Goal: Task Accomplishment & Management: Manage account settings

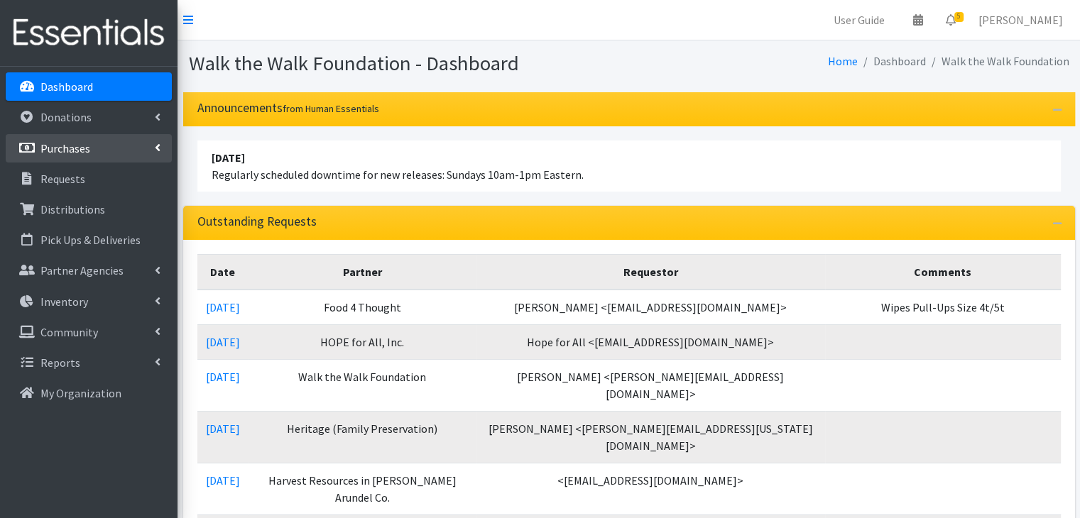
click at [52, 152] on p "Purchases" at bounding box center [65, 148] width 50 height 14
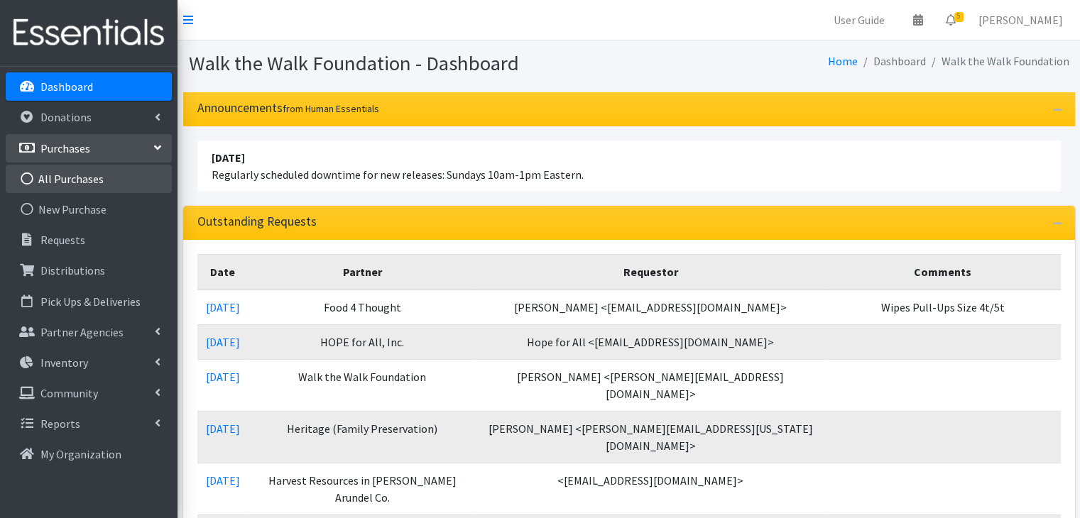
click at [63, 173] on link "All Purchases" at bounding box center [89, 179] width 166 height 28
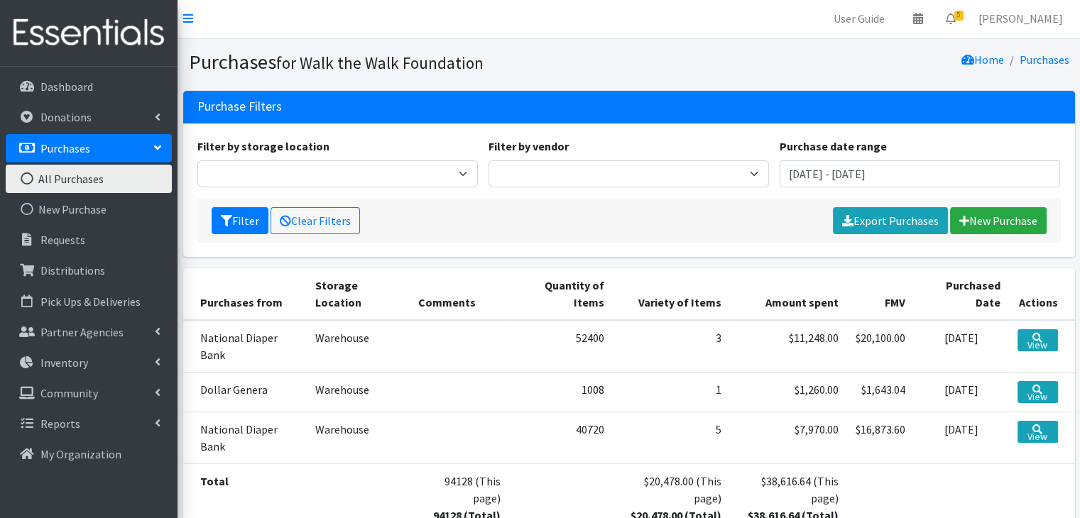
scroll to position [97, 0]
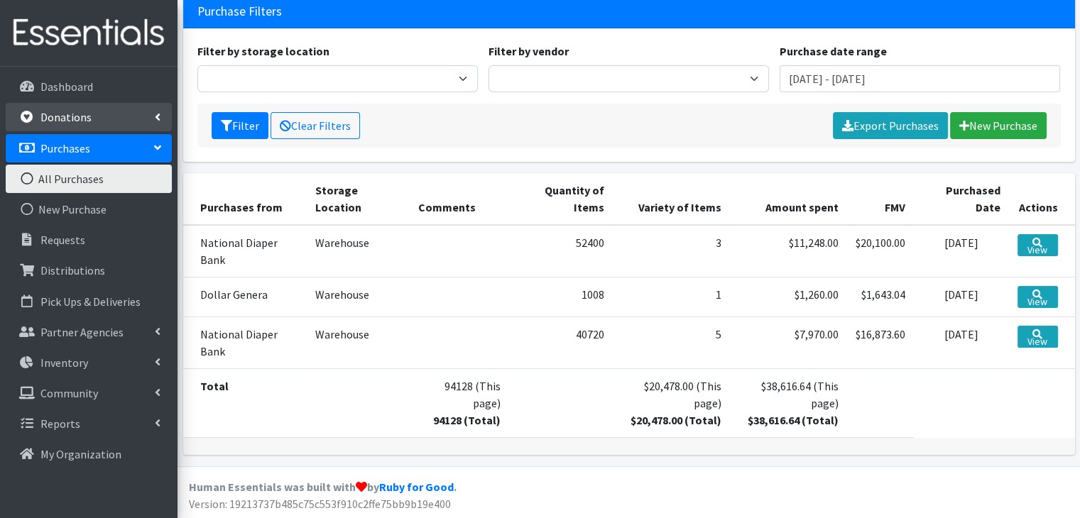
click at [103, 120] on link "Donations" at bounding box center [89, 117] width 166 height 28
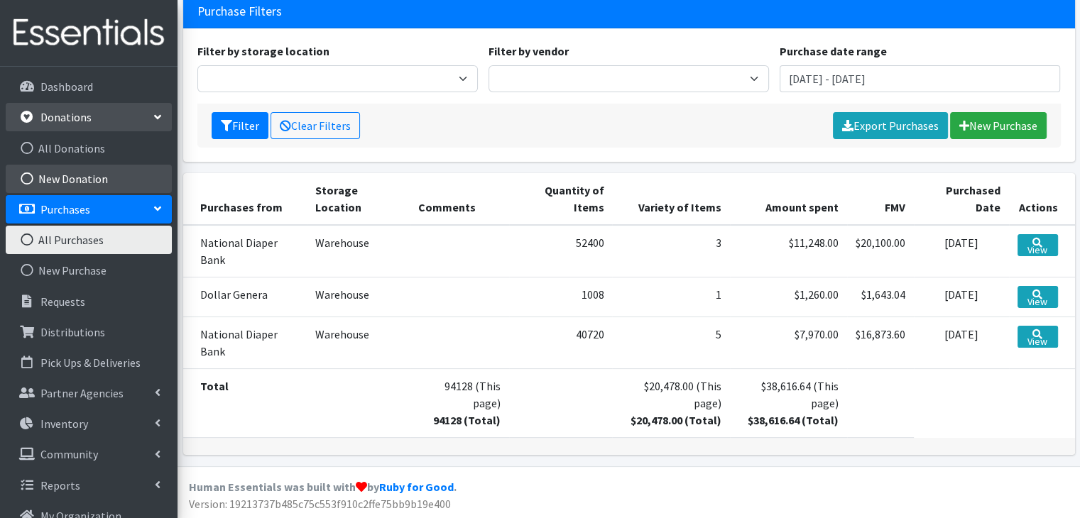
click at [73, 173] on link "New Donation" at bounding box center [89, 179] width 166 height 28
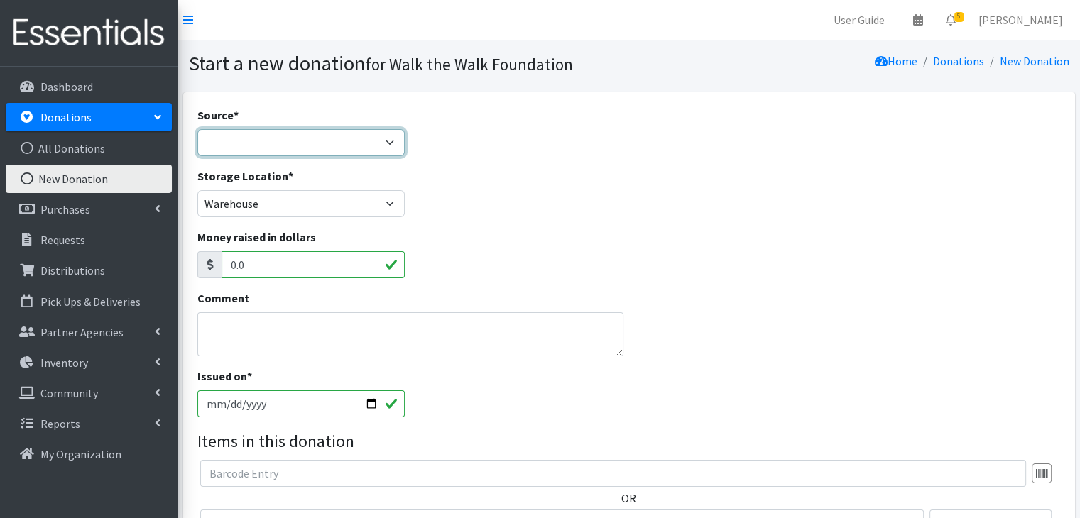
click at [332, 134] on select "Product Drive Manufacturer Donation Site Misc. Donation" at bounding box center [301, 142] width 208 height 27
select select "Product Drive"
click at [197, 129] on select "Product Drive Manufacturer Donation Site Misc. Donation" at bounding box center [301, 142] width 208 height 27
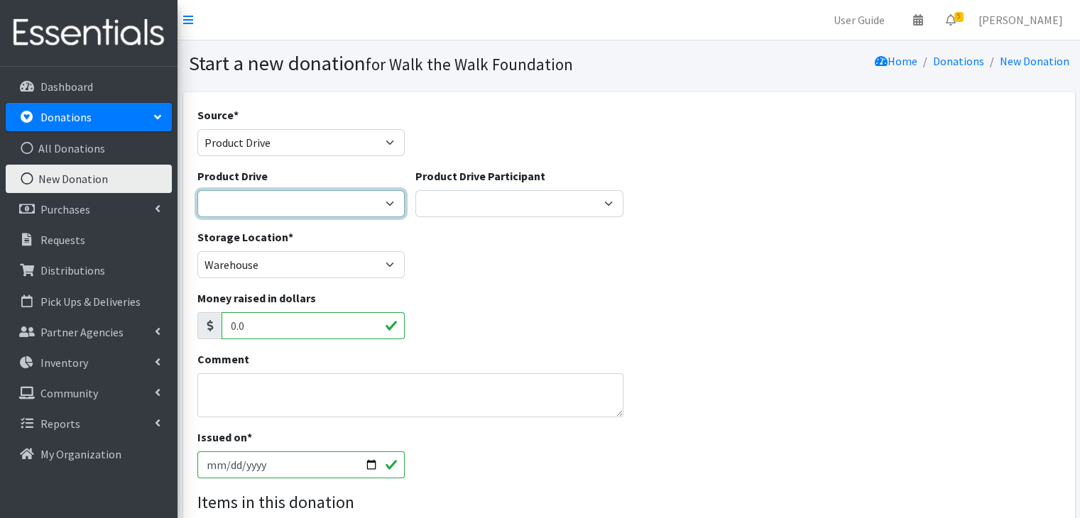
click at [286, 206] on select "AACO Diaper Drive Anne Arundel County MD Chapter of The Good Time Gang (GTG) Ci…" at bounding box center [301, 203] width 208 height 27
select select "2861"
click at [197, 190] on select "AACO Diaper Drive Anne Arundel County MD Chapter of The Good Time Gang (GTG) Ci…" at bounding box center [301, 203] width 208 height 27
click at [372, 461] on input "2025-10-06" at bounding box center [301, 465] width 208 height 27
type input "2025-09-17"
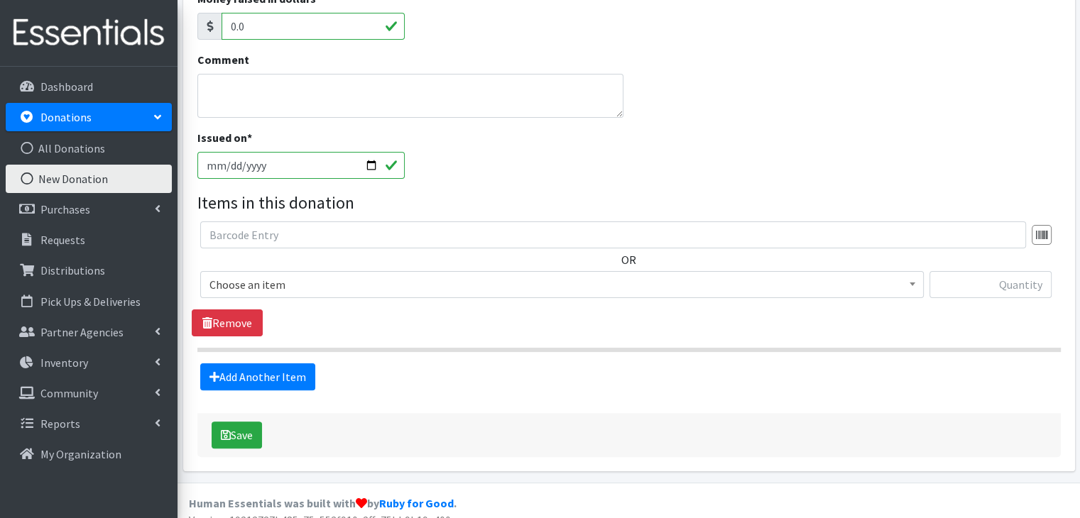
scroll to position [315, 0]
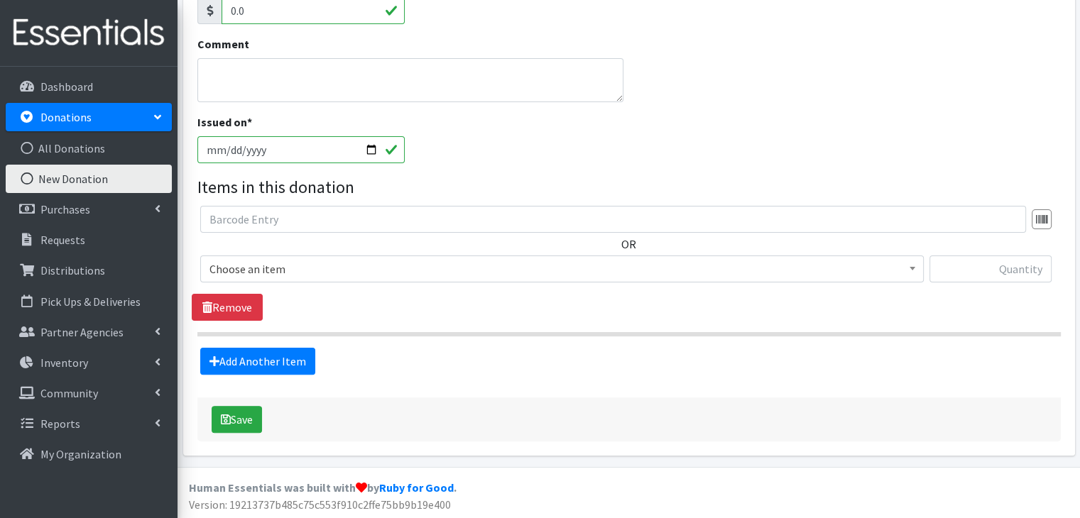
click at [715, 273] on span "Choose an item" at bounding box center [562, 269] width 705 height 20
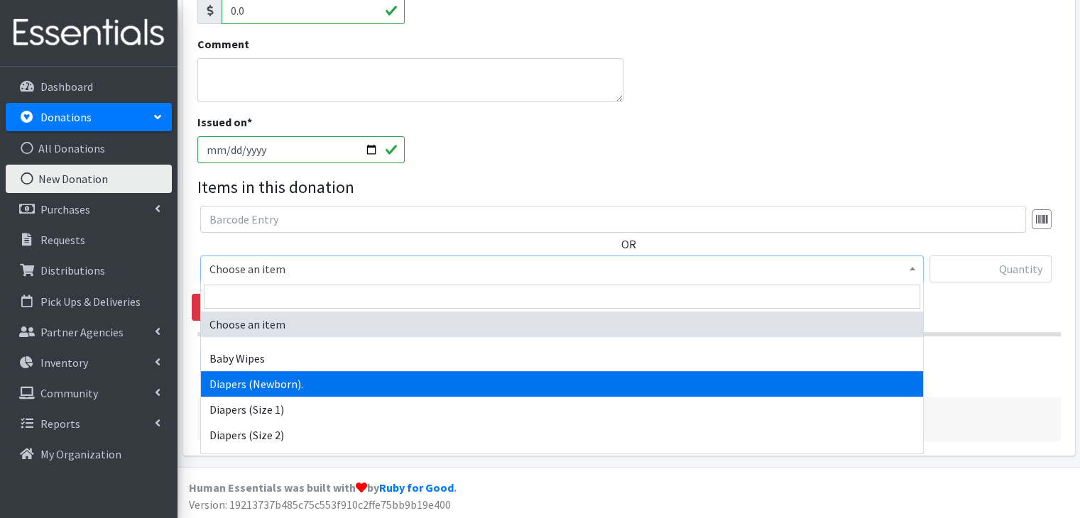
select select "11545"
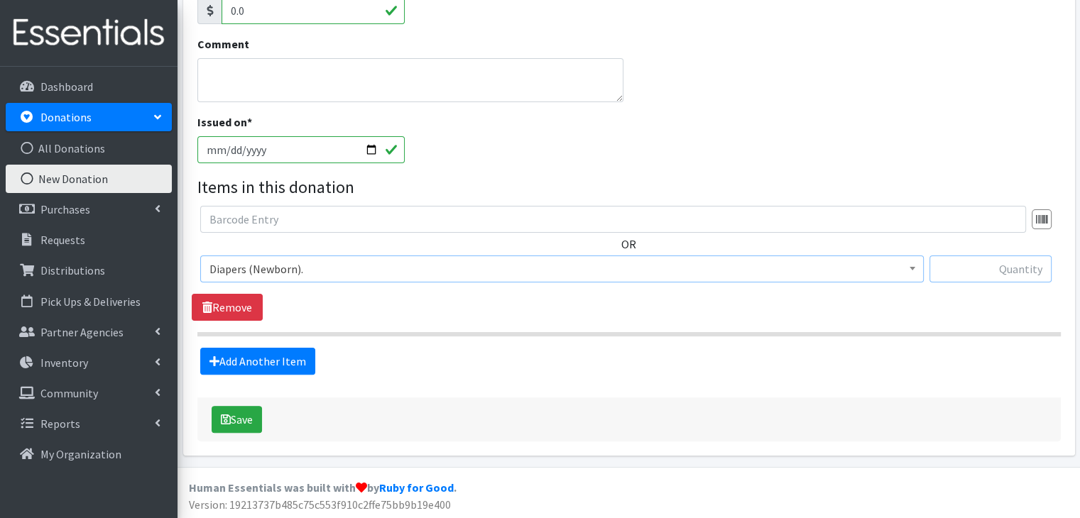
click at [990, 273] on input "text" at bounding box center [991, 269] width 122 height 27
type input "280"
click at [256, 366] on link "Add Another Item" at bounding box center [257, 361] width 115 height 27
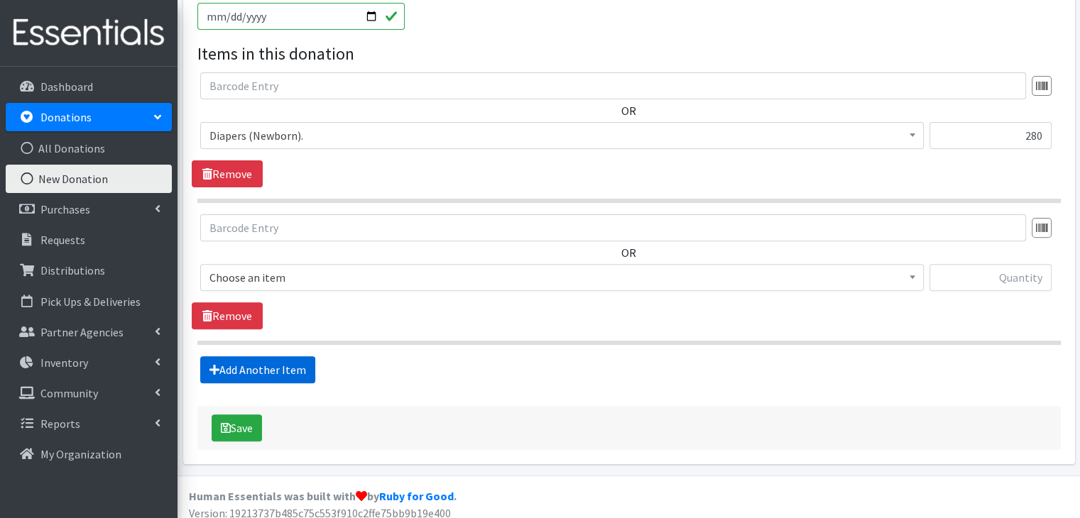
scroll to position [457, 0]
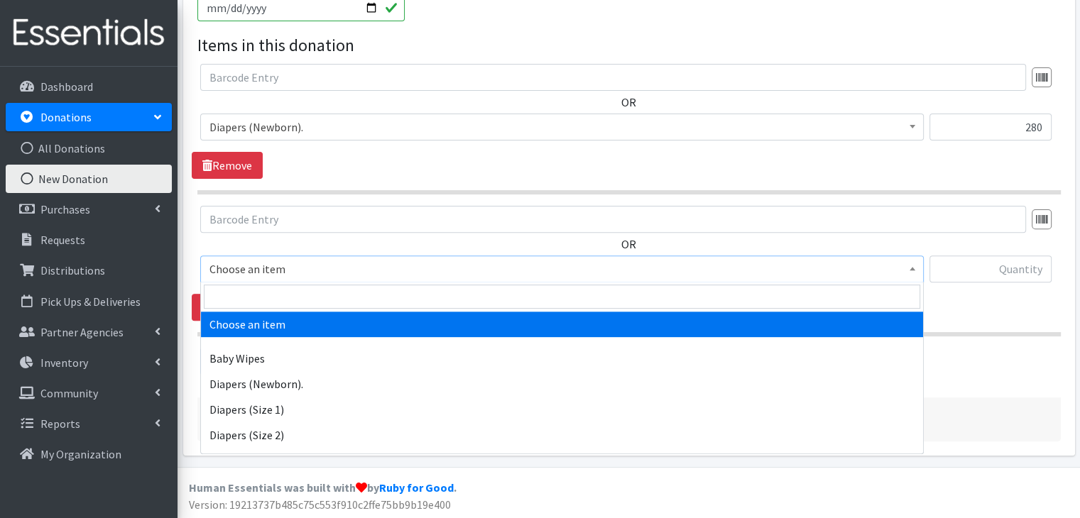
click at [239, 264] on span "Choose an item" at bounding box center [562, 269] width 705 height 20
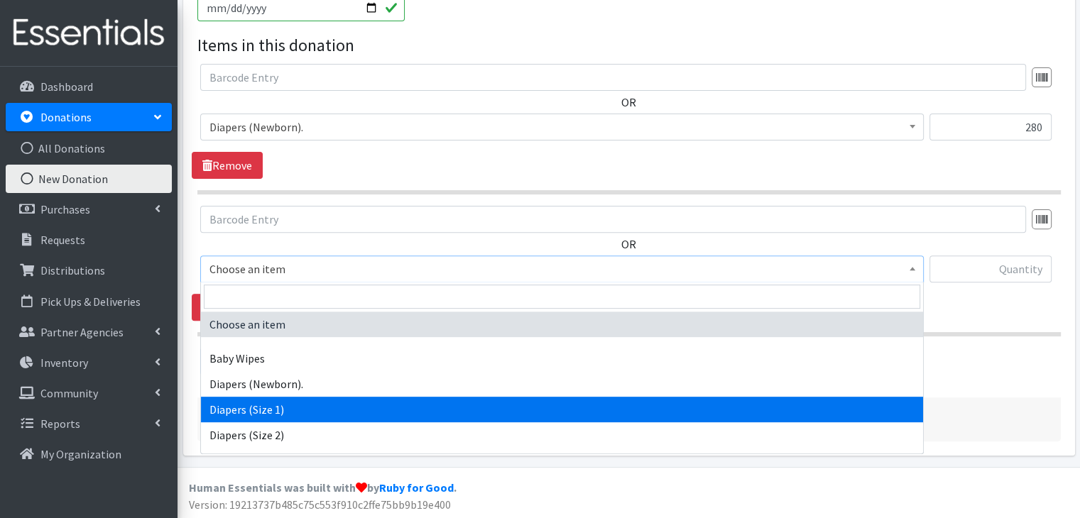
select select "11558"
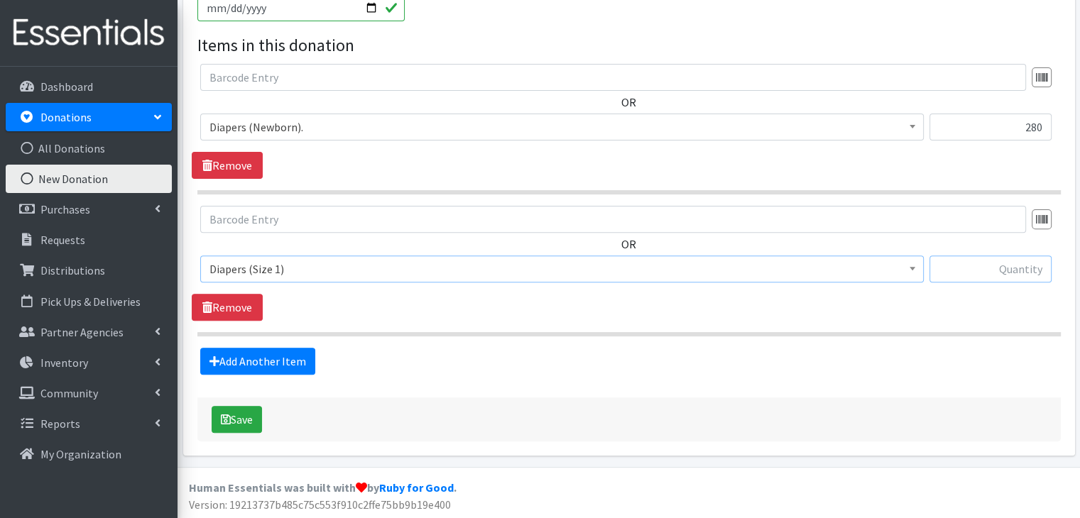
click at [999, 276] on input "text" at bounding box center [991, 269] width 122 height 27
type input "252"
click at [247, 350] on link "Add Another Item" at bounding box center [257, 361] width 115 height 27
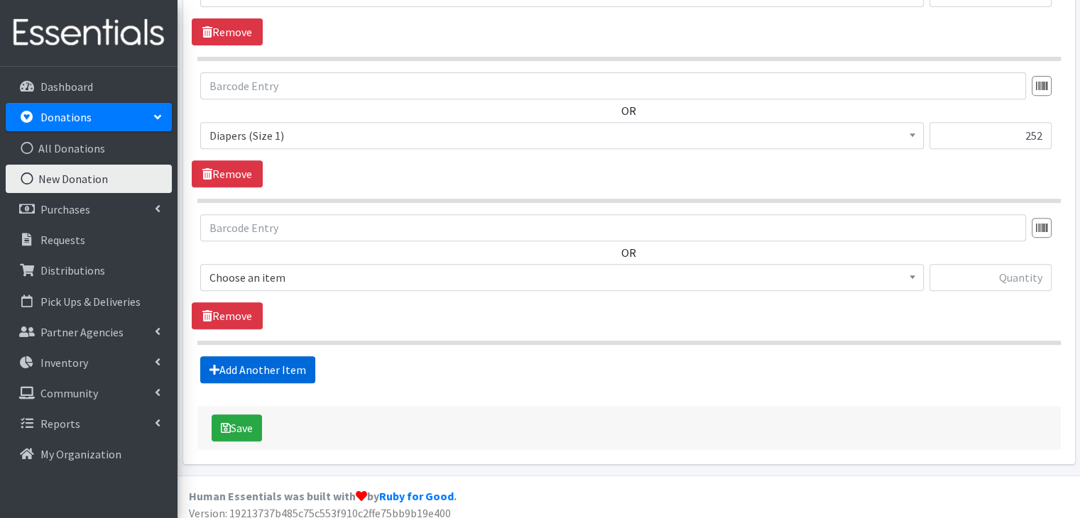
scroll to position [599, 0]
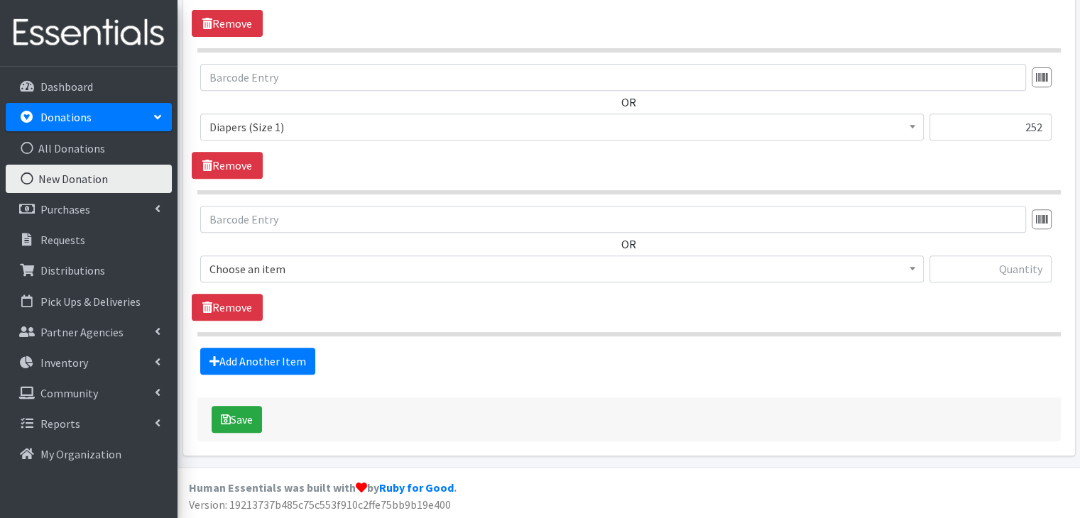
click at [281, 281] on span "Choose an item Baby Wipes Diapers (Newborn). Diapers (Size 1) Diapers (Size 2) …" at bounding box center [562, 275] width 724 height 38
click at [269, 273] on span "Choose an item" at bounding box center [562, 269] width 705 height 20
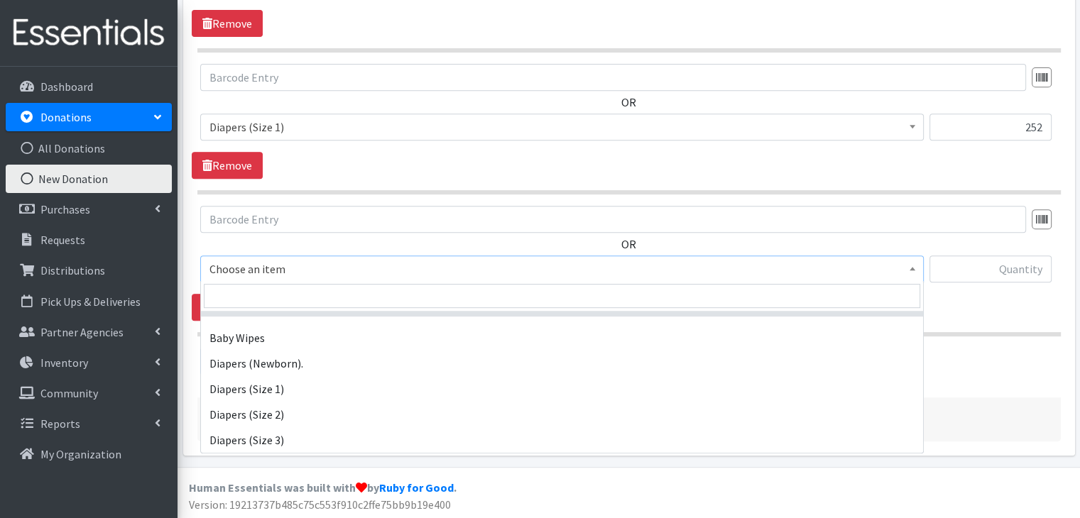
scroll to position [45, 0]
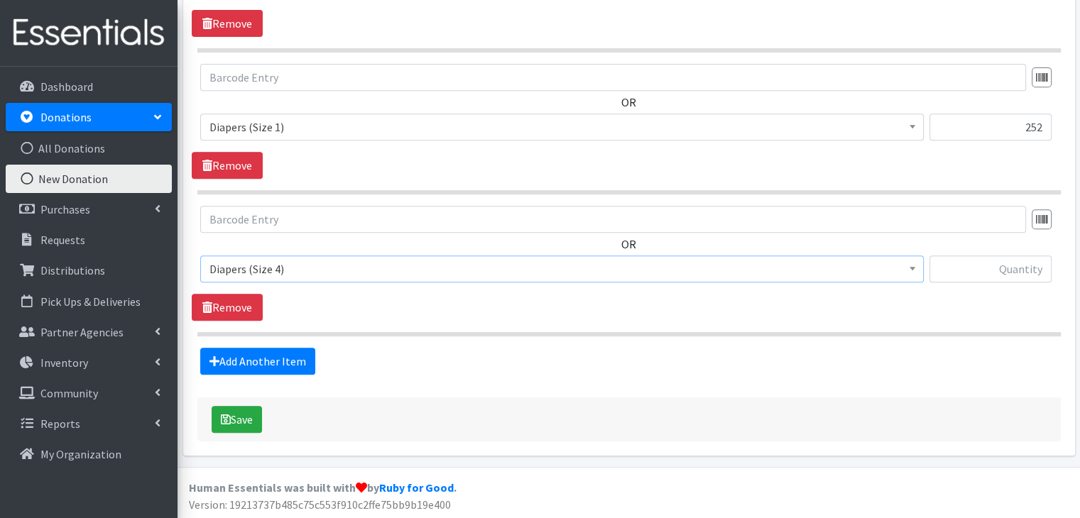
select select "11546"
click at [1013, 256] on input "text" at bounding box center [991, 269] width 122 height 27
type input "184"
click at [261, 360] on link "Add Another Item" at bounding box center [257, 361] width 115 height 27
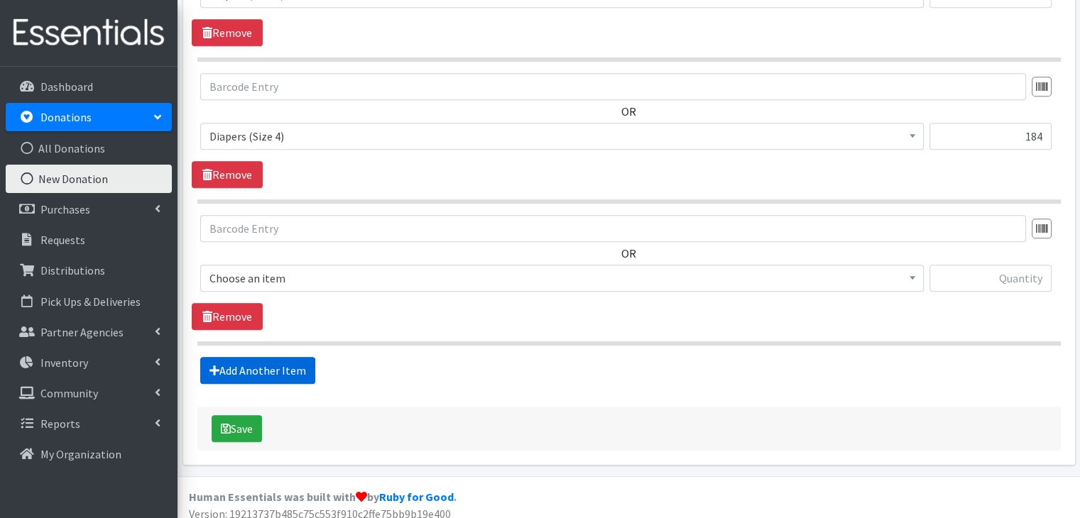
scroll to position [741, 0]
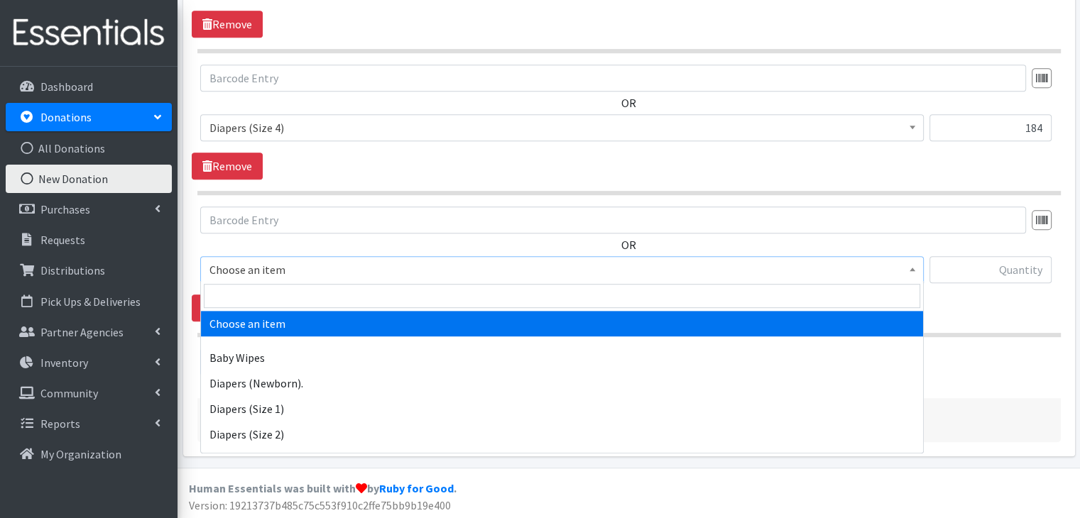
click at [246, 268] on span "Choose an item" at bounding box center [562, 270] width 705 height 20
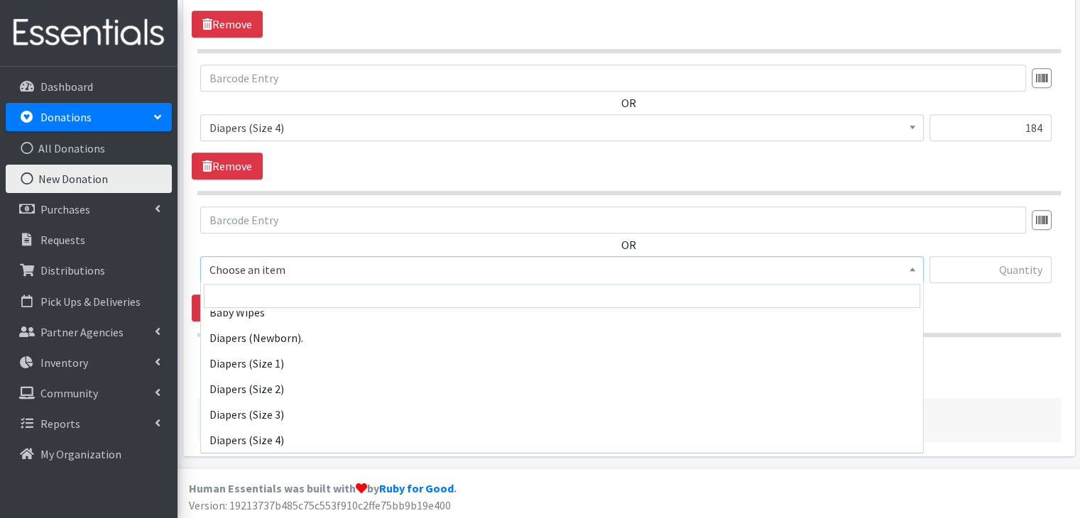
scroll to position [71, 0]
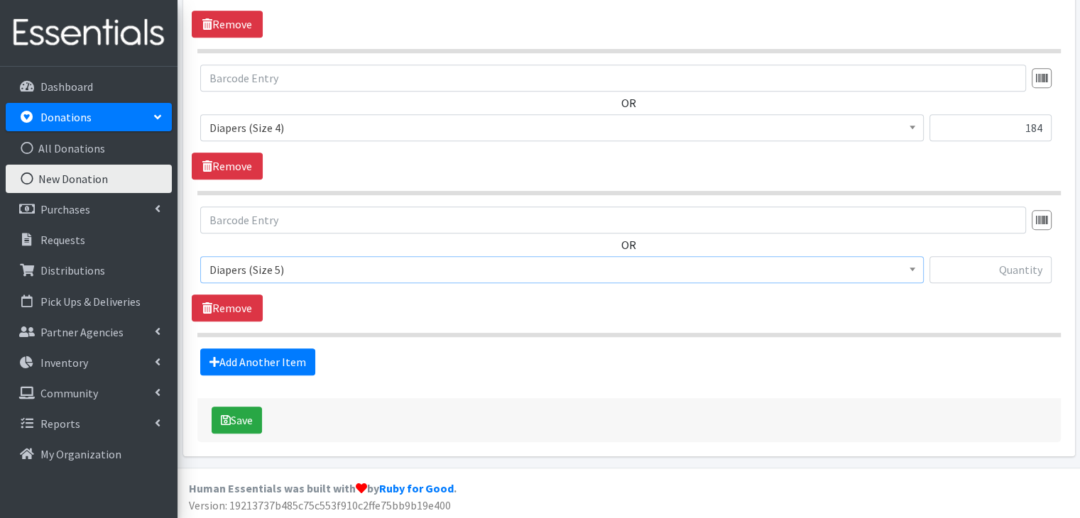
select select "11539"
click at [1015, 267] on input "text" at bounding box center [991, 269] width 122 height 27
type input "3994"
click at [238, 364] on link "Add Another Item" at bounding box center [257, 362] width 115 height 27
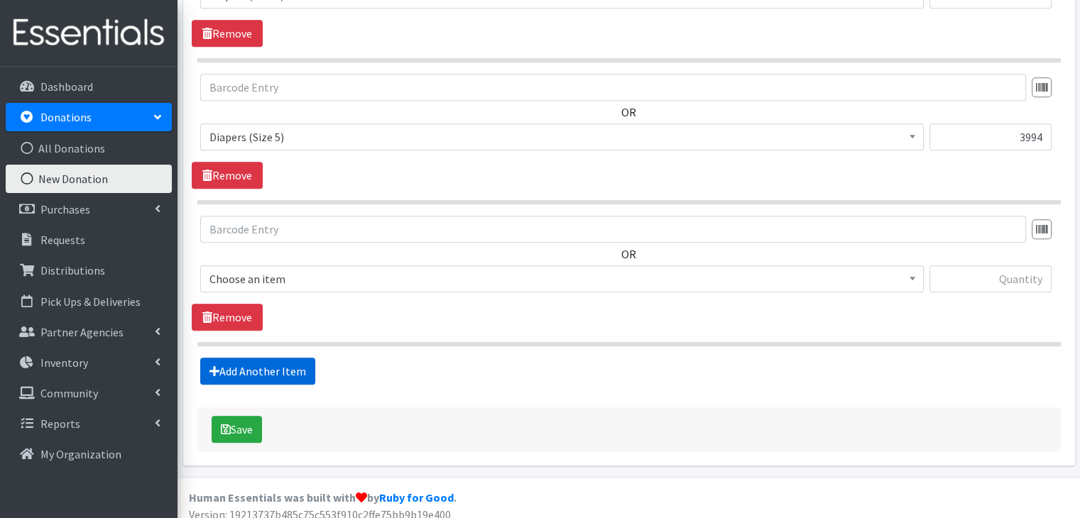
scroll to position [882, 0]
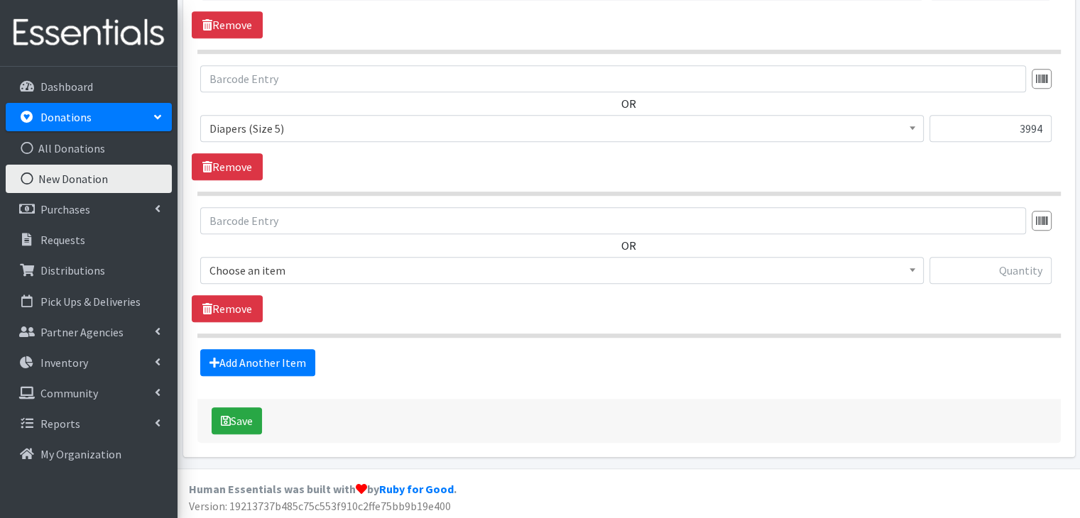
click at [232, 270] on span "Choose an item" at bounding box center [562, 271] width 705 height 20
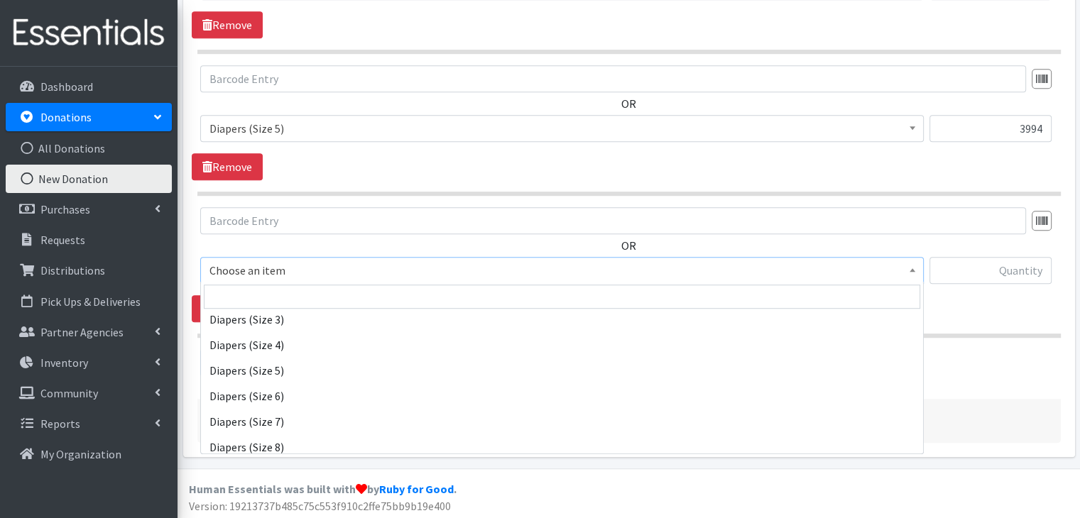
scroll to position [143, 0]
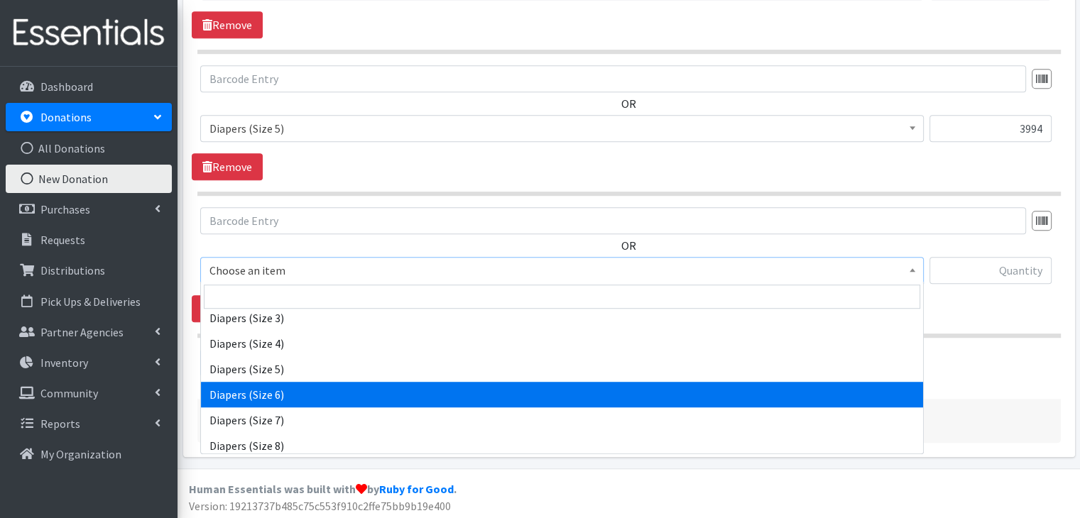
select select "11523"
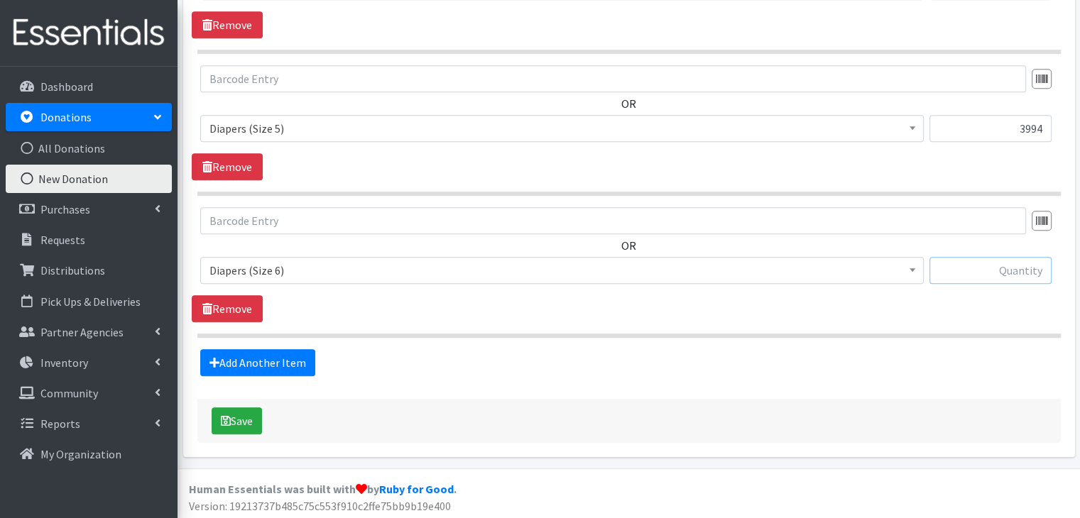
click at [1019, 261] on input "text" at bounding box center [991, 270] width 122 height 27
type input "2901"
click at [293, 366] on link "Add Another Item" at bounding box center [257, 362] width 115 height 27
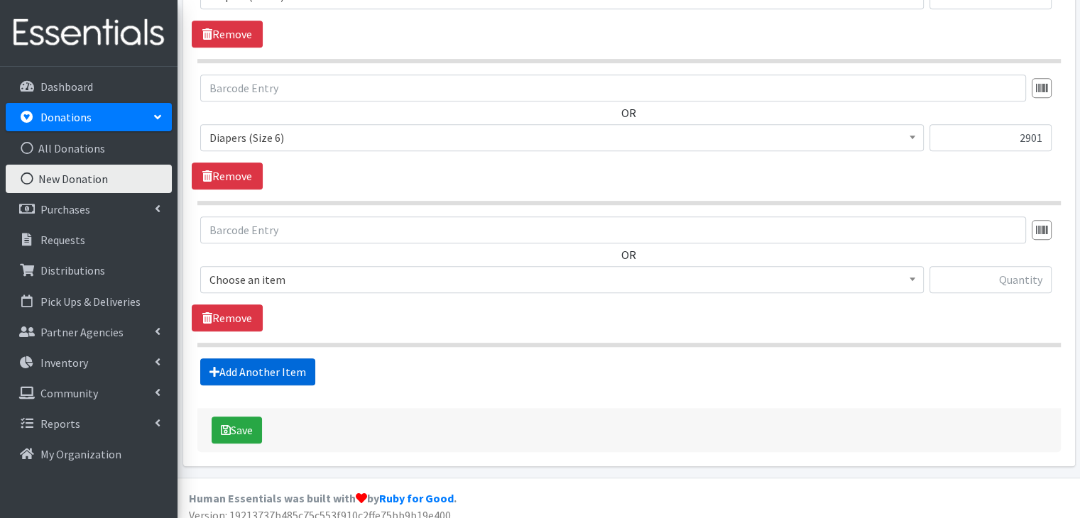
scroll to position [1024, 0]
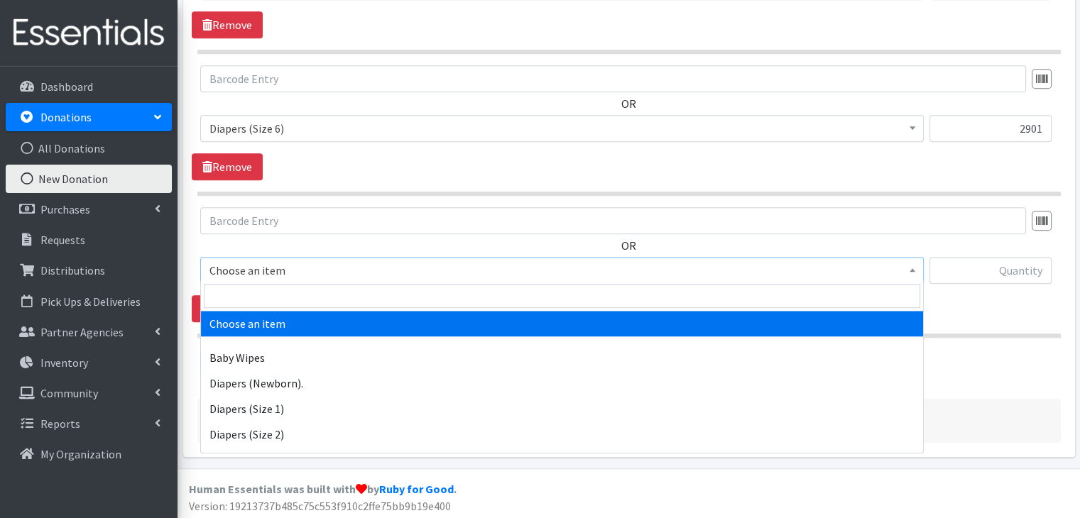
click at [244, 261] on span "Choose an item" at bounding box center [562, 271] width 705 height 20
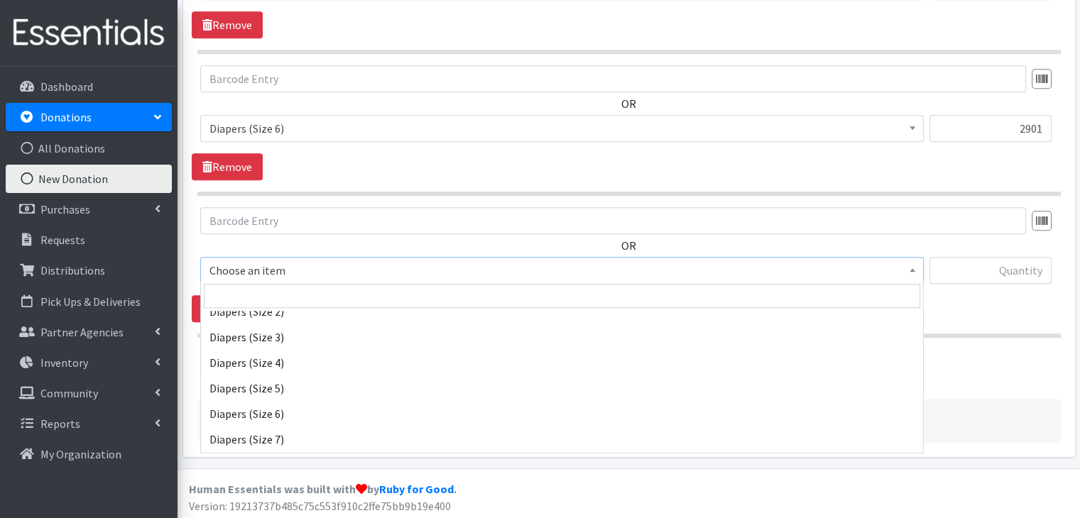
scroll to position [148, 0]
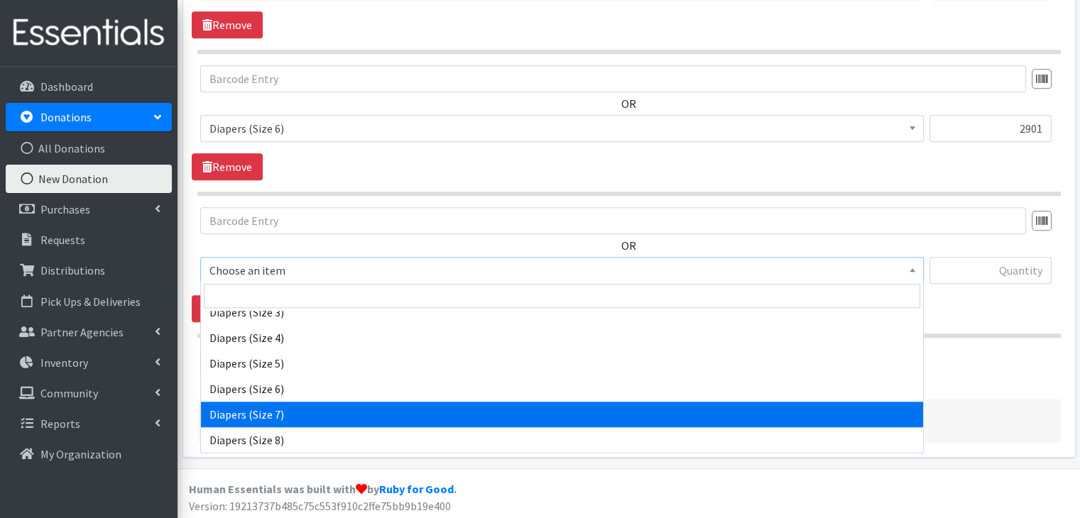
select select "14677"
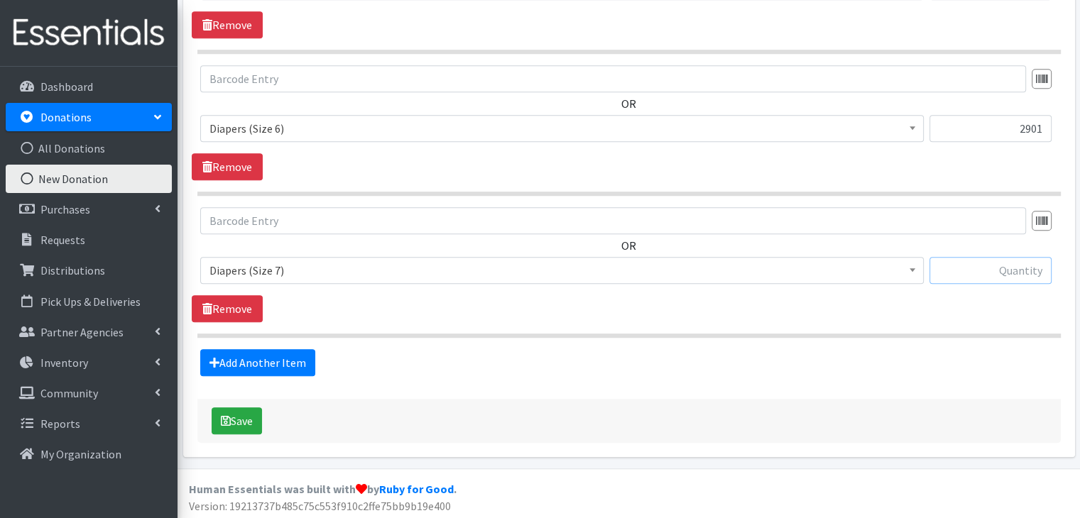
click at [1001, 266] on input "text" at bounding box center [991, 270] width 122 height 27
type input "168"
click at [244, 367] on link "Add Another Item" at bounding box center [257, 362] width 115 height 27
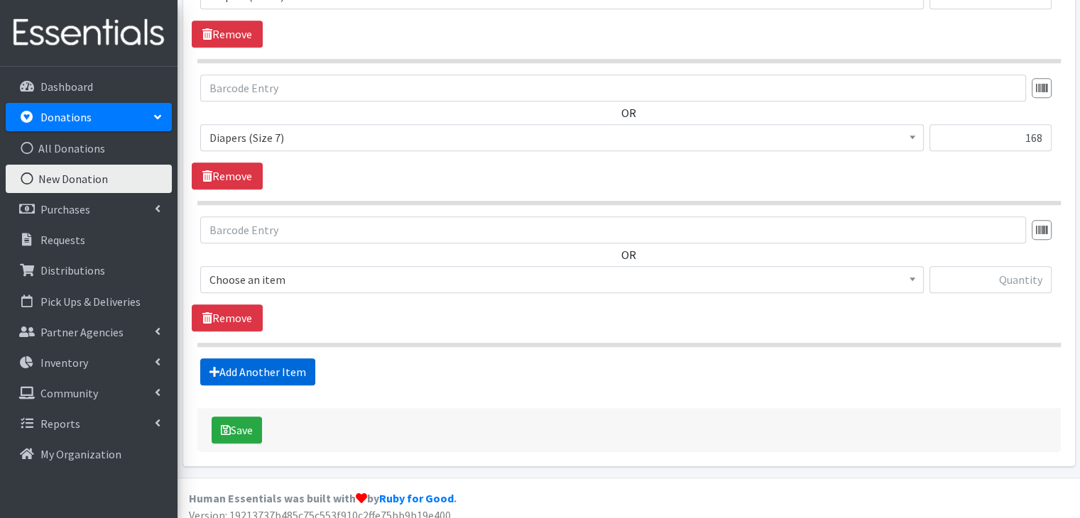
scroll to position [1165, 0]
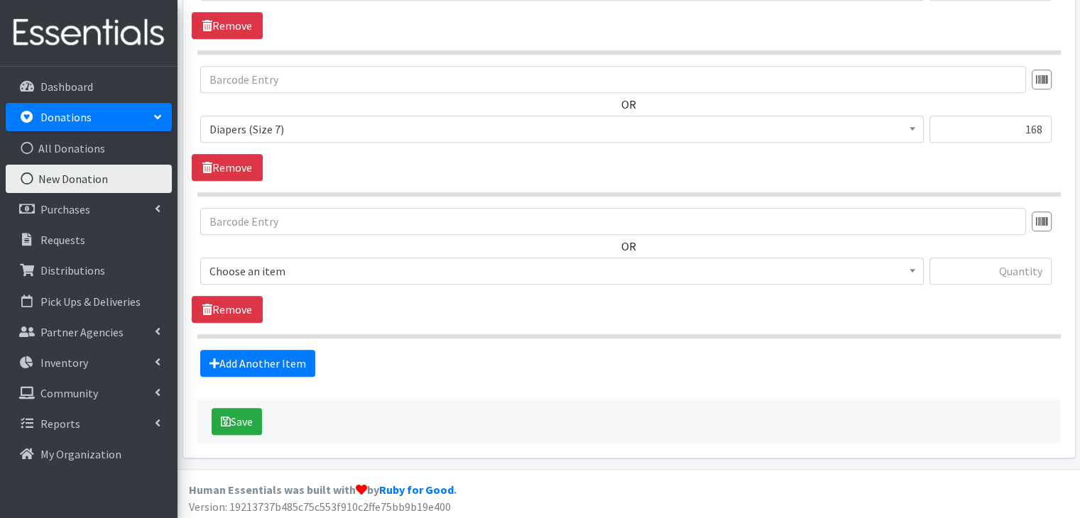
click at [247, 269] on span "Choose an item" at bounding box center [562, 271] width 705 height 20
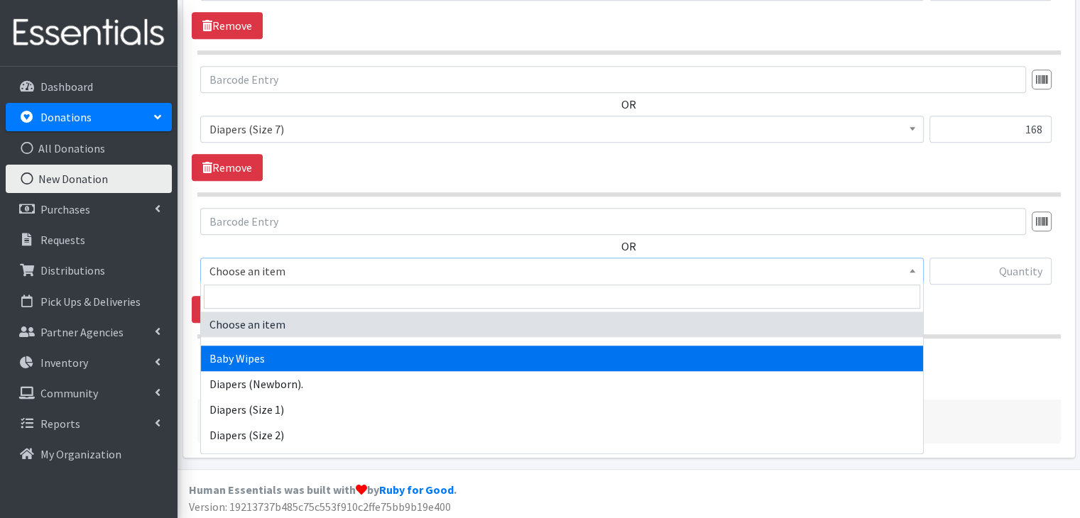
scroll to position [148, 0]
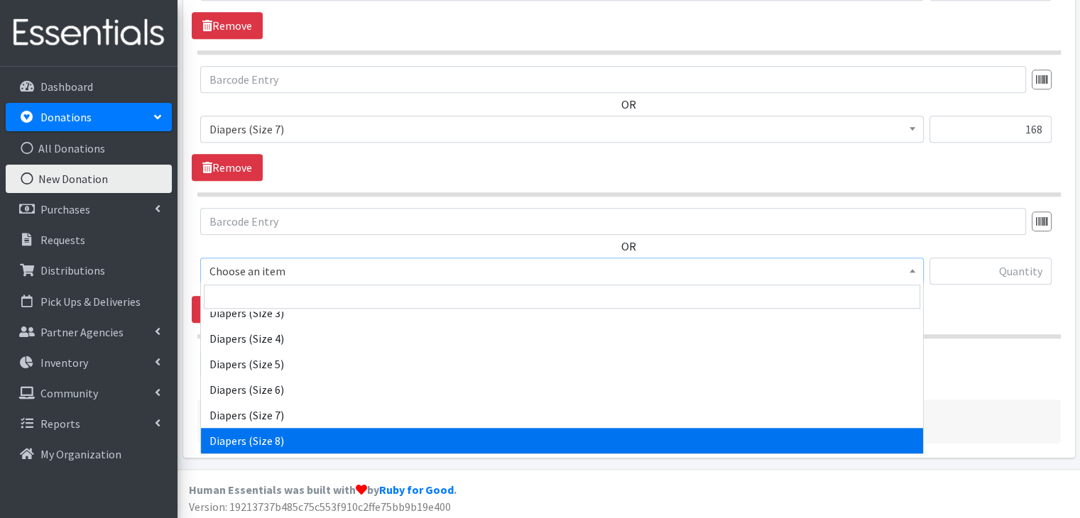
select select "15172"
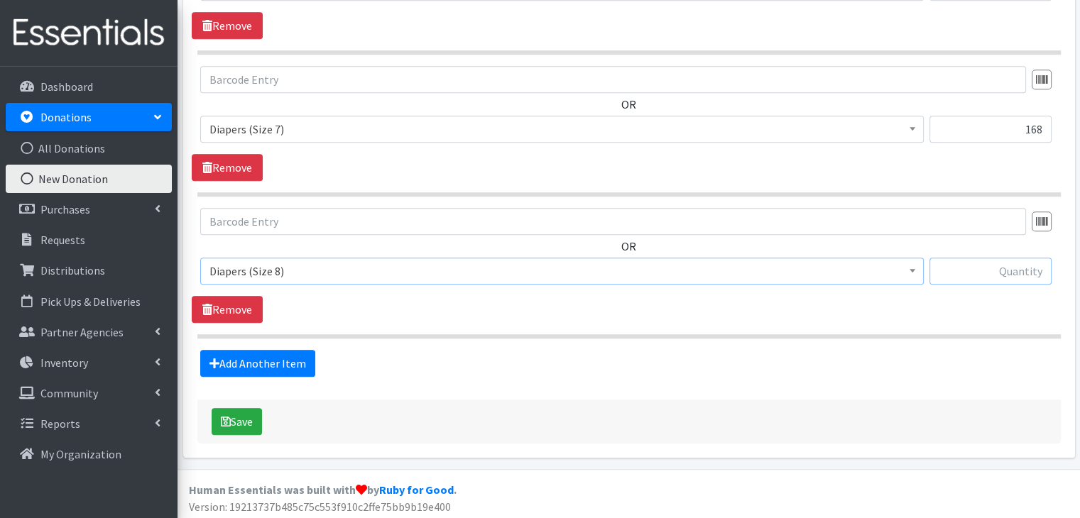
click at [1003, 269] on input "text" at bounding box center [991, 271] width 122 height 27
type input "80"
click at [232, 424] on button "Save" at bounding box center [237, 421] width 50 height 27
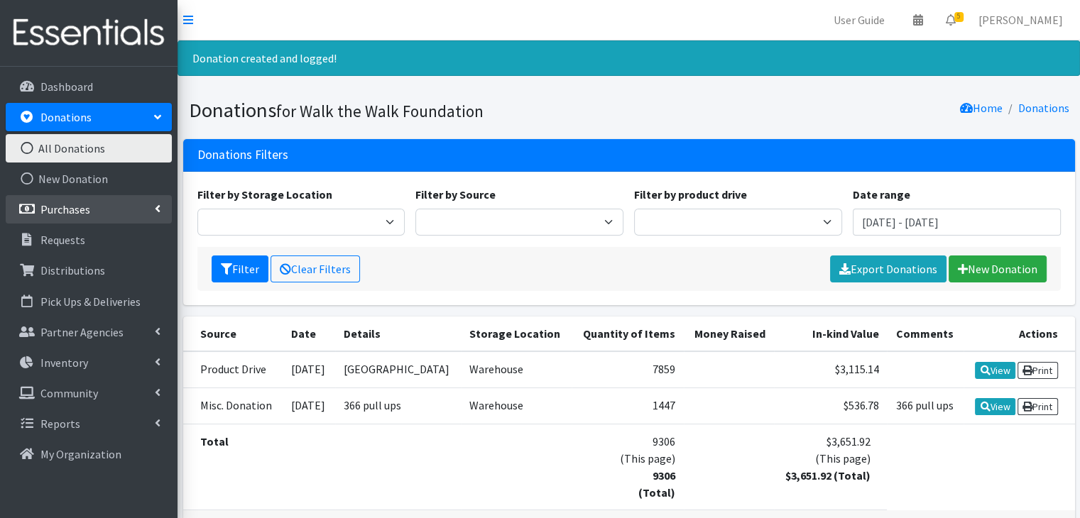
click at [68, 219] on link "Purchases" at bounding box center [89, 209] width 166 height 28
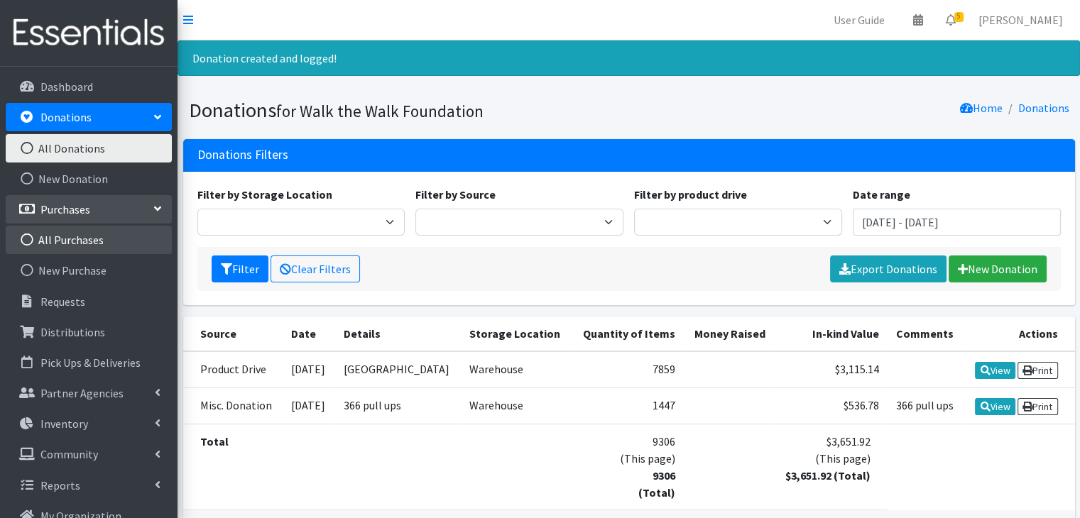
click at [67, 243] on link "All Purchases" at bounding box center [89, 240] width 166 height 28
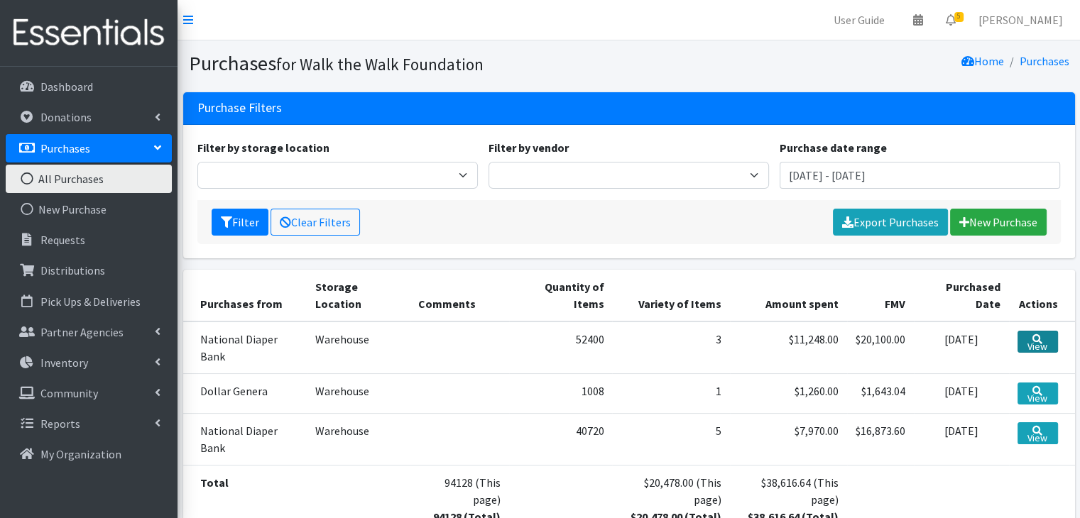
click at [1040, 347] on link "View" at bounding box center [1038, 342] width 40 height 22
click at [1033, 346] on link "View" at bounding box center [1038, 342] width 40 height 22
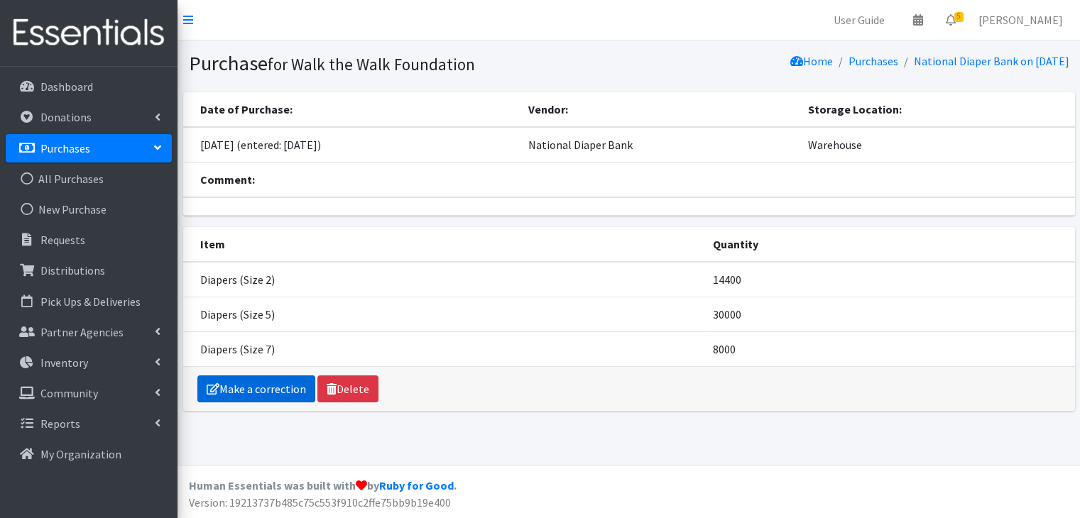
click at [234, 393] on link "Make a correction" at bounding box center [256, 389] width 118 height 27
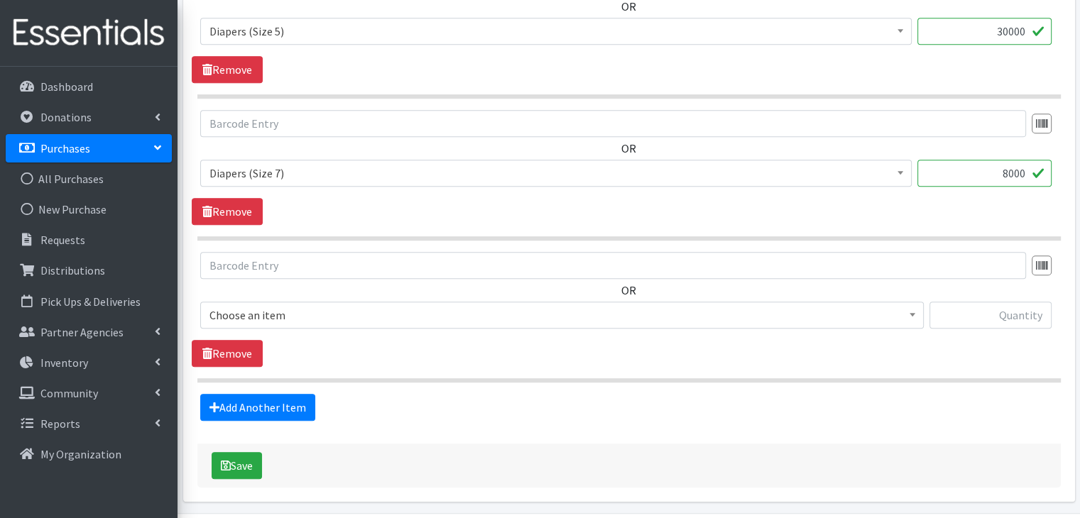
scroll to position [877, 0]
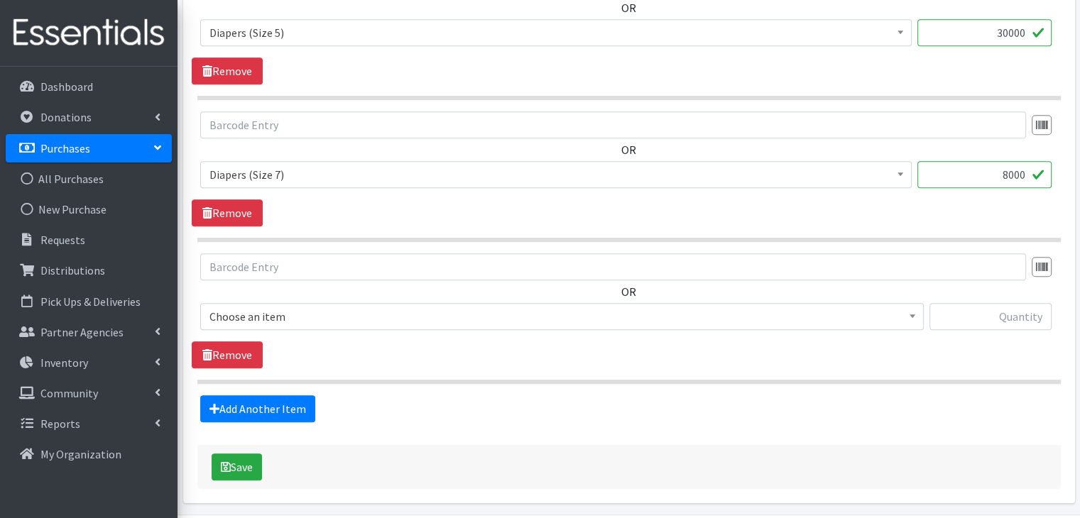
click at [662, 319] on span "Choose an item" at bounding box center [562, 317] width 705 height 20
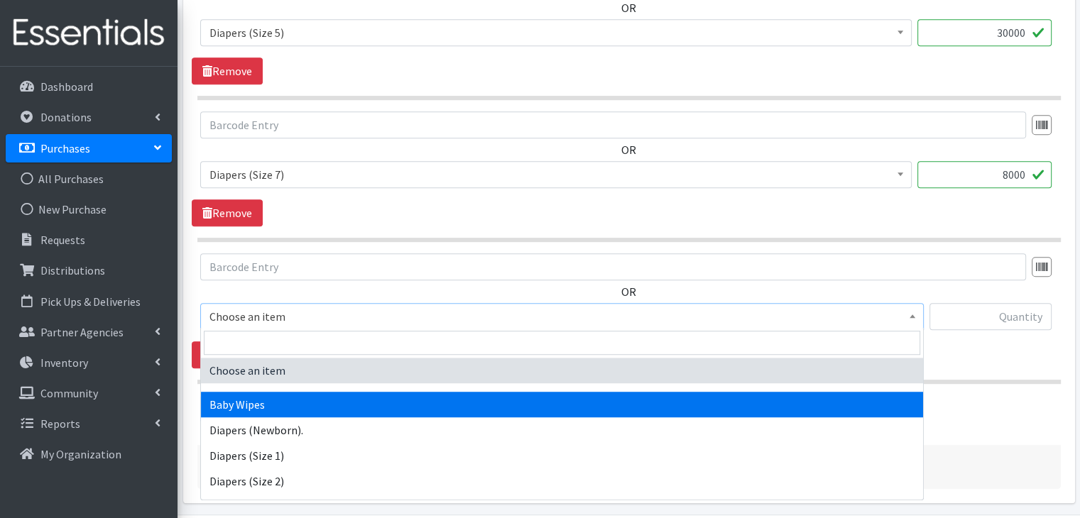
select select "14678"
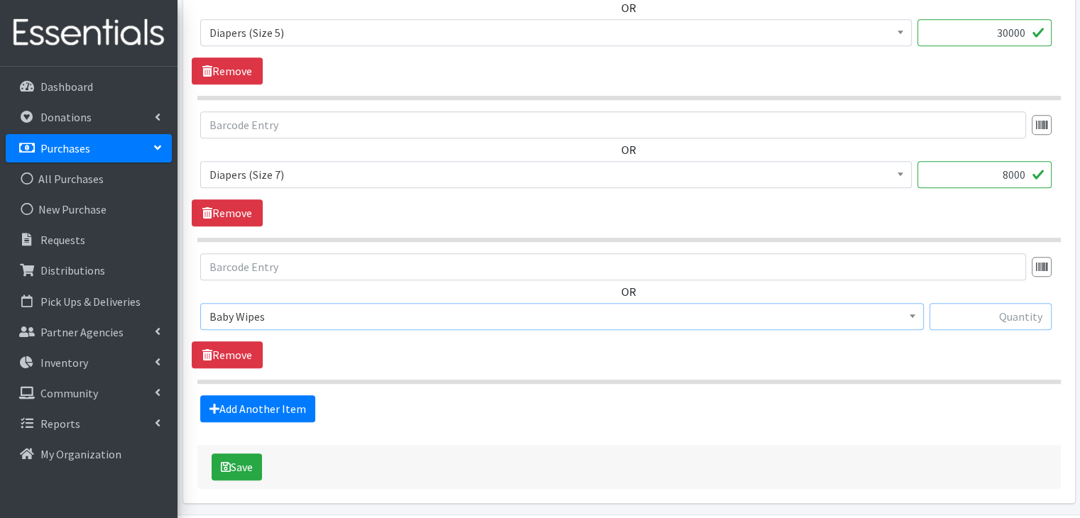
click at [977, 327] on input "text" at bounding box center [991, 316] width 122 height 27
click at [974, 316] on input "text" at bounding box center [991, 316] width 122 height 27
click at [1007, 313] on input "text" at bounding box center [991, 316] width 122 height 27
type input "1440"
click at [260, 455] on button "Save" at bounding box center [237, 467] width 50 height 27
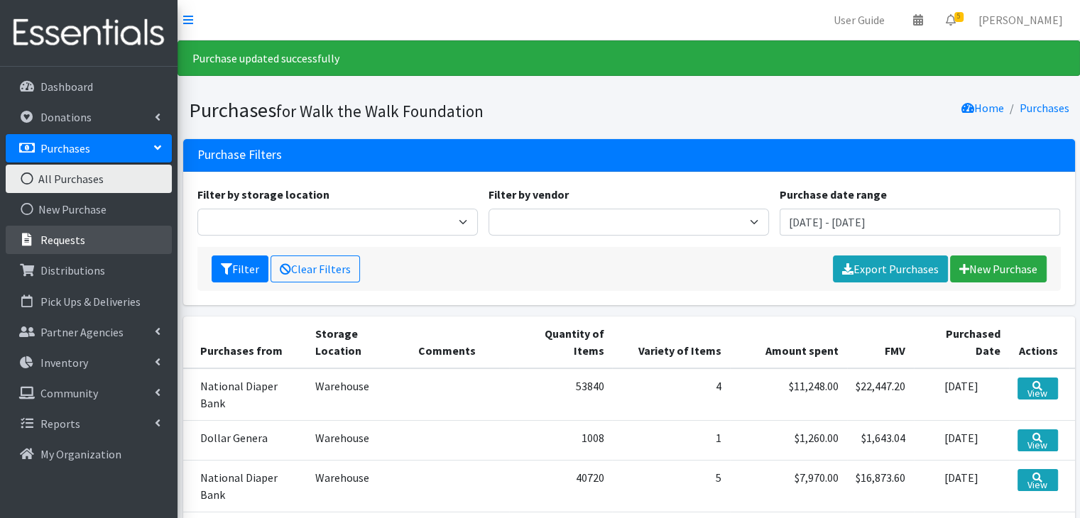
click at [75, 242] on p "Requests" at bounding box center [62, 240] width 45 height 14
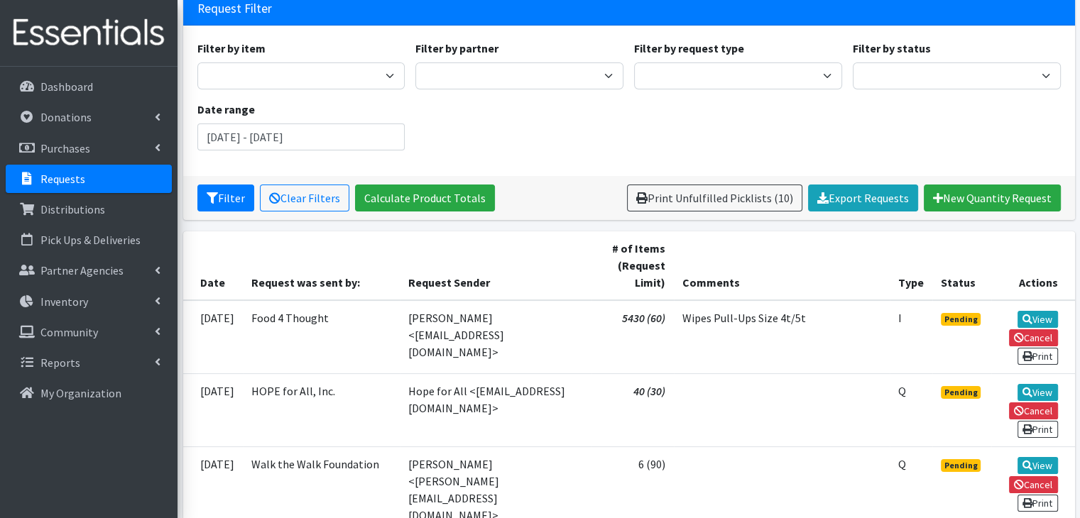
scroll to position [103, 0]
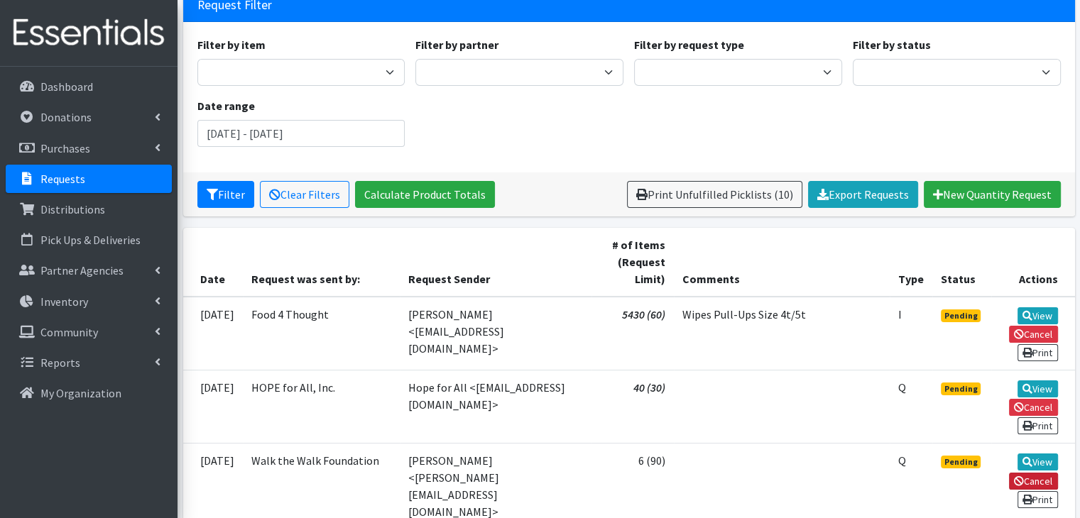
click at [1033, 475] on link "Cancel" at bounding box center [1033, 481] width 49 height 17
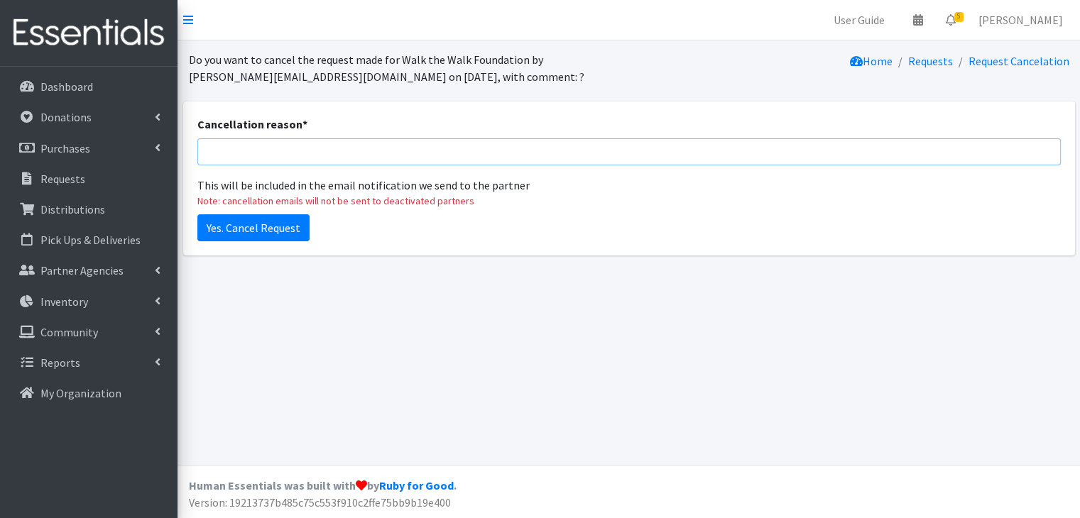
click at [230, 154] on input "Cancellation reason *" at bounding box center [629, 151] width 864 height 27
type input "Testing"
click at [270, 225] on input "Yes. Cancel Request" at bounding box center [253, 227] width 112 height 27
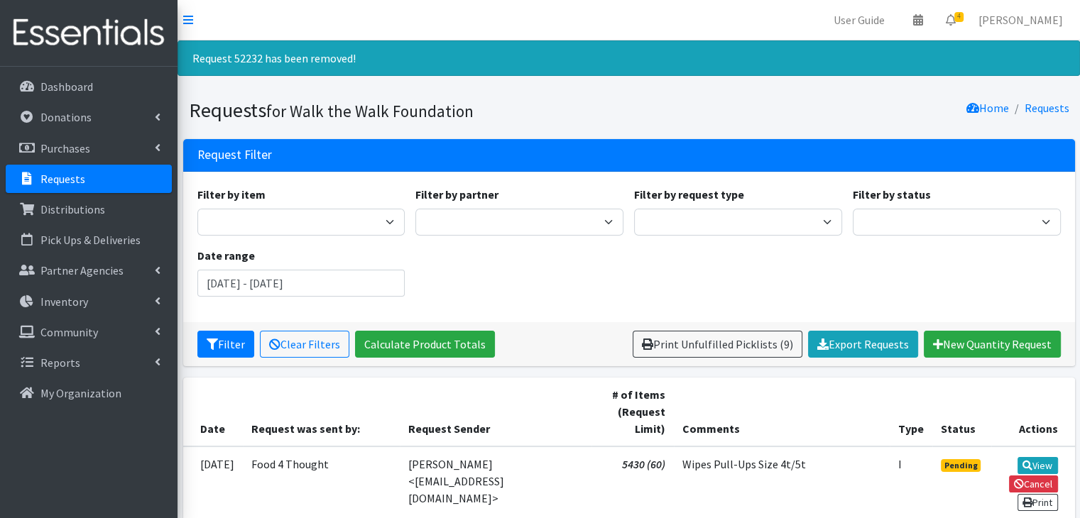
click at [77, 180] on p "Requests" at bounding box center [62, 179] width 45 height 14
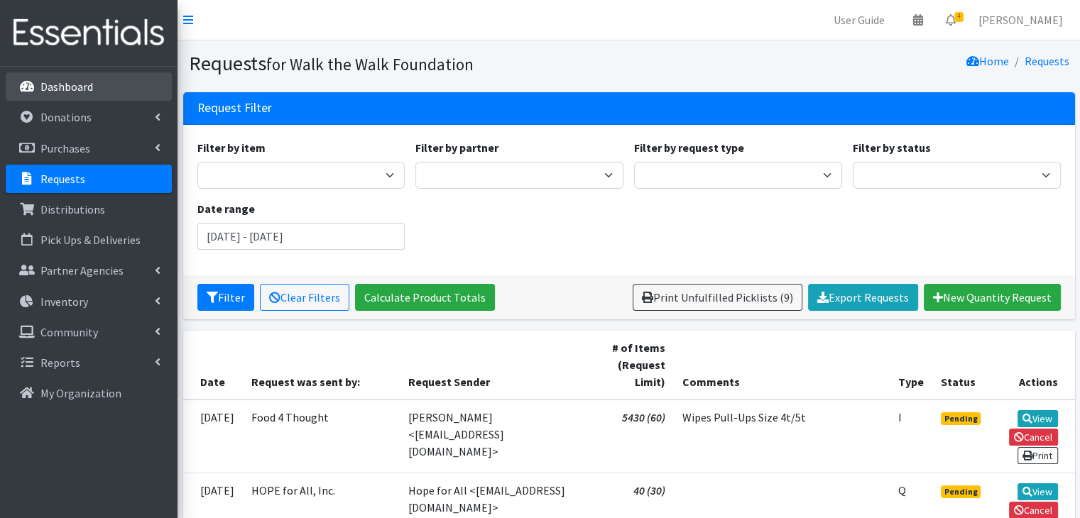
click at [69, 87] on p "Dashboard" at bounding box center [66, 87] width 53 height 14
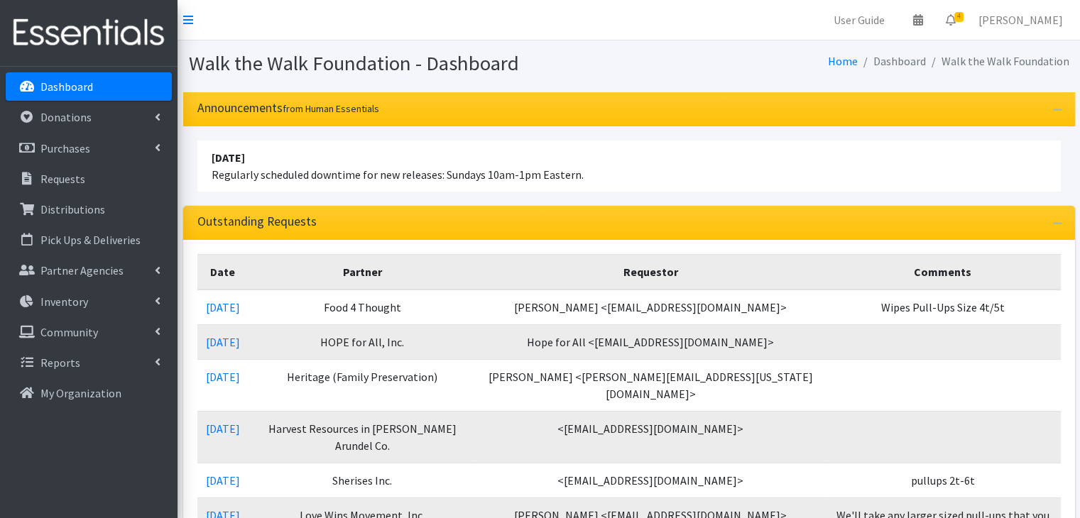
click at [587, 126] on div "[DATE] Regularly scheduled downtime for new releases: Sundays 10am-1pm Eastern." at bounding box center [629, 166] width 892 height 80
click at [66, 177] on p "Requests" at bounding box center [62, 179] width 45 height 14
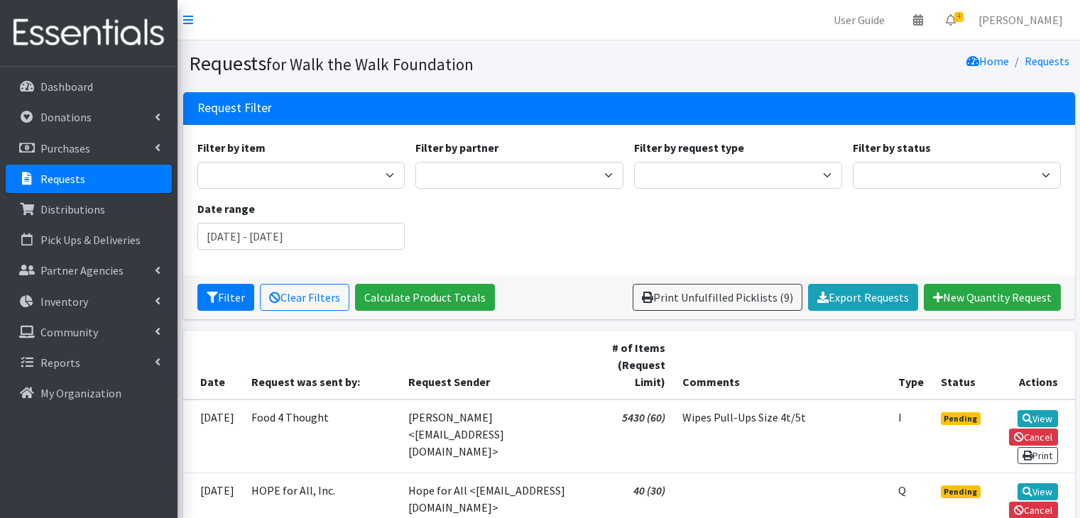
click at [66, 177] on p "Requests" at bounding box center [62, 179] width 45 height 14
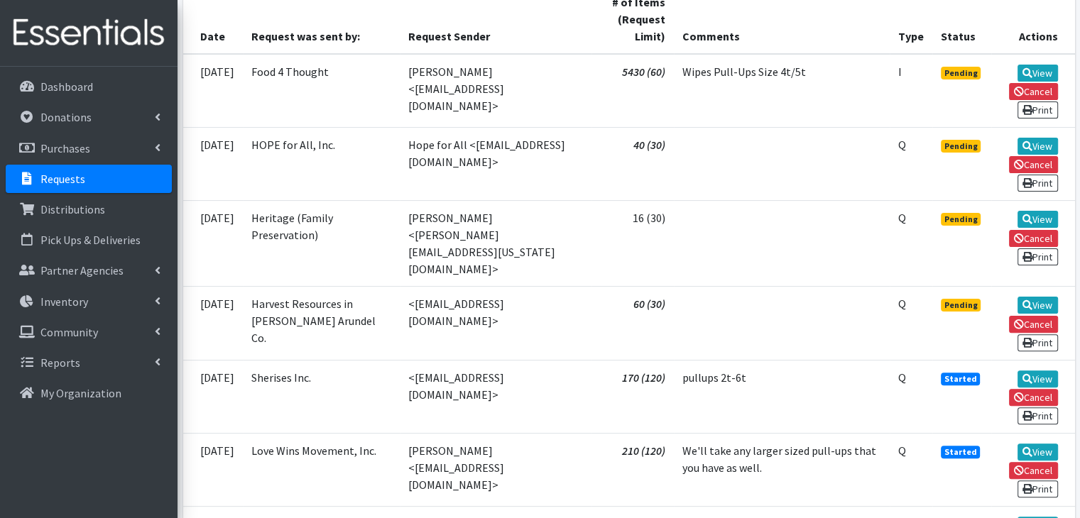
scroll to position [342, 0]
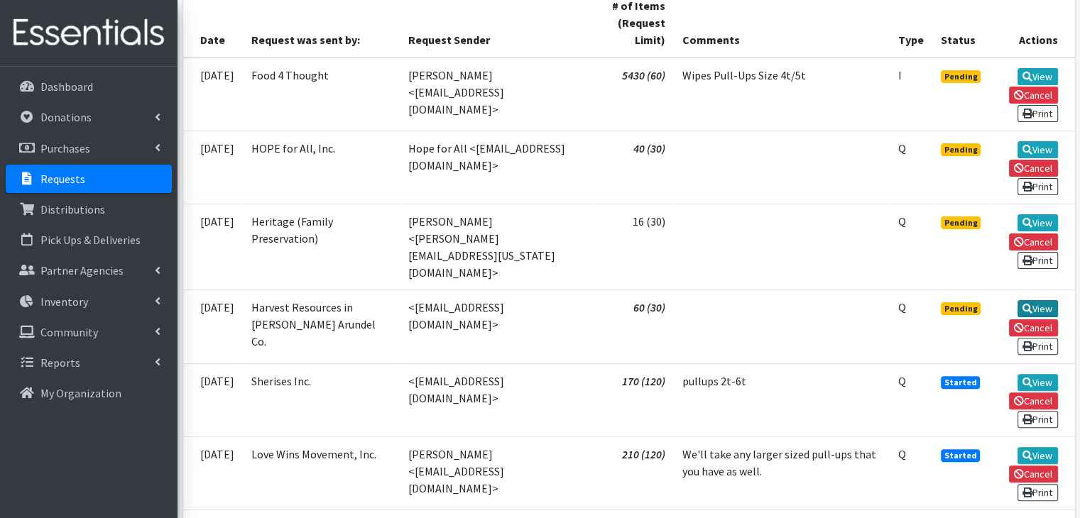
click at [1045, 300] on link "View" at bounding box center [1038, 308] width 40 height 17
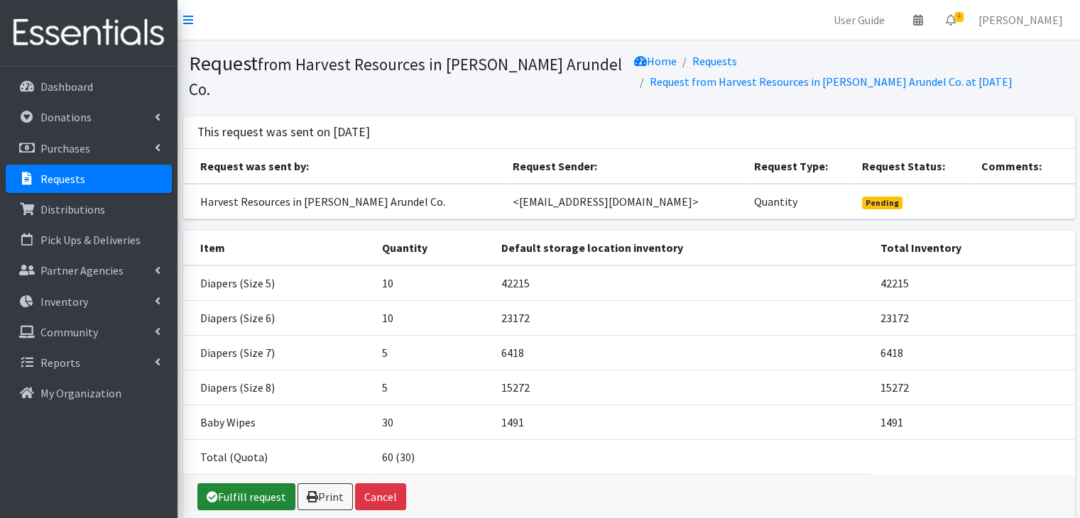
click at [253, 488] on link "Fulfill request" at bounding box center [246, 497] width 98 height 27
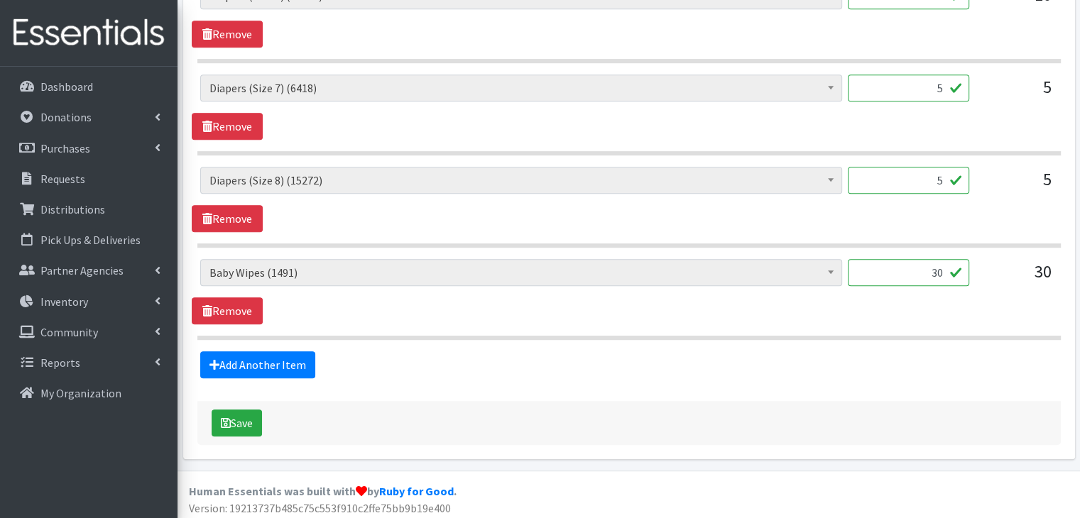
scroll to position [800, 0]
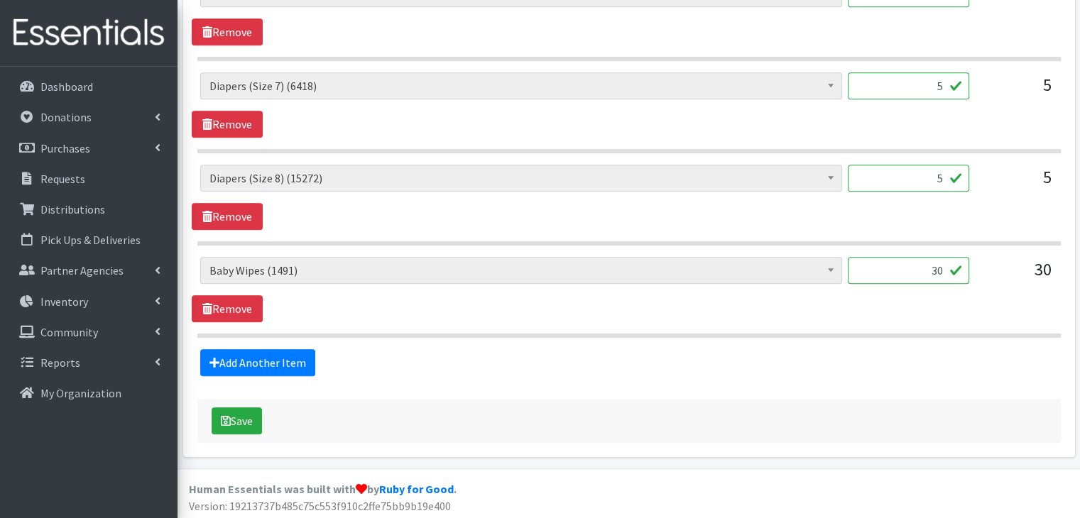
click at [940, 268] on input "30" at bounding box center [908, 270] width 121 height 27
type input "36"
click at [236, 421] on button "Save" at bounding box center [237, 421] width 50 height 27
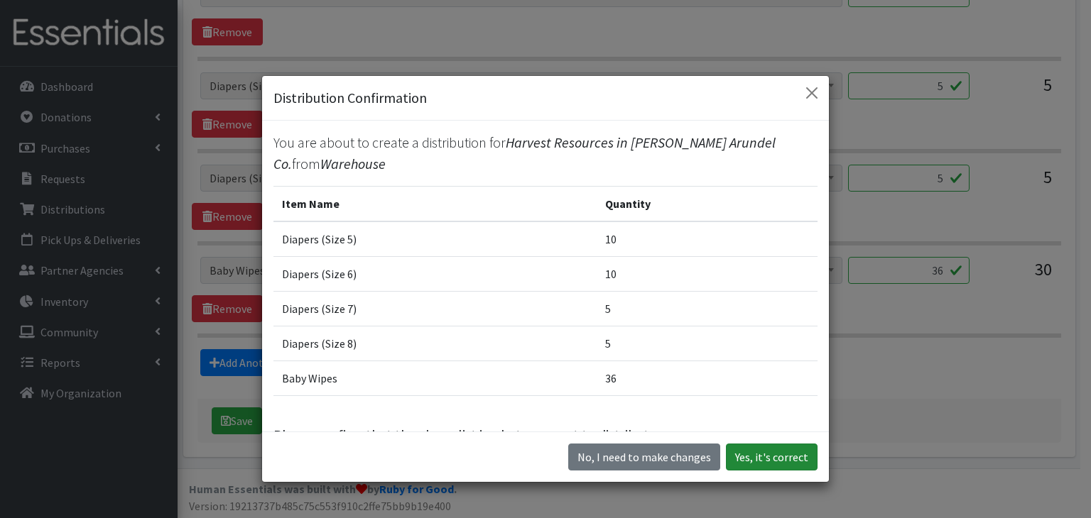
click at [760, 464] on button "Yes, it's correct" at bounding box center [772, 457] width 92 height 27
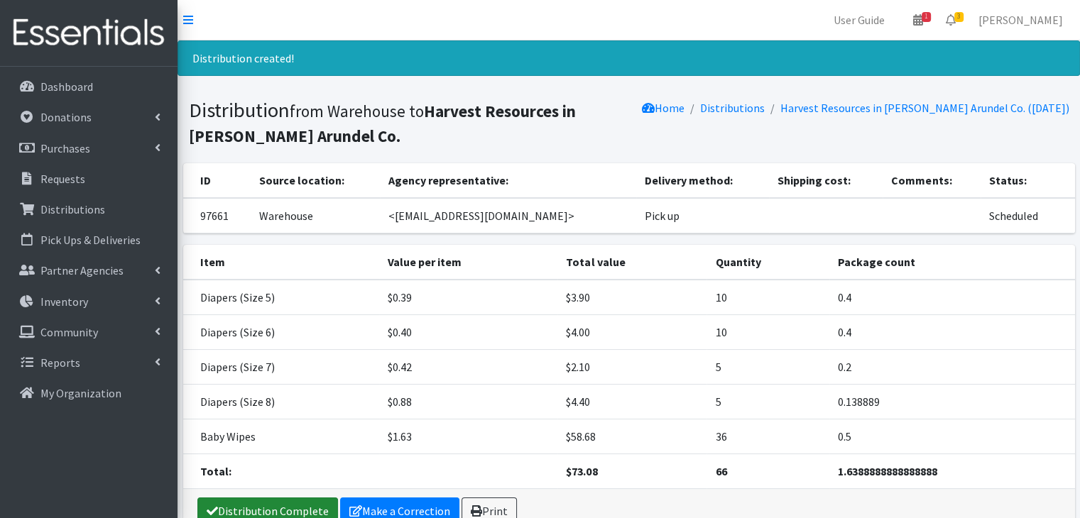
click at [281, 509] on link "Distribution Complete" at bounding box center [267, 511] width 141 height 27
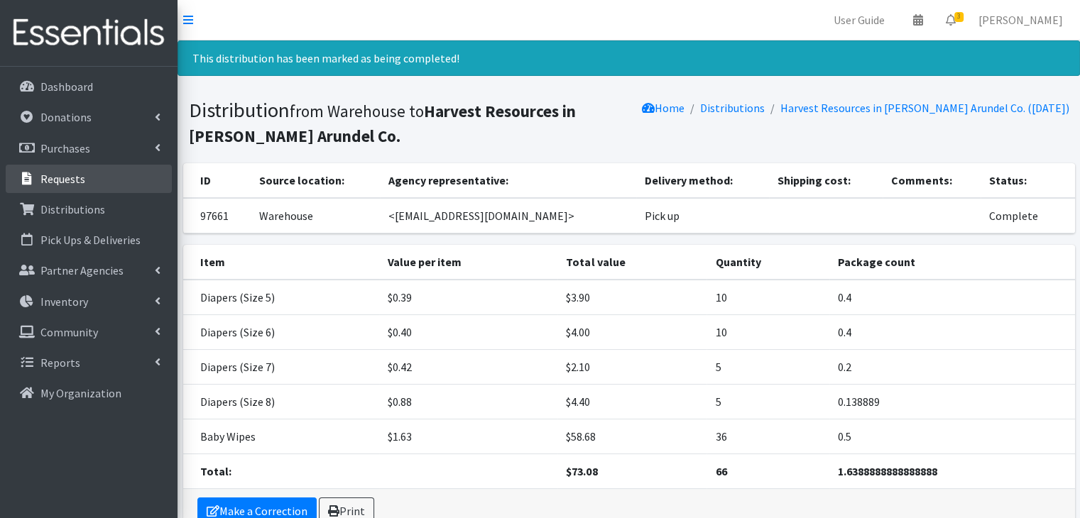
click at [65, 185] on p "Requests" at bounding box center [62, 179] width 45 height 14
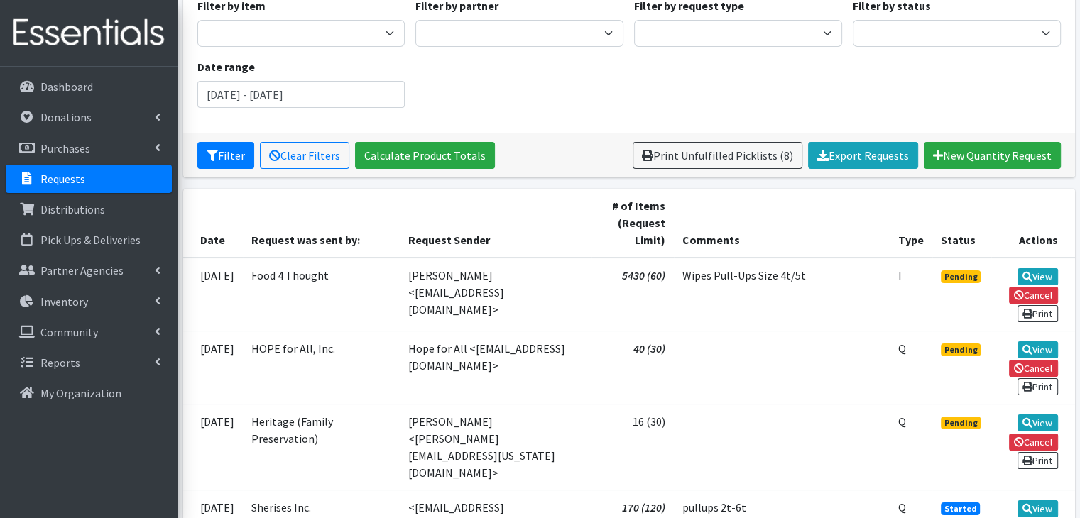
scroll to position [131, 0]
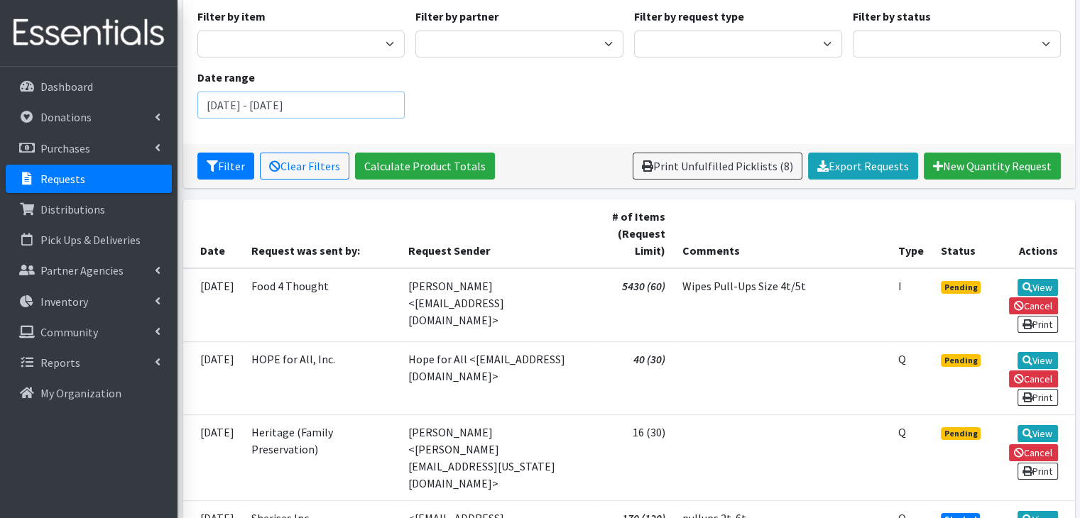
click at [243, 101] on input "August 6, 2025 - November 6, 2025" at bounding box center [301, 105] width 208 height 27
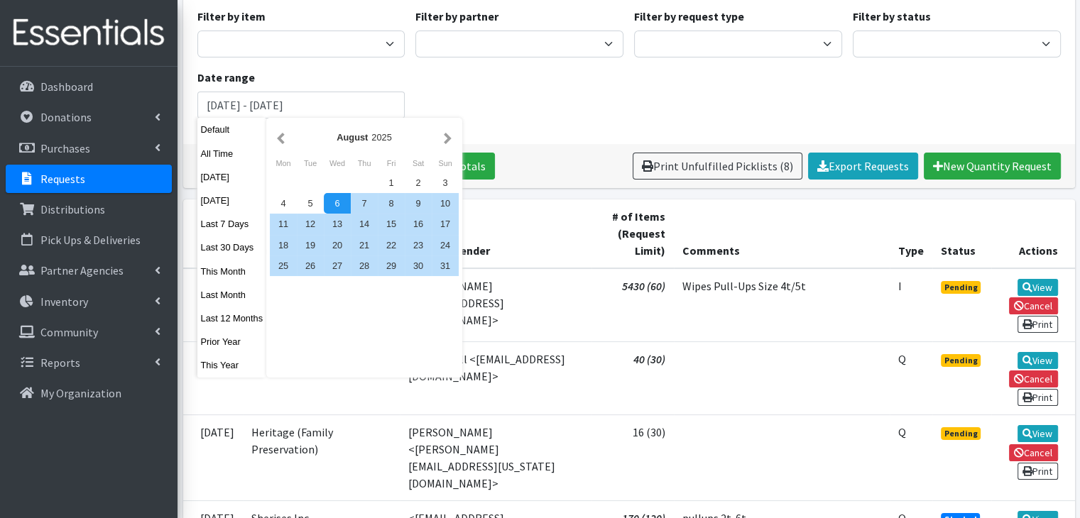
click at [485, 99] on div "Filter by item Baby Wipes Diapers (Newborn) Diapers (Newborn). Diapers (Size 1)…" at bounding box center [629, 69] width 874 height 122
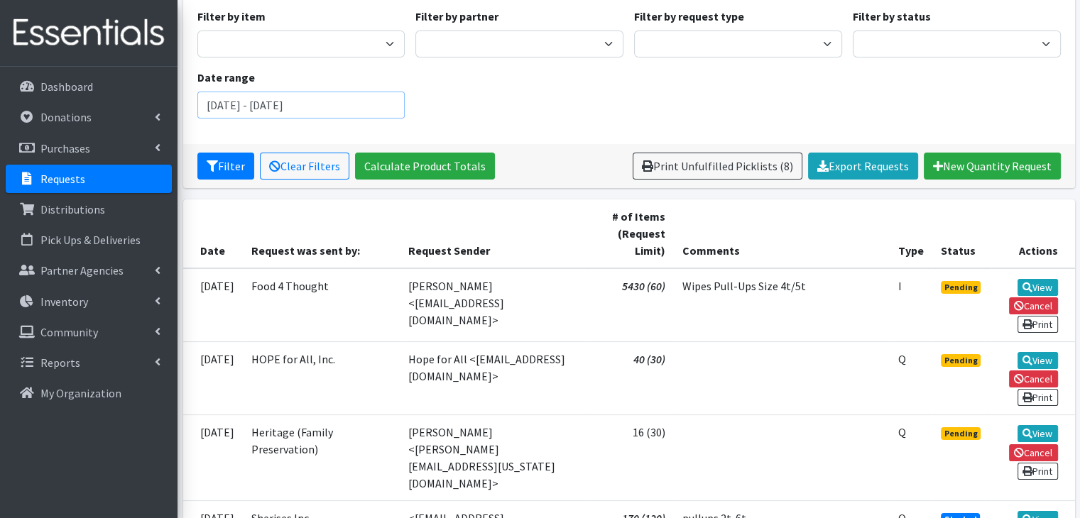
click at [352, 99] on input "August 6, 2025 - November 6, 2025" at bounding box center [301, 105] width 208 height 27
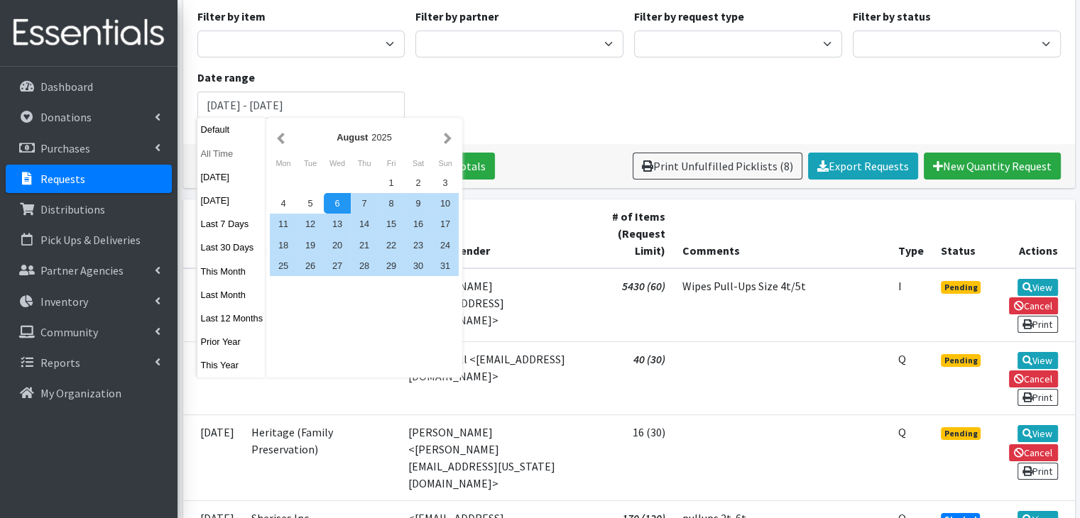
click at [217, 155] on button "All Time" at bounding box center [232, 153] width 70 height 21
type input "[DATE] - [DATE]"
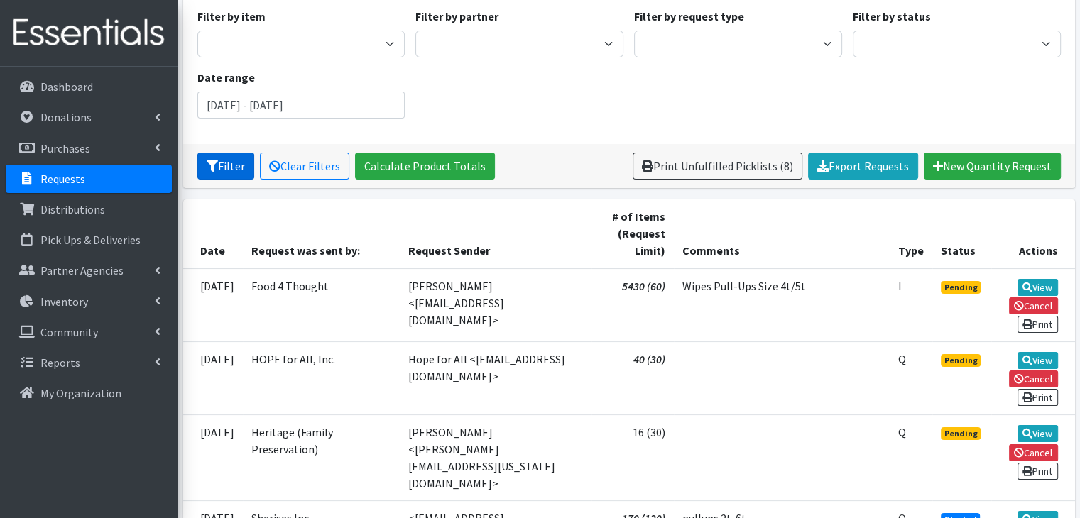
click at [219, 164] on button "Filter" at bounding box center [225, 166] width 57 height 27
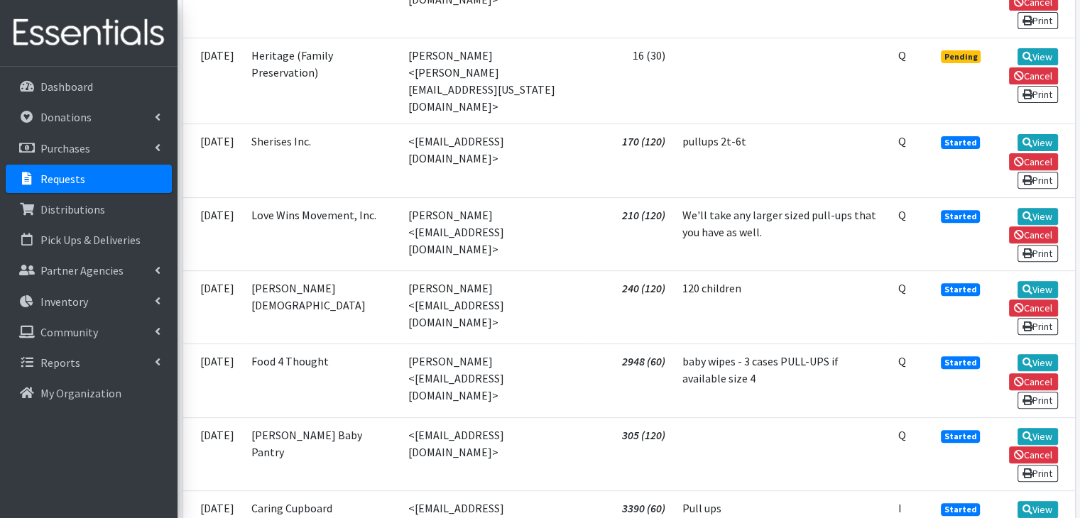
scroll to position [527, 0]
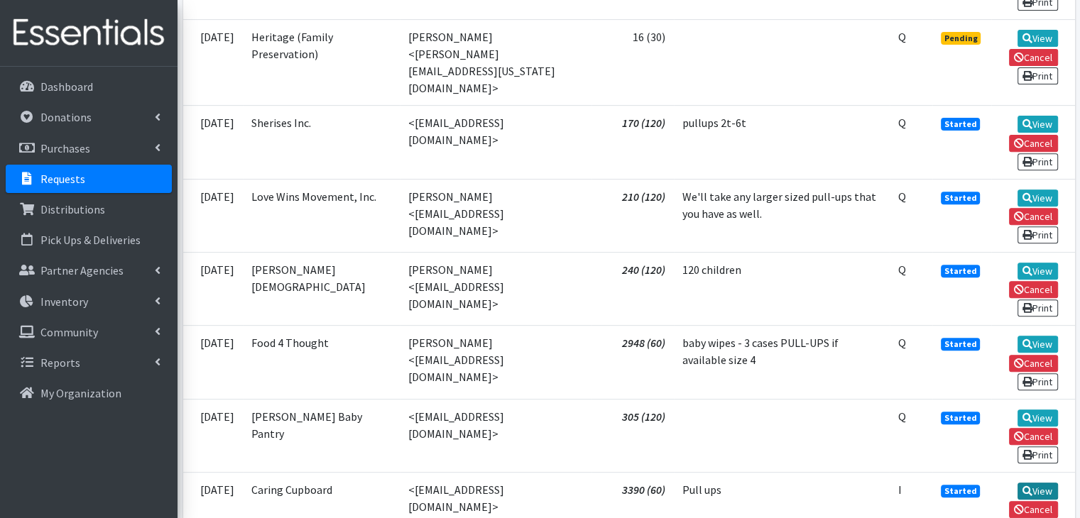
click at [1028, 486] on icon at bounding box center [1028, 491] width 10 height 10
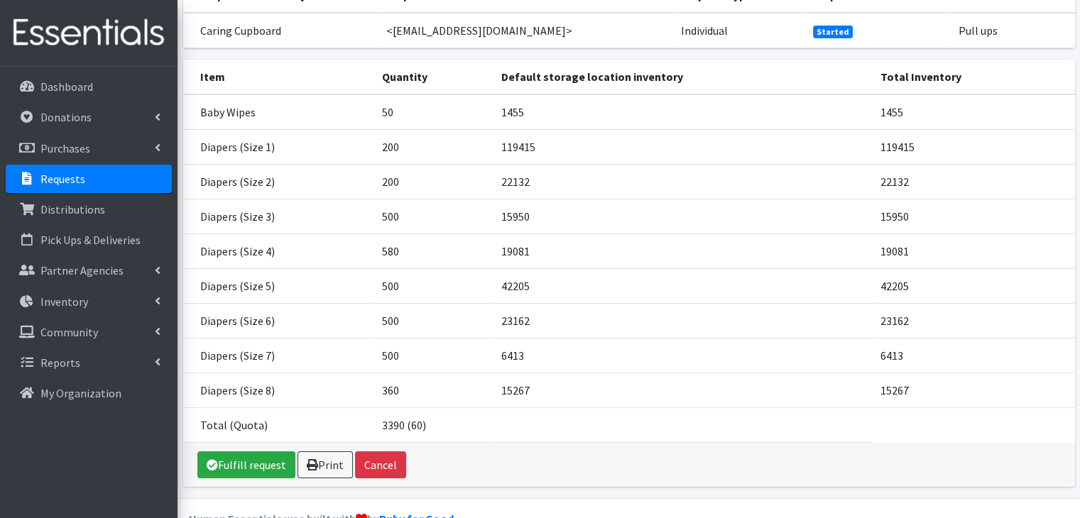
scroll to position [178, 0]
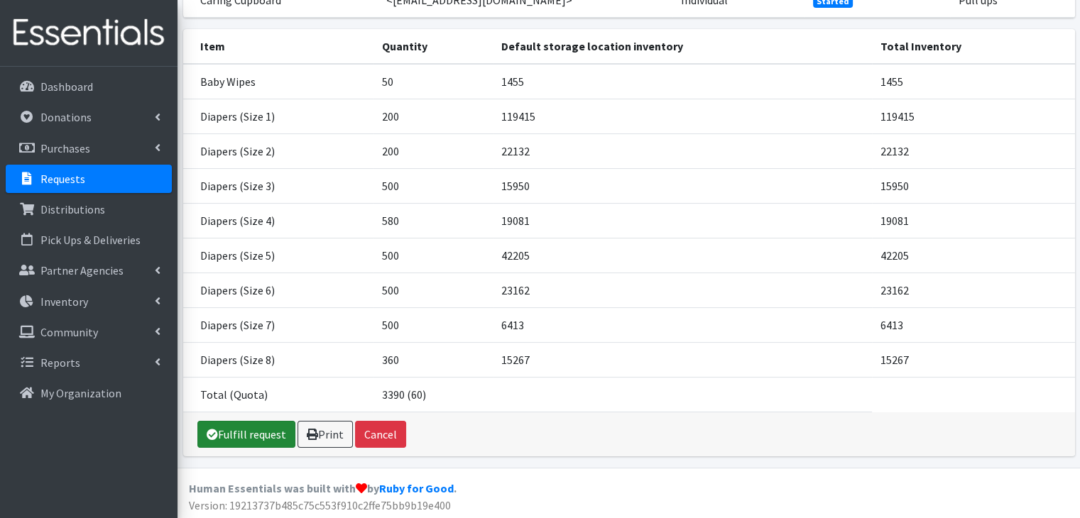
click at [228, 430] on link "Fulfill request" at bounding box center [246, 434] width 98 height 27
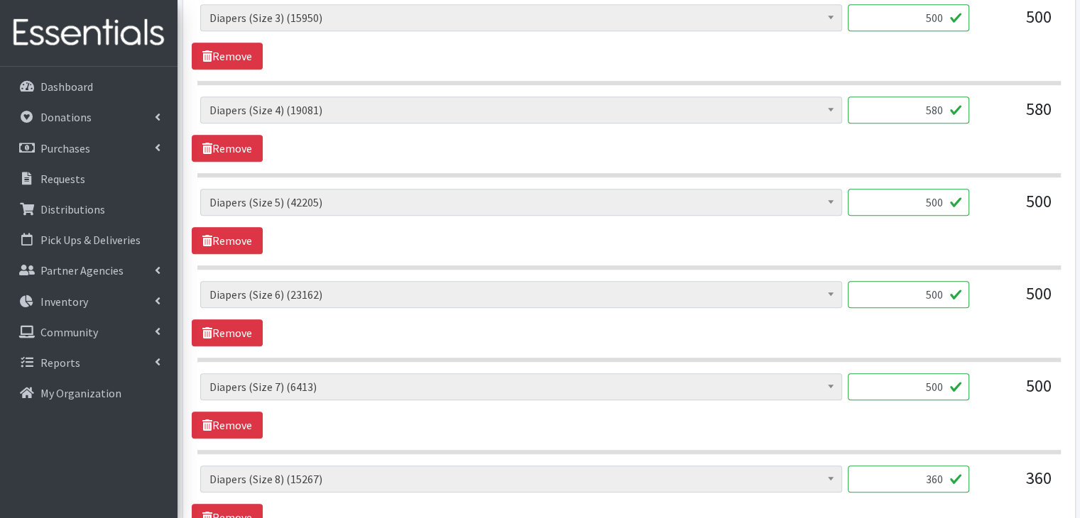
scroll to position [1168, 0]
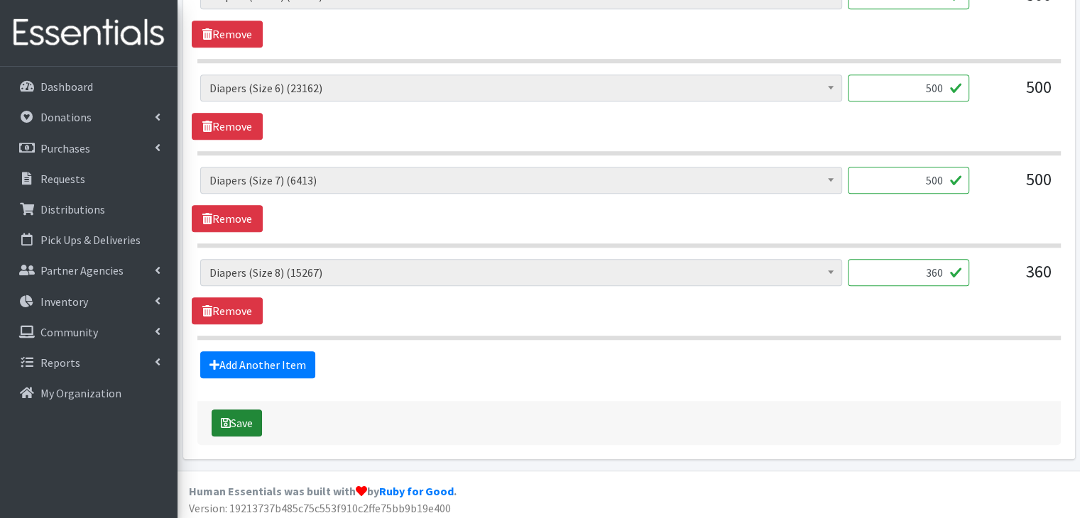
click at [225, 428] on button "Save" at bounding box center [237, 423] width 50 height 27
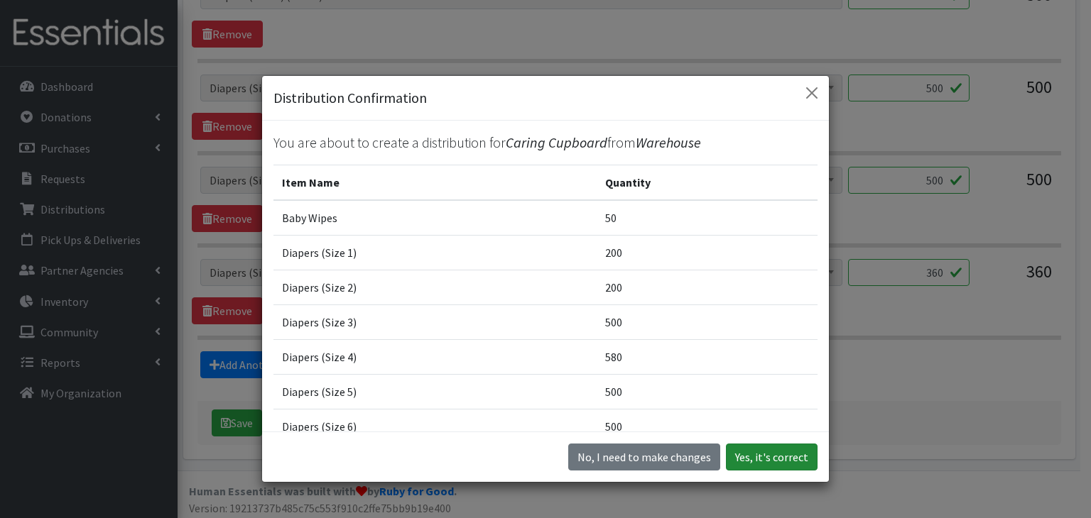
click at [781, 451] on button "Yes, it's correct" at bounding box center [772, 457] width 92 height 27
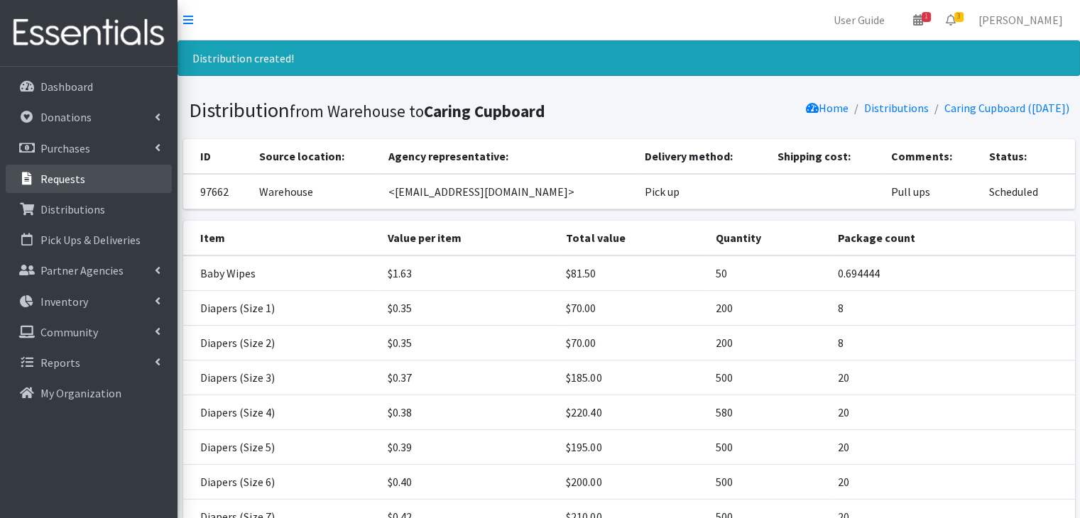
click at [63, 187] on link "Requests" at bounding box center [89, 179] width 166 height 28
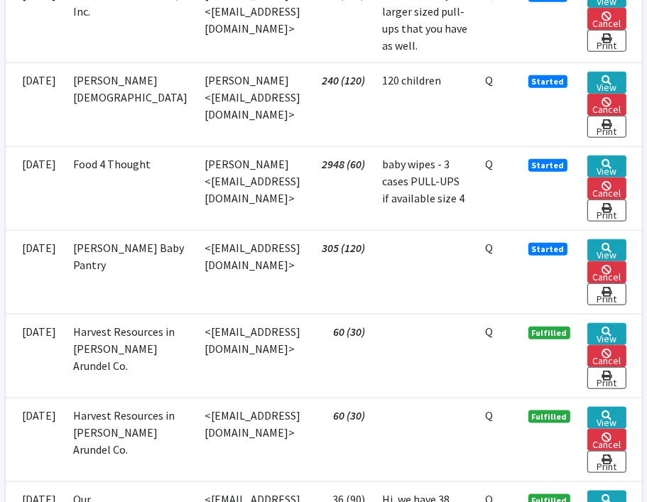
scroll to position [837, 0]
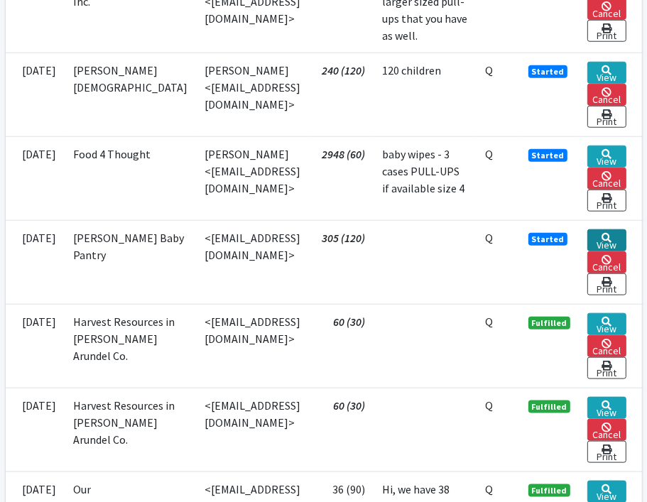
click at [614, 251] on link "View" at bounding box center [606, 240] width 39 height 22
click at [622, 163] on link "View" at bounding box center [606, 157] width 39 height 22
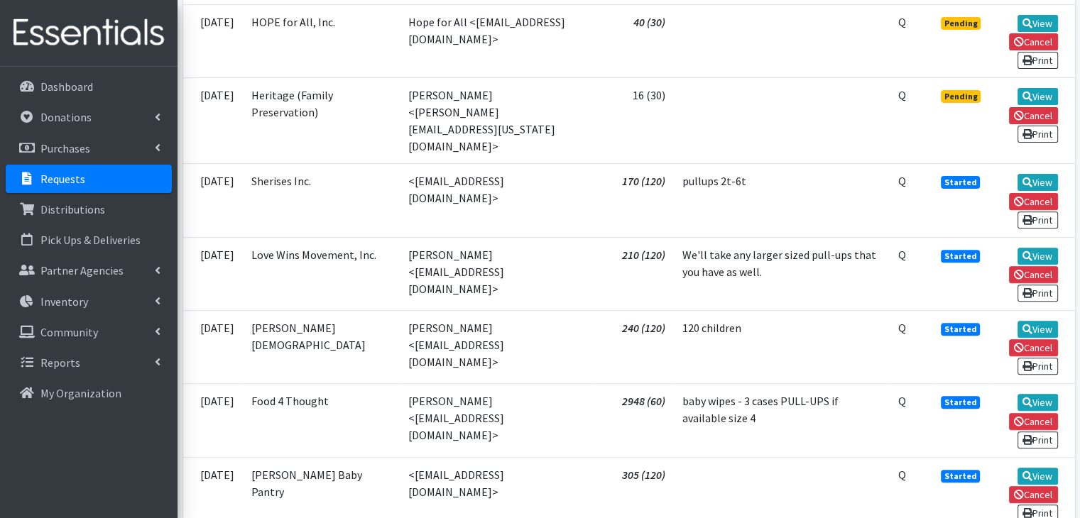
scroll to position [472, 0]
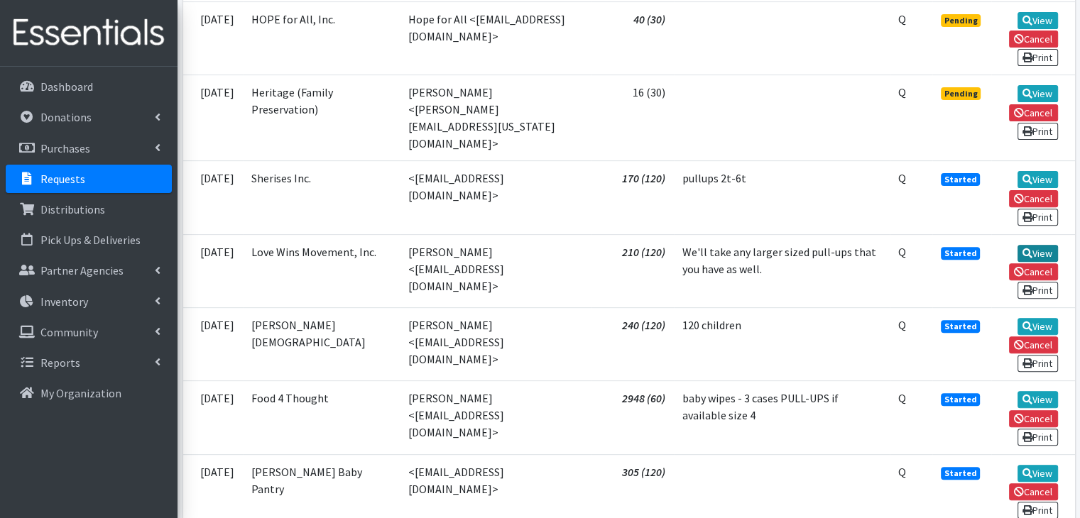
click at [1043, 245] on link "View" at bounding box center [1038, 253] width 40 height 17
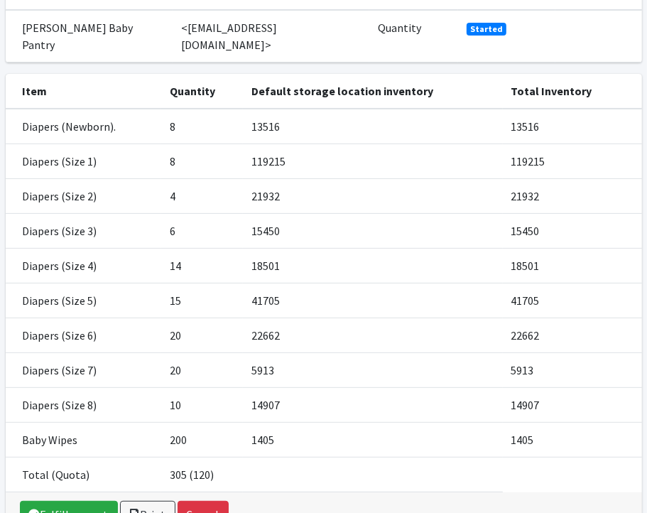
scroll to position [184, 0]
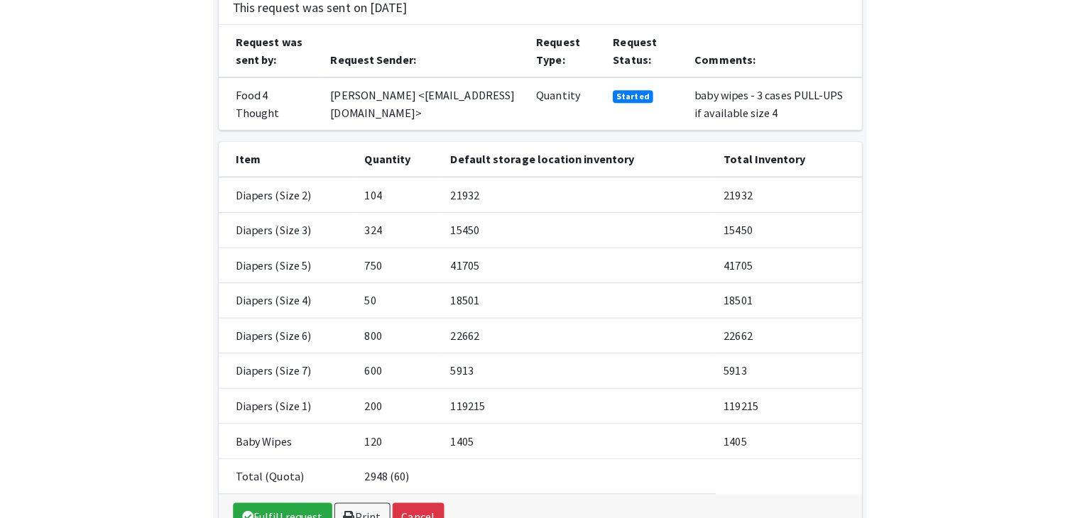
scroll to position [99, 0]
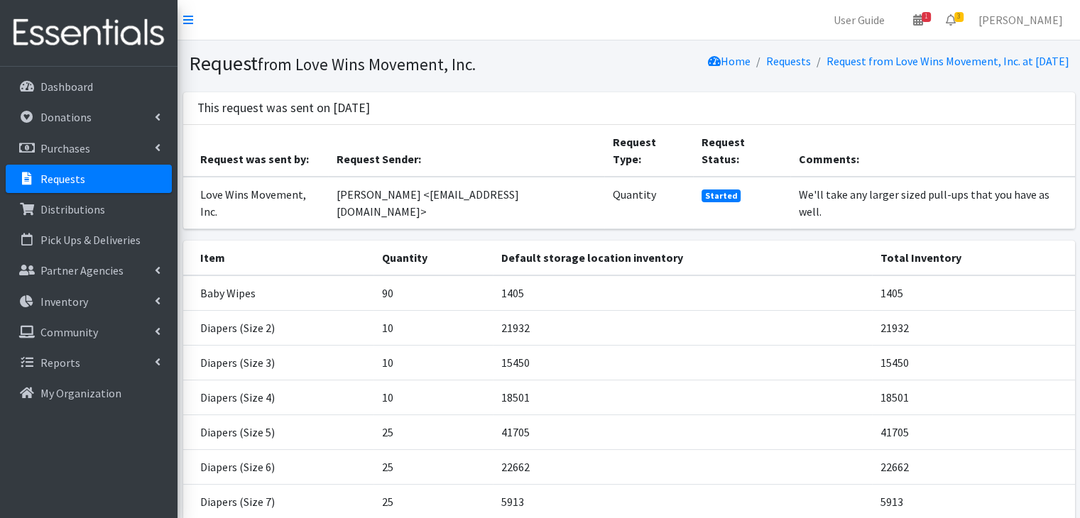
scroll to position [143, 0]
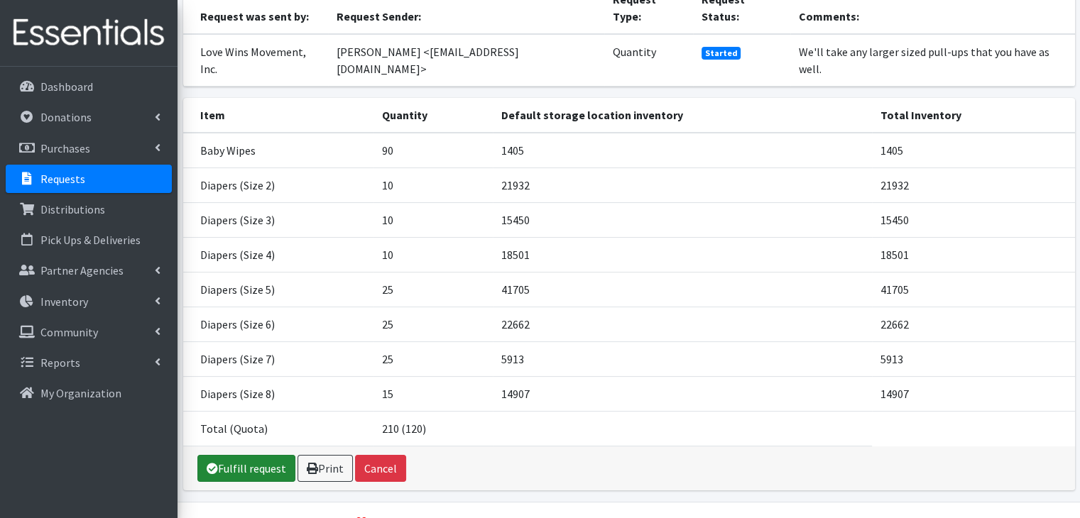
click at [242, 455] on link "Fulfill request" at bounding box center [246, 468] width 98 height 27
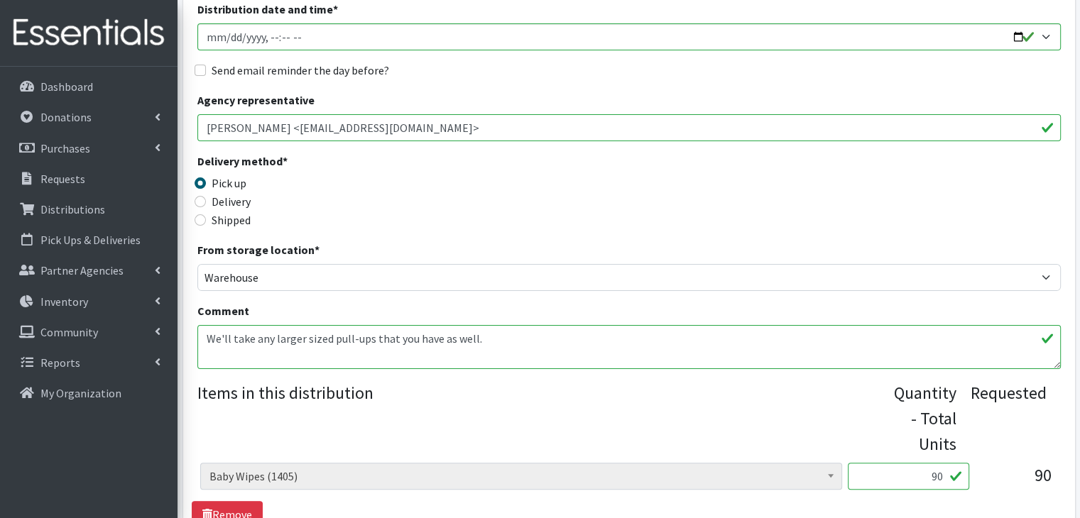
scroll to position [247, 0]
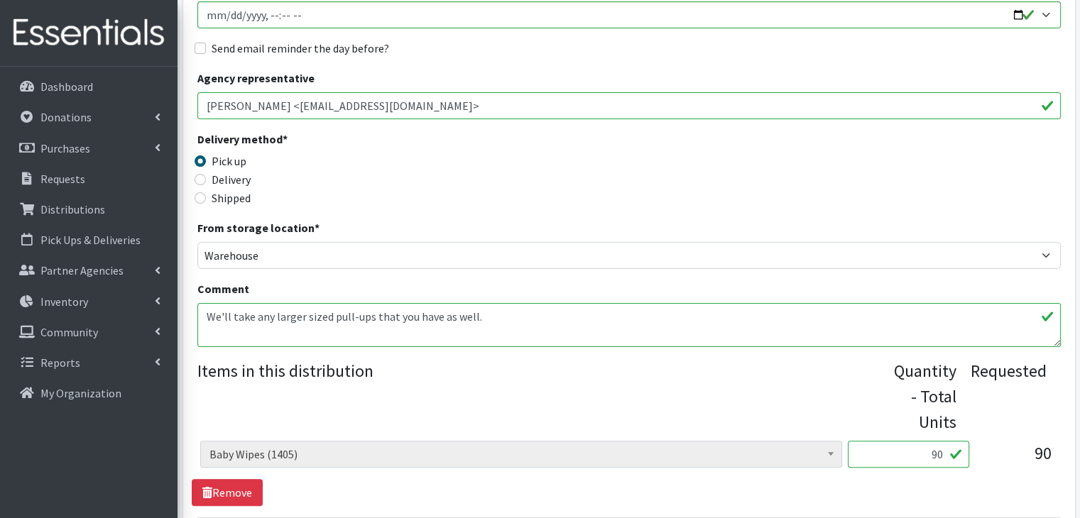
click at [941, 459] on input "90" at bounding box center [908, 454] width 121 height 27
type input "96"
click at [787, 386] on legend "Items in this distribution" at bounding box center [542, 394] width 691 height 71
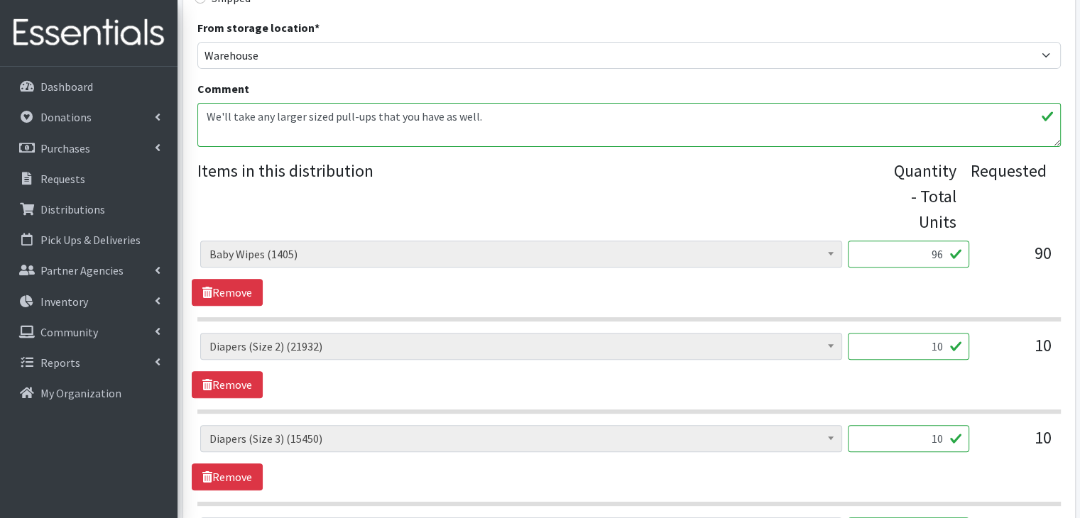
scroll to position [440, 0]
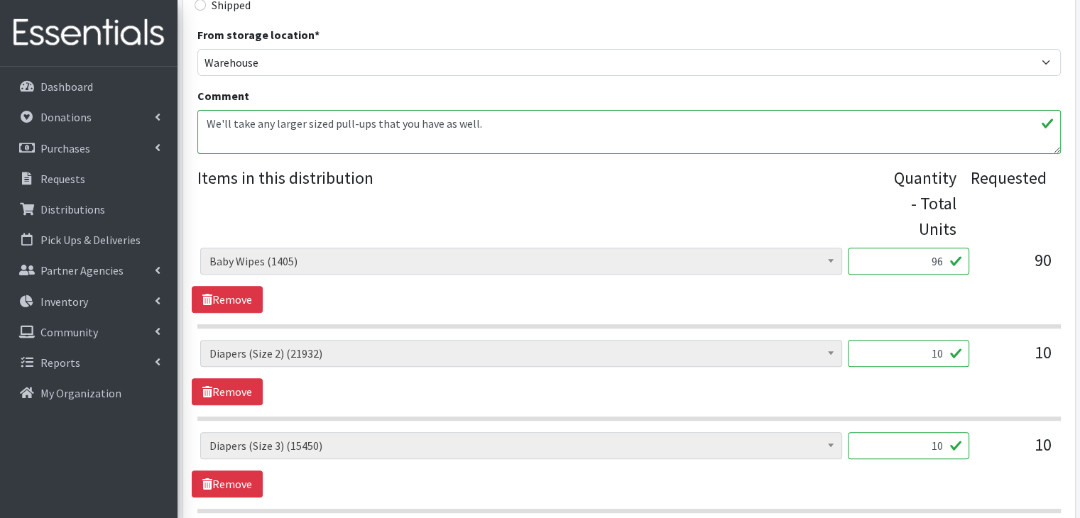
click at [940, 352] on input "10" at bounding box center [908, 353] width 121 height 27
type input "500"
click at [819, 398] on div "Baby Wipes (1405) Diapers (Newborn). (13516) Diapers (Size 1) (119215) Diapers …" at bounding box center [629, 372] width 874 height 65
click at [939, 445] on input "10" at bounding box center [908, 446] width 121 height 27
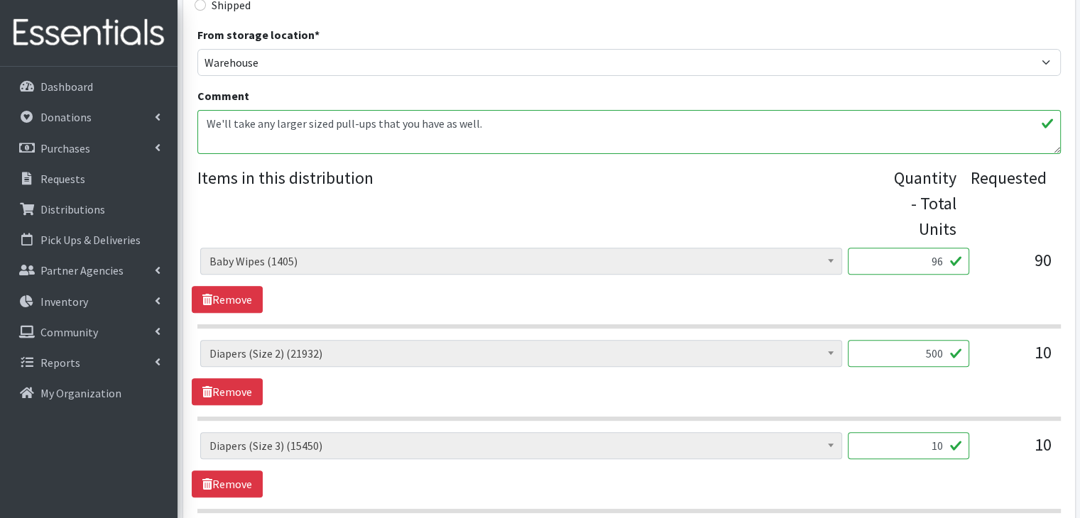
click at [939, 445] on input "10" at bounding box center [908, 446] width 121 height 27
type input "500"
click at [804, 384] on div "Baby Wipes (1405) Diapers (Newborn). (13516) Diapers (Size 1) (119215) Diapers …" at bounding box center [629, 372] width 874 height 65
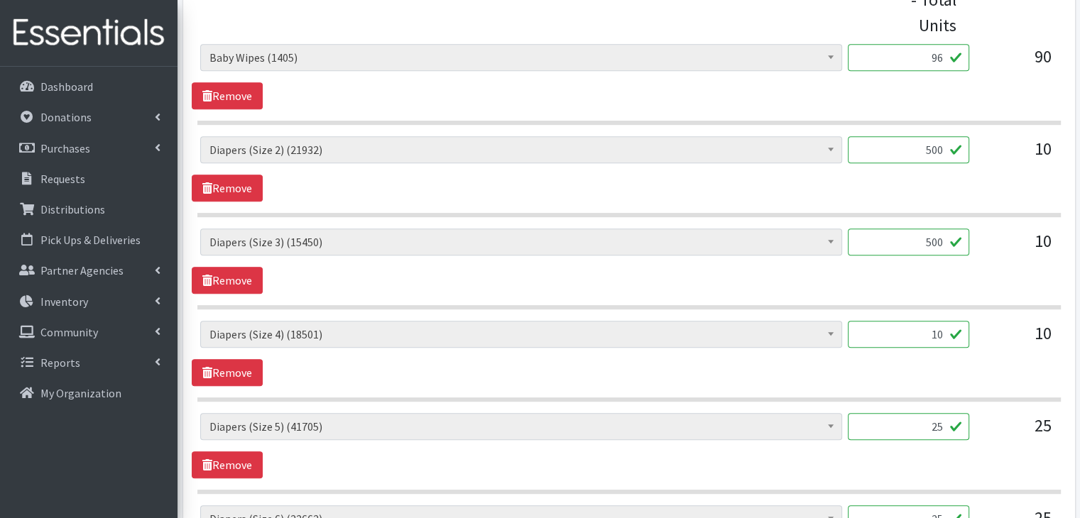
scroll to position [670, 0]
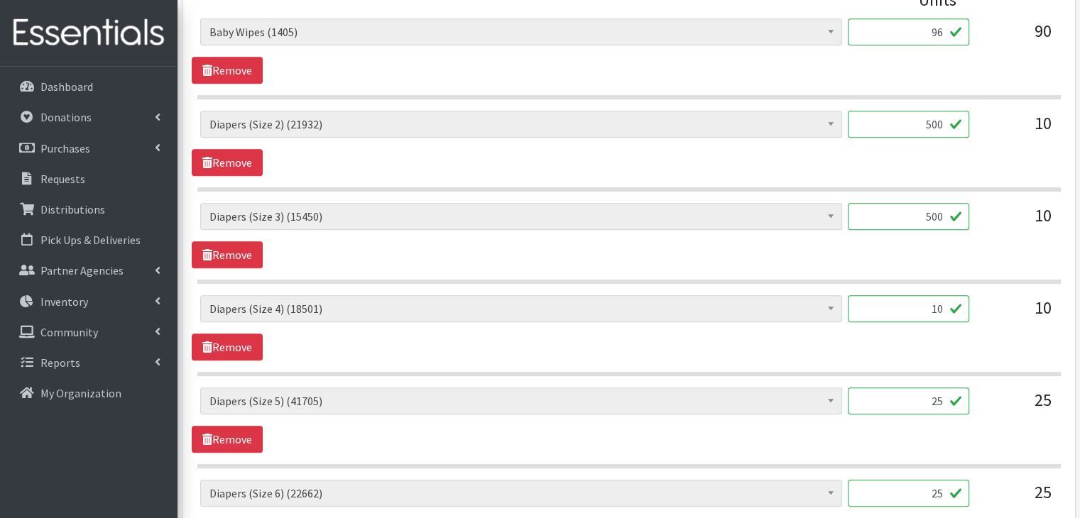
click at [940, 311] on input "10" at bounding box center [908, 308] width 121 height 27
click at [837, 344] on div "Baby Wipes (1405) Diapers (Newborn). (13516) Diapers (Size 1) (119215) Diapers …" at bounding box center [629, 327] width 874 height 65
click at [937, 295] on input "298" at bounding box center [908, 308] width 121 height 27
click at [935, 303] on input "298" at bounding box center [908, 308] width 121 height 27
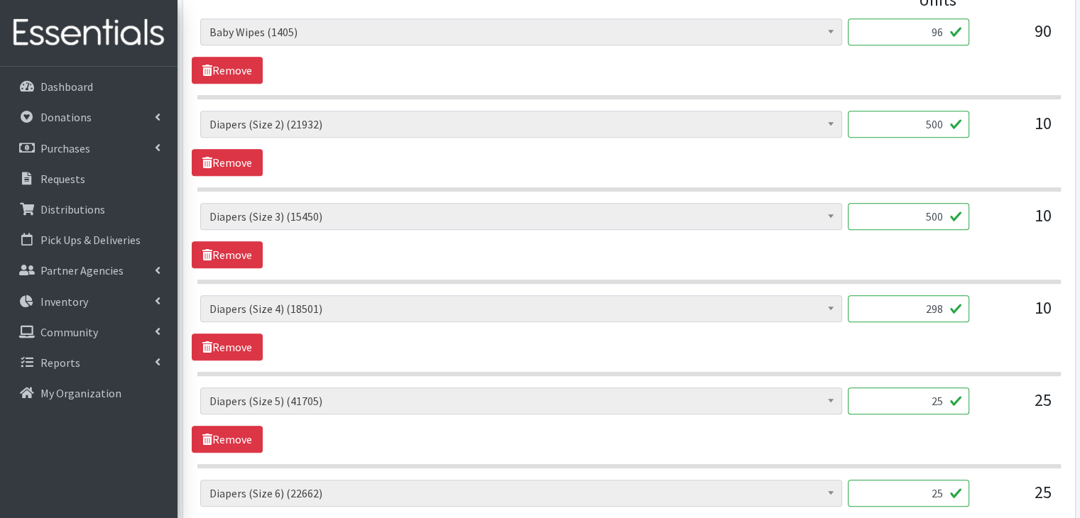
click at [935, 303] on input "298" at bounding box center [908, 308] width 121 height 27
type input "398"
click at [830, 332] on div "Baby Wipes (1405) Diapers (Newborn). (13516) Diapers (Size 1) (119215) Diapers …" at bounding box center [629, 327] width 874 height 65
click at [935, 404] on input "25" at bounding box center [908, 401] width 121 height 27
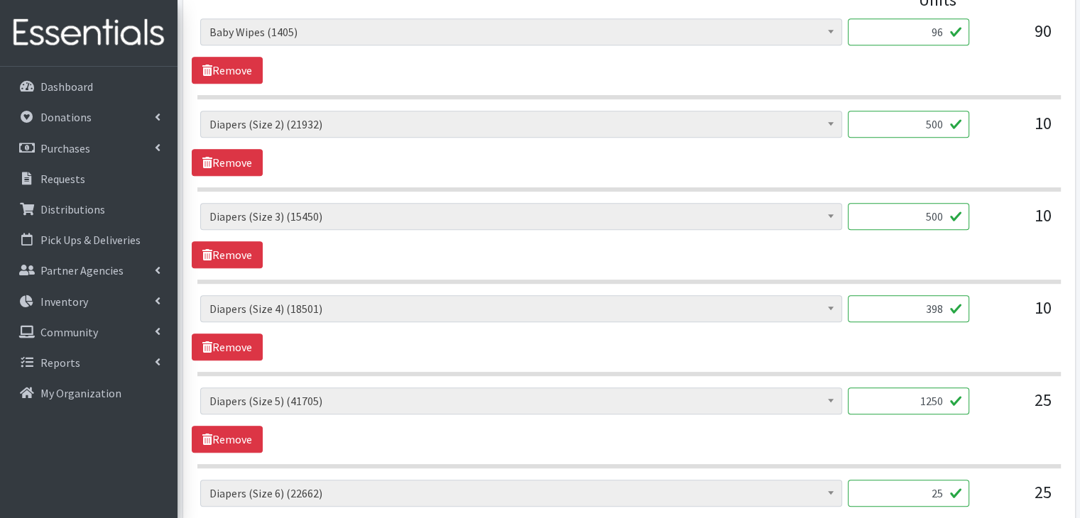
type input "1250"
click at [805, 439] on div "Baby Wipes (1405) Diapers (Newborn). (13516) Diapers (Size 1) (119215) Diapers …" at bounding box center [629, 420] width 874 height 65
click at [932, 484] on input "25" at bounding box center [908, 493] width 121 height 27
type input "1250"
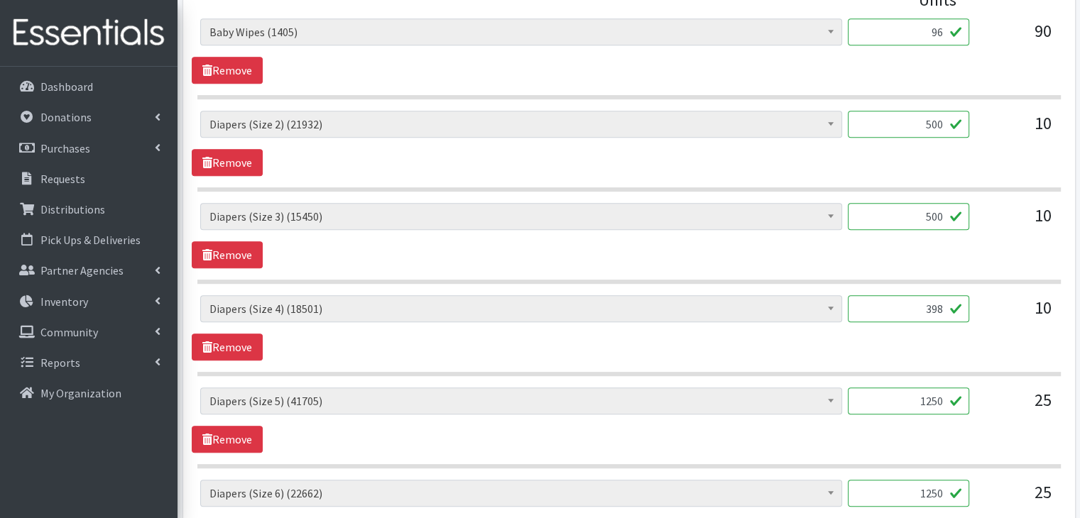
click at [807, 435] on div "Baby Wipes (1405) Diapers (Newborn). (13516) Diapers (Size 1) (119215) Diapers …" at bounding box center [629, 420] width 874 height 65
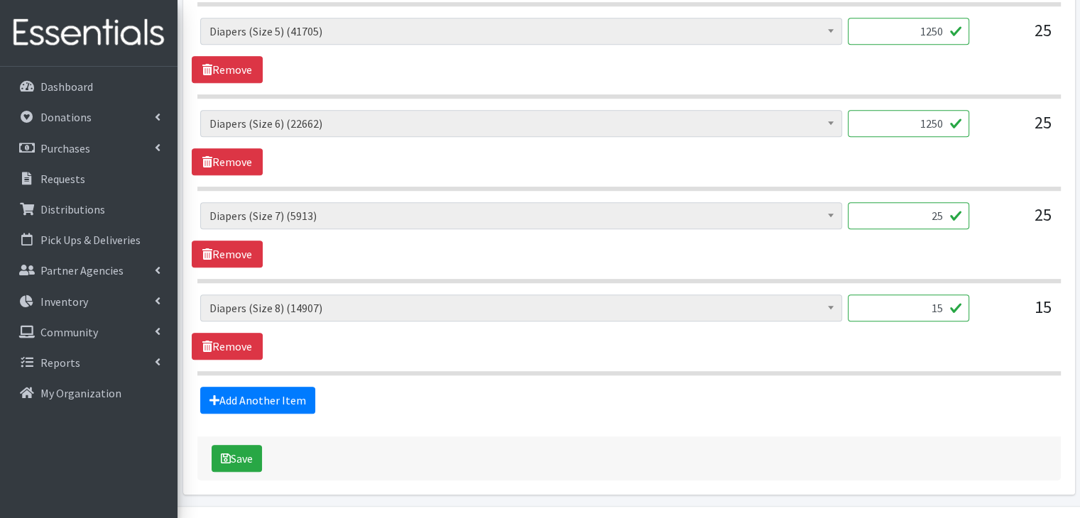
scroll to position [1042, 0]
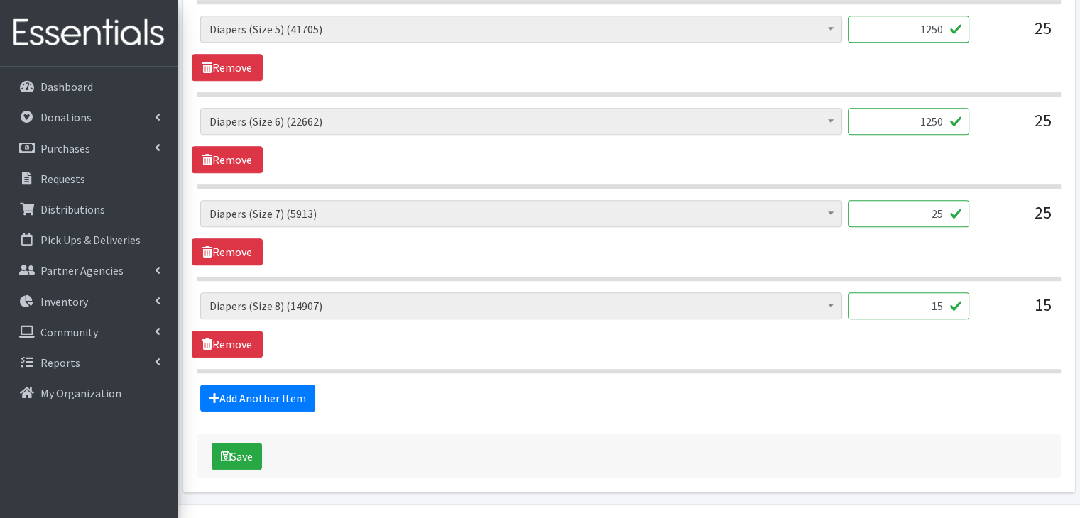
click at [939, 302] on input "15" at bounding box center [908, 306] width 121 height 27
type input "576"
click at [226, 469] on div "Save" at bounding box center [629, 457] width 864 height 44
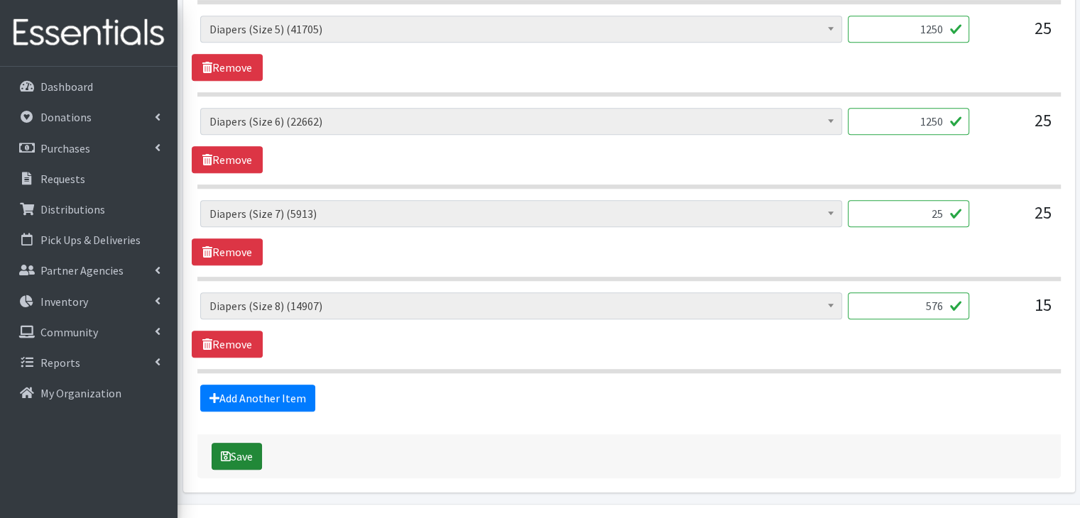
click at [250, 452] on button "Save" at bounding box center [237, 456] width 50 height 27
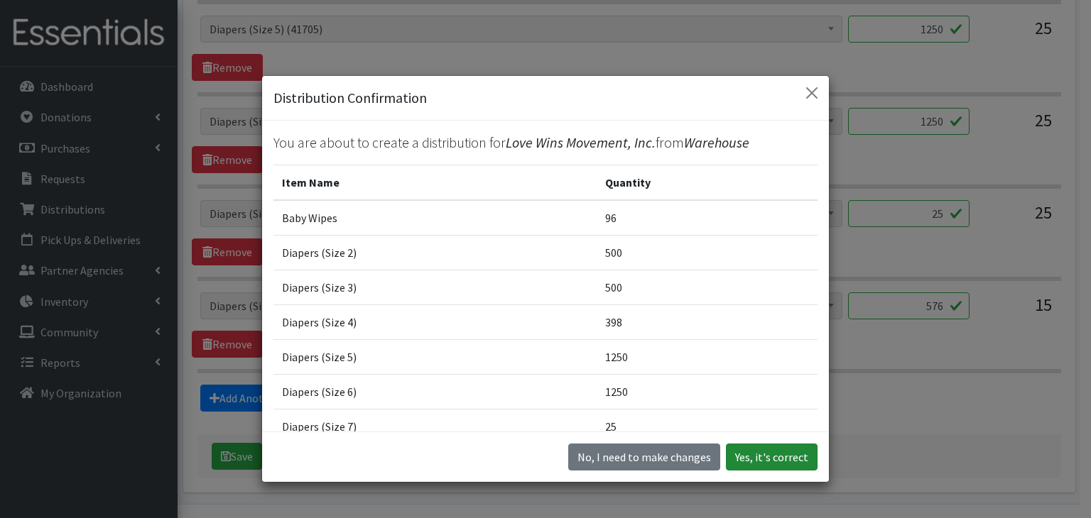
click at [766, 469] on button "Yes, it's correct" at bounding box center [772, 457] width 92 height 27
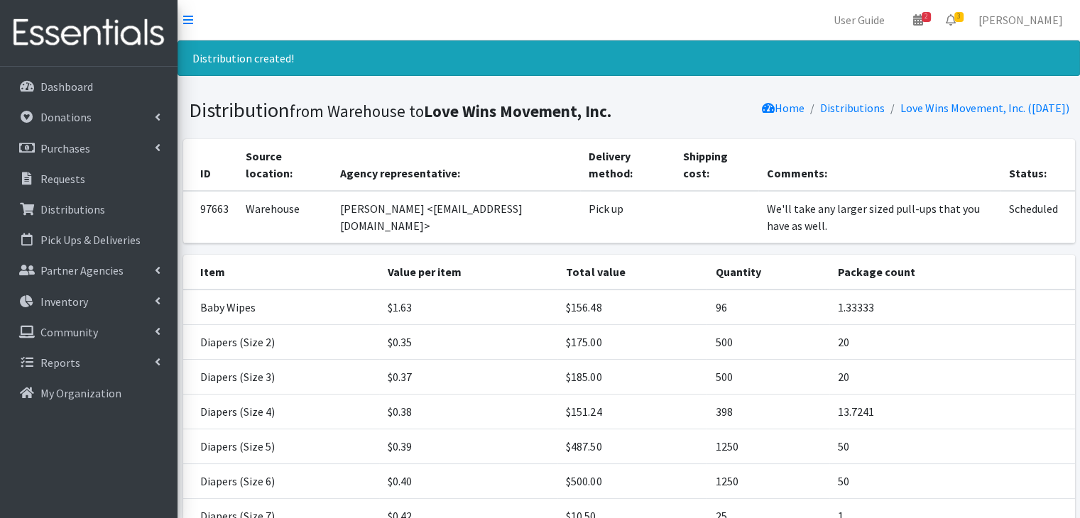
scroll to position [157, 0]
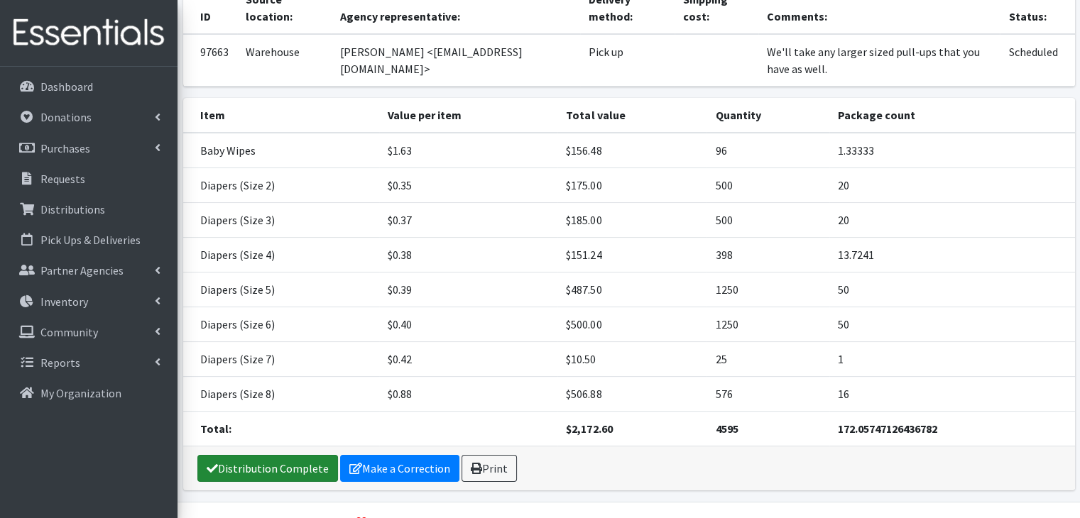
click at [293, 455] on link "Distribution Complete" at bounding box center [267, 468] width 141 height 27
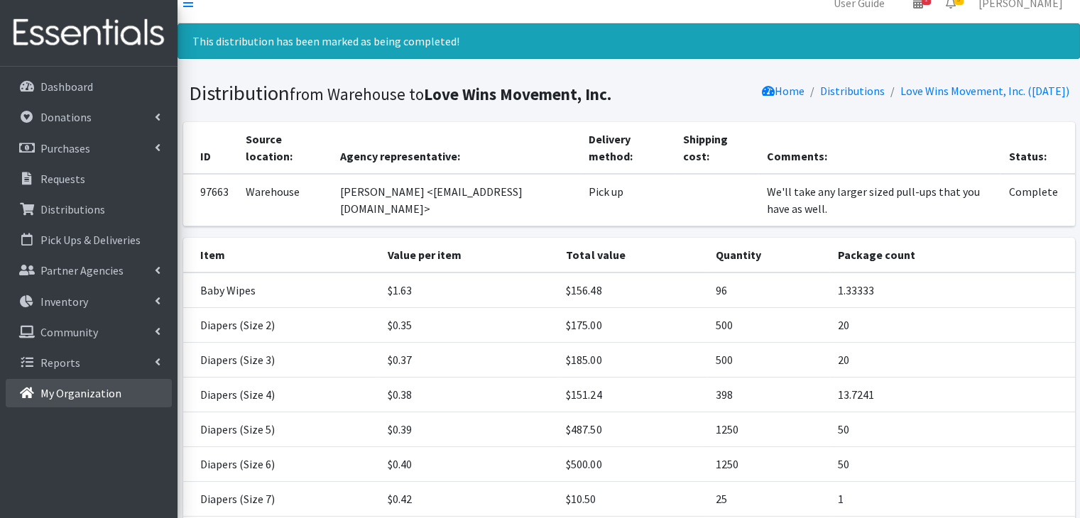
scroll to position [0, 0]
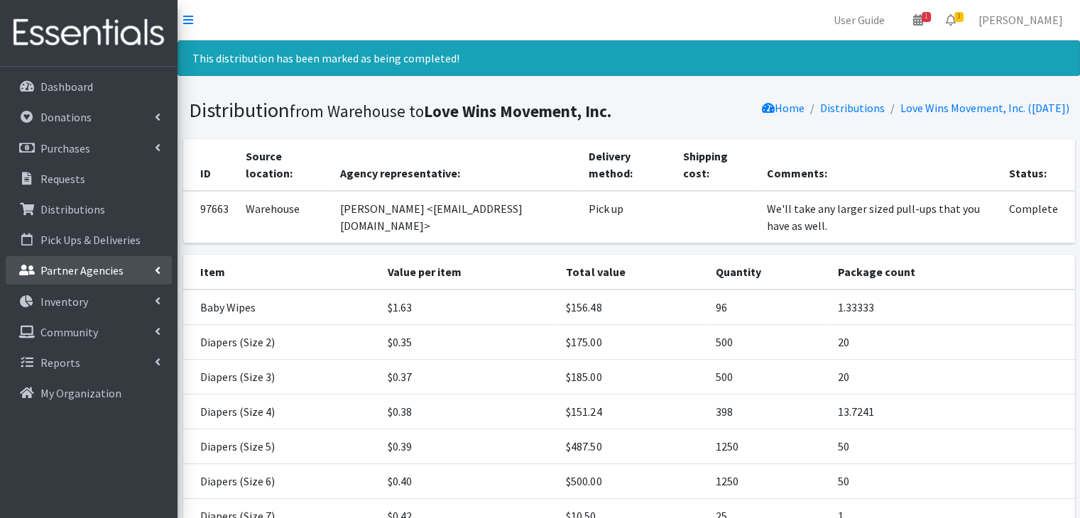
click at [64, 276] on p "Partner Agencies" at bounding box center [81, 270] width 83 height 14
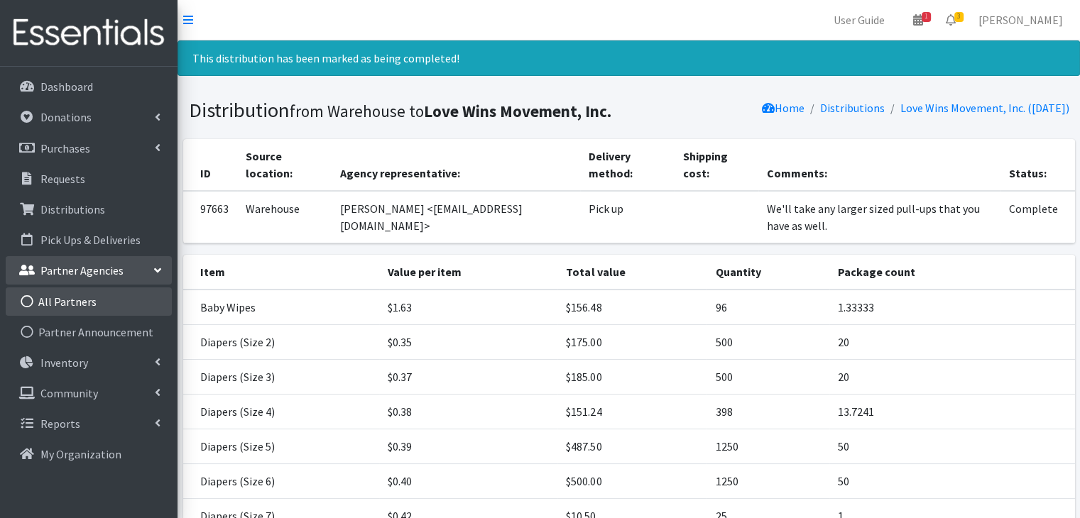
click at [69, 303] on link "All Partners" at bounding box center [89, 302] width 166 height 28
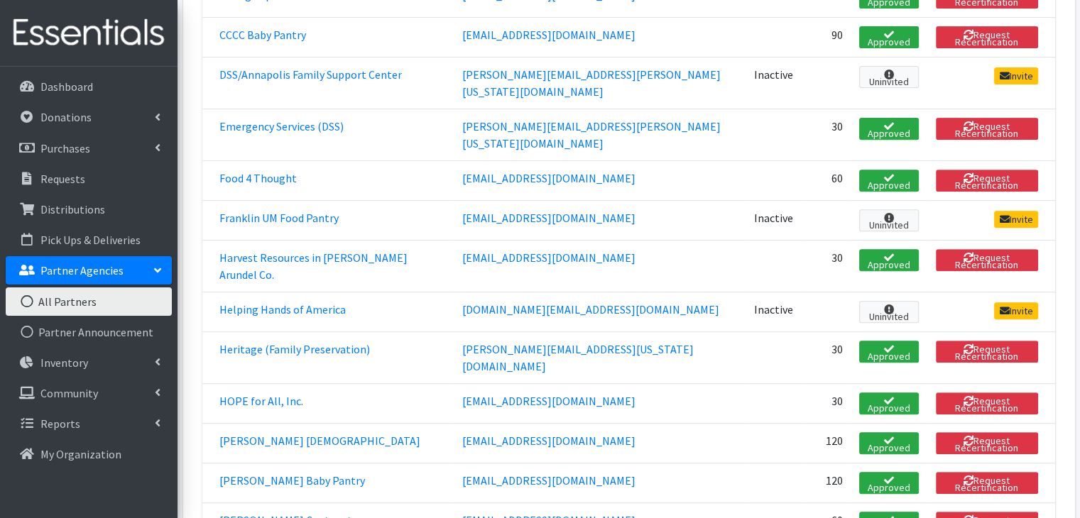
scroll to position [544, 0]
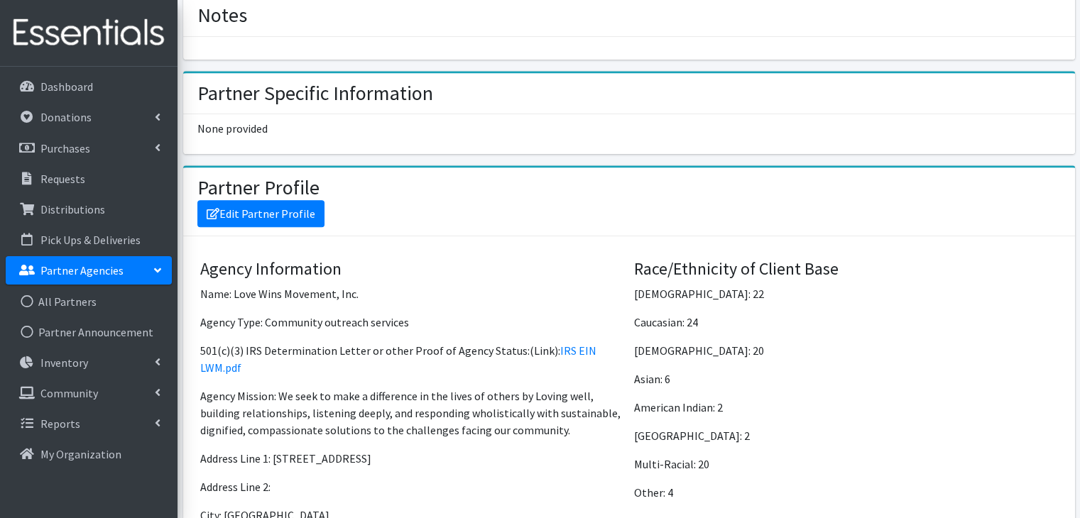
scroll to position [839, 0]
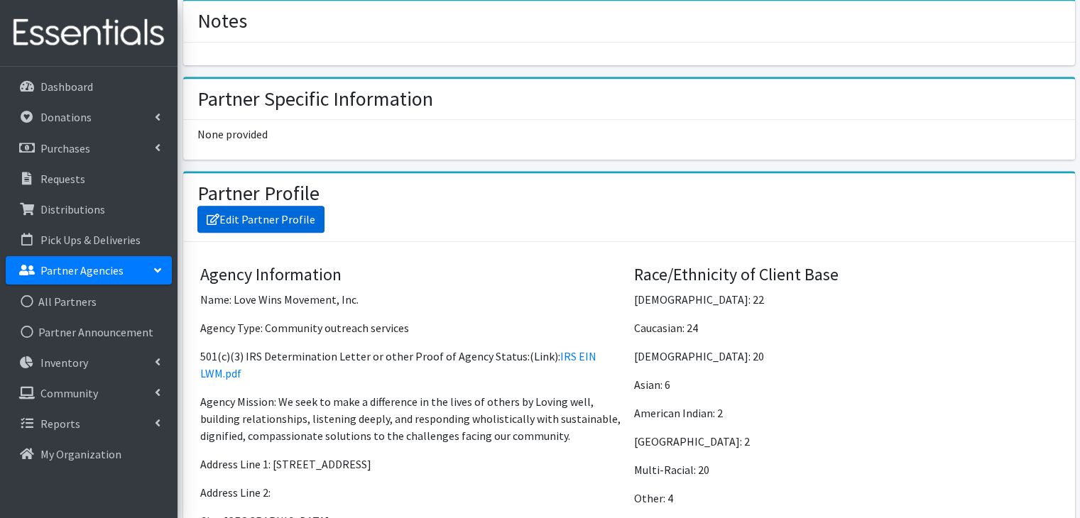
click at [271, 217] on link "Edit Partner Profile" at bounding box center [260, 219] width 127 height 27
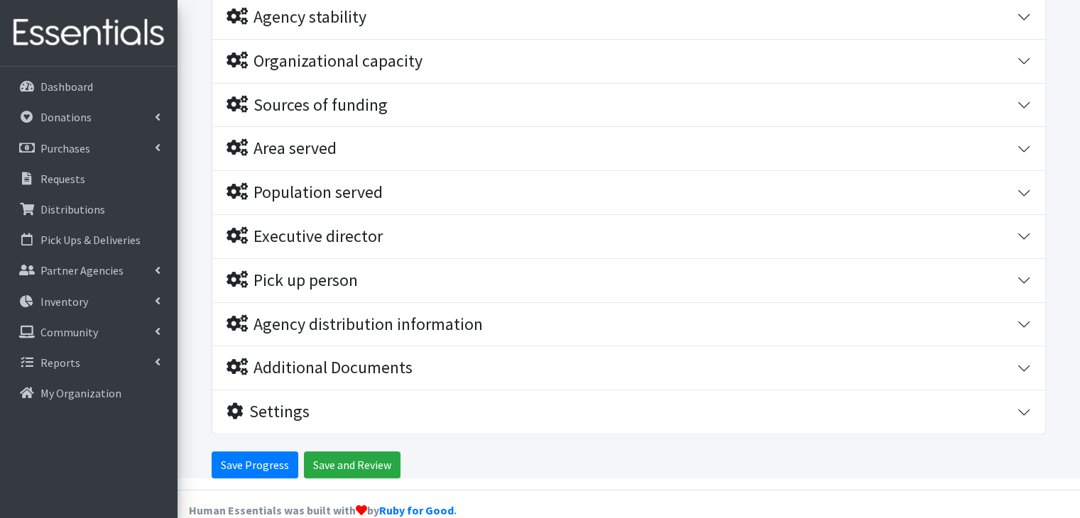
scroll to position [332, 0]
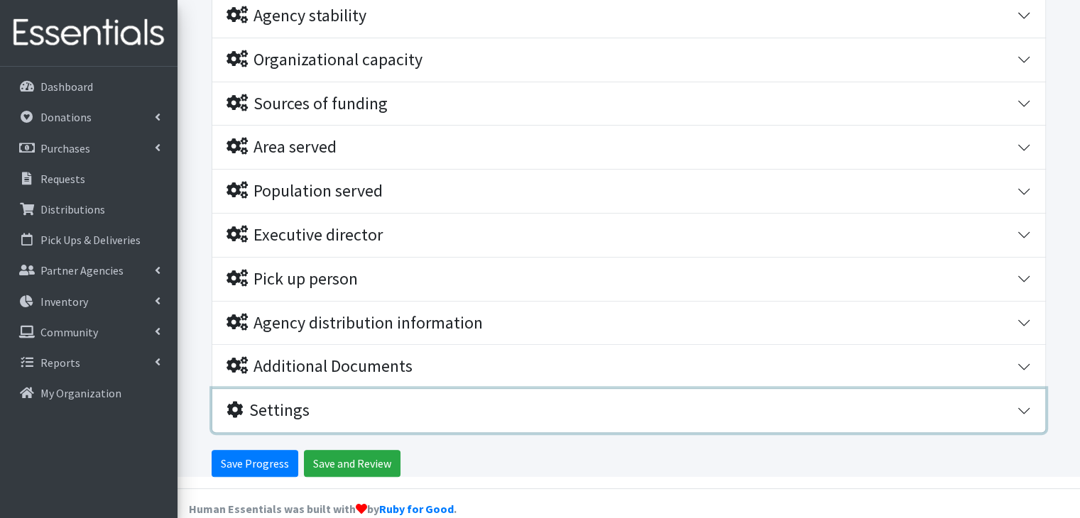
click at [1028, 406] on button "Settings" at bounding box center [628, 410] width 833 height 43
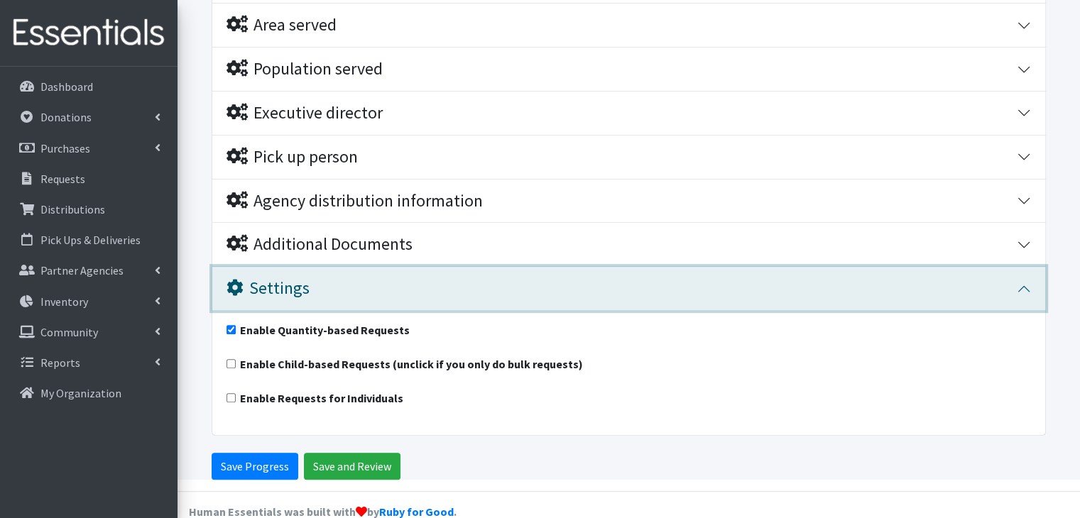
scroll to position [457, 0]
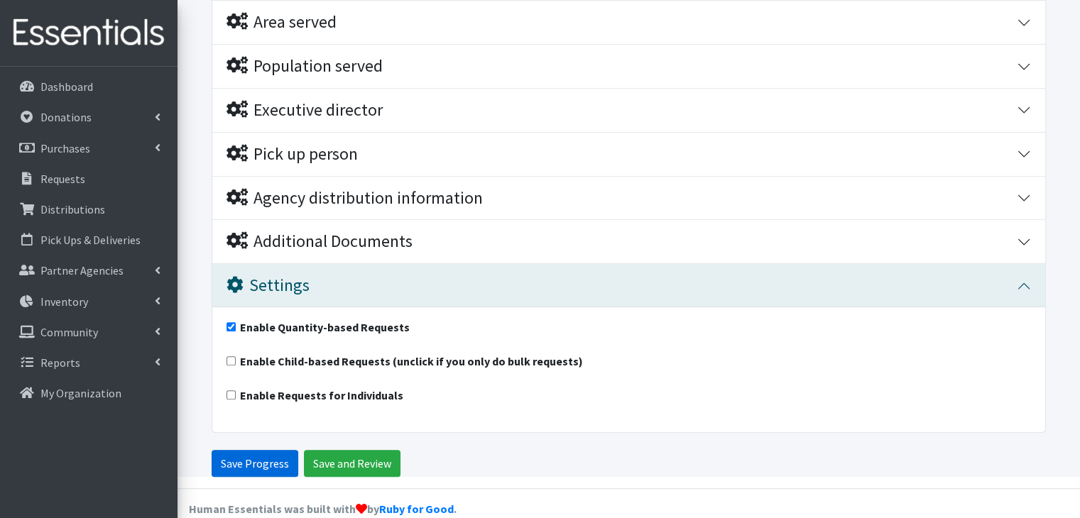
click at [264, 465] on input "Save Progress" at bounding box center [255, 463] width 87 height 27
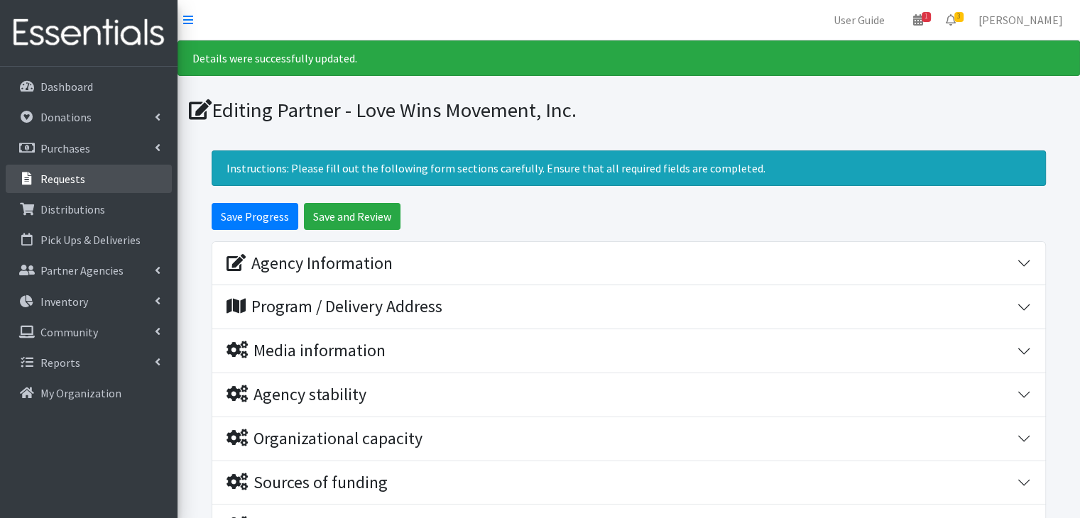
click at [74, 174] on p "Requests" at bounding box center [62, 179] width 45 height 14
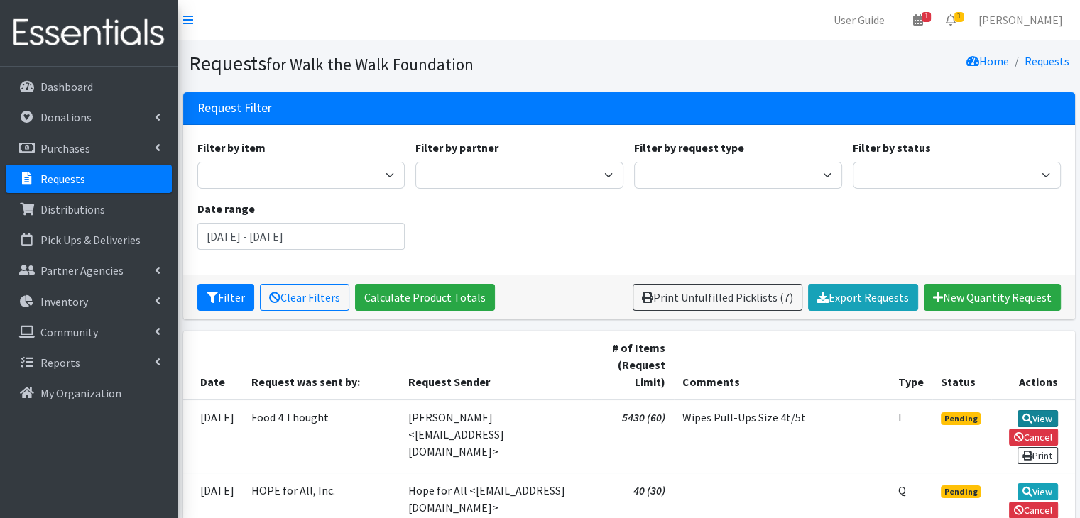
click at [1027, 422] on icon at bounding box center [1028, 419] width 10 height 10
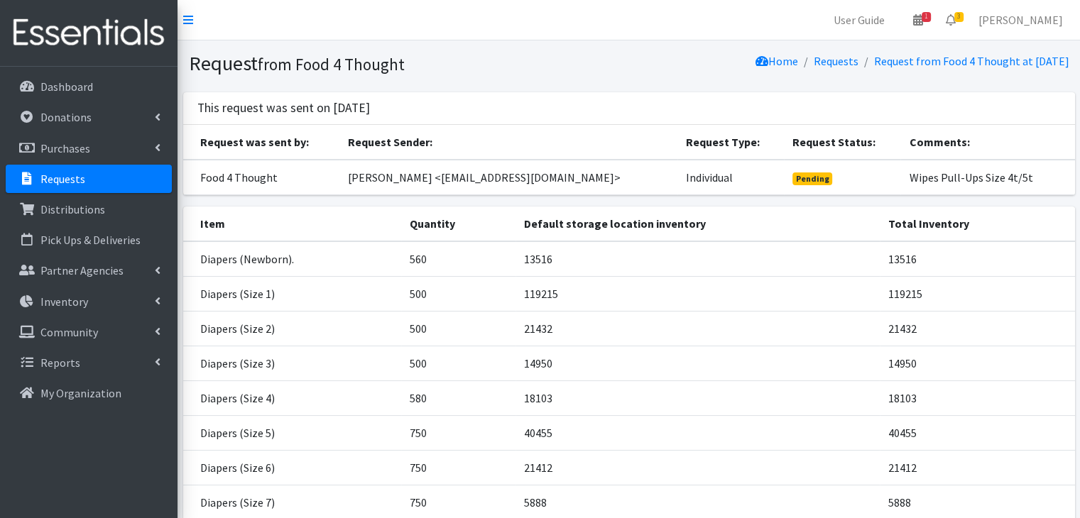
click at [52, 185] on p "Requests" at bounding box center [62, 179] width 45 height 14
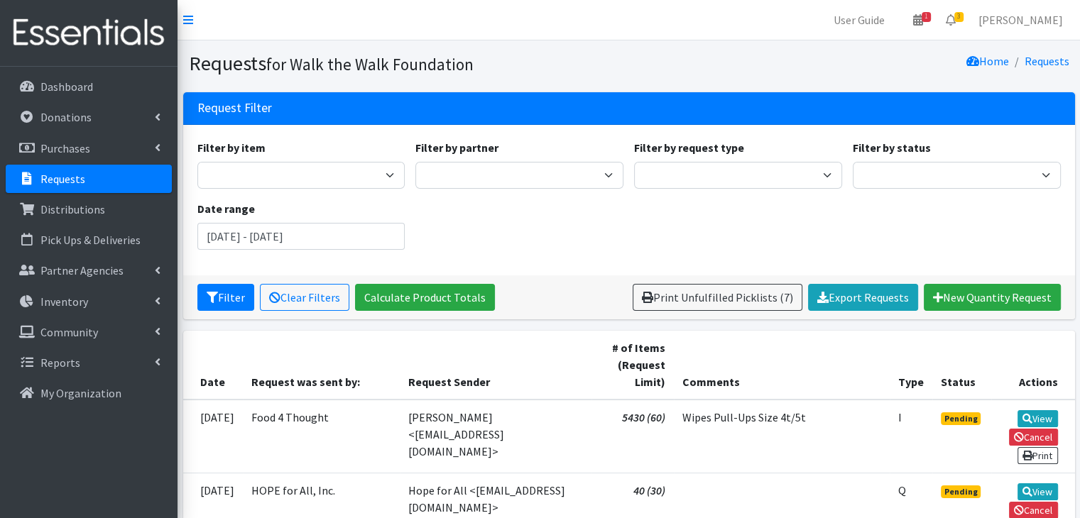
click at [310, 418] on td "Food 4 Thought" at bounding box center [321, 437] width 157 height 74
click at [67, 272] on p "Partner Agencies" at bounding box center [81, 270] width 83 height 14
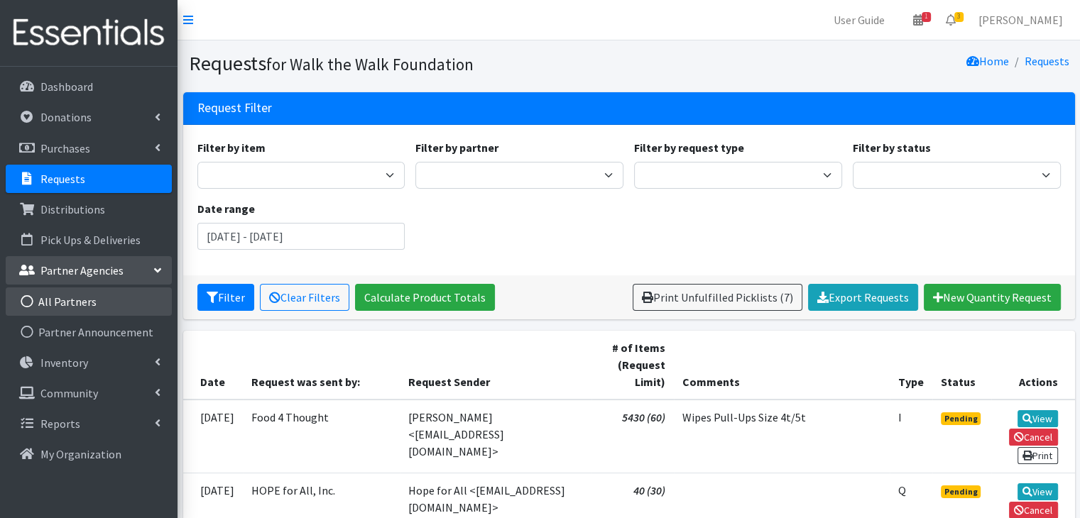
click at [80, 293] on link "All Partners" at bounding box center [89, 302] width 166 height 28
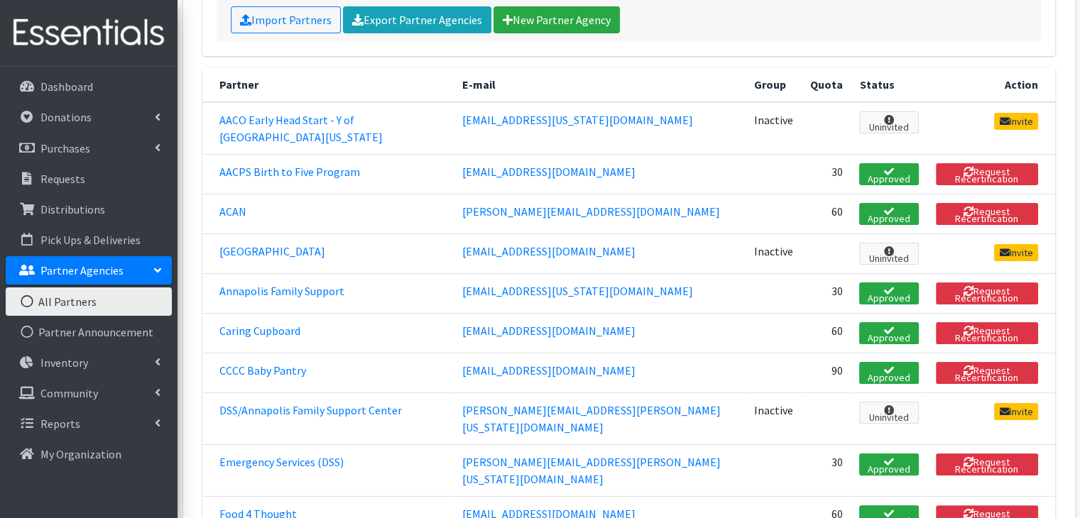
scroll to position [309, 0]
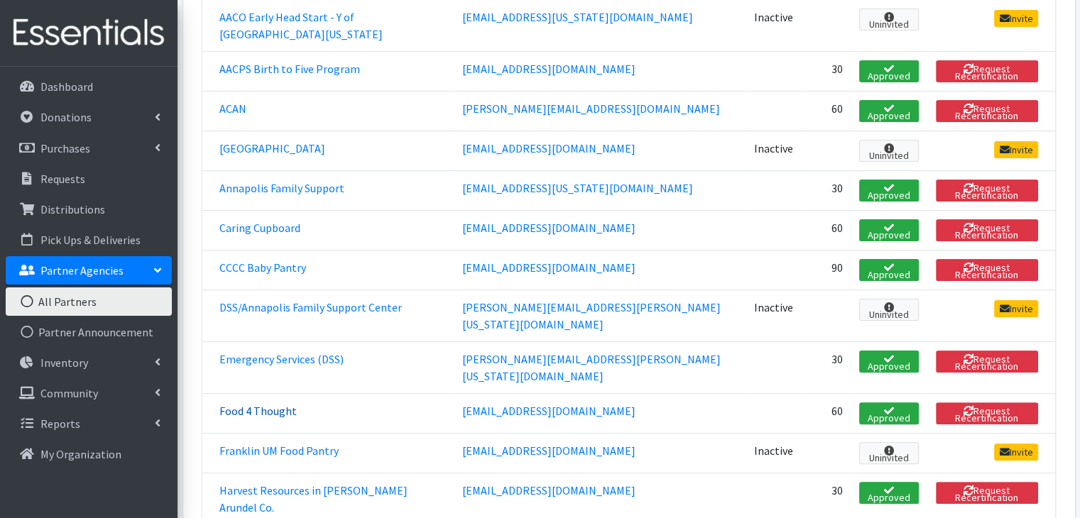
click at [256, 404] on link "Food 4 Thought" at bounding box center [257, 411] width 77 height 14
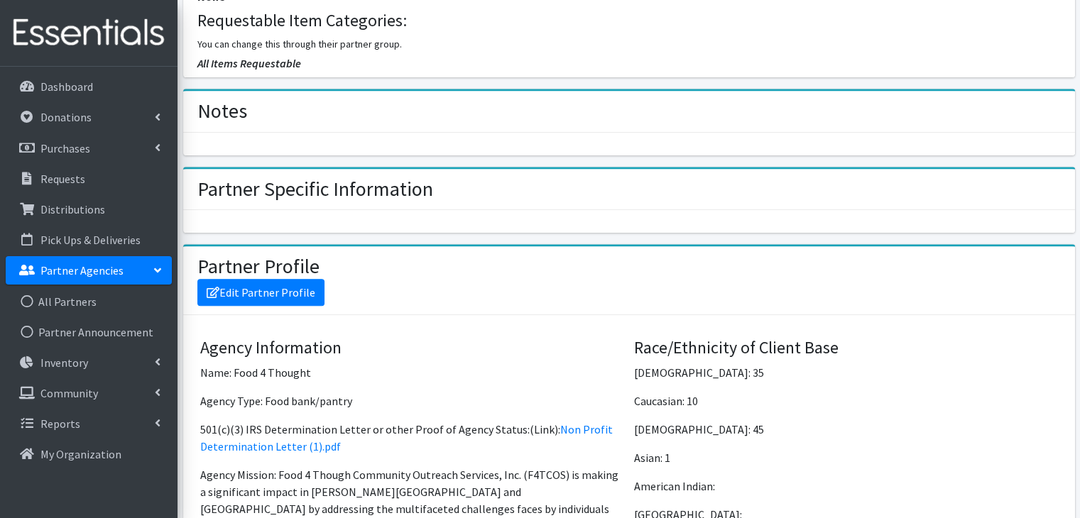
scroll to position [825, 0]
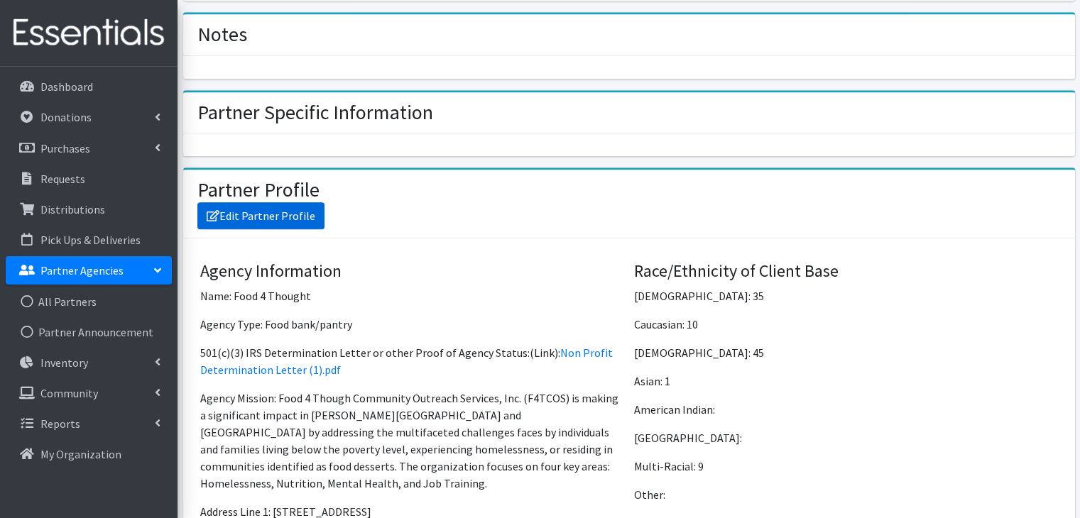
click at [273, 217] on link "Edit Partner Profile" at bounding box center [260, 215] width 127 height 27
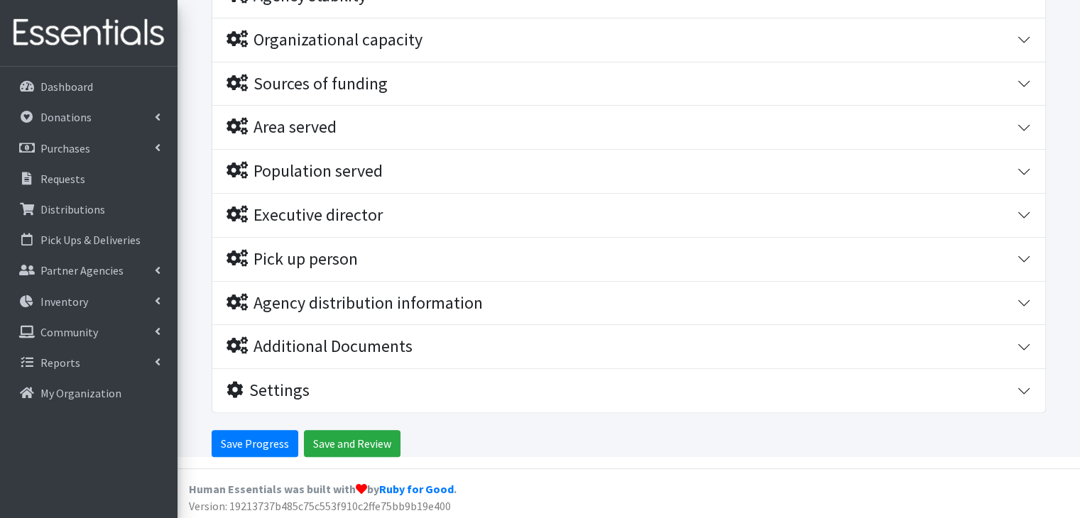
scroll to position [353, 0]
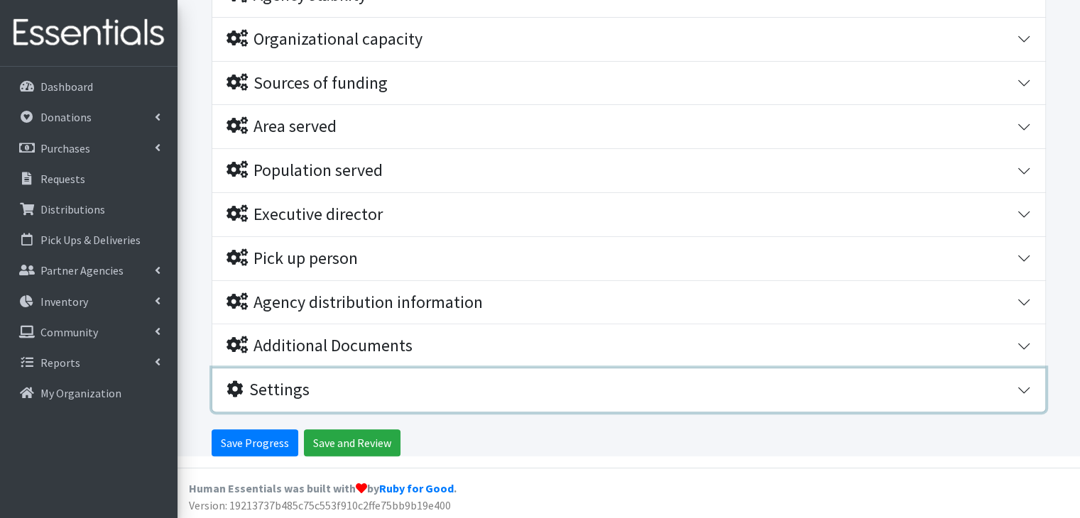
click at [1026, 383] on button "Settings" at bounding box center [628, 390] width 833 height 43
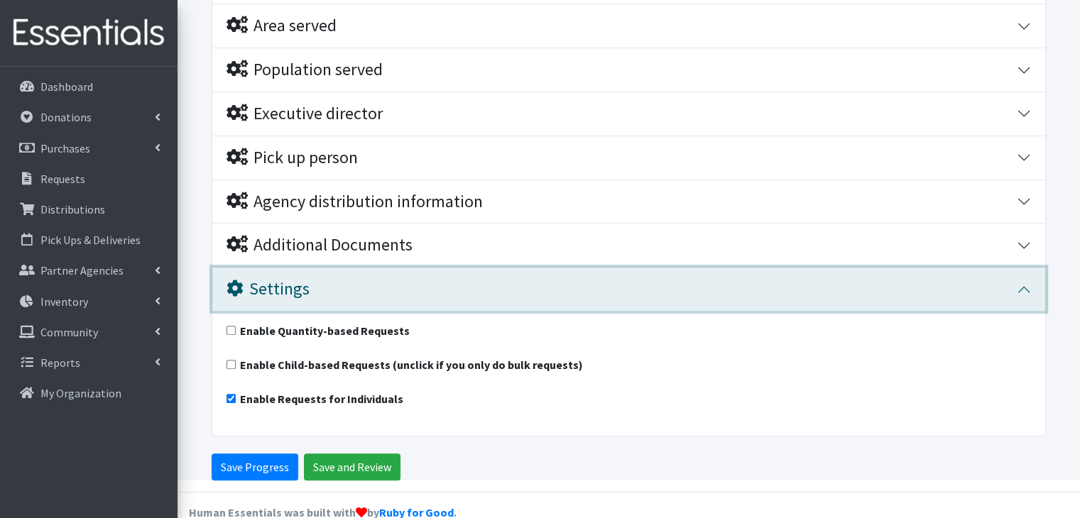
scroll to position [478, 0]
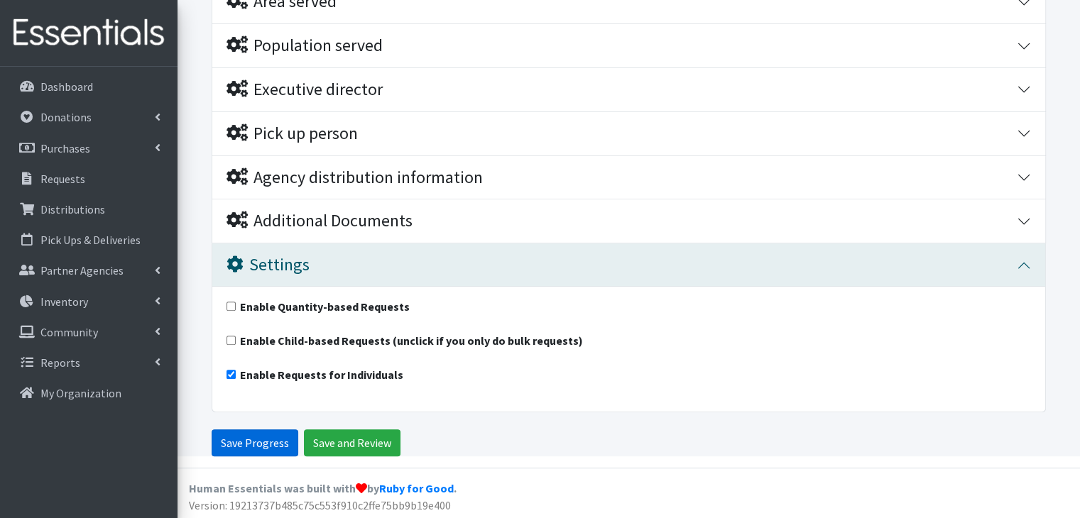
click at [251, 445] on input "Save Progress" at bounding box center [255, 443] width 87 height 27
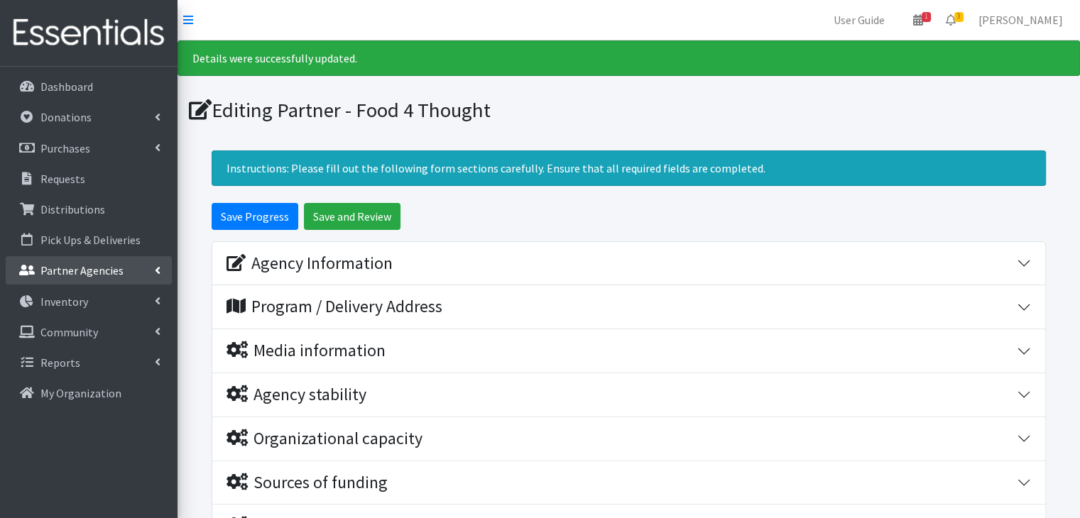
click at [65, 263] on p "Partner Agencies" at bounding box center [81, 270] width 83 height 14
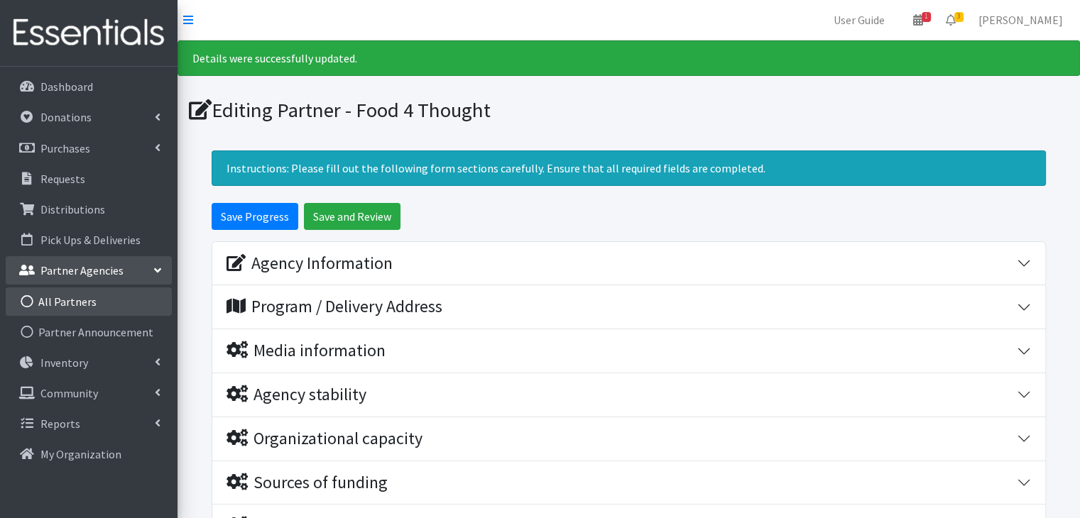
click at [66, 299] on link "All Partners" at bounding box center [89, 302] width 166 height 28
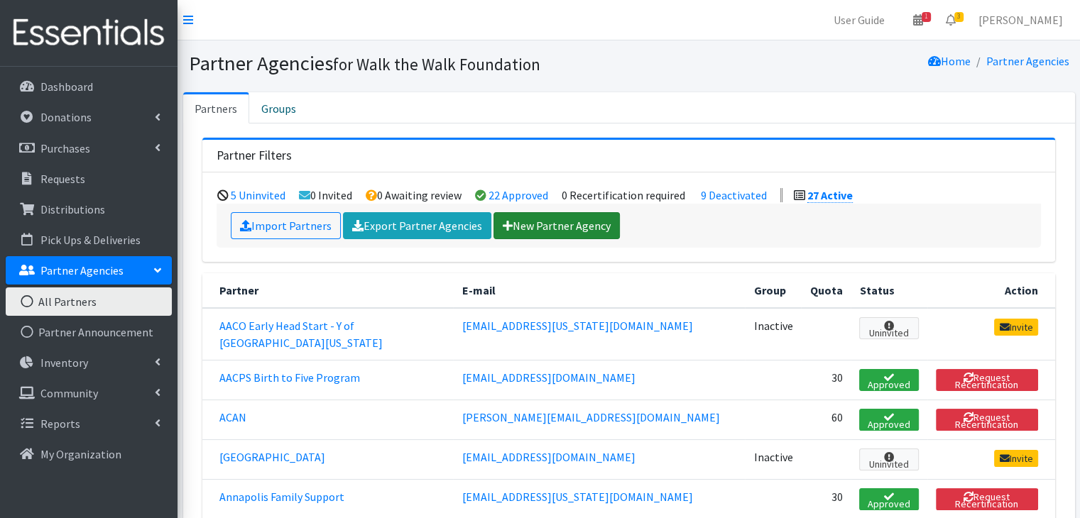
scroll to position [744, 0]
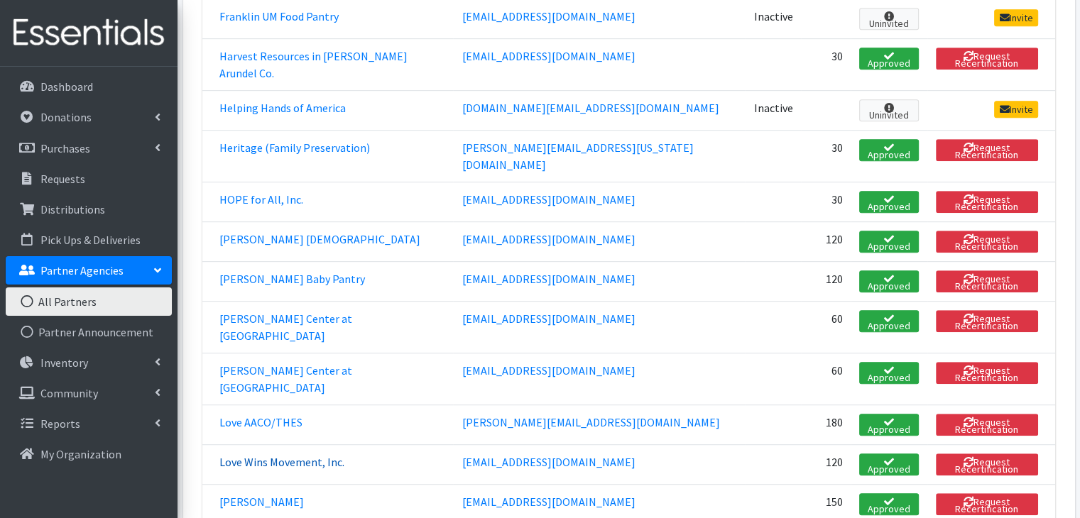
click at [259, 455] on link "Love Wins Movement, Inc." at bounding box center [281, 462] width 125 height 14
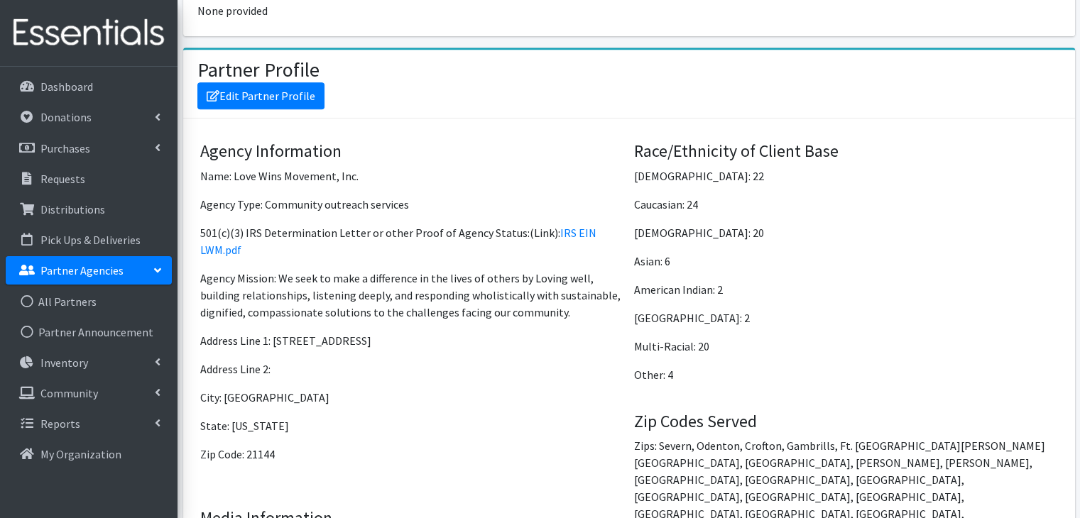
scroll to position [974, 0]
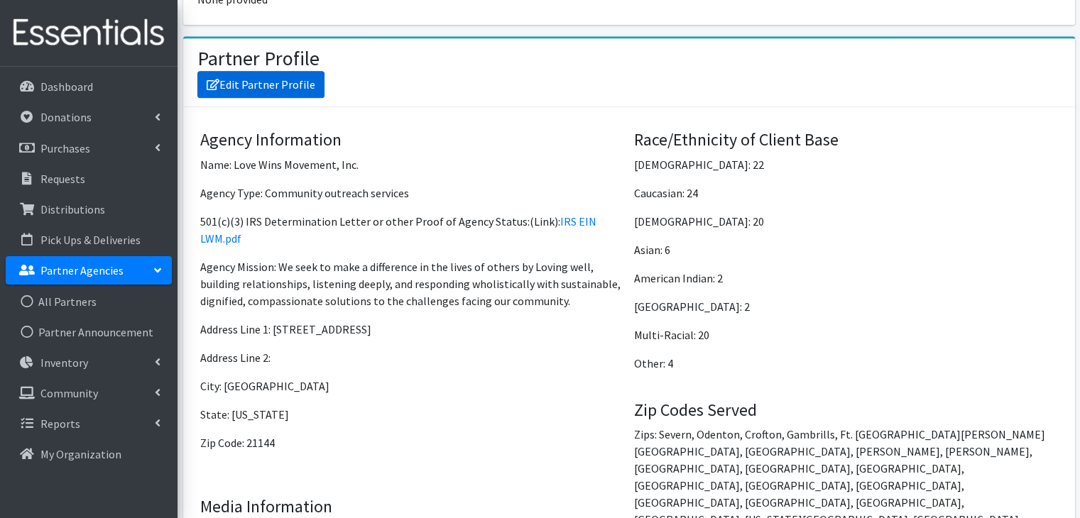
click at [307, 80] on link "Edit Partner Profile" at bounding box center [260, 84] width 127 height 27
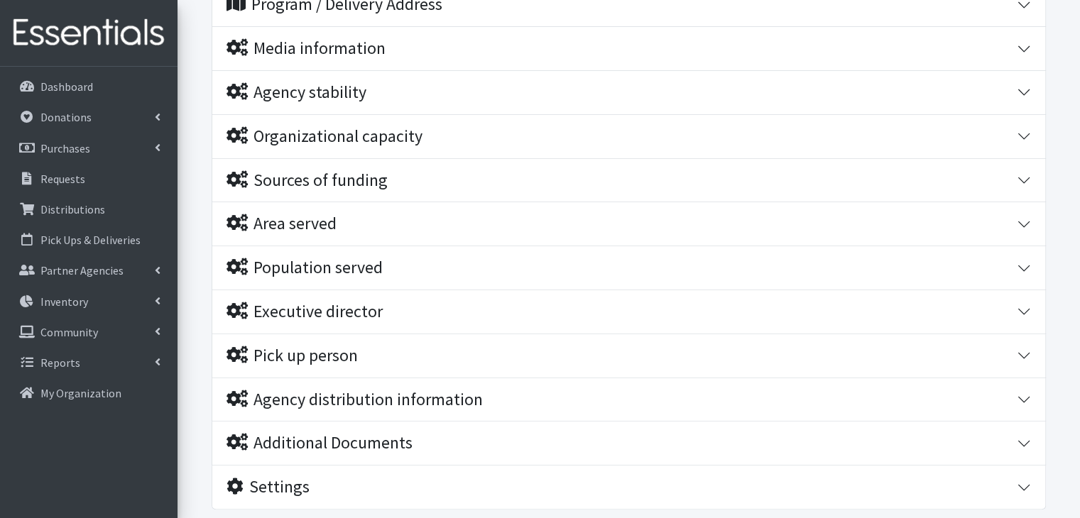
scroll to position [353, 0]
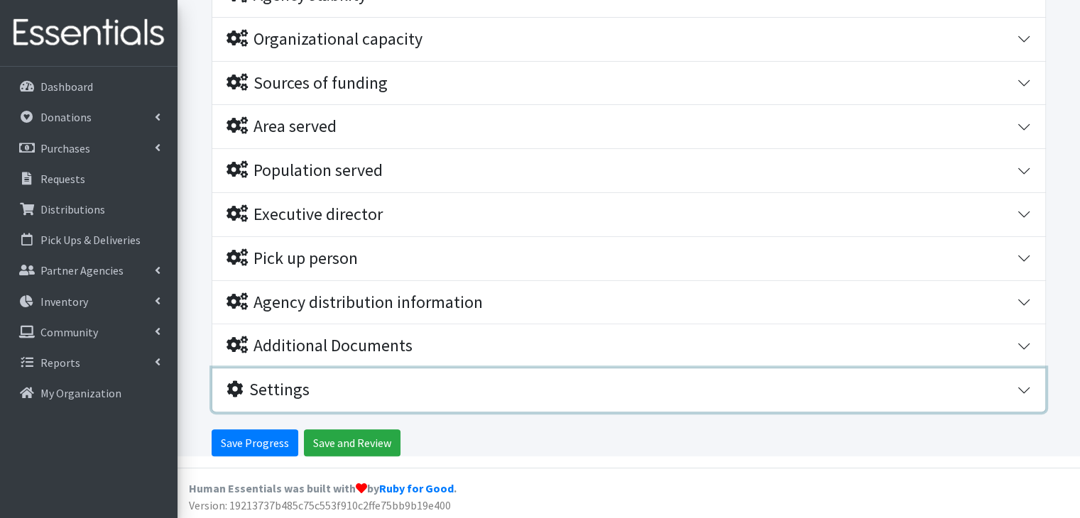
click at [1010, 384] on div "Settings" at bounding box center [622, 390] width 790 height 21
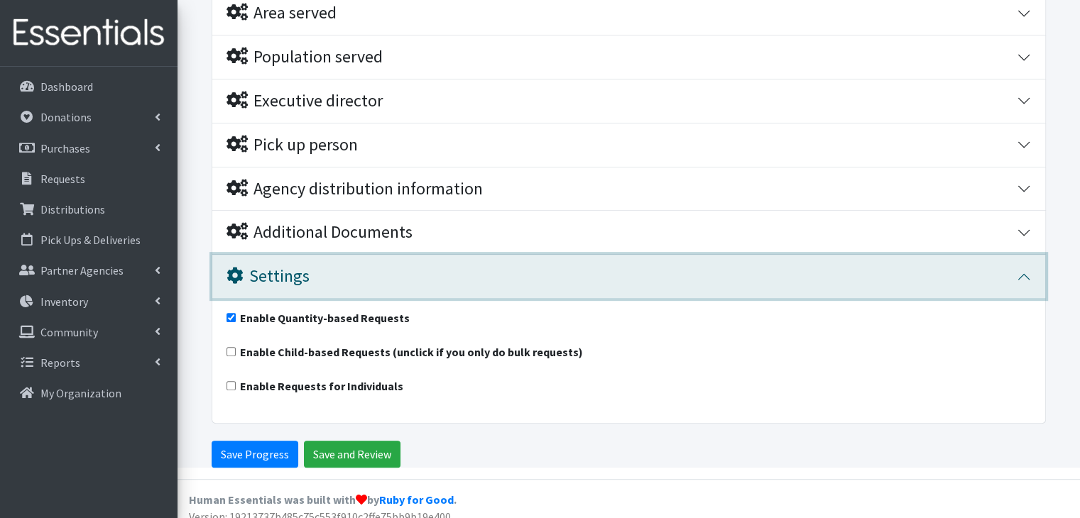
scroll to position [478, 0]
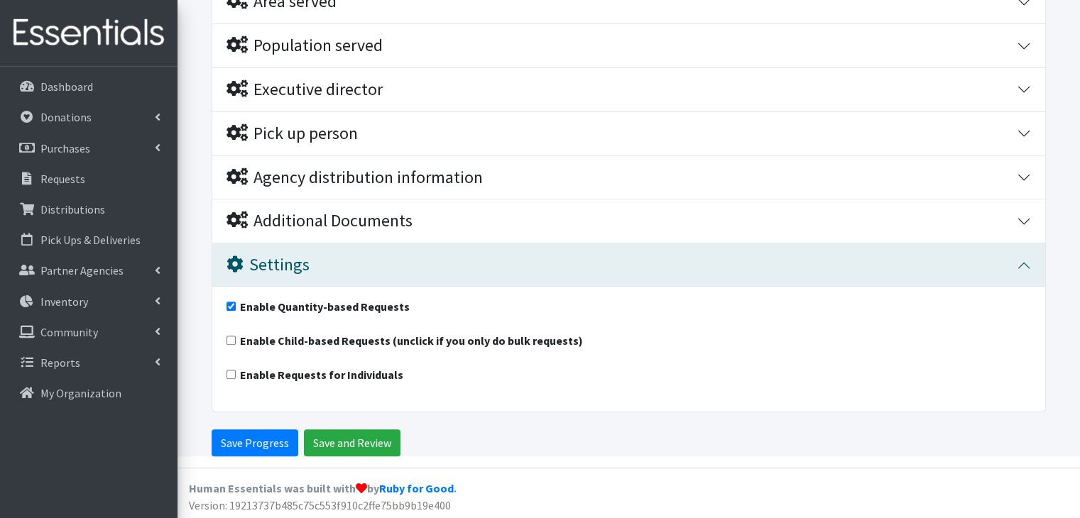
click at [236, 303] on div "Enable Quantity-based Requests" at bounding box center [629, 309] width 805 height 23
click at [230, 302] on input "Enable Quantity-based Requests" at bounding box center [231, 306] width 9 height 9
checkbox input "false"
click at [231, 373] on input "Enable Requests for Individuals" at bounding box center [231, 374] width 9 height 9
checkbox input "true"
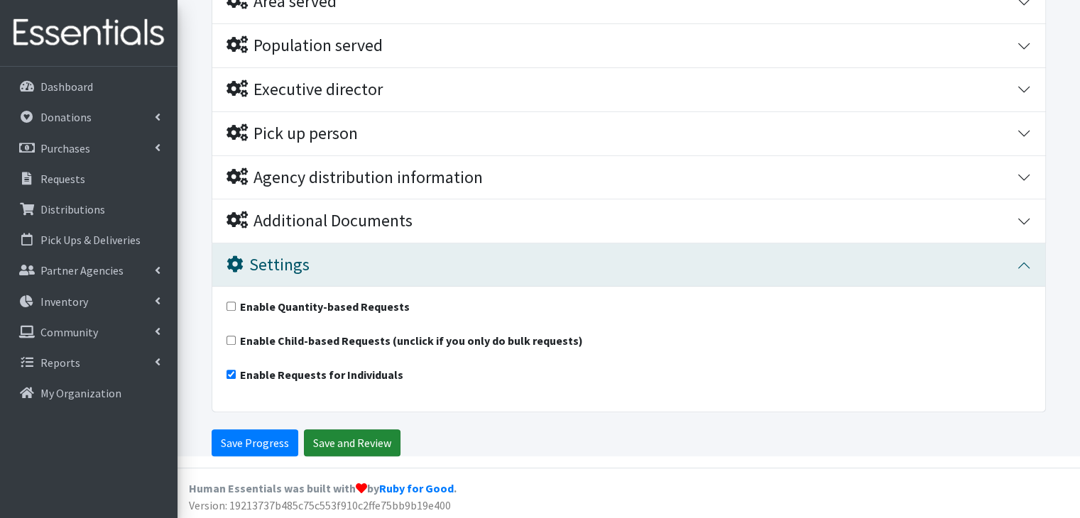
click at [347, 443] on input "Save and Review" at bounding box center [352, 443] width 97 height 27
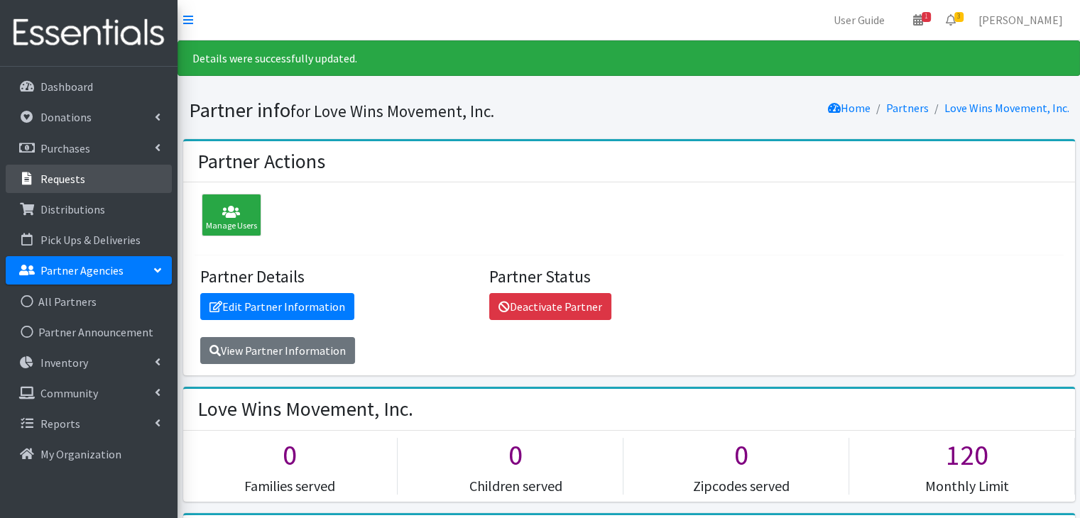
click at [77, 178] on p "Requests" at bounding box center [62, 179] width 45 height 14
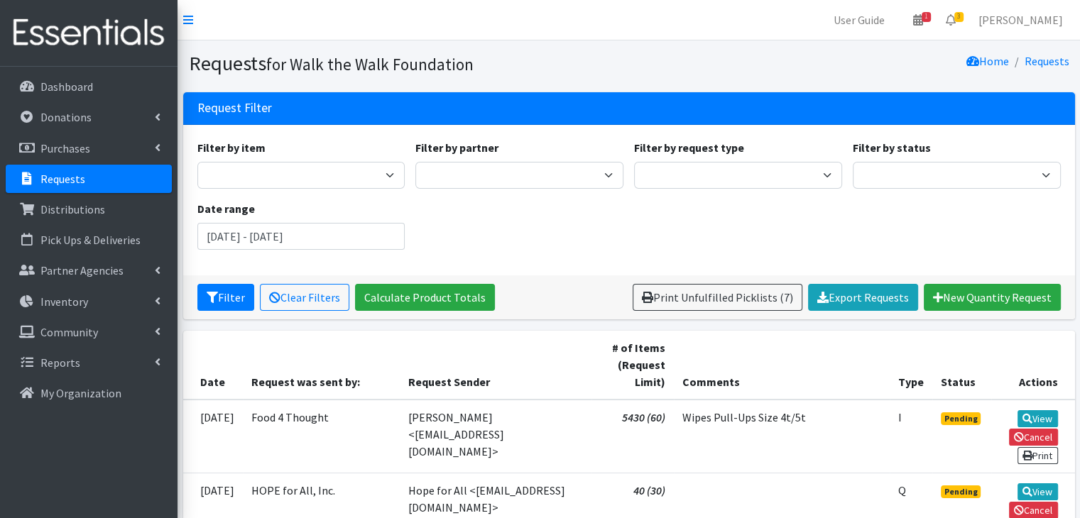
click at [908, 234] on div "Filter by item Baby Wipes Diapers (Newborn) Diapers (Newborn). Diapers (Size 1)…" at bounding box center [629, 200] width 874 height 122
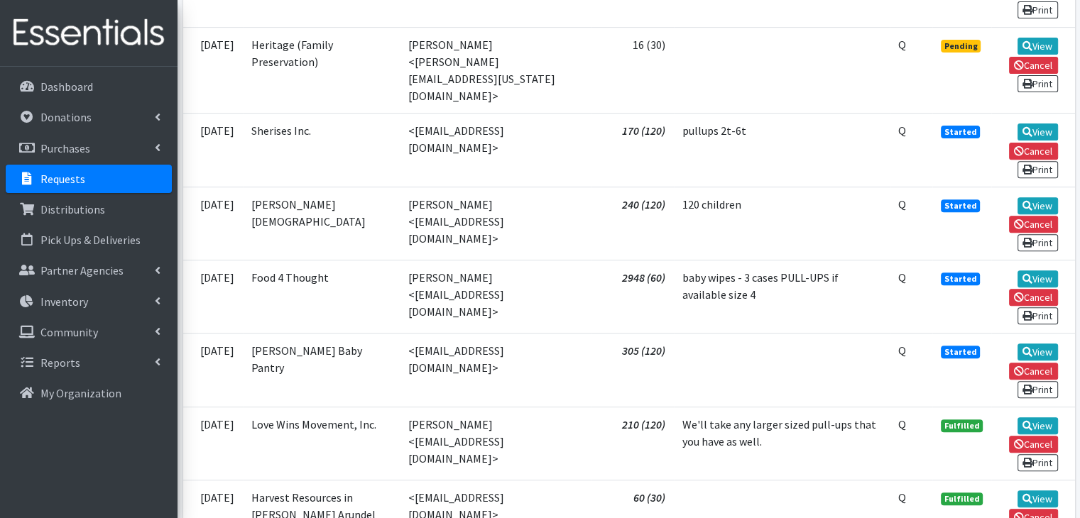
scroll to position [526, 0]
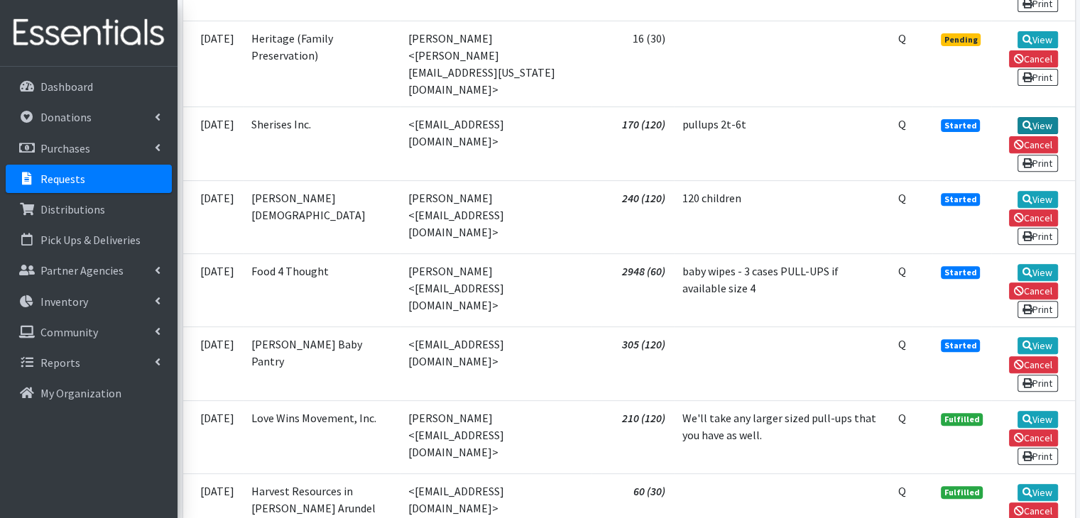
click at [1032, 117] on link "View" at bounding box center [1038, 125] width 40 height 17
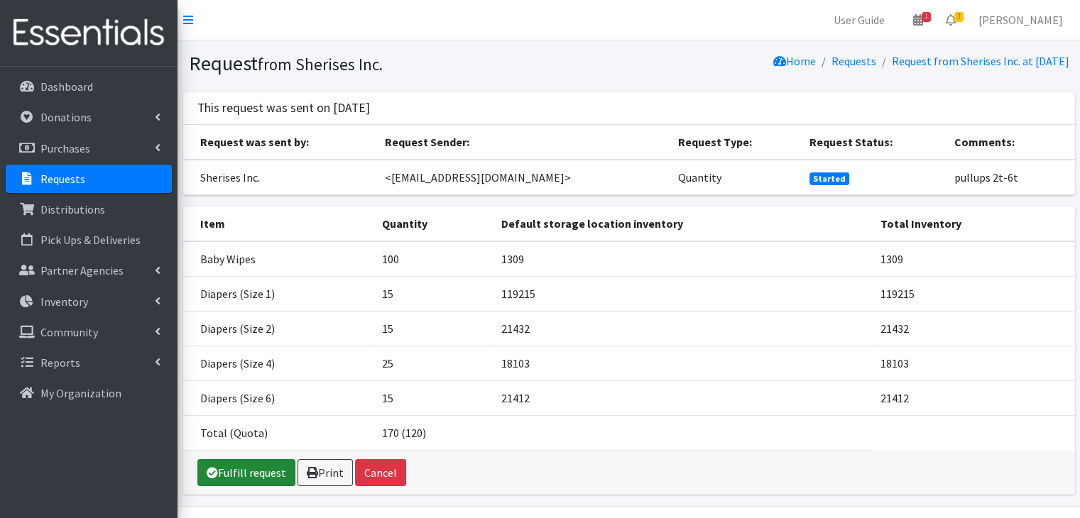
click at [239, 470] on link "Fulfill request" at bounding box center [246, 473] width 98 height 27
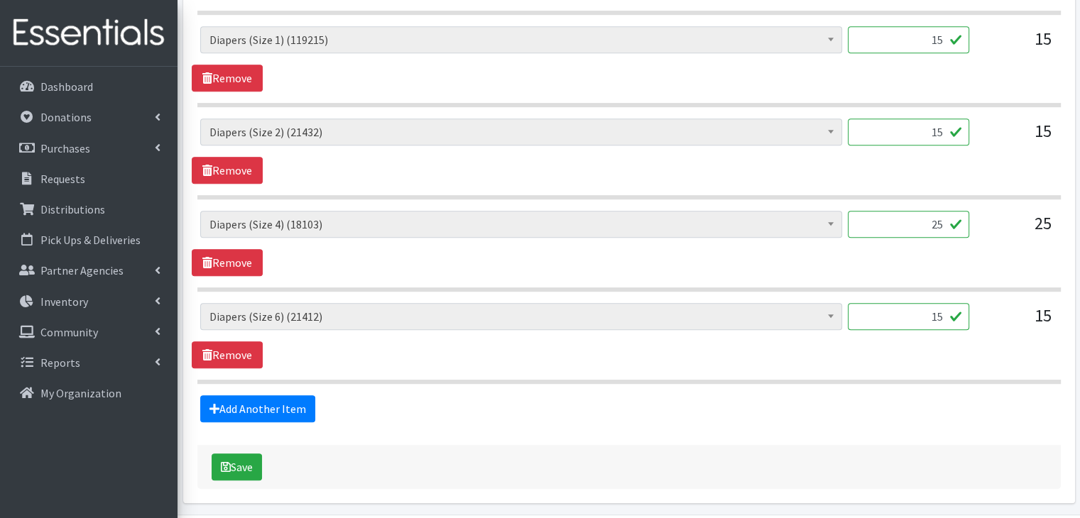
scroll to position [766, 0]
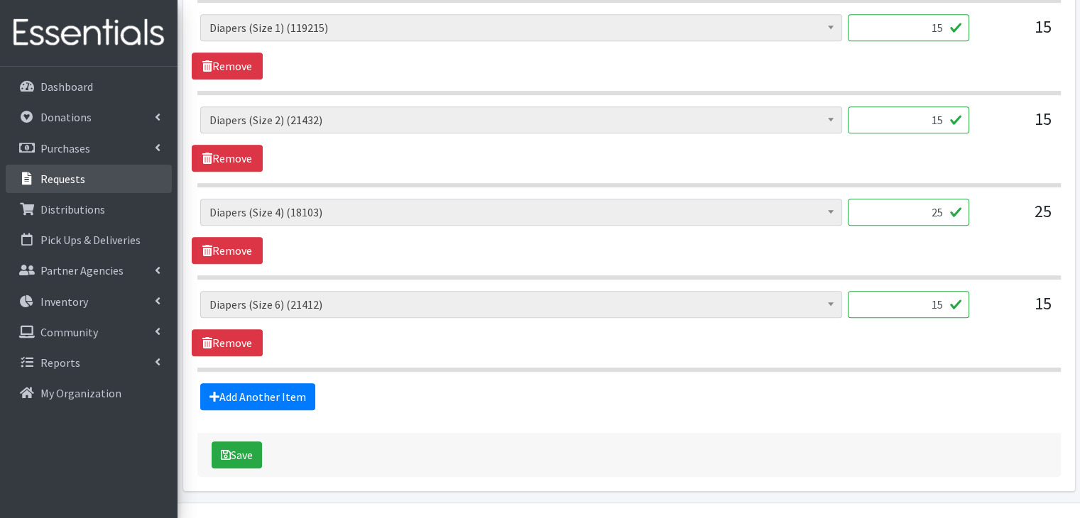
click at [60, 172] on p "Requests" at bounding box center [62, 179] width 45 height 14
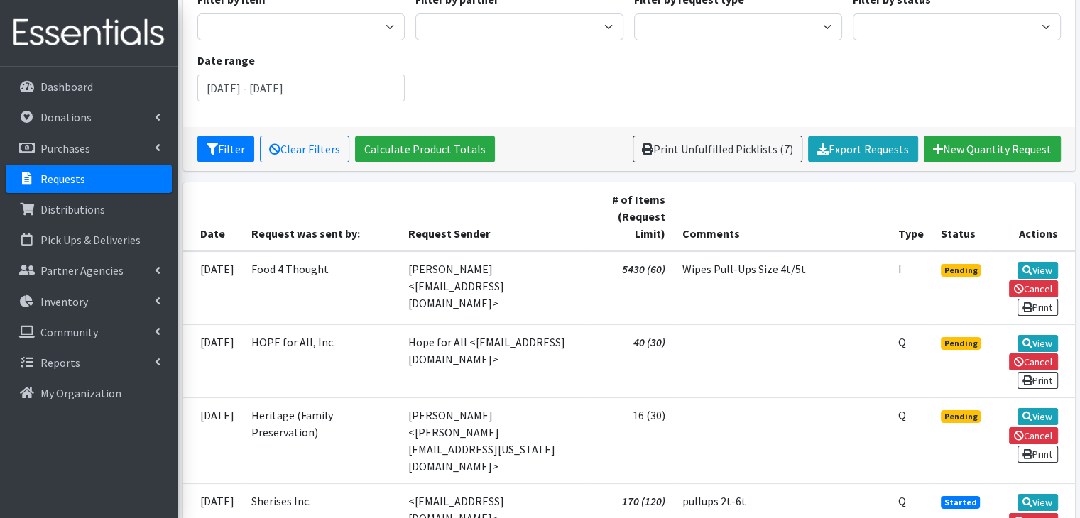
scroll to position [125, 0]
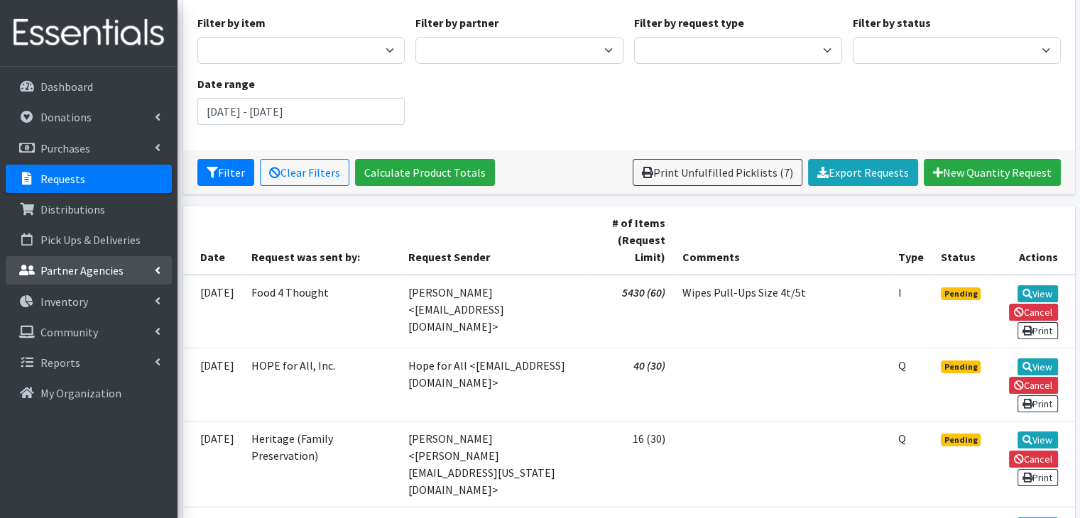
click at [91, 282] on link "Partner Agencies" at bounding box center [89, 270] width 166 height 28
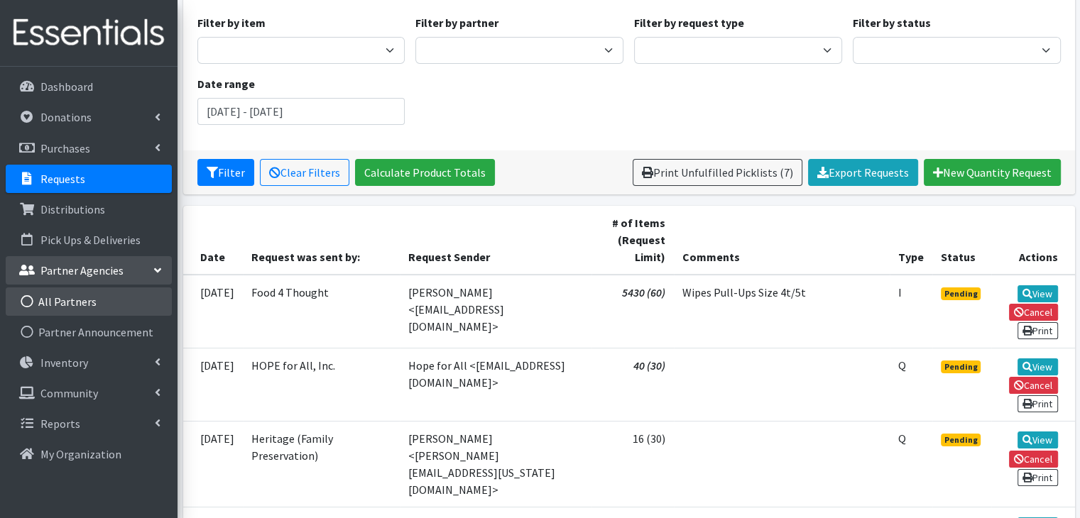
click at [91, 299] on link "All Partners" at bounding box center [89, 302] width 166 height 28
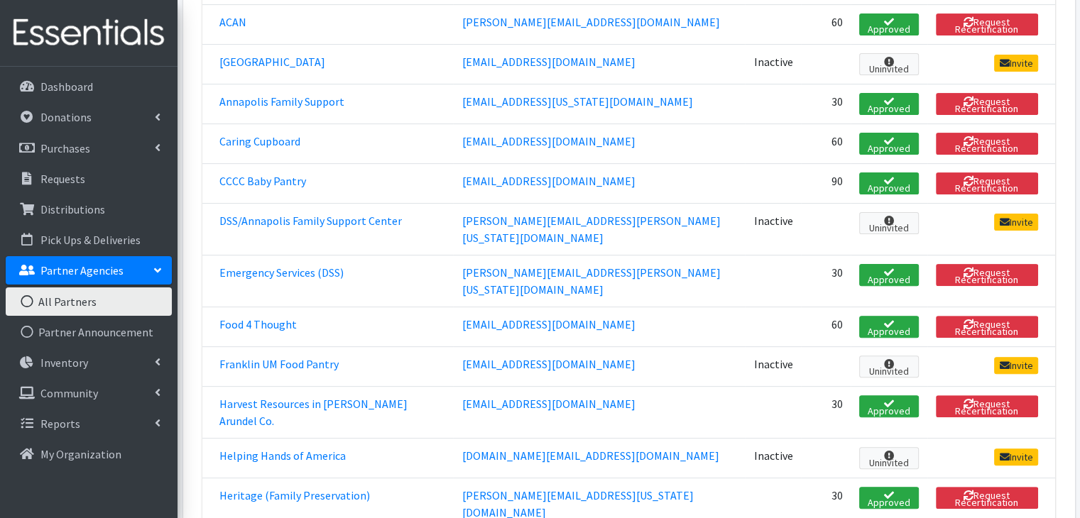
scroll to position [404, 0]
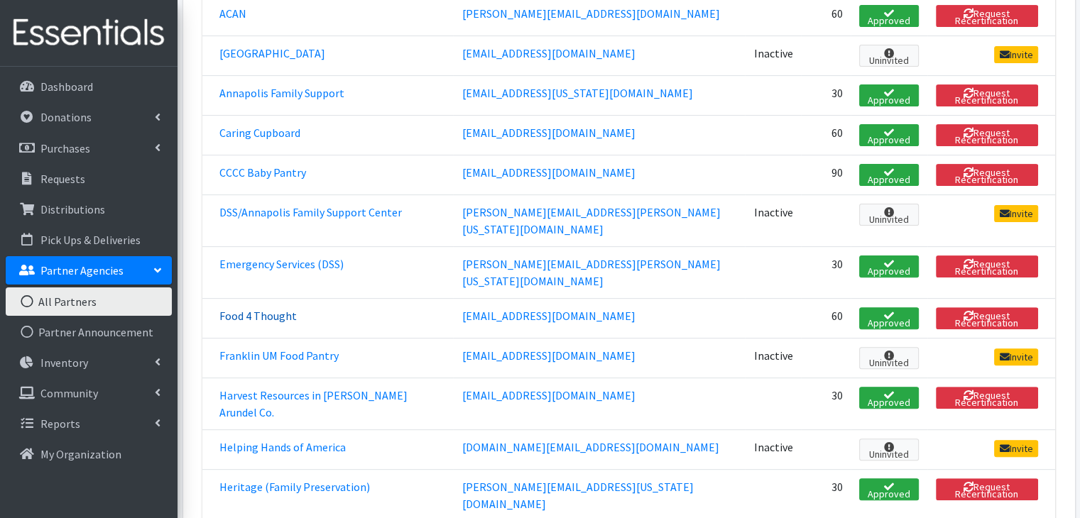
click at [249, 309] on link "Food 4 Thought" at bounding box center [257, 316] width 77 height 14
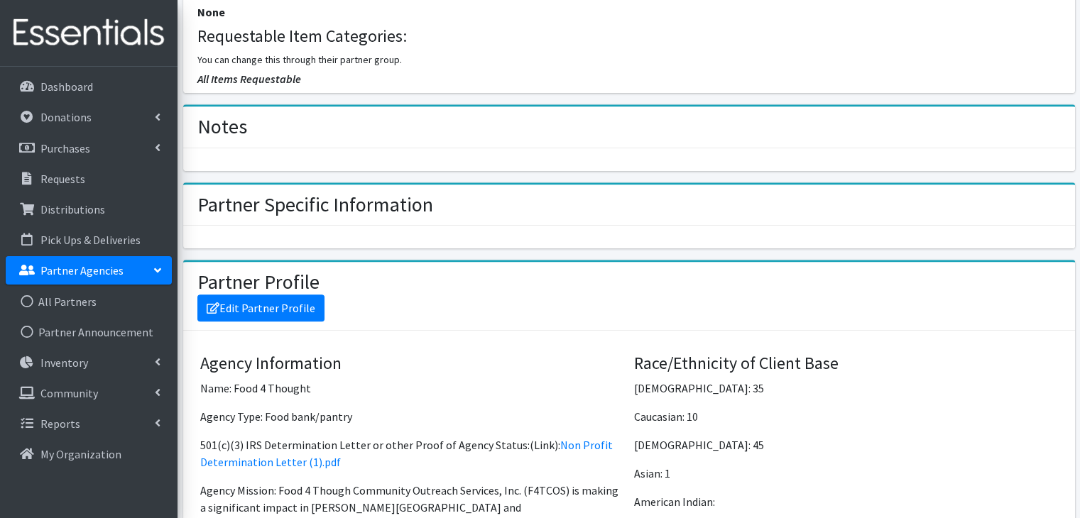
scroll to position [737, 0]
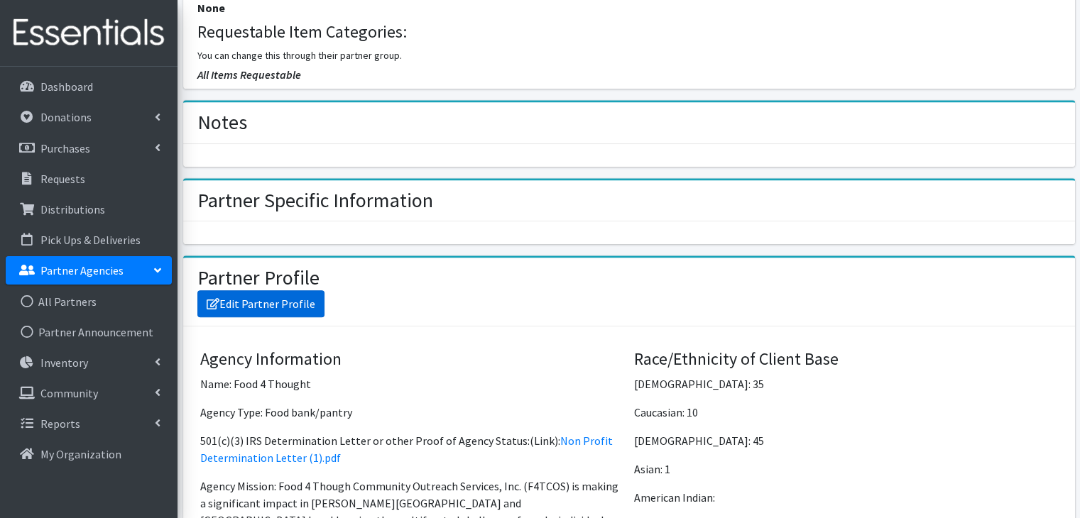
click at [260, 295] on link "Edit Partner Profile" at bounding box center [260, 303] width 127 height 27
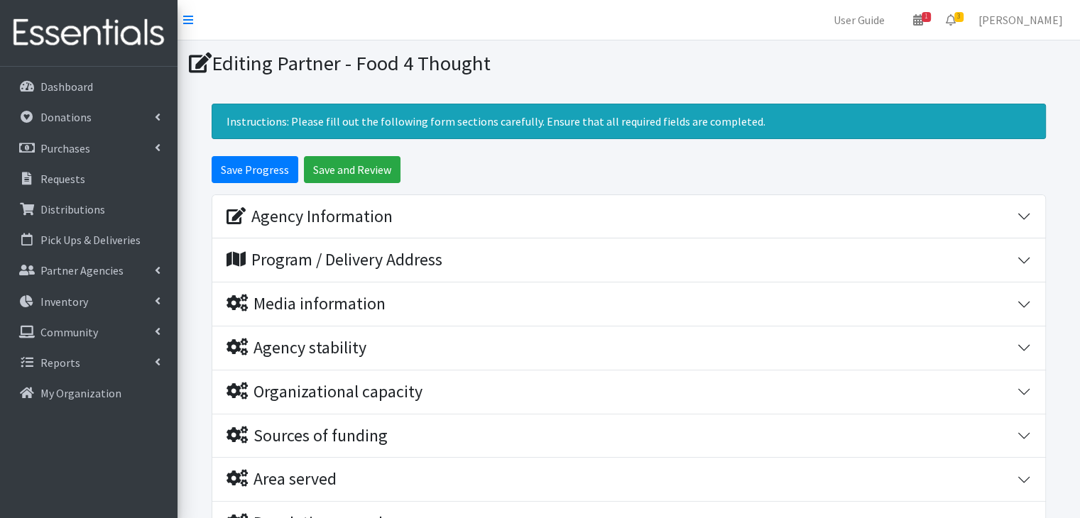
scroll to position [353, 0]
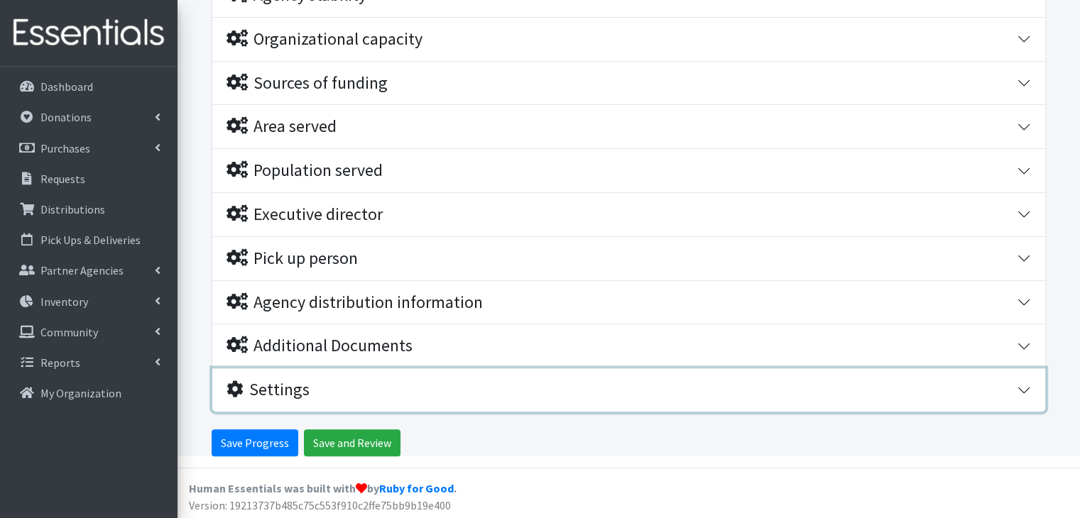
click at [322, 391] on div "Settings" at bounding box center [622, 390] width 790 height 21
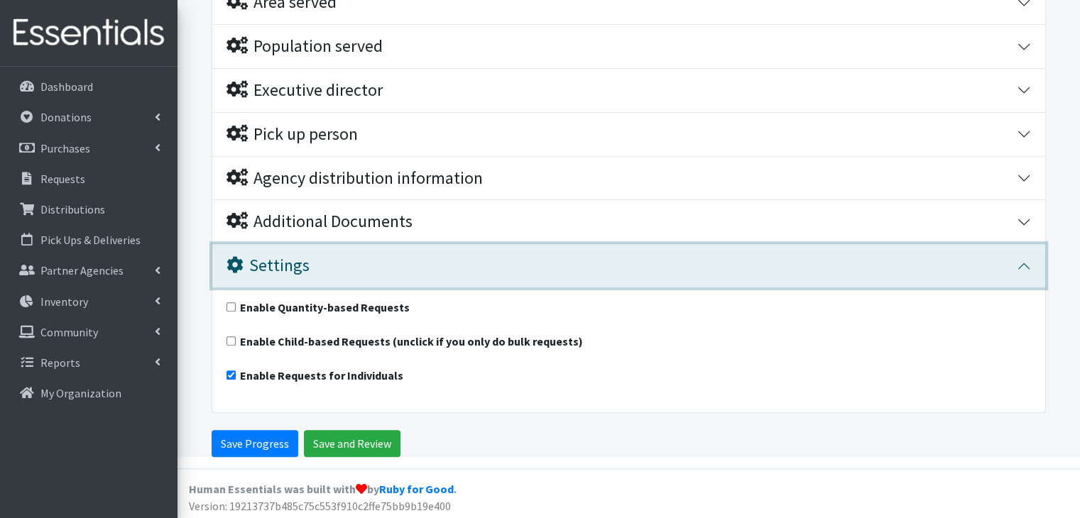
scroll to position [478, 0]
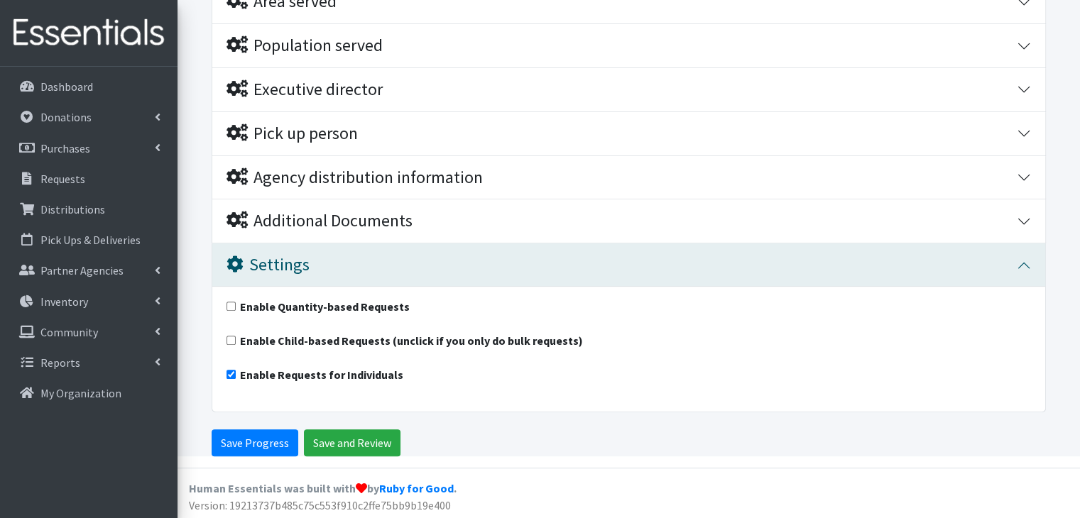
click at [230, 370] on input "Enable Requests for Individuals" at bounding box center [231, 374] width 9 height 9
checkbox input "false"
click at [230, 298] on div "Enable Quantity-based Requests" at bounding box center [629, 309] width 805 height 23
click at [230, 303] on input "Enable Quantity-based Requests" at bounding box center [231, 306] width 9 height 9
checkbox input "true"
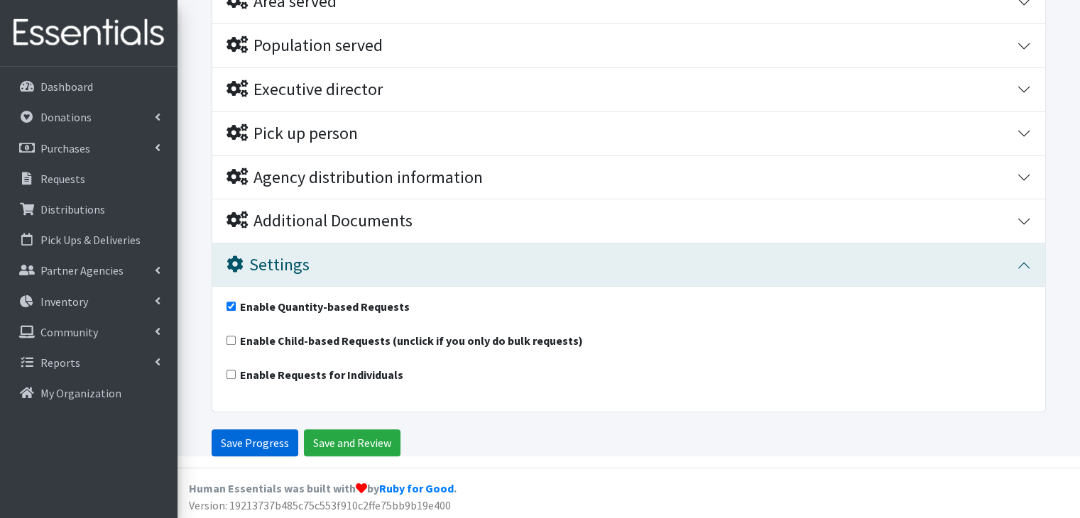
click at [244, 440] on input "Save Progress" at bounding box center [255, 443] width 87 height 27
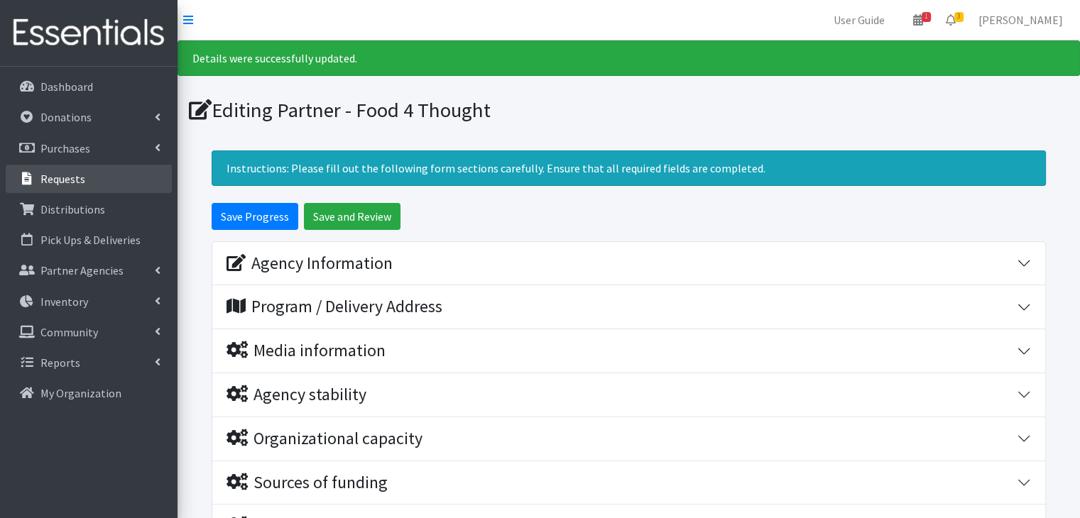
click at [68, 181] on p "Requests" at bounding box center [62, 179] width 45 height 14
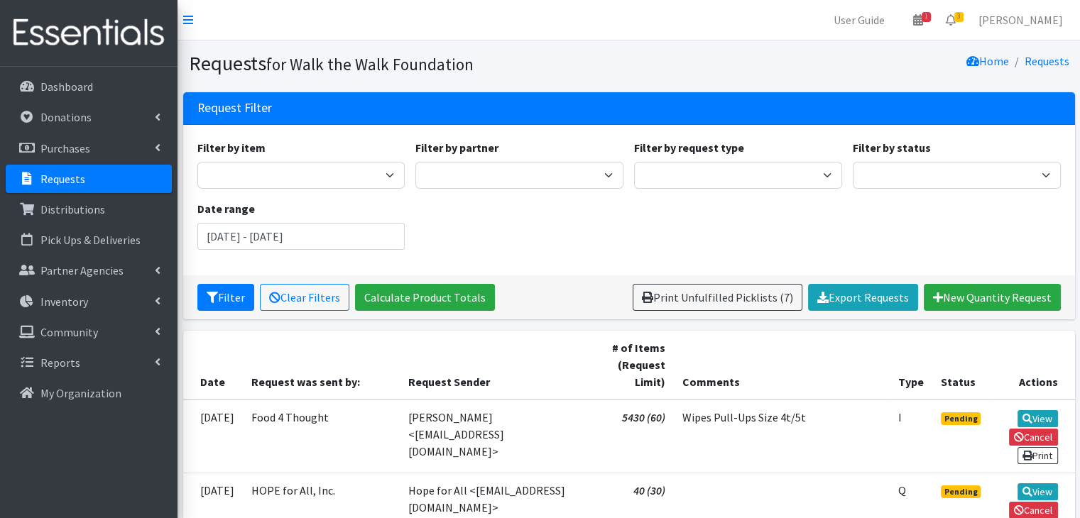
click at [109, 169] on link "Requests" at bounding box center [89, 179] width 166 height 28
click at [1043, 420] on link "View" at bounding box center [1038, 418] width 40 height 17
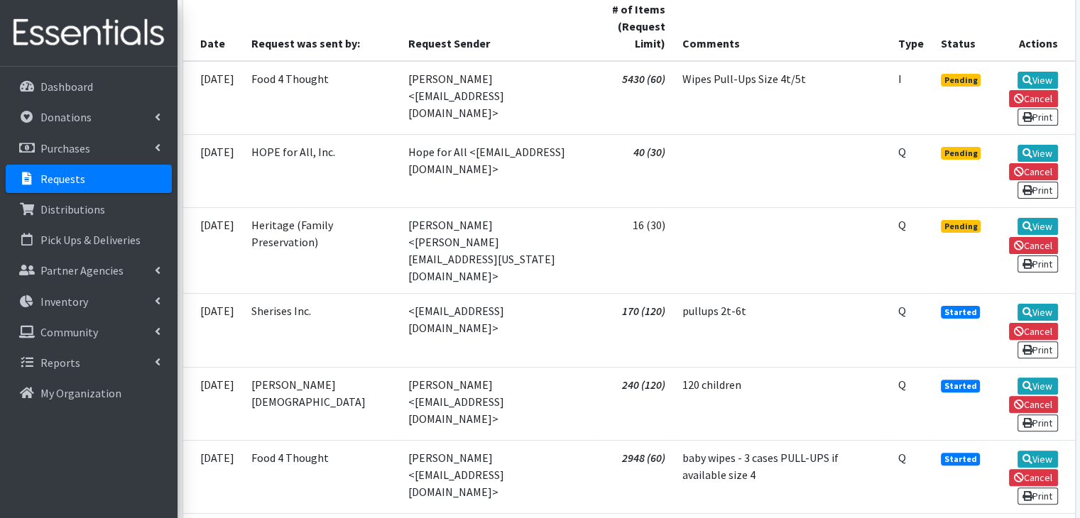
scroll to position [356, 0]
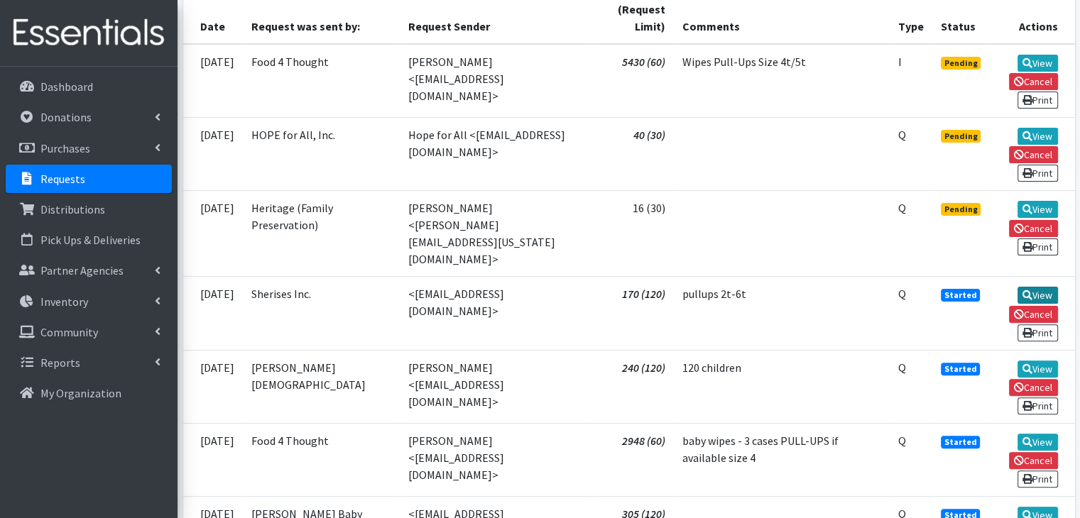
click at [1031, 287] on link "View" at bounding box center [1038, 295] width 40 height 17
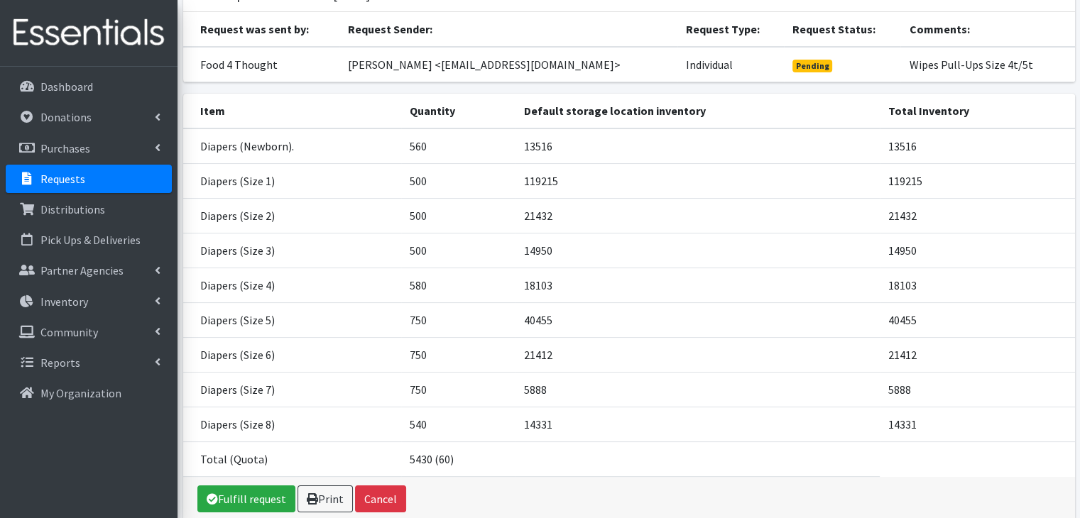
scroll to position [178, 0]
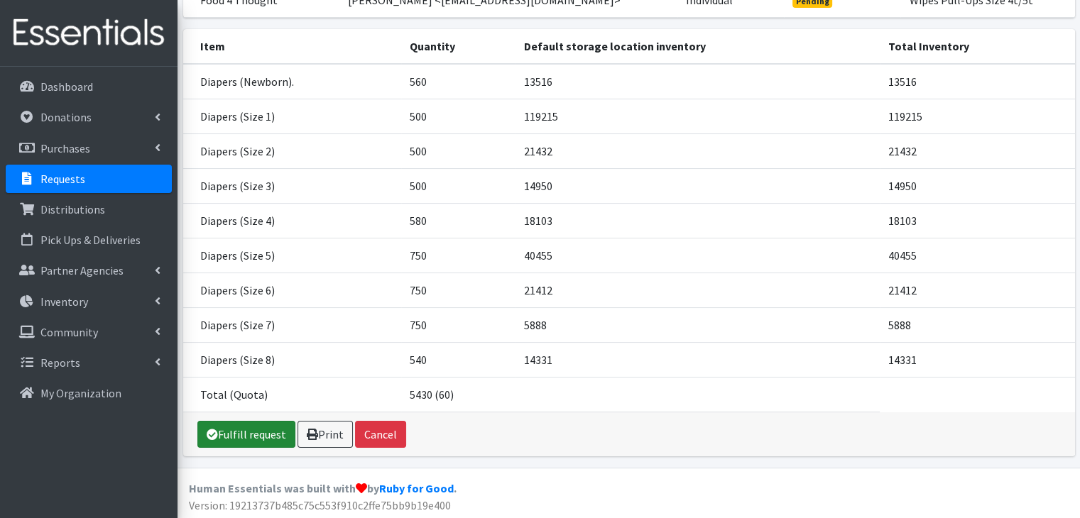
click at [222, 421] on link "Fulfill request" at bounding box center [246, 434] width 98 height 27
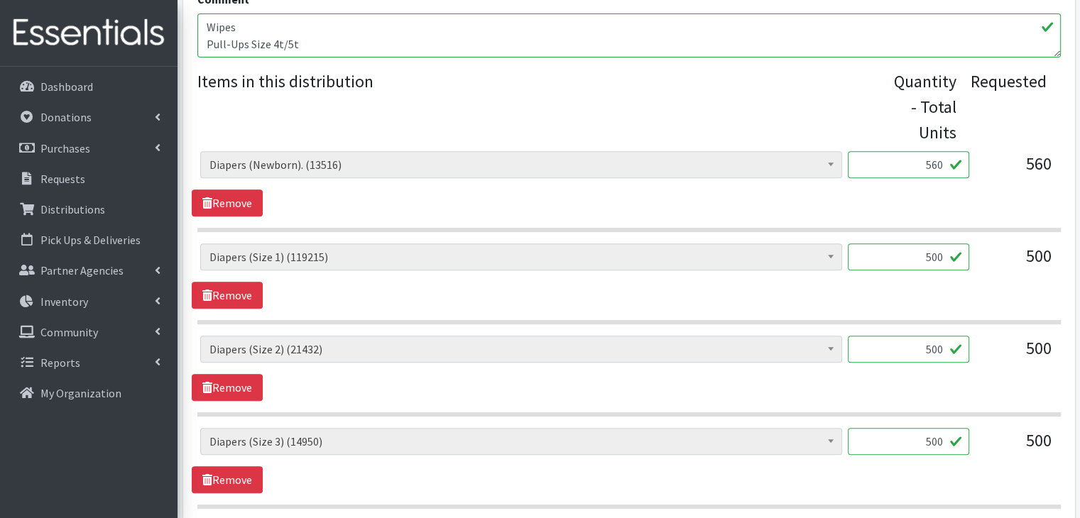
scroll to position [538, 0]
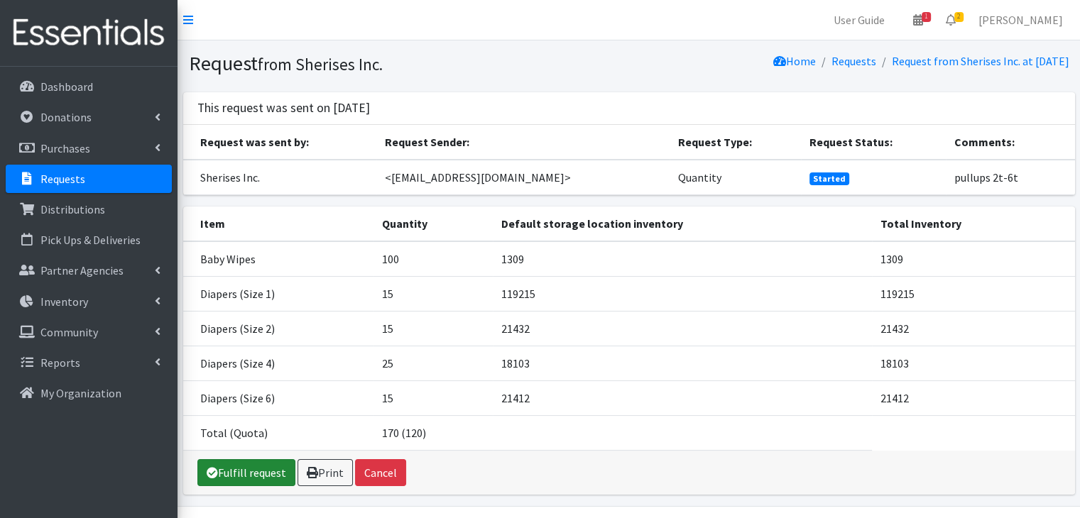
click at [271, 479] on link "Fulfill request" at bounding box center [246, 473] width 98 height 27
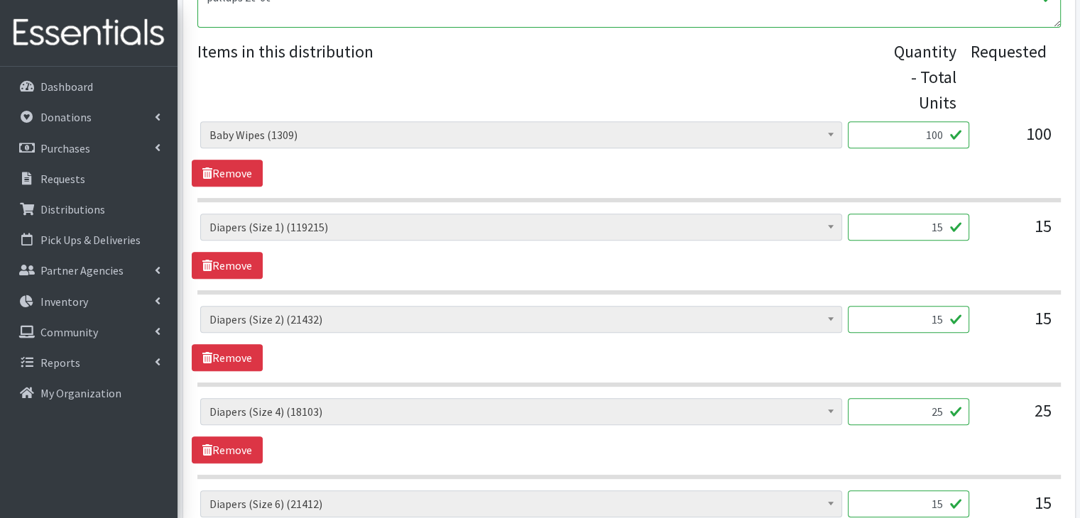
scroll to position [573, 0]
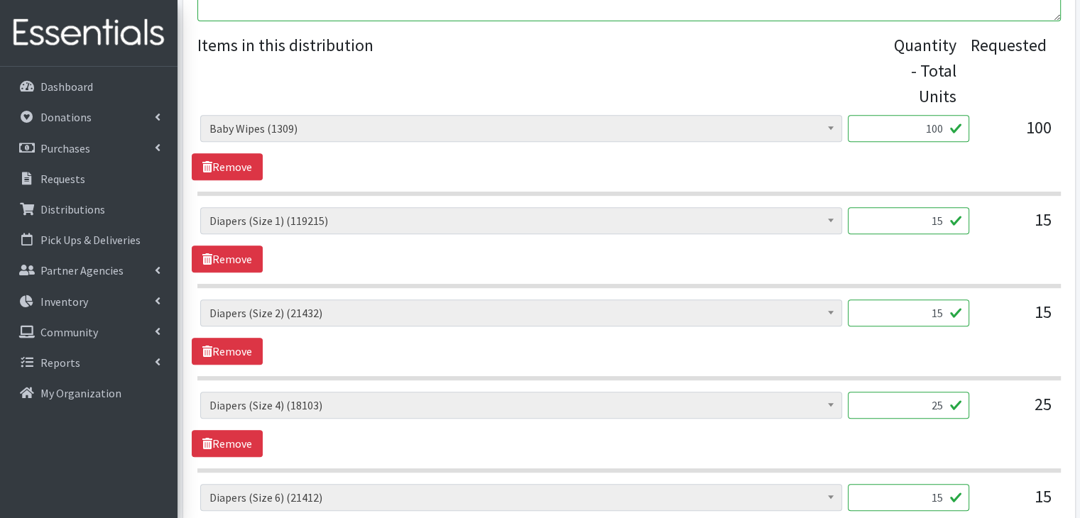
click at [938, 131] on input "100" at bounding box center [908, 128] width 121 height 27
type input "108"
click at [790, 184] on section "Baby Wipes (1309) Diapers (Newborn). (13516) Diapers (Size 1) (119215) Diapers …" at bounding box center [629, 155] width 864 height 81
click at [931, 224] on input "15" at bounding box center [908, 220] width 121 height 27
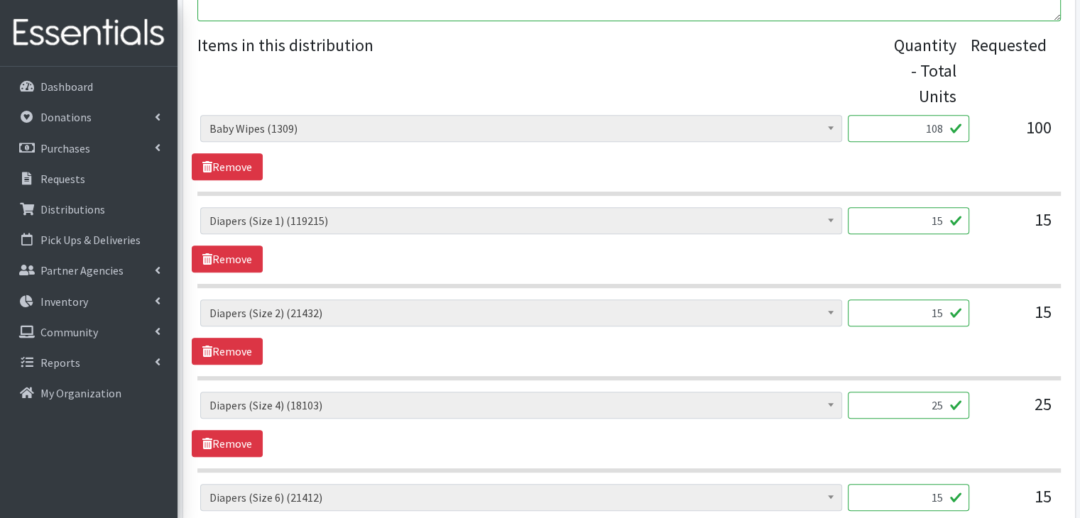
click at [931, 224] on input "15" at bounding box center [908, 220] width 121 height 27
type input "1020"
click at [754, 274] on section "Baby Wipes (1309) Diapers (Newborn). (13516) Diapers (Size 1) (119215) Diapers …" at bounding box center [629, 247] width 864 height 81
click at [909, 312] on input "15" at bounding box center [908, 313] width 121 height 27
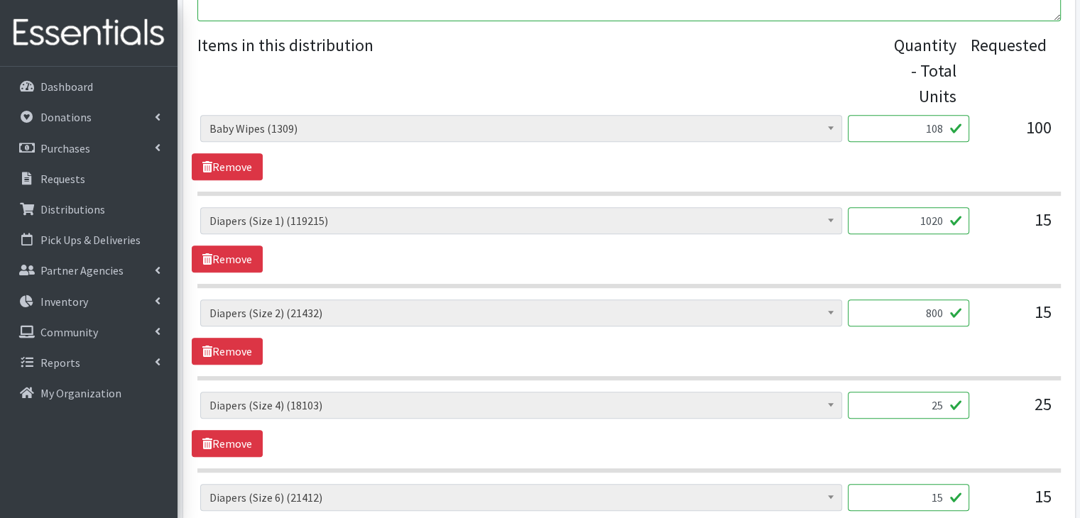
type input "800"
click at [691, 323] on span "Diapers (Size 2) (21432)" at bounding box center [521, 313] width 642 height 27
click at [930, 410] on input "25" at bounding box center [908, 405] width 121 height 27
type input "1442"
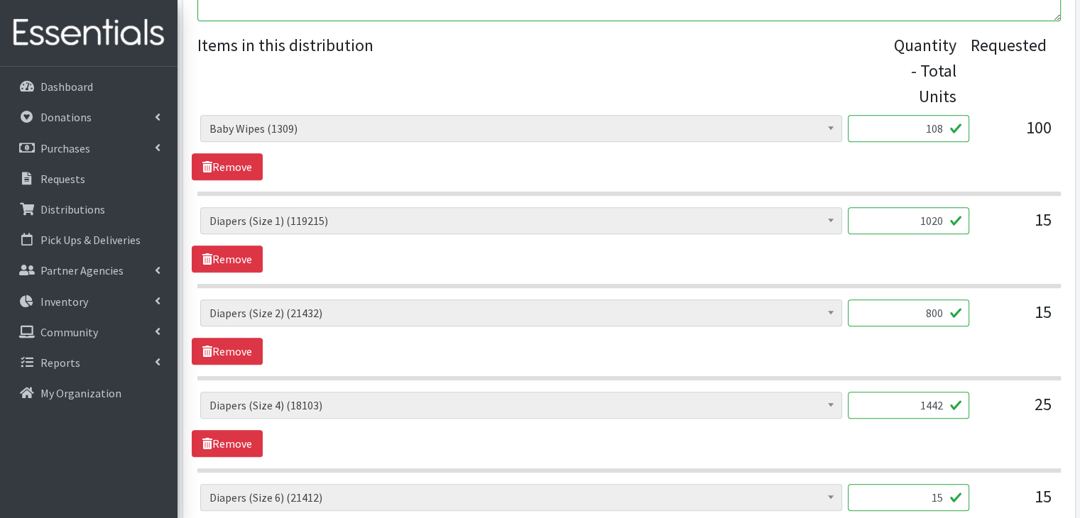
click at [771, 437] on div "Baby Wipes (1309) Diapers (Newborn). (13516) Diapers (Size 1) (119215) Diapers …" at bounding box center [629, 424] width 874 height 65
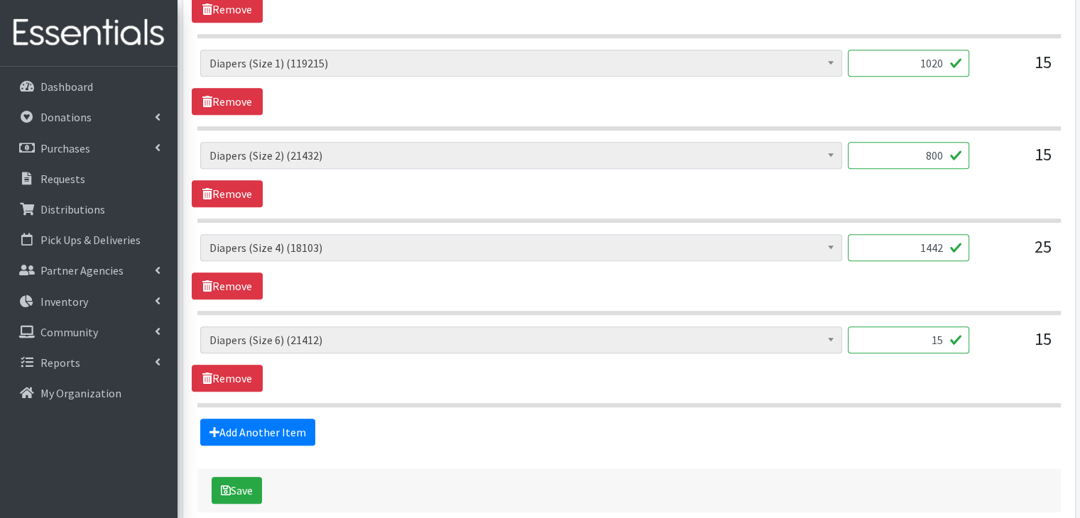
scroll to position [776, 0]
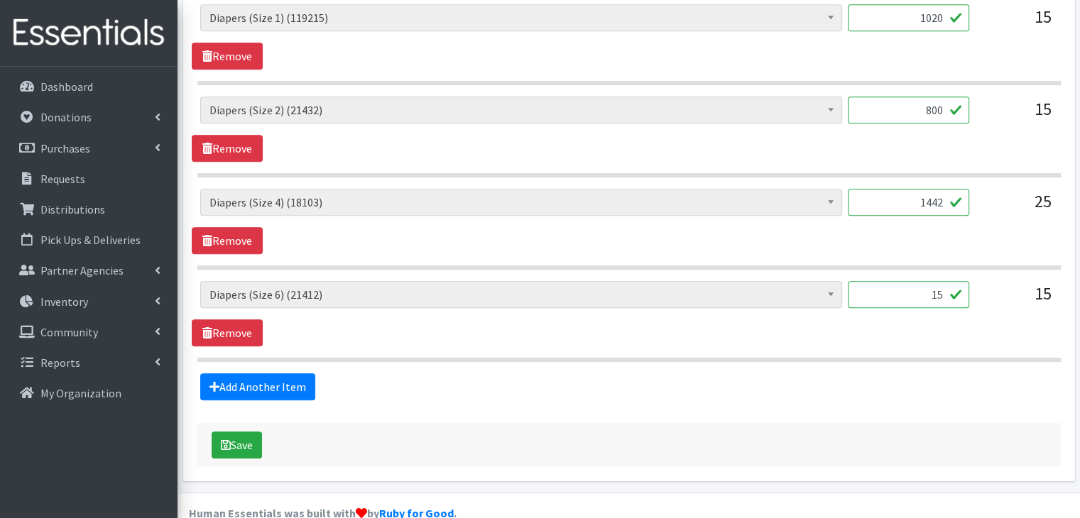
click at [913, 302] on input "15" at bounding box center [908, 294] width 121 height 27
type input "800"
click at [241, 445] on button "Save" at bounding box center [237, 445] width 50 height 27
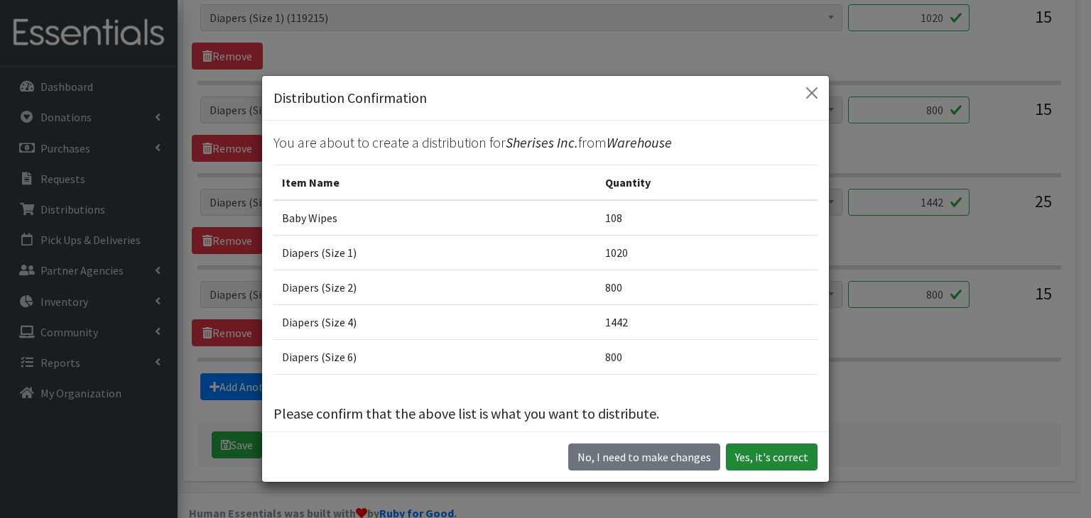
click at [776, 466] on button "Yes, it's correct" at bounding box center [772, 457] width 92 height 27
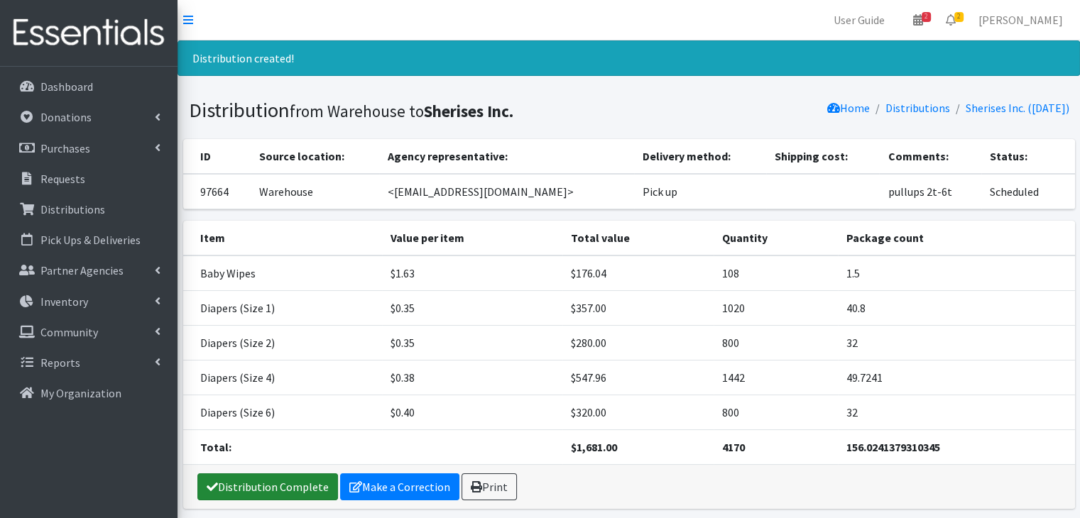
click at [246, 474] on link "Distribution Complete" at bounding box center [267, 487] width 141 height 27
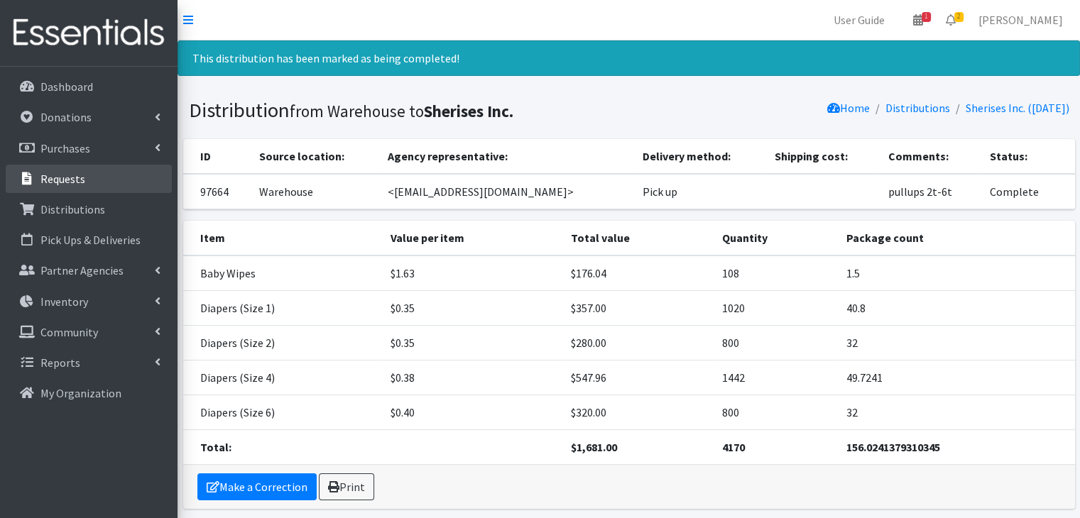
click at [51, 186] on link "Requests" at bounding box center [89, 179] width 166 height 28
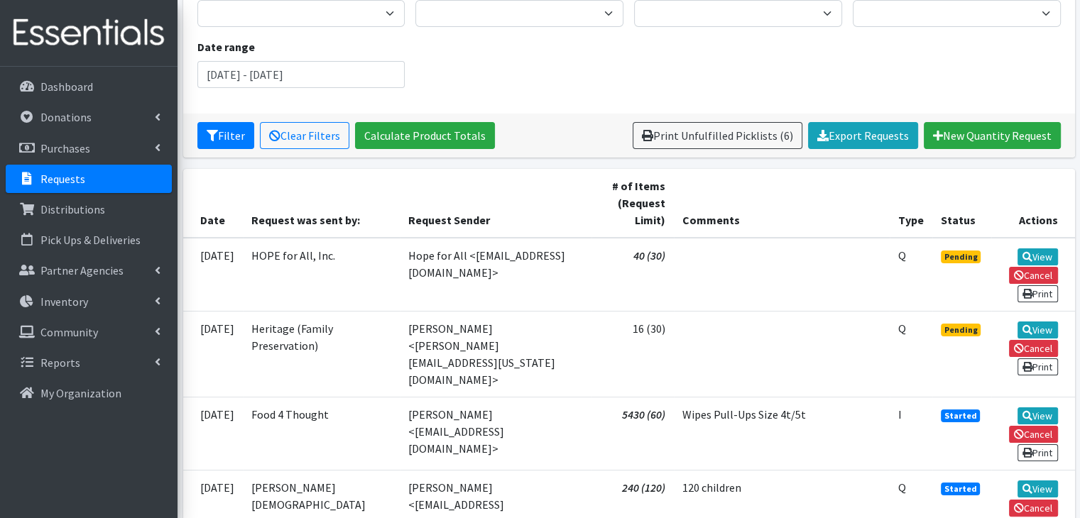
scroll to position [169, 0]
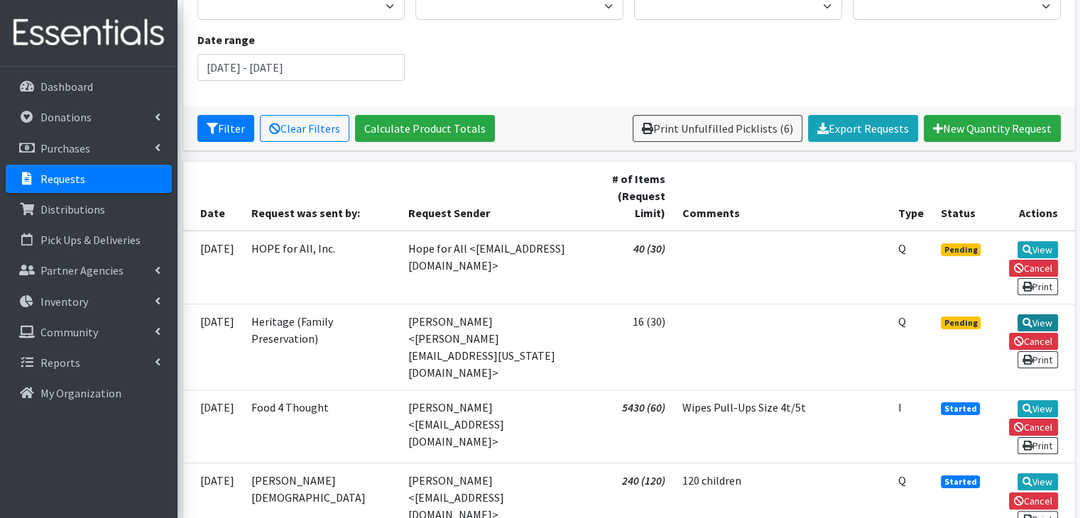
click at [1035, 318] on link "View" at bounding box center [1038, 323] width 40 height 17
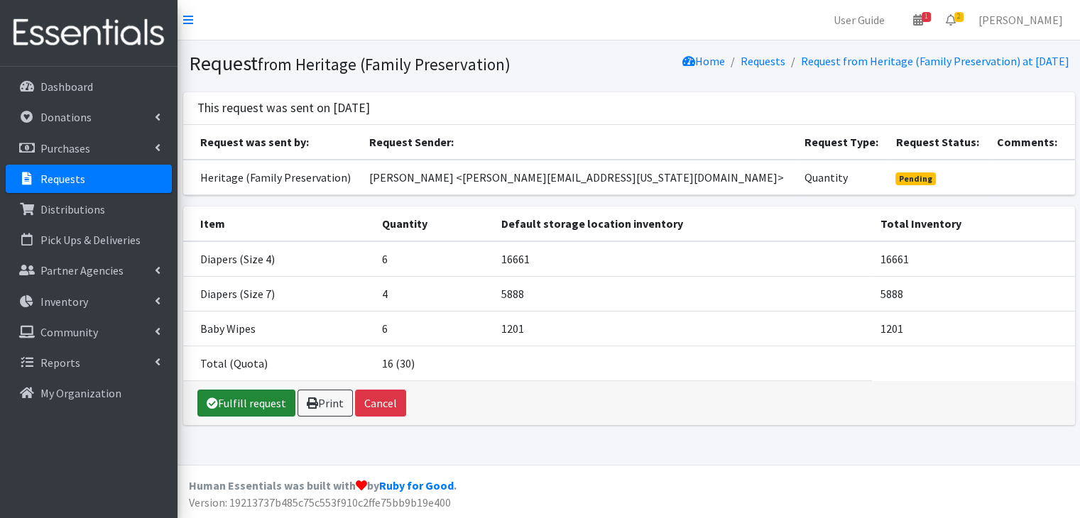
click at [258, 396] on link "Fulfill request" at bounding box center [246, 403] width 98 height 27
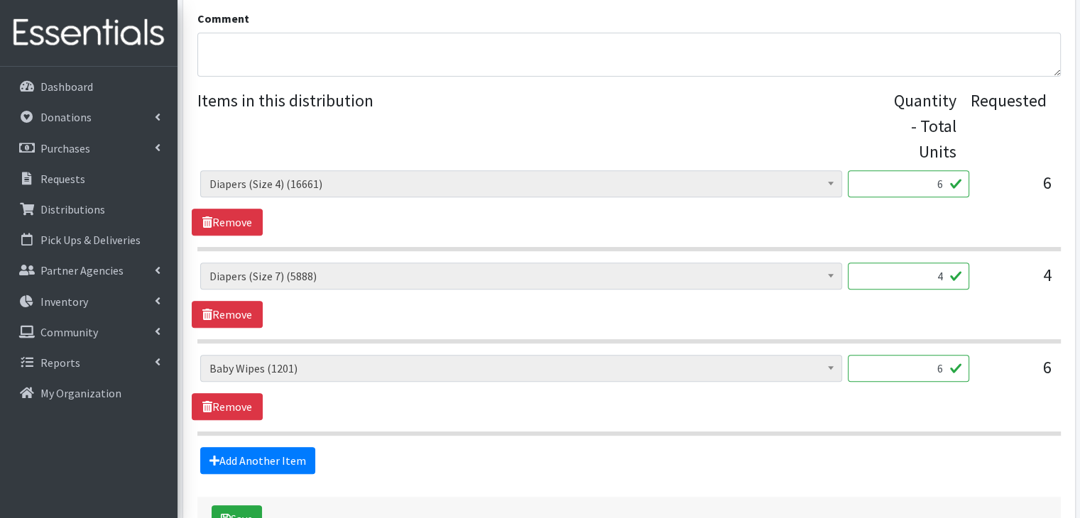
scroll to position [616, 0]
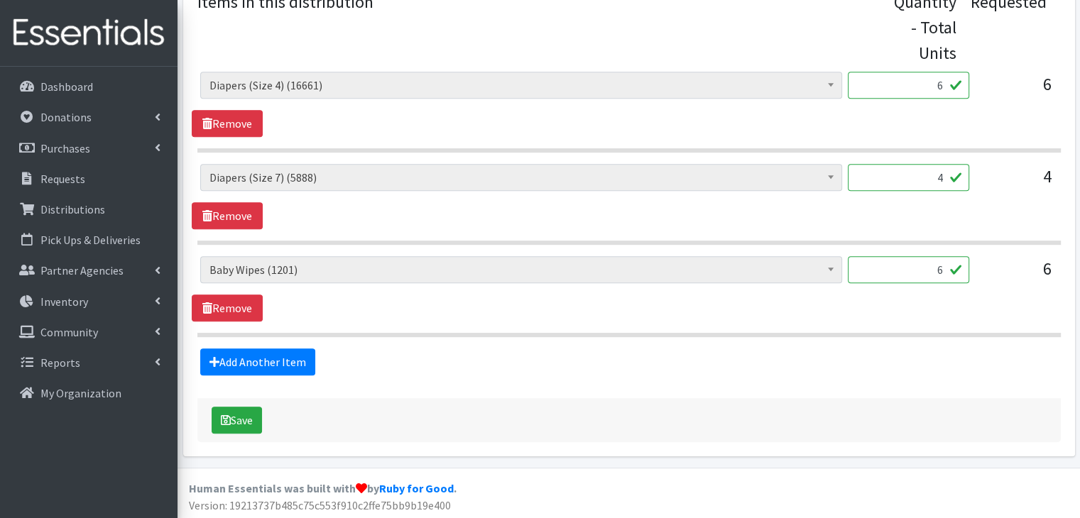
click at [942, 256] on input "6" at bounding box center [908, 269] width 121 height 27
type input "12"
click at [784, 202] on div "Baby Wipes (1201) Diapers (Newborn). (13516) Diapers (Size 1) (118195) Diapers …" at bounding box center [629, 196] width 874 height 65
click at [940, 184] on input "4" at bounding box center [908, 177] width 121 height 27
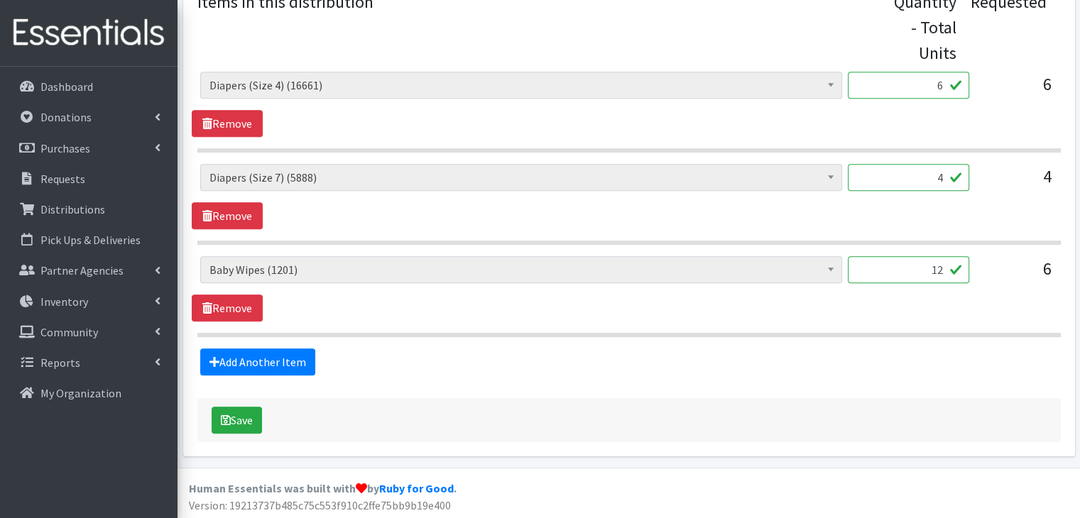
click at [940, 184] on input "4" at bounding box center [908, 177] width 121 height 27
click at [935, 85] on input "6" at bounding box center [908, 85] width 121 height 27
type input "348"
click at [794, 138] on section "Baby Wipes (1201) Diapers (Newborn). (13516) Diapers (Size 1) (118195) Diapers …" at bounding box center [629, 112] width 864 height 81
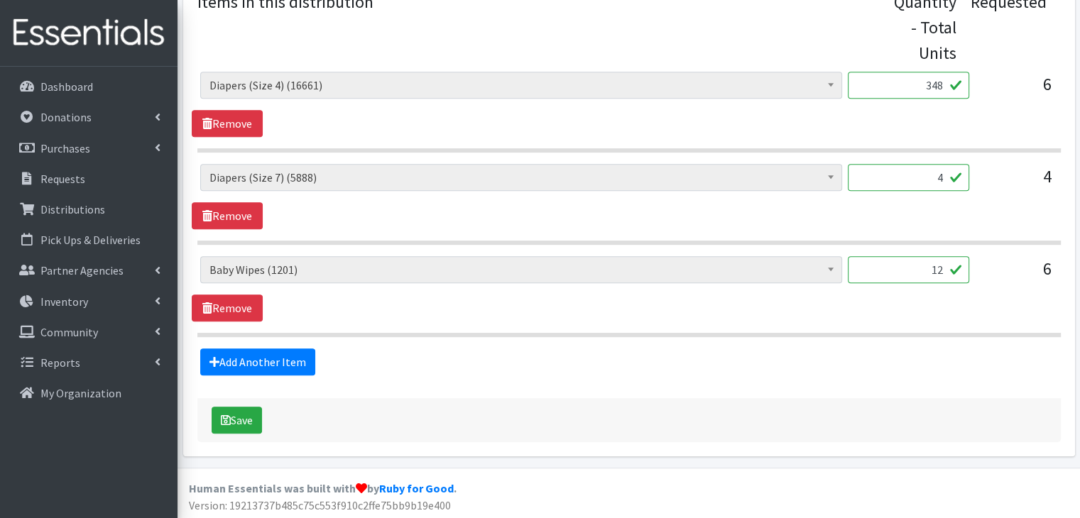
click at [934, 175] on input "4" at bounding box center [908, 177] width 121 height 27
type input "200"
click at [244, 413] on button "Save" at bounding box center [237, 420] width 50 height 27
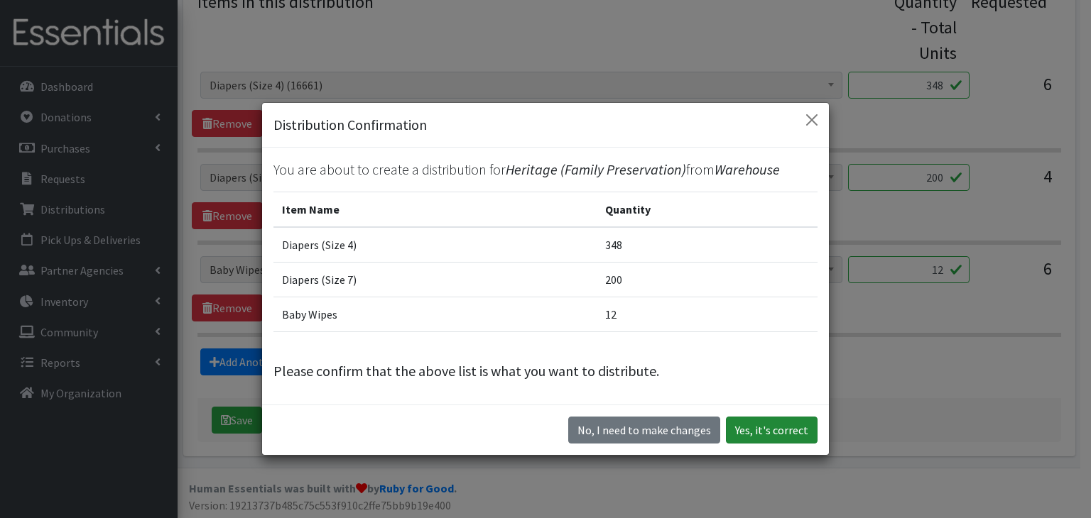
click at [745, 434] on button "Yes, it's correct" at bounding box center [772, 430] width 92 height 27
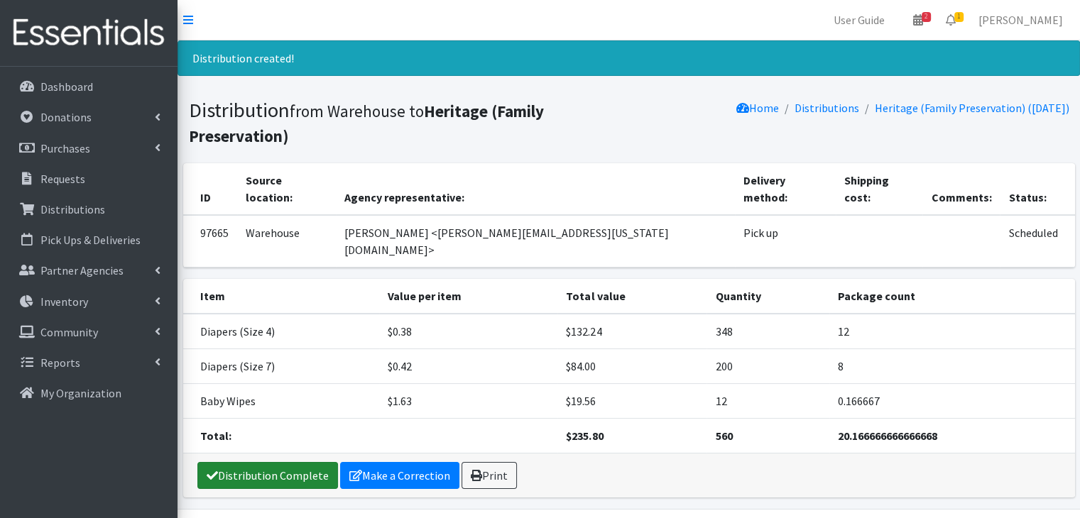
click at [284, 462] on link "Distribution Complete" at bounding box center [267, 475] width 141 height 27
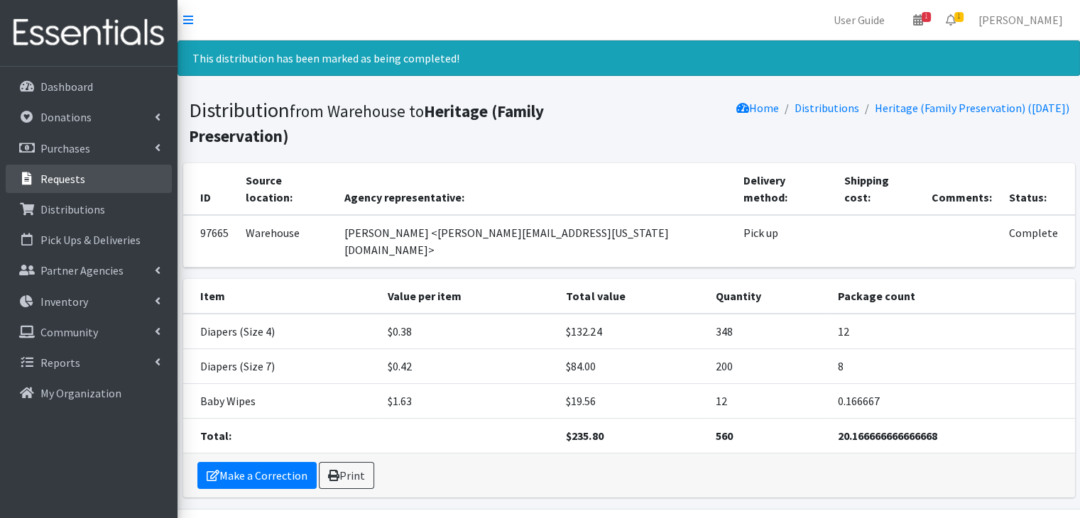
click at [65, 185] on p "Requests" at bounding box center [62, 179] width 45 height 14
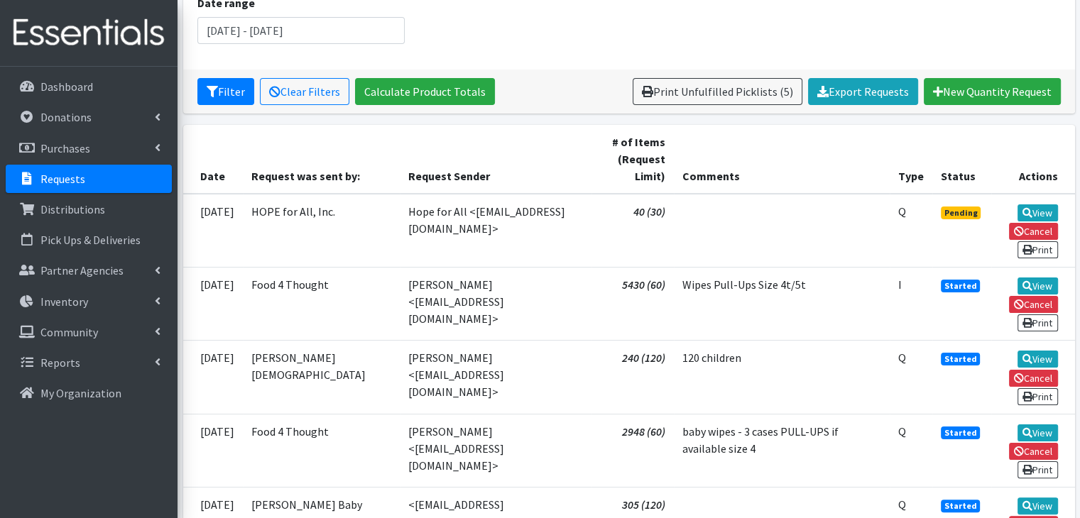
scroll to position [240, 0]
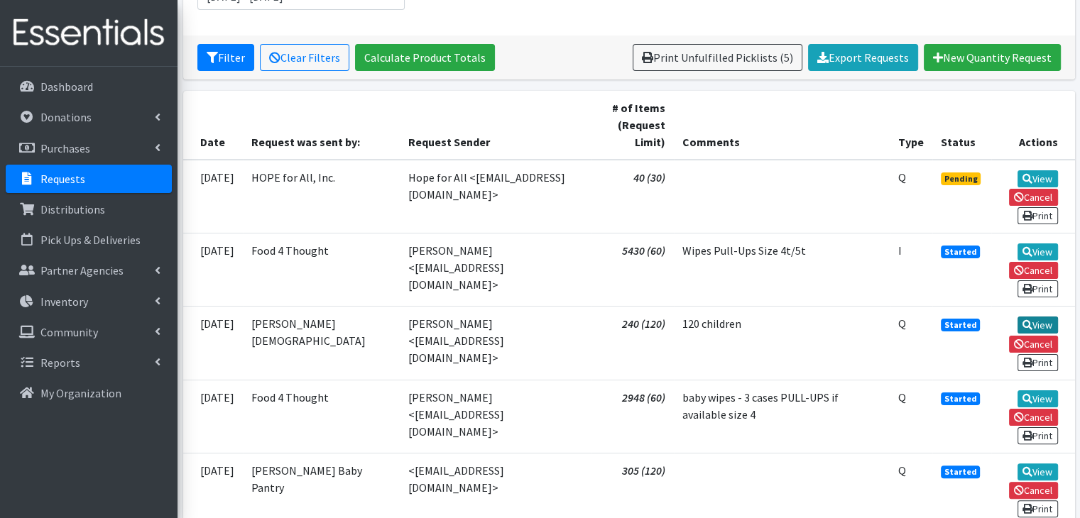
click at [1035, 319] on link "View" at bounding box center [1038, 325] width 40 height 17
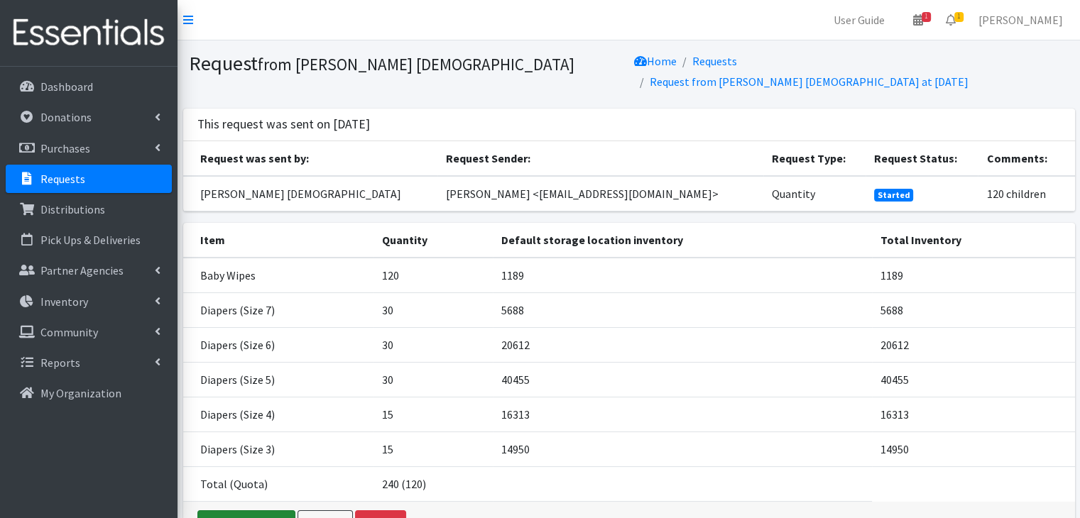
click at [227, 511] on link "Fulfill request" at bounding box center [246, 524] width 98 height 27
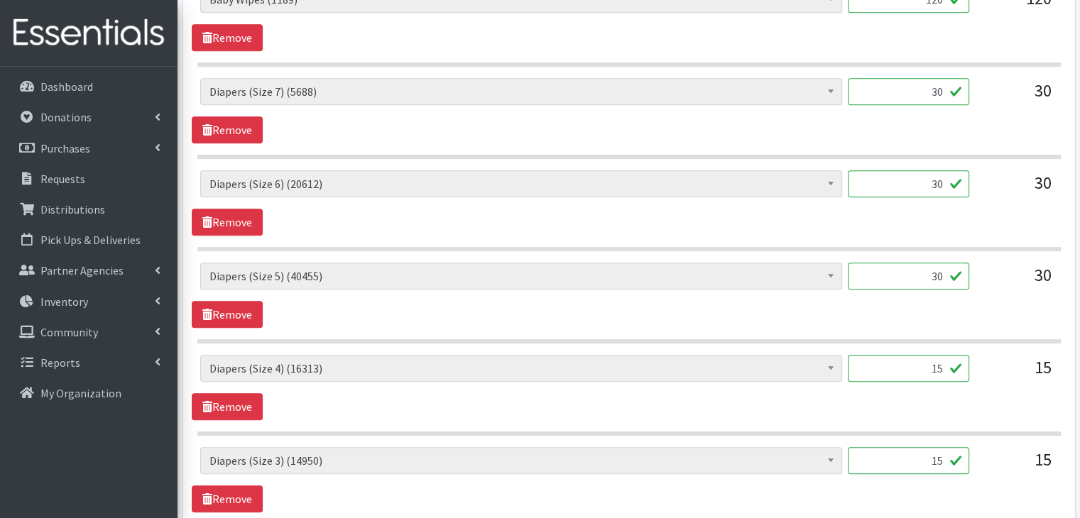
scroll to position [701, 0]
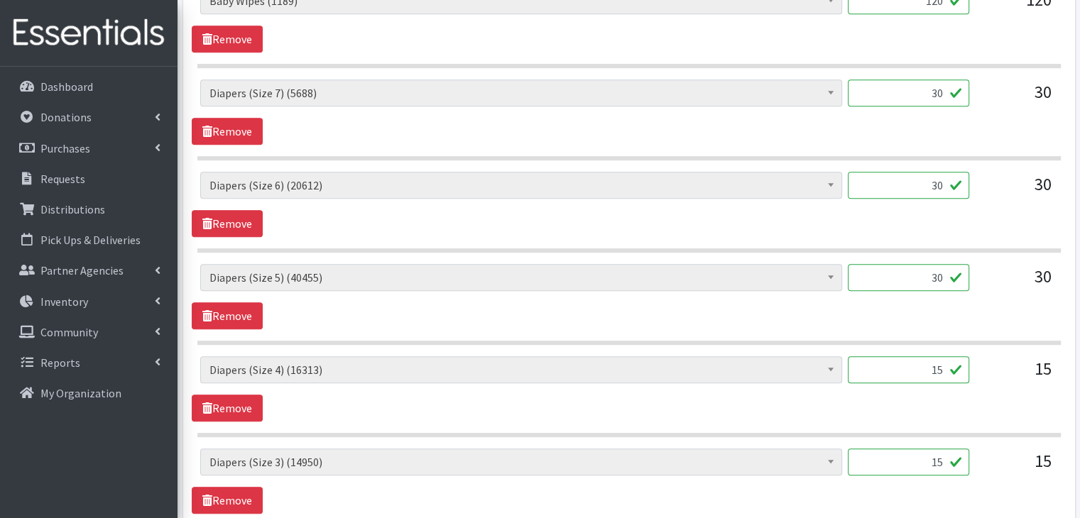
click at [929, 178] on input "30" at bounding box center [908, 185] width 121 height 27
type input "1600"
click at [937, 276] on input "30" at bounding box center [908, 277] width 121 height 27
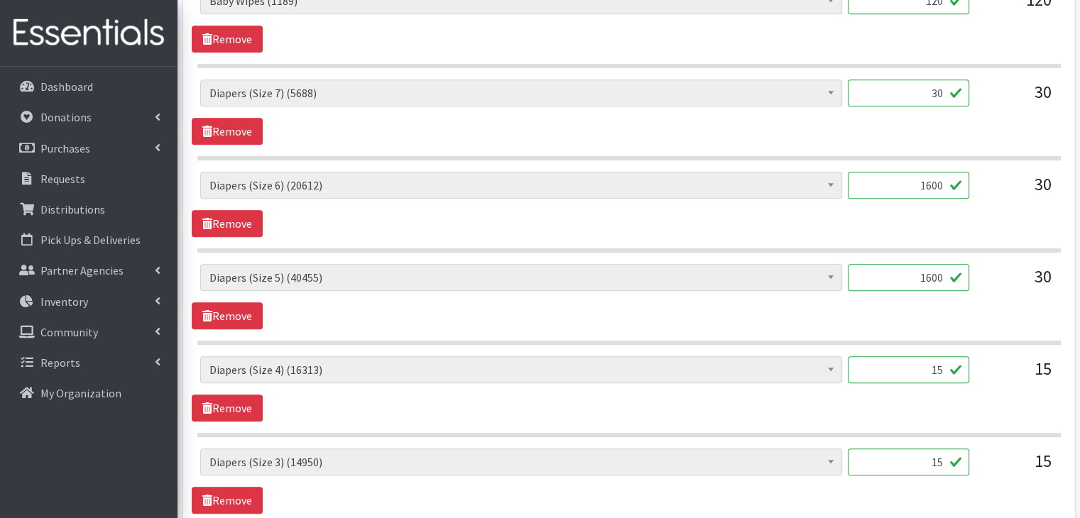
type input "1600"
click at [925, 98] on input "30" at bounding box center [908, 93] width 121 height 27
type input "1600"
click at [935, 370] on input "15" at bounding box center [908, 370] width 121 height 27
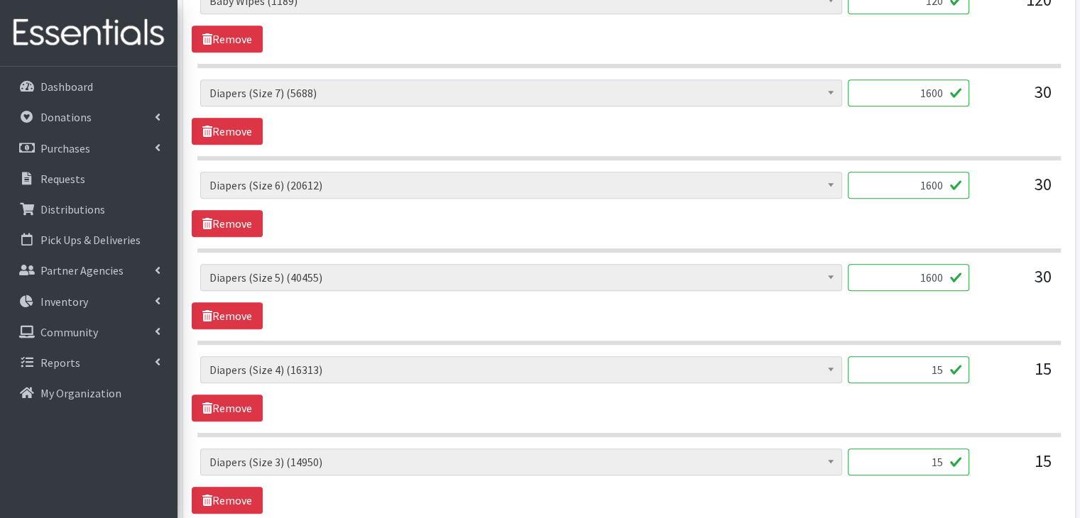
click at [935, 370] on input "15" at bounding box center [908, 370] width 121 height 27
type input "870"
click at [744, 424] on section "Baby Wipes (1189) Diapers (Newborn). (13516) Diapers (Size 1) (118195) Diapers …" at bounding box center [629, 397] width 864 height 81
click at [937, 452] on input "15" at bounding box center [908, 462] width 121 height 27
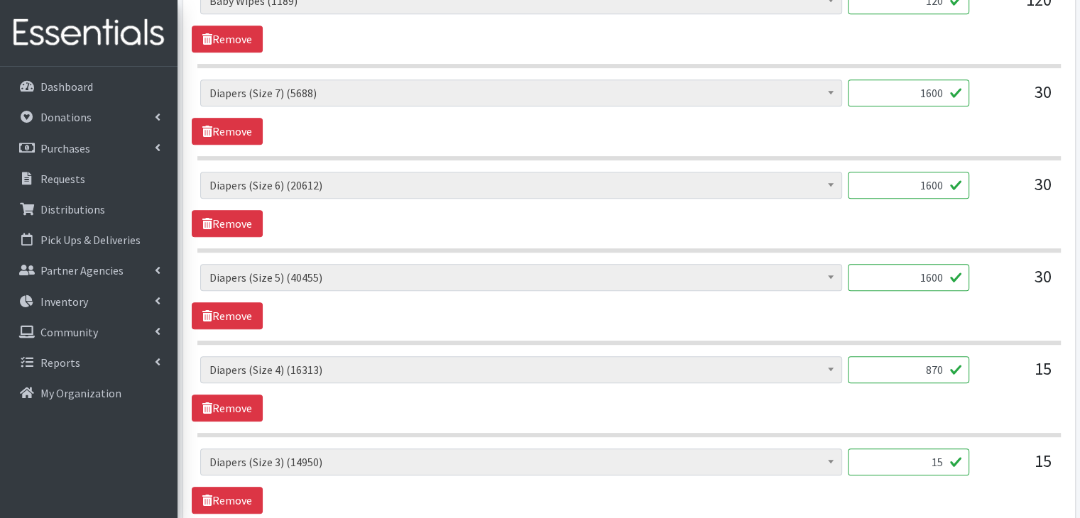
click at [937, 452] on input "15" at bounding box center [908, 462] width 121 height 27
type input "800"
click at [771, 476] on span "Baby Wipes (1189) Diapers (Newborn). (13516) Diapers (Size 1) (118195) Diapers …" at bounding box center [521, 468] width 642 height 38
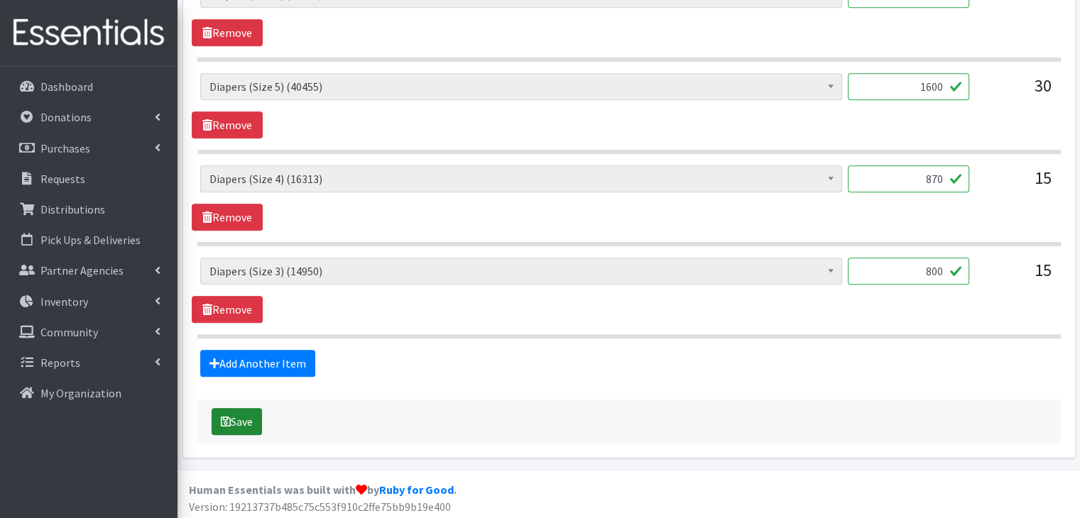
click at [239, 424] on button "Save" at bounding box center [237, 421] width 50 height 27
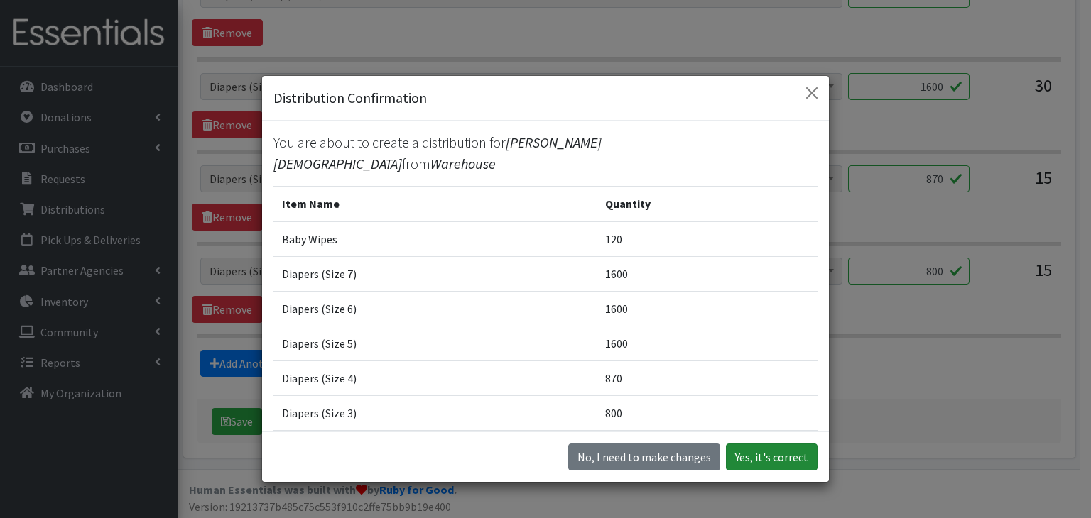
click at [773, 460] on button "Yes, it's correct" at bounding box center [772, 457] width 92 height 27
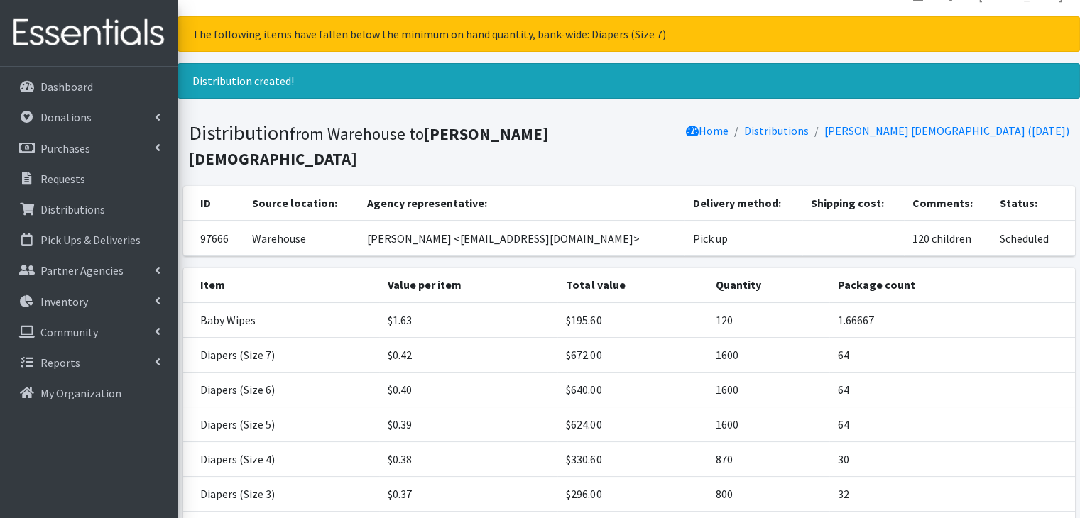
scroll to position [134, 0]
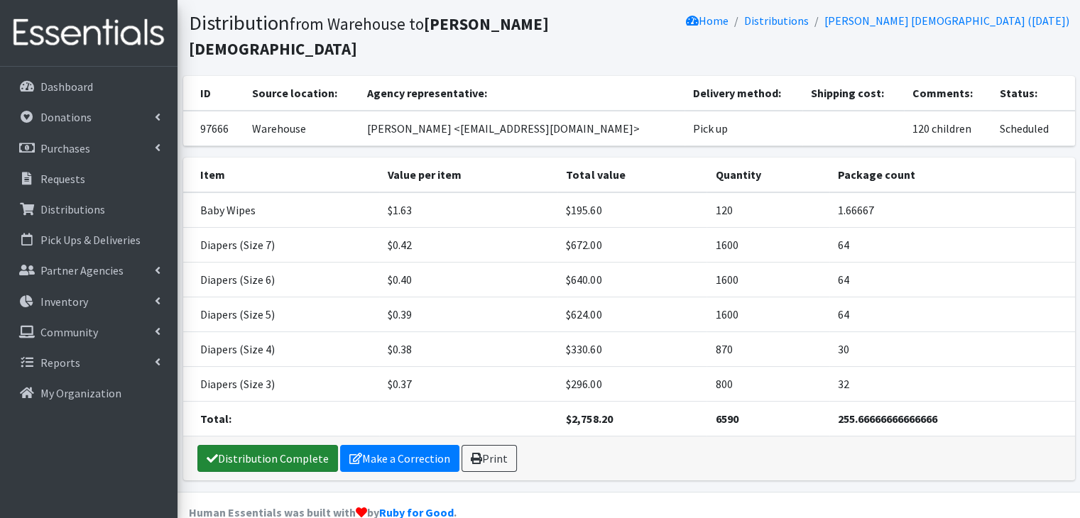
click at [259, 445] on link "Distribution Complete" at bounding box center [267, 458] width 141 height 27
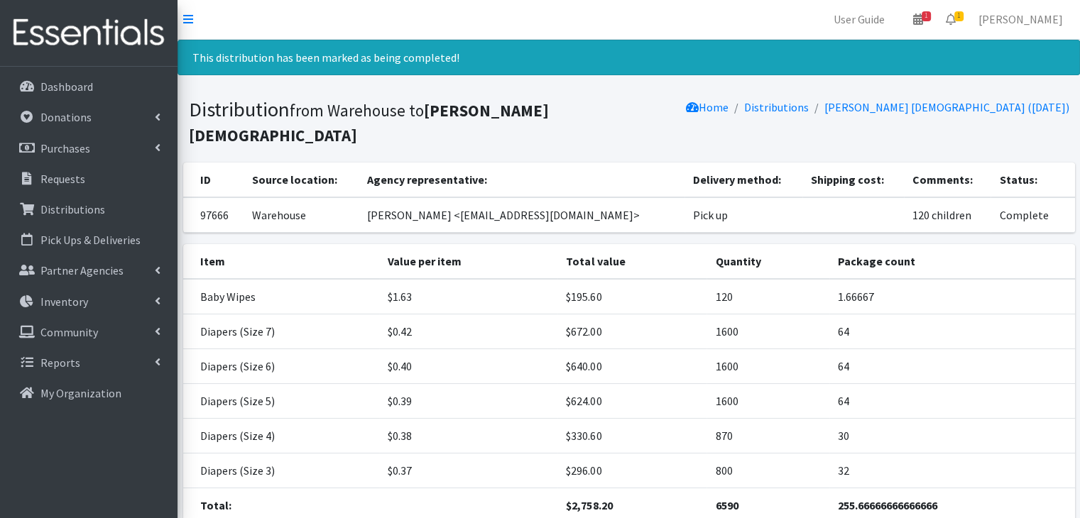
scroll to position [0, 0]
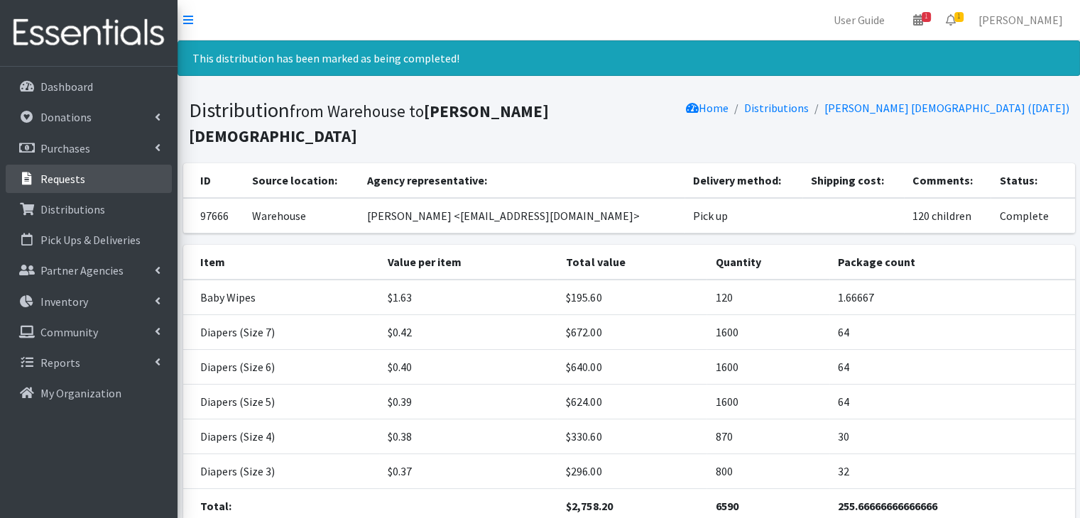
click at [57, 180] on p "Requests" at bounding box center [62, 179] width 45 height 14
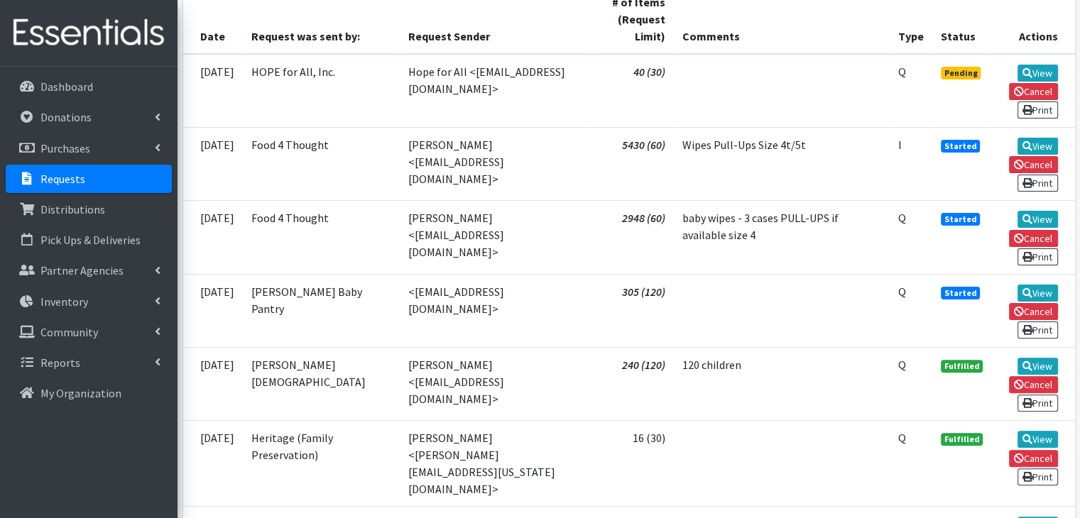
scroll to position [349, 0]
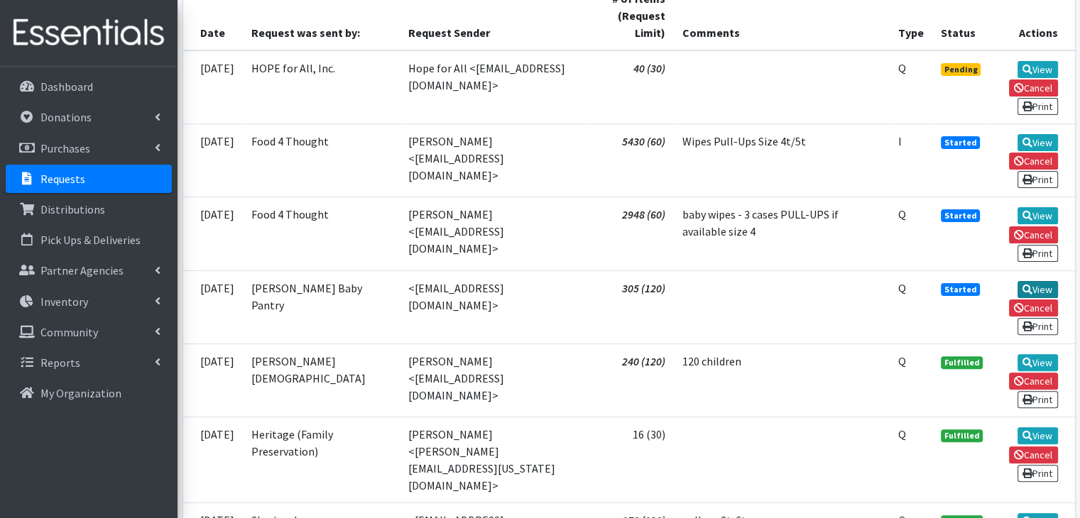
click at [1031, 288] on link "View" at bounding box center [1038, 289] width 40 height 17
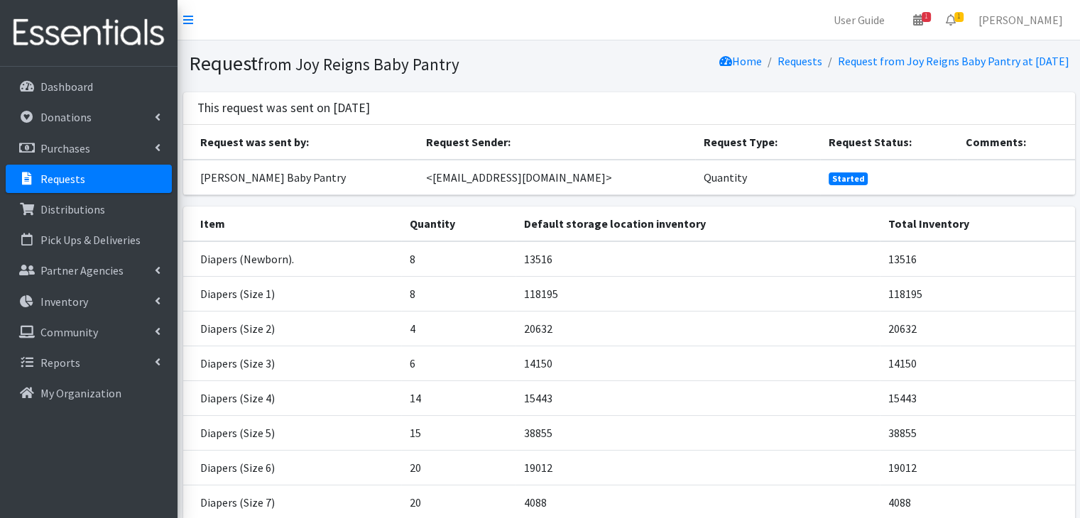
scroll to position [212, 0]
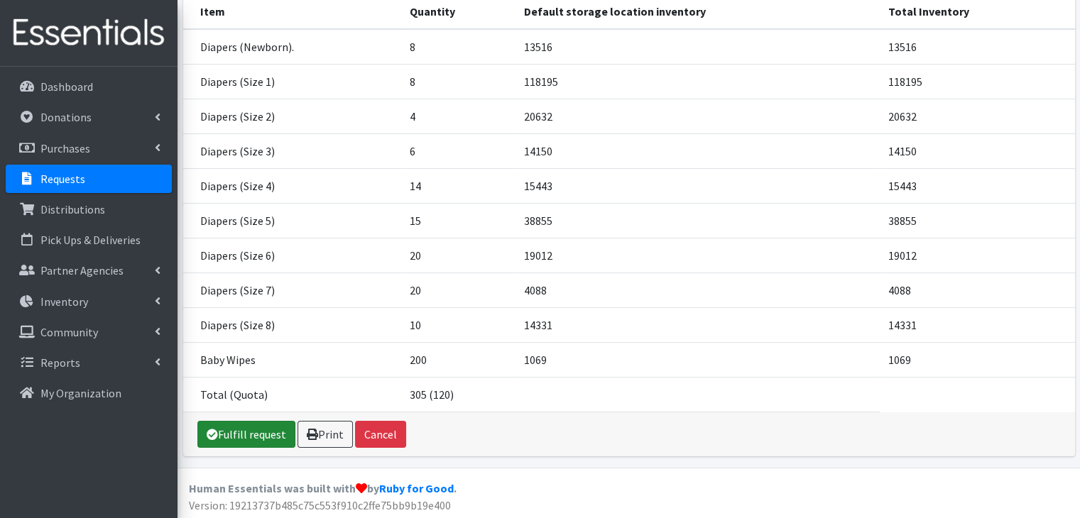
click at [244, 428] on link "Fulfill request" at bounding box center [246, 434] width 98 height 27
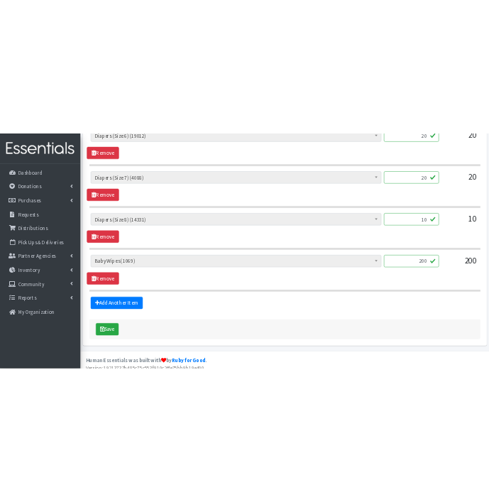
scroll to position [1260, 0]
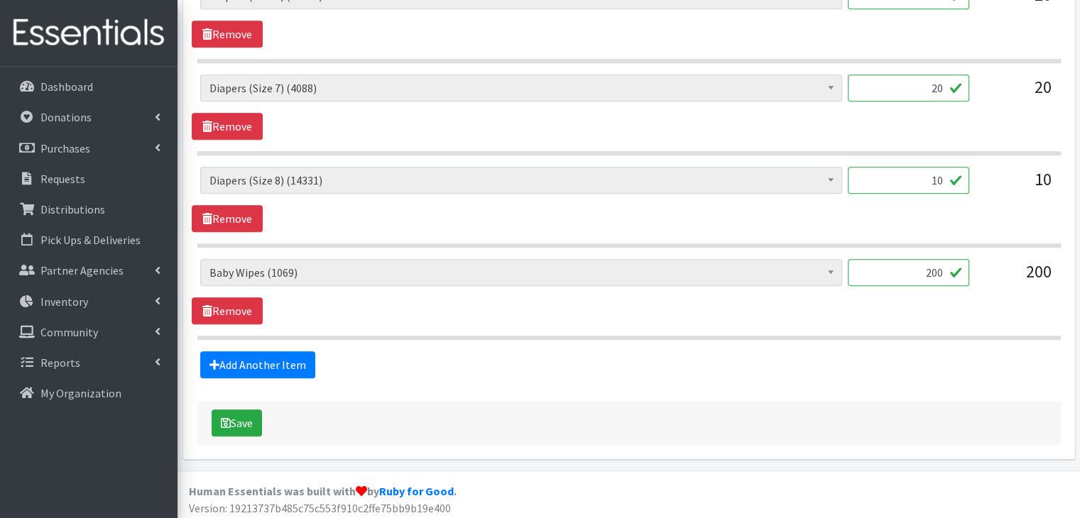
click at [932, 262] on input "200" at bounding box center [908, 272] width 121 height 27
type input "120"
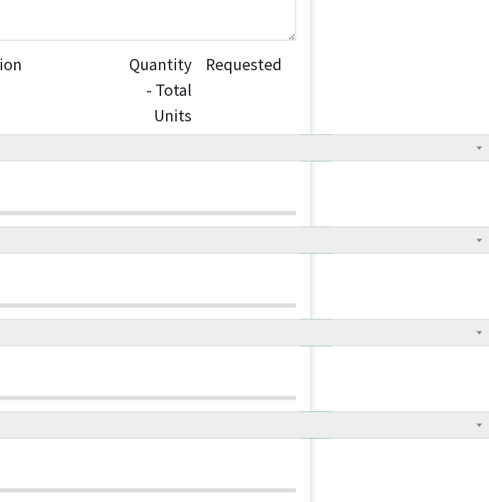
scroll to position [578, 175]
click at [314, 218] on html "User Guide 1 1 Pick-ups remaining this week View Calendar 1 1 Requests 0 Partne…" at bounding box center [69, 326] width 489 height 1808
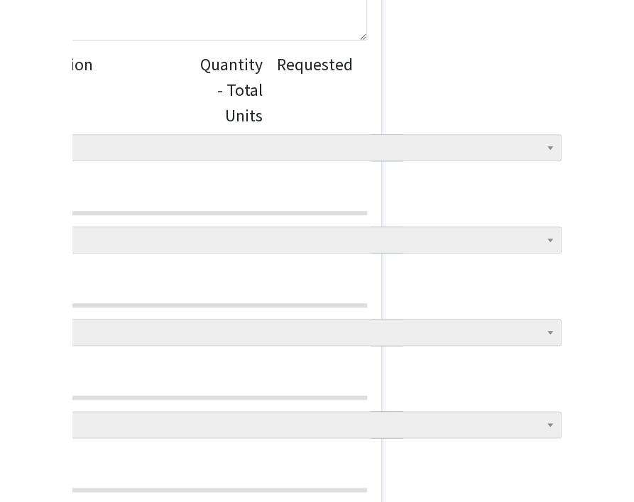
scroll to position [554, 0]
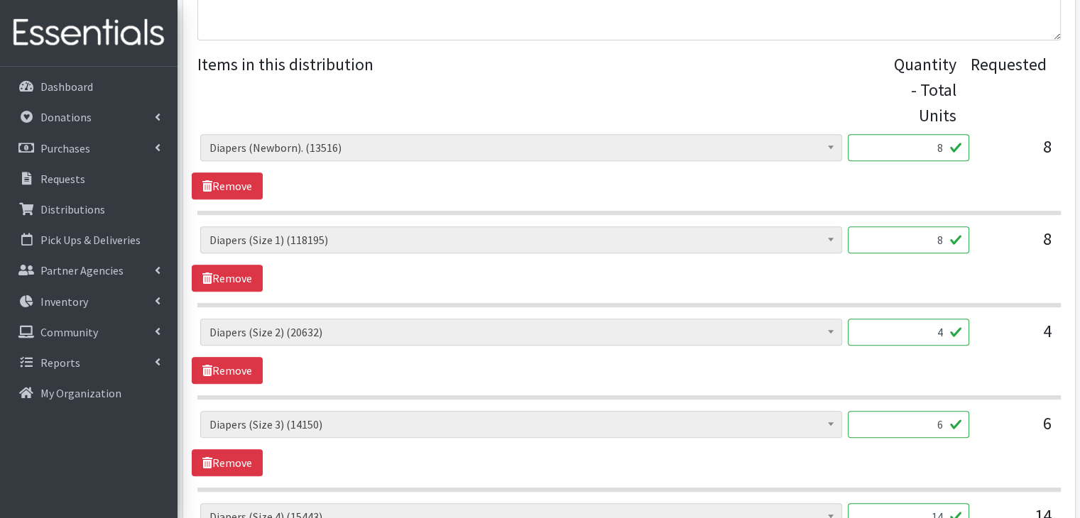
click at [940, 148] on input "8" at bounding box center [908, 147] width 121 height 27
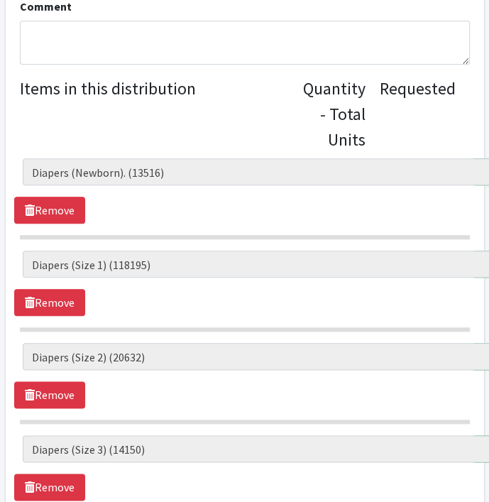
type input "448"
click at [199, 98] on legend "Items in this distribution" at bounding box center [161, 111] width 283 height 71
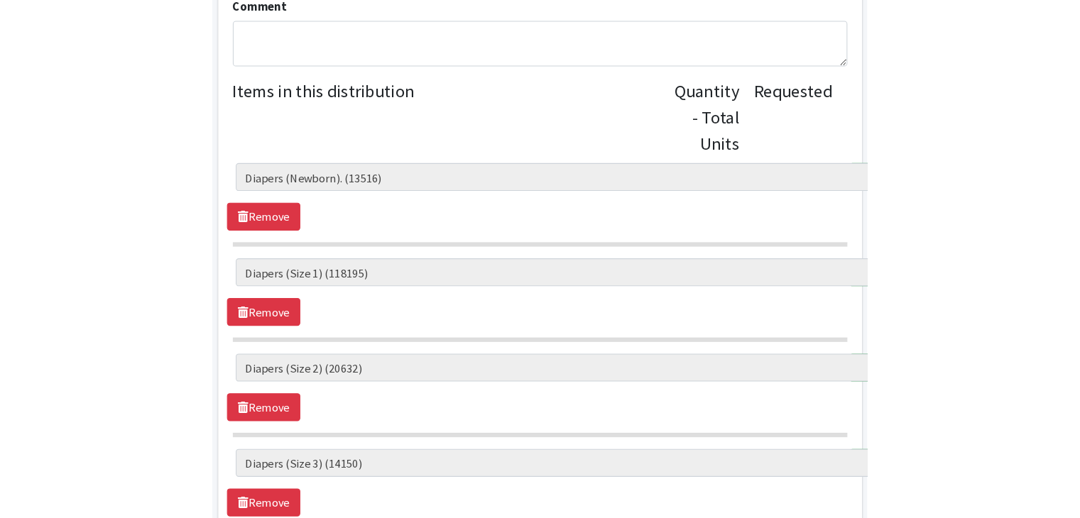
scroll to position [529, 0]
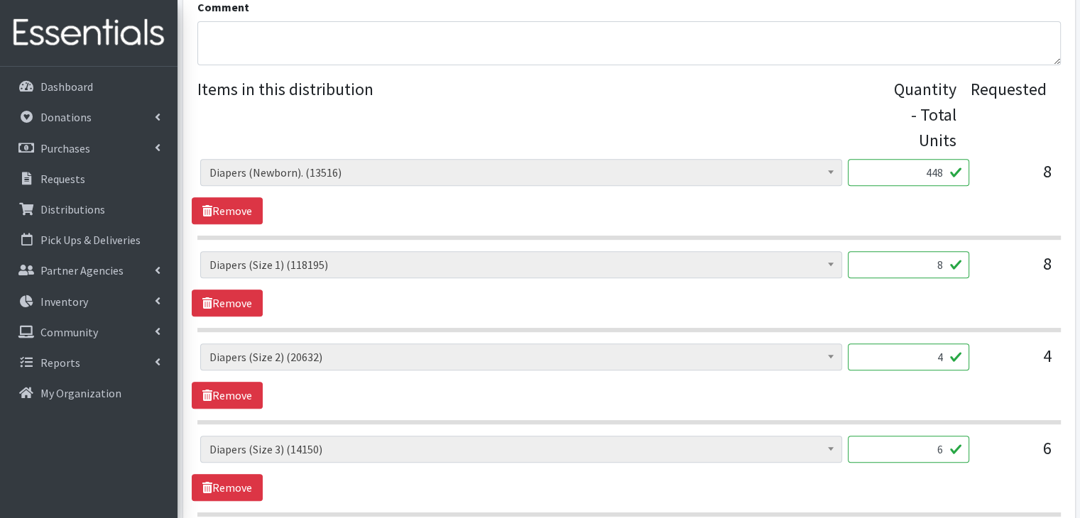
click at [929, 260] on input "8" at bounding box center [908, 264] width 121 height 27
type input "612"
click at [928, 352] on input "4" at bounding box center [908, 357] width 121 height 27
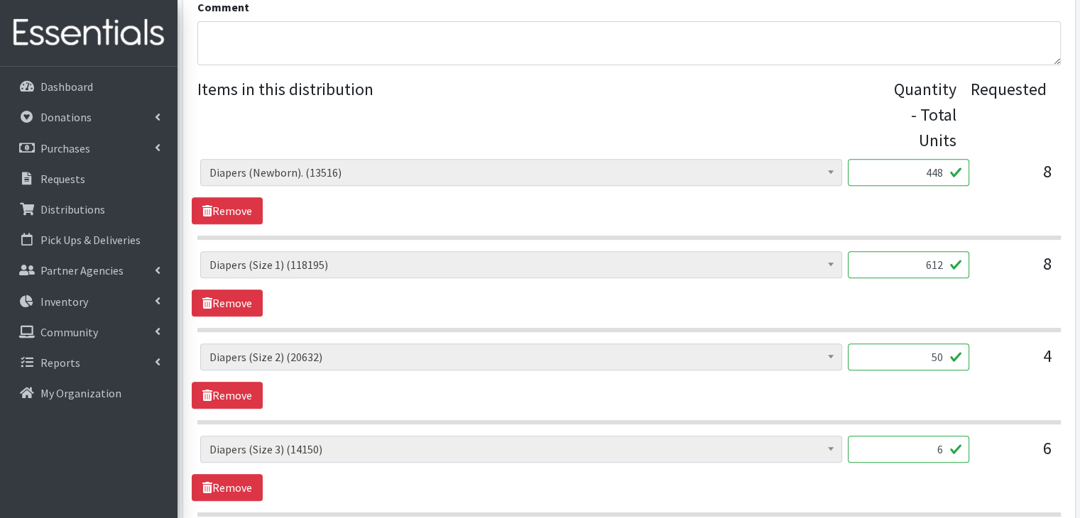
type input "5"
type input "200"
click at [757, 388] on div "Baby Wipes (1069) Diapers (Newborn). (13516) Diapers (Size 1) (118195) Diapers …" at bounding box center [629, 376] width 874 height 65
click at [943, 443] on input "6" at bounding box center [908, 449] width 121 height 27
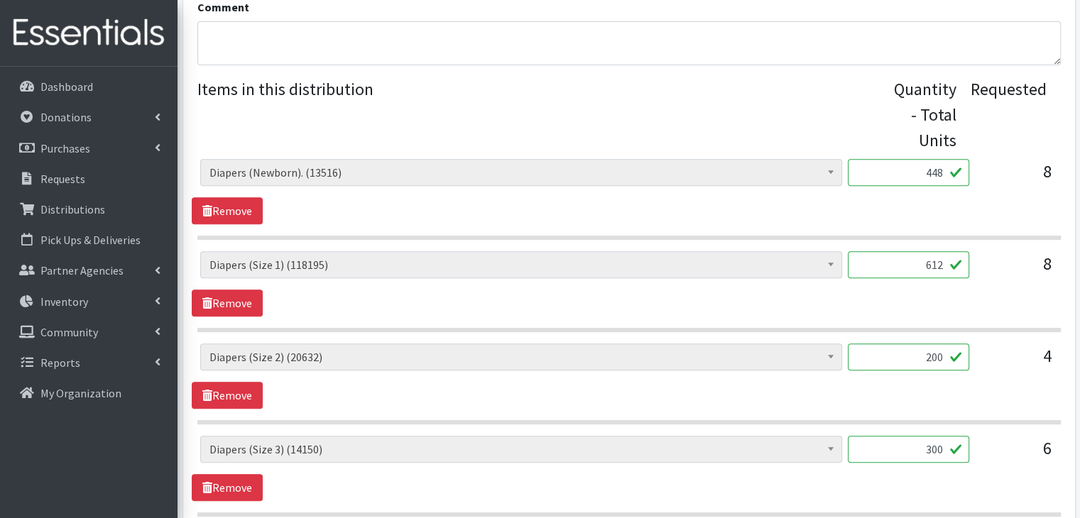
type input "300"
click at [803, 390] on div "Baby Wipes (1069) Diapers (Newborn). (13516) Diapers (Size 1) (118195) Diapers …" at bounding box center [629, 376] width 874 height 65
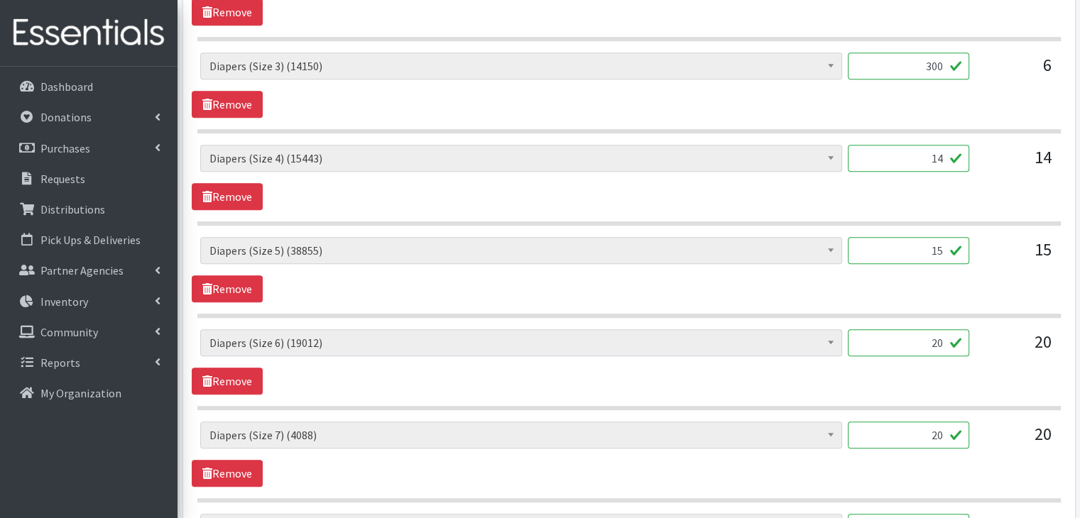
scroll to position [915, 0]
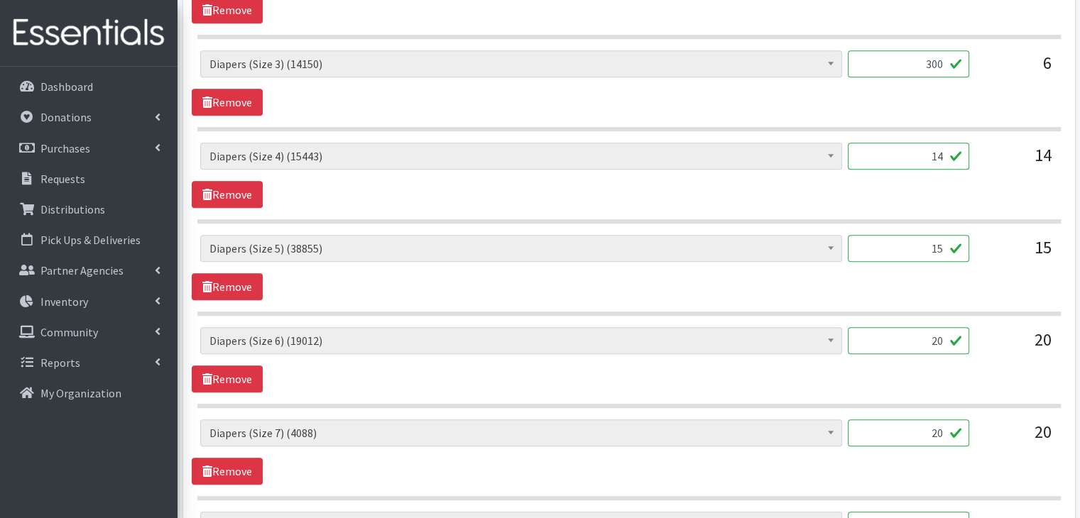
click at [919, 146] on input "14" at bounding box center [908, 156] width 121 height 27
type input "796"
click at [755, 187] on div "Baby Wipes (1069) Diapers (Newborn). (13516) Diapers (Size 1) (118195) Diapers …" at bounding box center [629, 175] width 874 height 65
click at [940, 244] on input "15" at bounding box center [908, 248] width 121 height 27
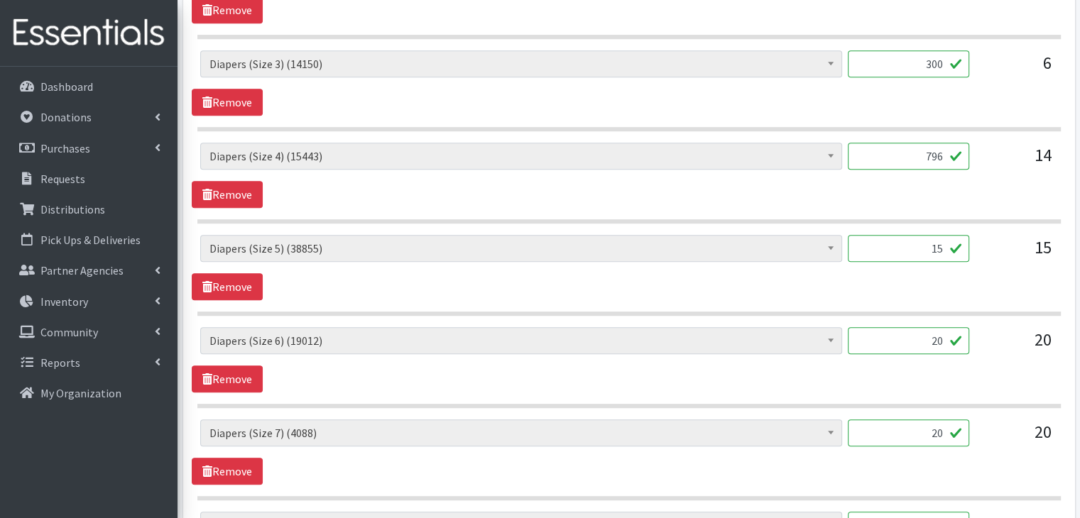
click at [940, 244] on input "15" at bounding box center [908, 248] width 121 height 27
type input "750"
click at [625, 304] on section "Baby Wipes (1069) Diapers (Newborn). (13516) Diapers (Size 1) (118195) Diapers …" at bounding box center [629, 275] width 864 height 81
click at [931, 342] on input "20" at bounding box center [908, 340] width 121 height 27
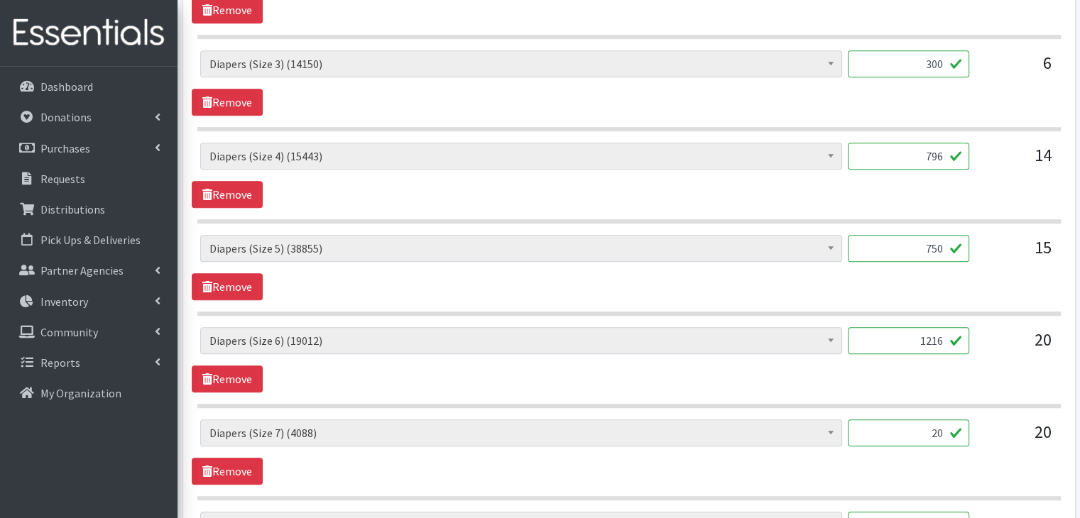
type input "1216"
click at [659, 398] on section "Baby Wipes (1069) Diapers (Newborn). (13516) Diapers (Size 1) (118195) Diapers …" at bounding box center [629, 367] width 864 height 81
click at [932, 430] on input "20" at bounding box center [908, 433] width 121 height 27
type input "1400"
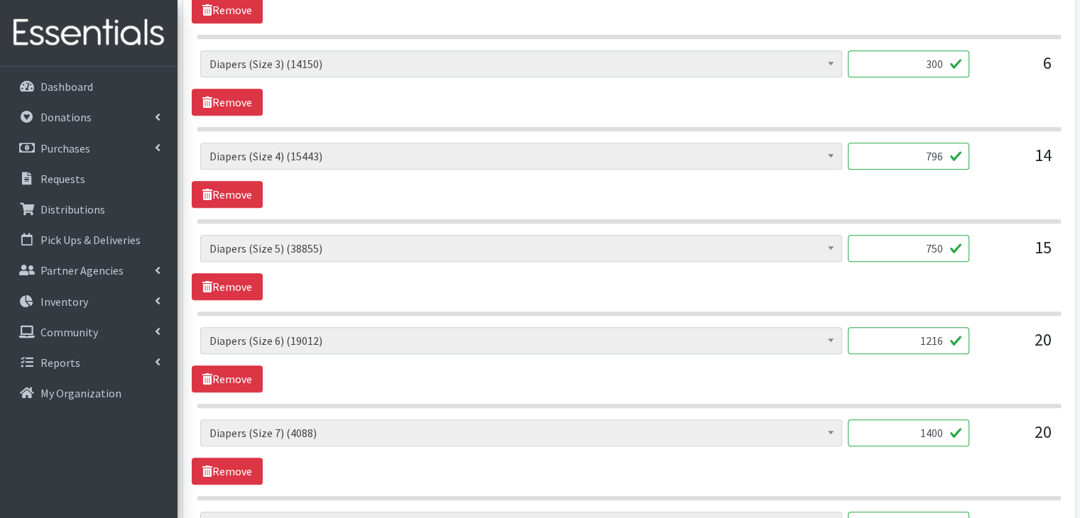
click at [741, 462] on div "Baby Wipes (1069) Diapers (Newborn). (13516) Diapers (Size 1) (118195) Diapers …" at bounding box center [629, 452] width 874 height 65
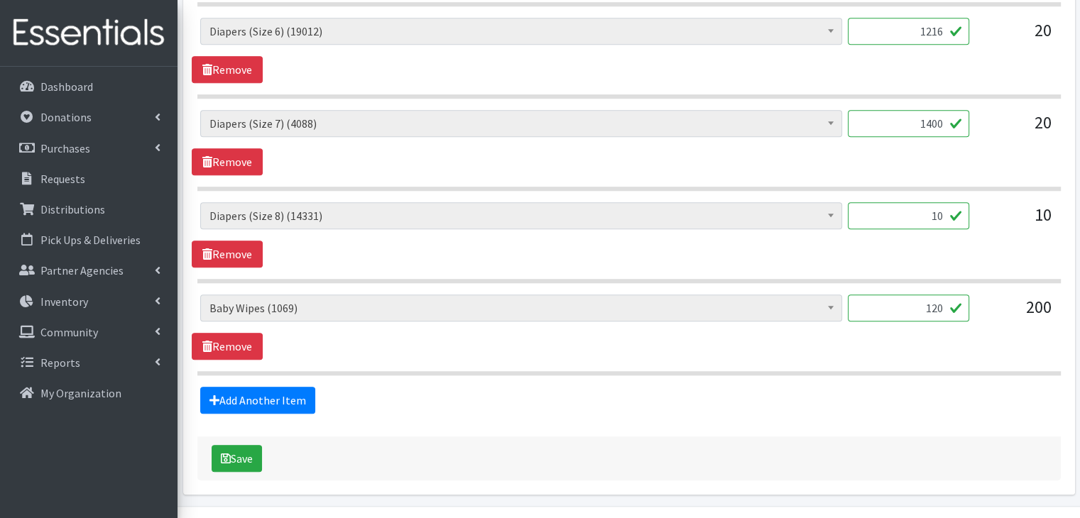
scroll to position [1232, 0]
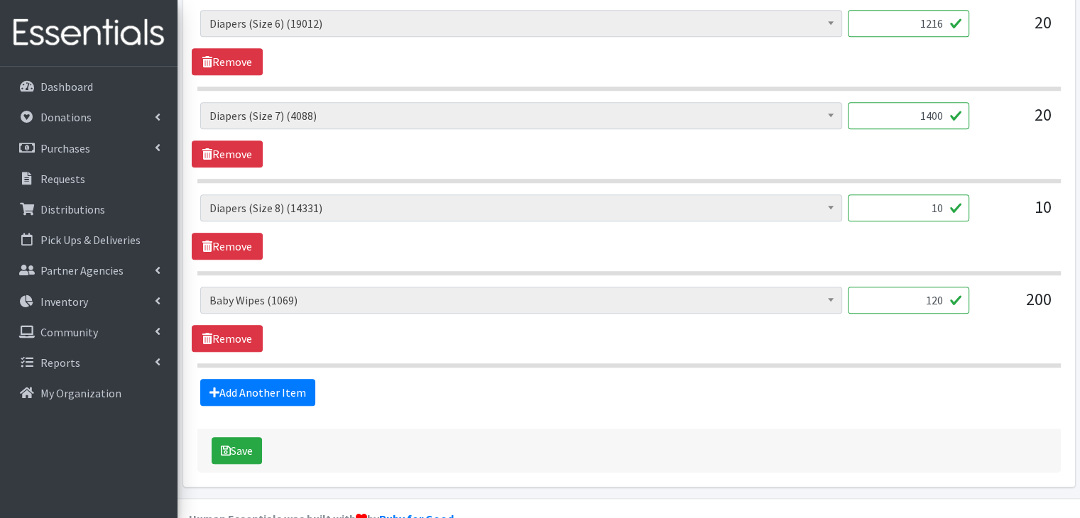
click at [937, 301] on input "120" at bounding box center [908, 300] width 121 height 27
click at [928, 208] on input "10" at bounding box center [908, 208] width 121 height 27
type input "720"
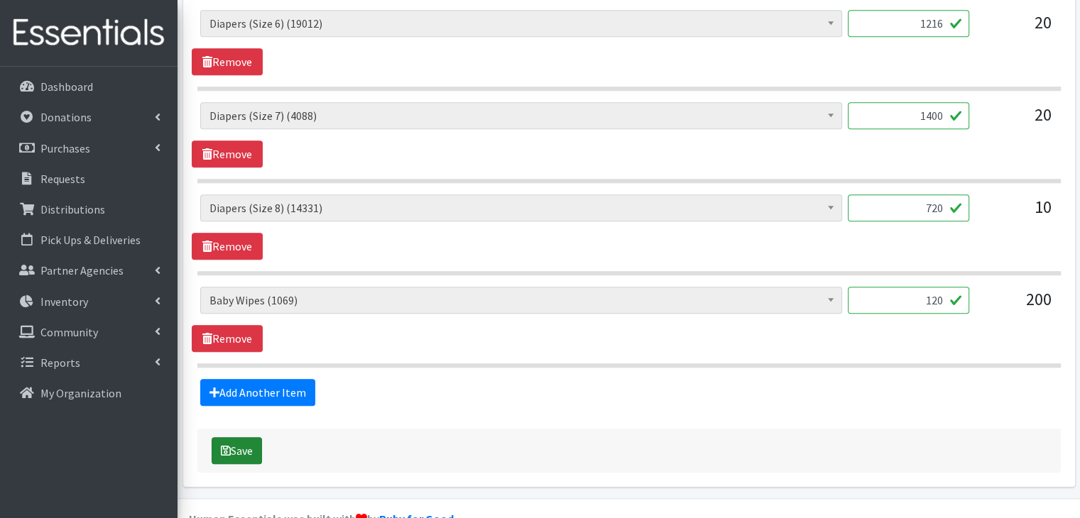
click at [241, 442] on button "Save" at bounding box center [237, 450] width 50 height 27
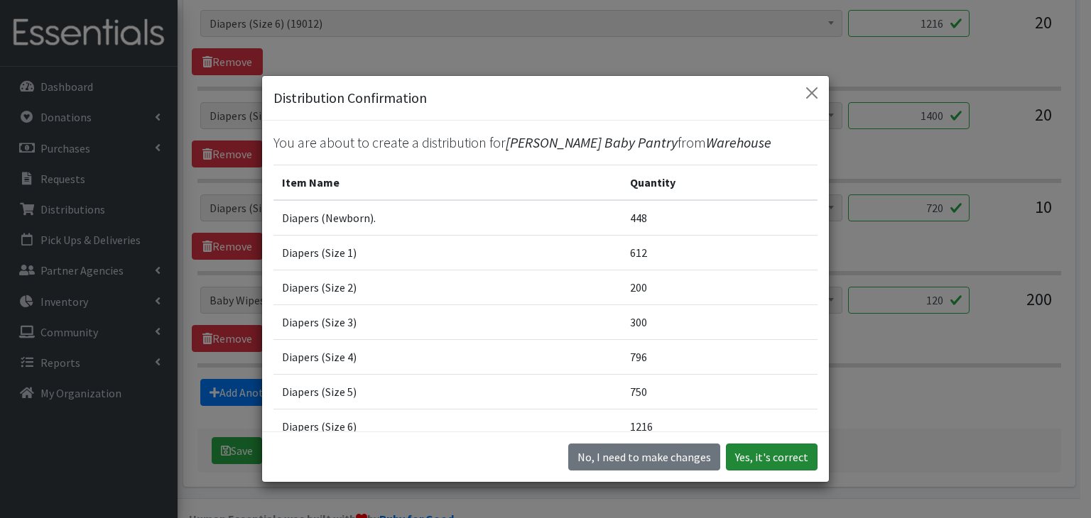
click at [764, 459] on button "Yes, it's correct" at bounding box center [772, 457] width 92 height 27
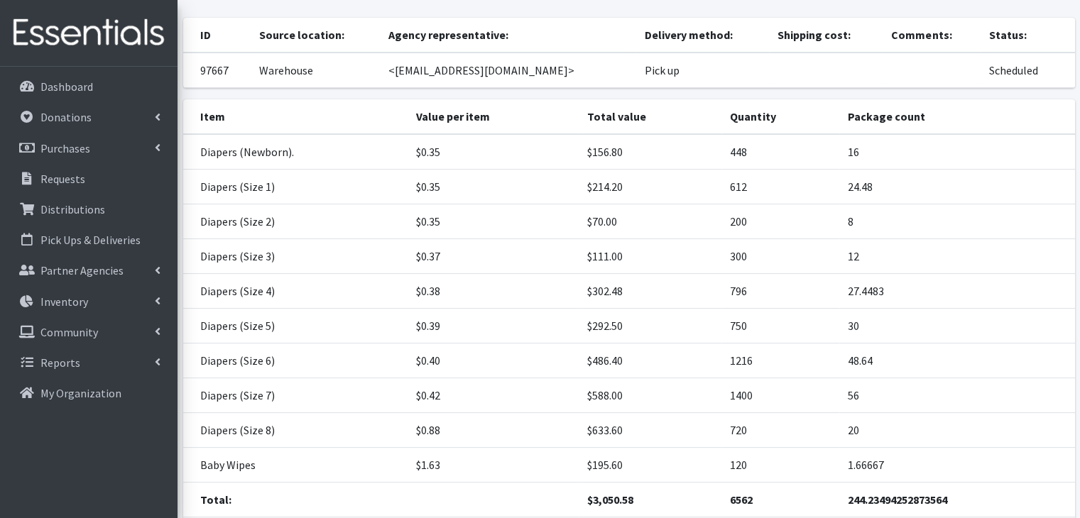
scroll to position [273, 0]
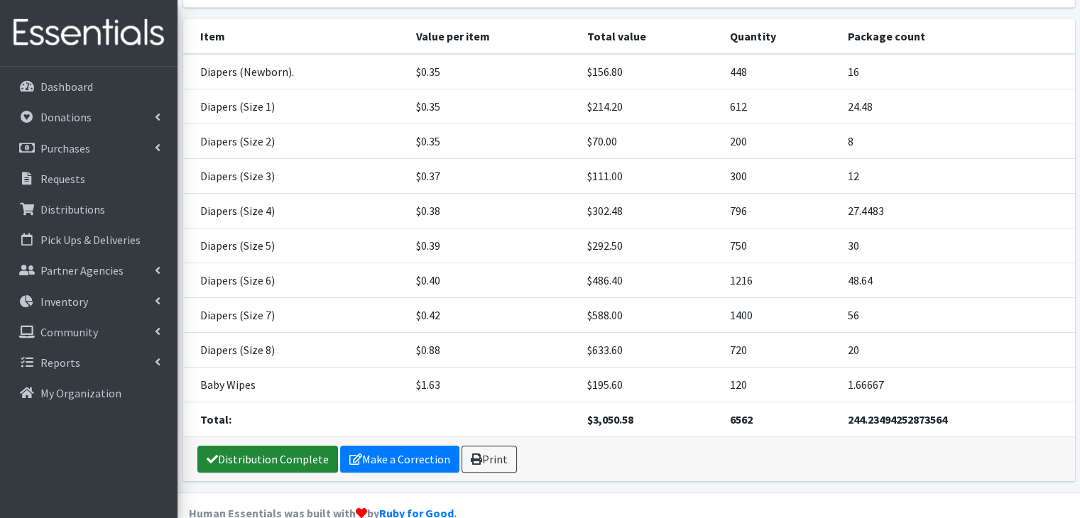
click at [250, 446] on link "Distribution Complete" at bounding box center [267, 459] width 141 height 27
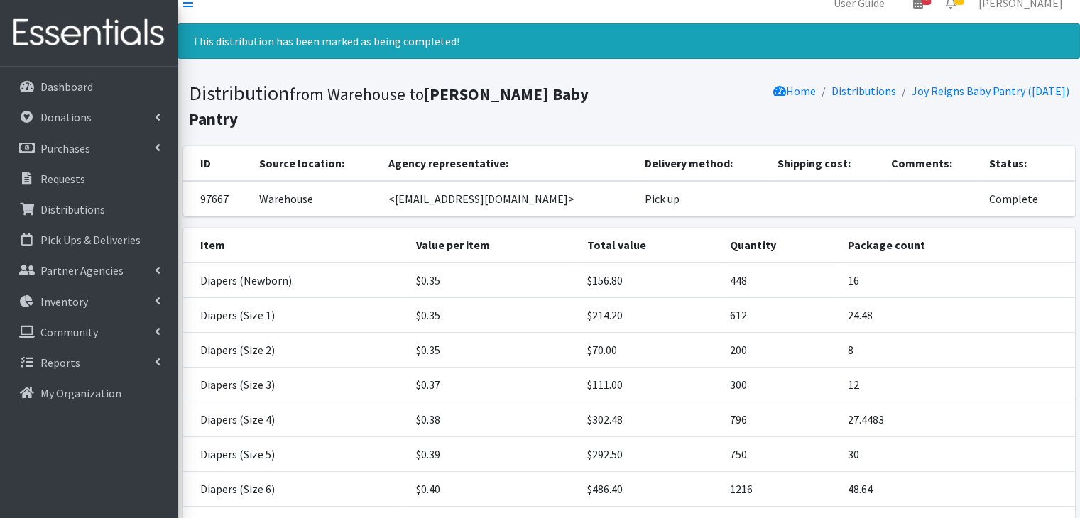
scroll to position [0, 0]
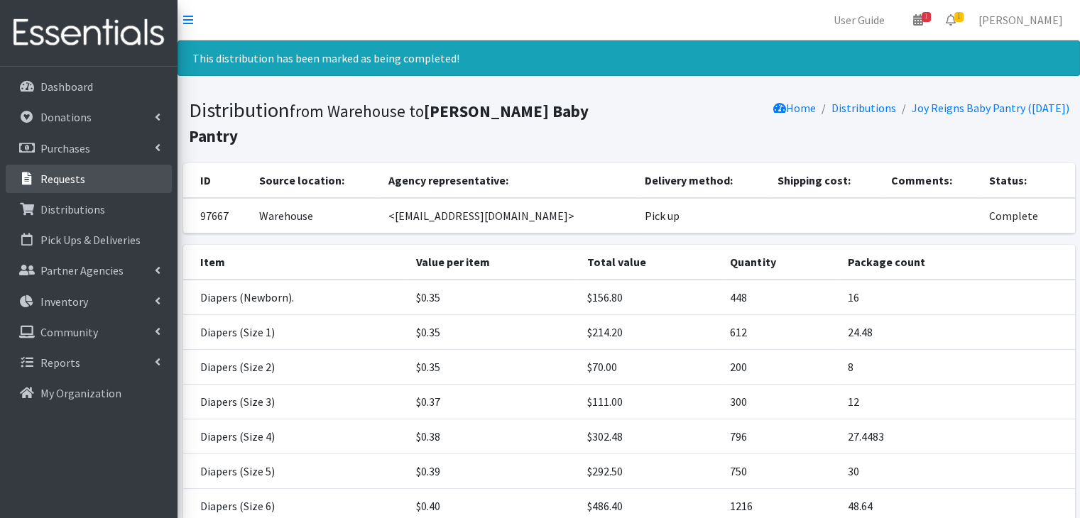
click at [65, 168] on link "Requests" at bounding box center [89, 179] width 166 height 28
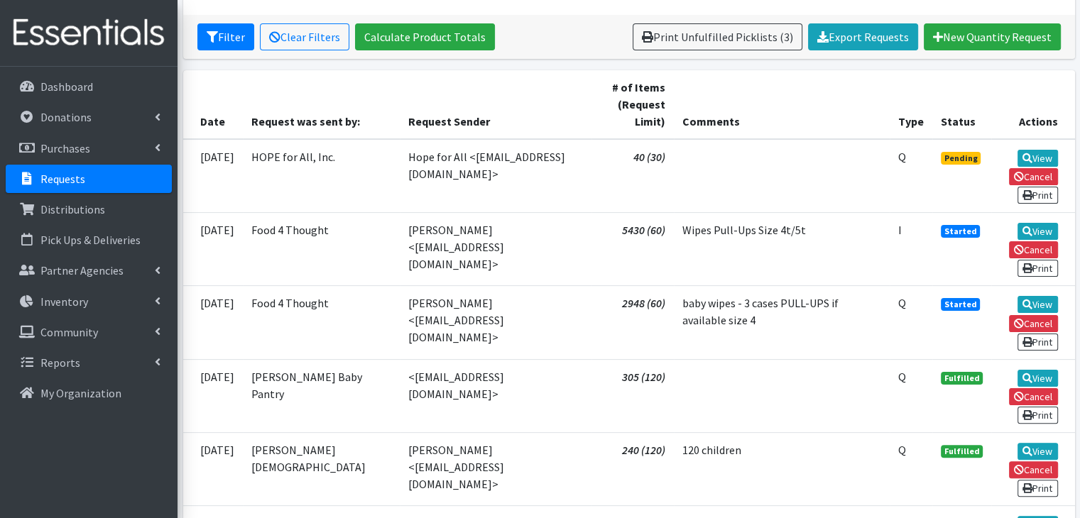
scroll to position [278, 0]
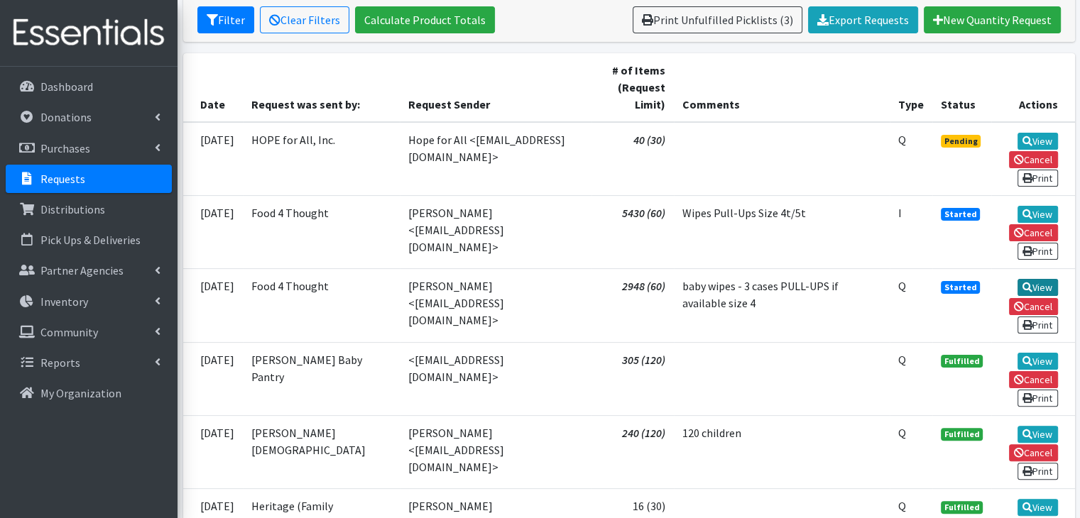
click at [1040, 283] on link "View" at bounding box center [1038, 287] width 40 height 17
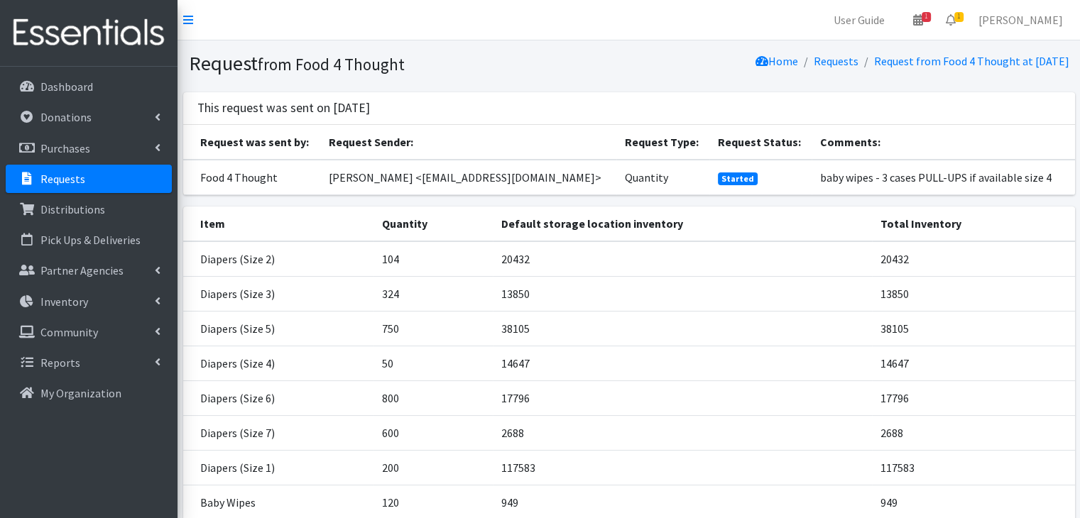
scroll to position [143, 0]
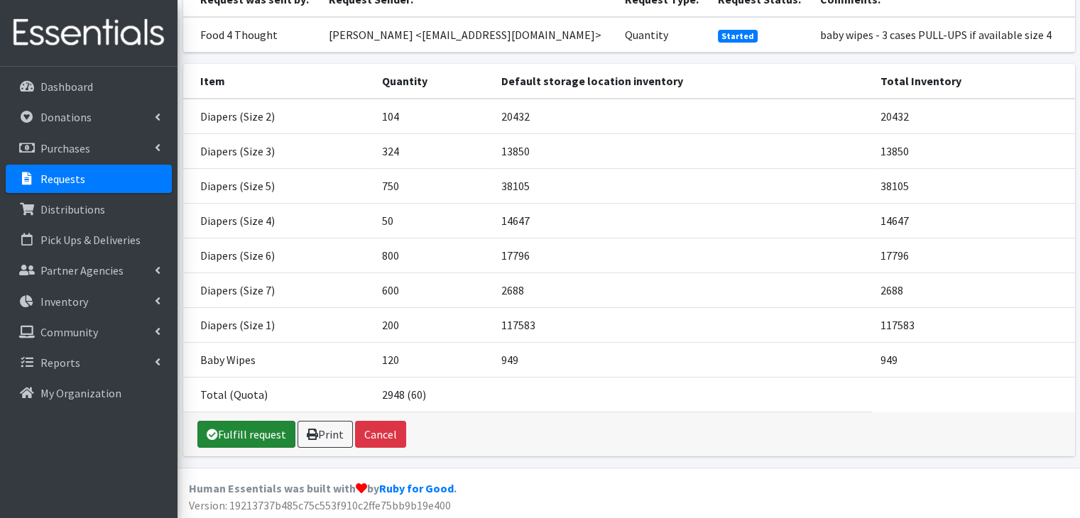
click at [224, 435] on link "Fulfill request" at bounding box center [246, 434] width 98 height 27
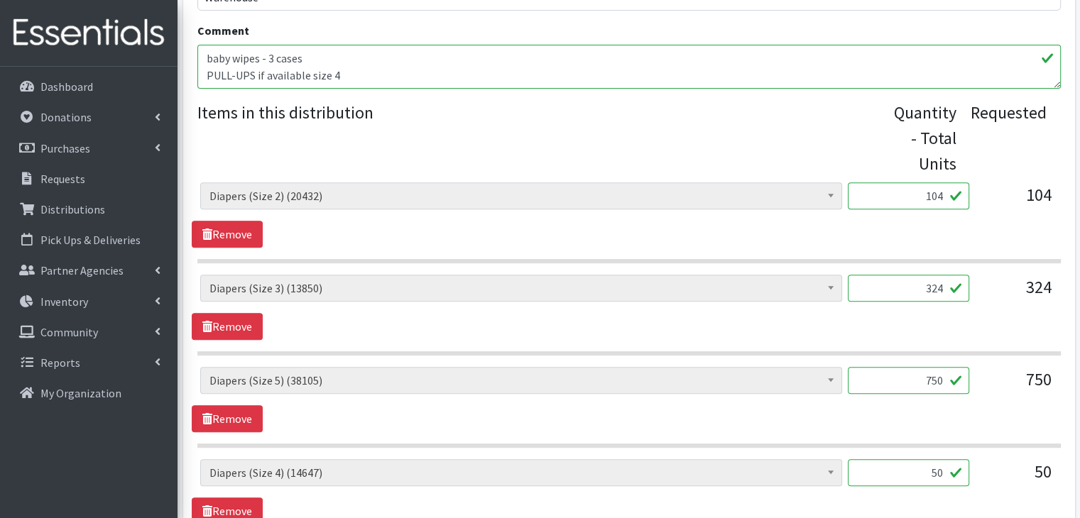
scroll to position [518, 0]
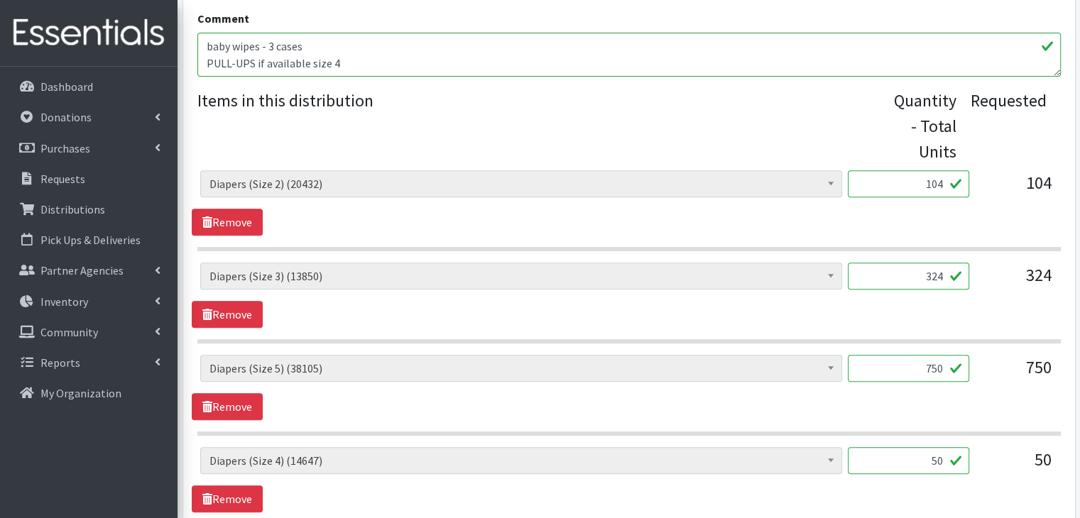
click at [937, 183] on input "104" at bounding box center [908, 183] width 121 height 27
type input "204"
click at [771, 143] on legend "Items in this distribution" at bounding box center [542, 123] width 691 height 71
click at [914, 281] on input "324" at bounding box center [908, 276] width 121 height 27
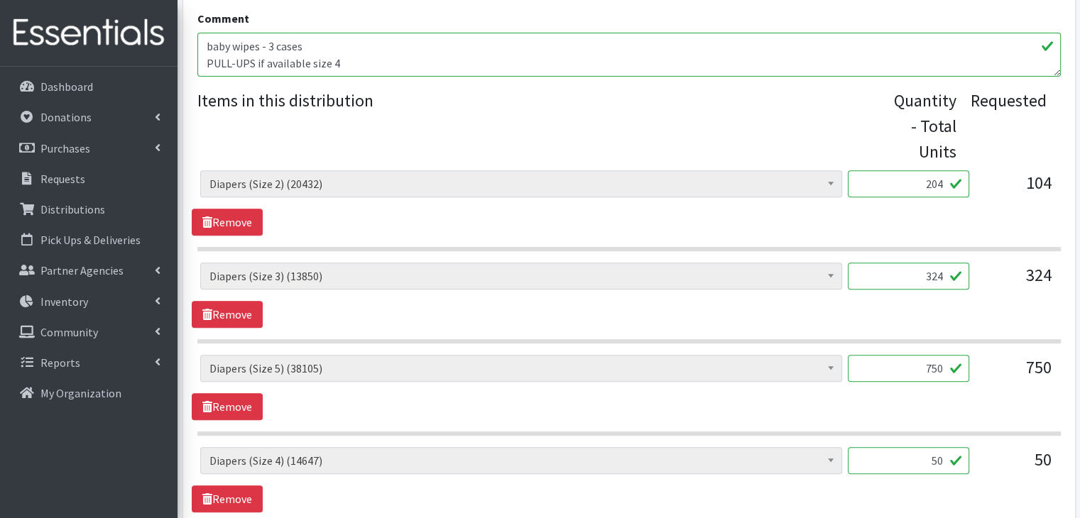
click at [914, 281] on input "324" at bounding box center [908, 276] width 121 height 27
type input "400"
click at [719, 315] on div "Baby Wipes (949) Diapers (Newborn). (13068) Diapers (Size 1) (117583) Diapers (…" at bounding box center [629, 295] width 874 height 65
click at [946, 373] on input "750" at bounding box center [908, 368] width 121 height 27
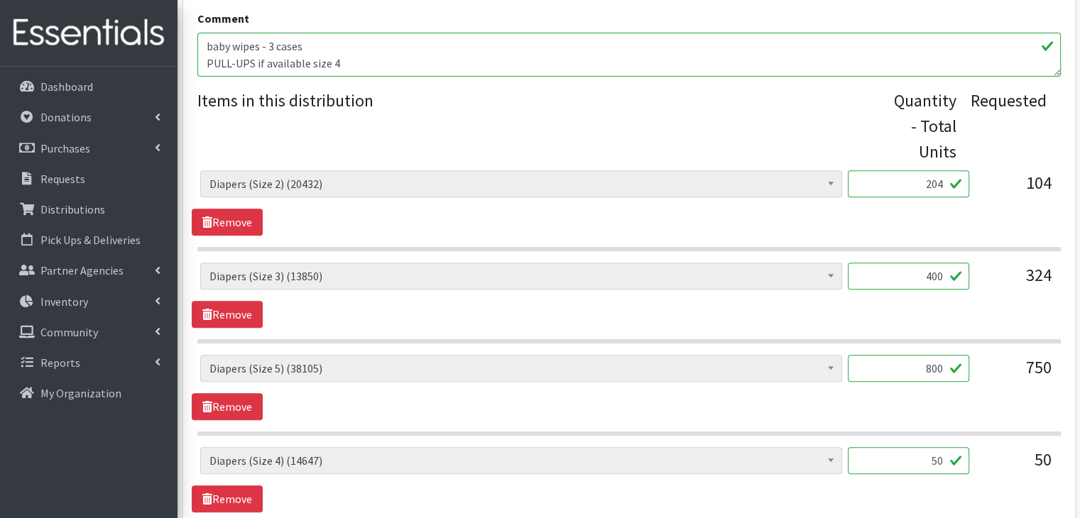
type input "800"
click at [771, 403] on div "Baby Wipes (949) Diapers (Newborn). (13068) Diapers (Size 1) (117583) Diapers (…" at bounding box center [629, 387] width 874 height 65
click at [937, 455] on input "50" at bounding box center [908, 460] width 121 height 27
click at [770, 418] on section "Baby Wipes (949) Diapers (Newborn). (13068) Diapers (Size 1) (117583) Diapers (…" at bounding box center [629, 395] width 864 height 81
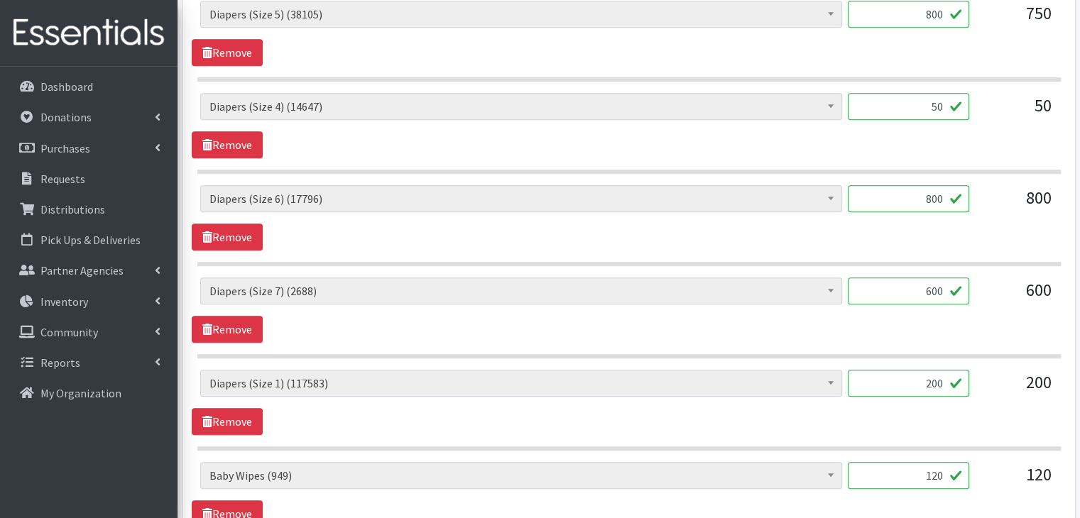
scroll to position [874, 0]
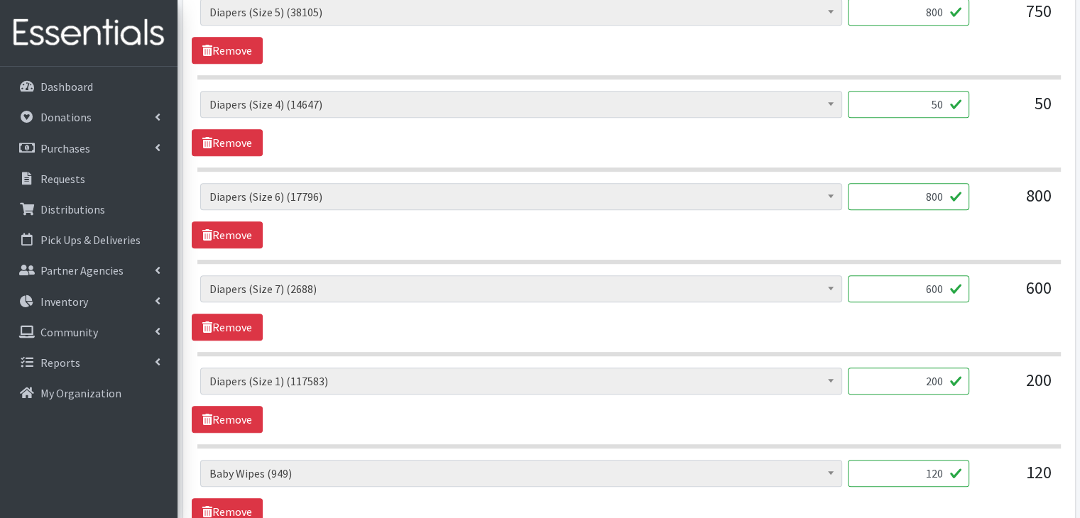
click at [927, 369] on input "200" at bounding box center [908, 381] width 121 height 27
type input "174"
click at [935, 469] on input "120" at bounding box center [908, 473] width 121 height 27
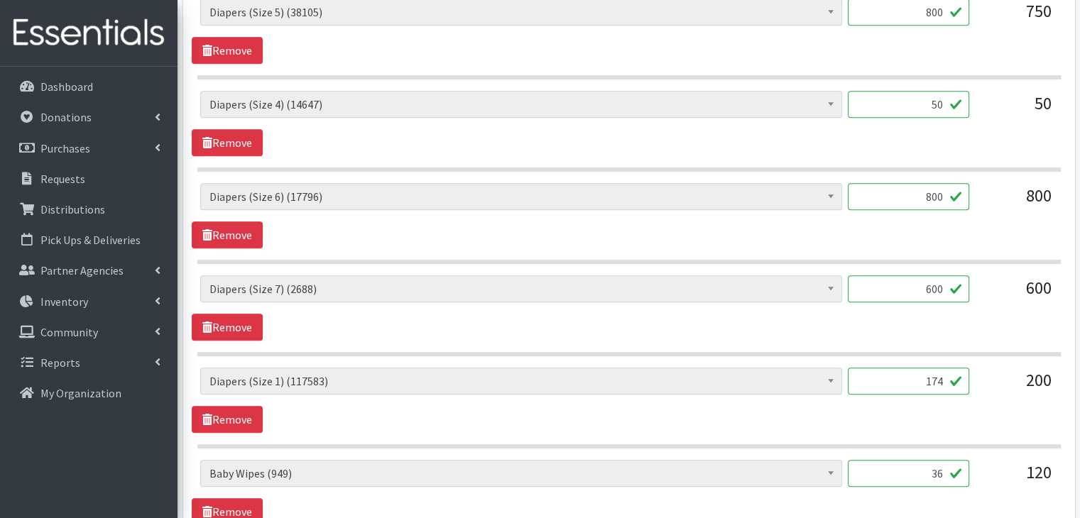
scroll to position [1076, 0]
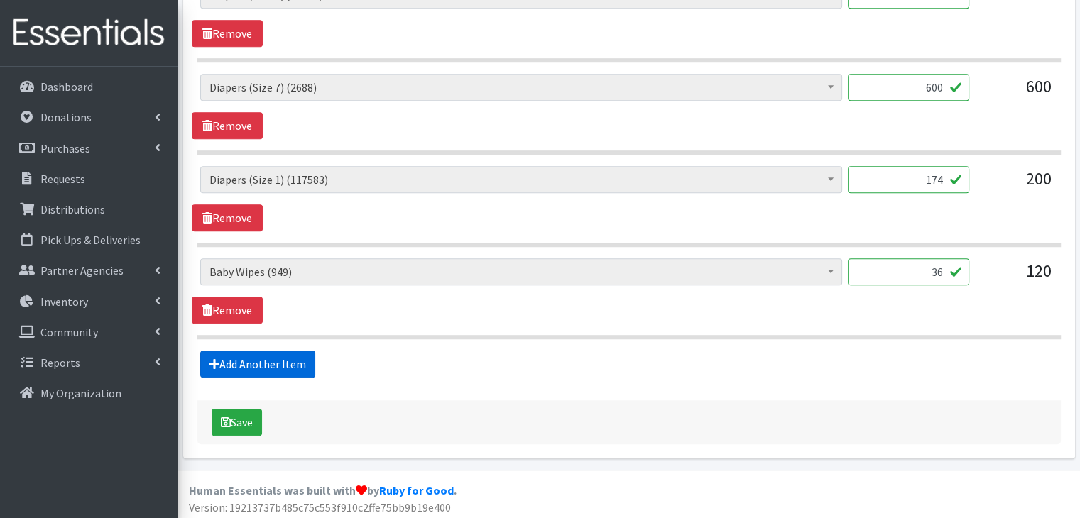
type input "36"
click at [248, 366] on link "Add Another Item" at bounding box center [257, 364] width 115 height 27
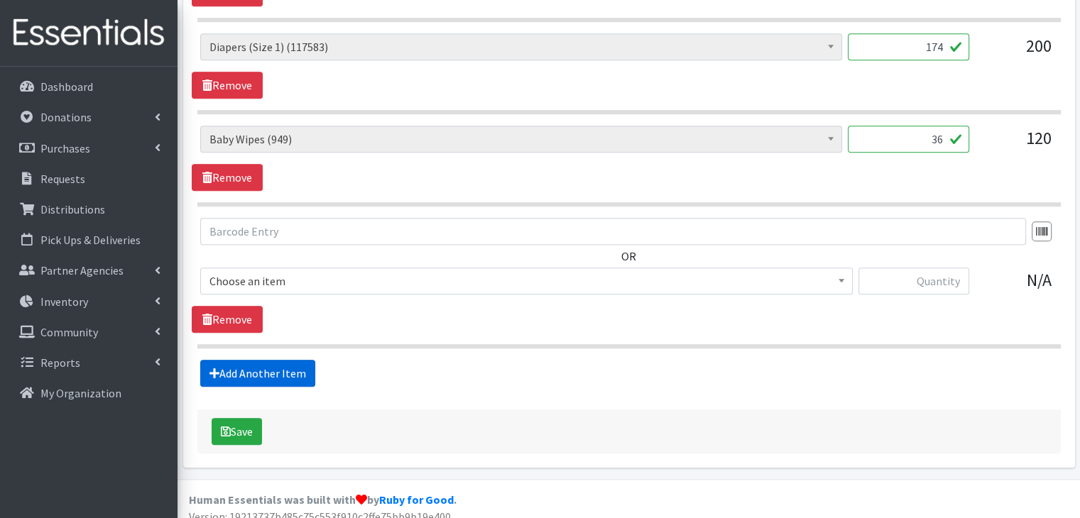
scroll to position [1218, 0]
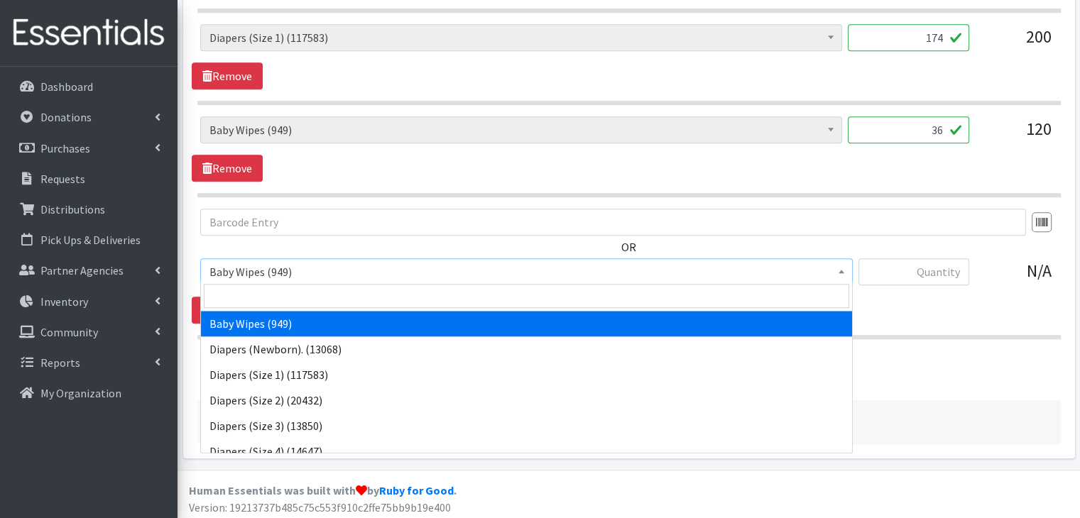
click at [290, 273] on span "Baby Wipes (949)" at bounding box center [527, 272] width 634 height 20
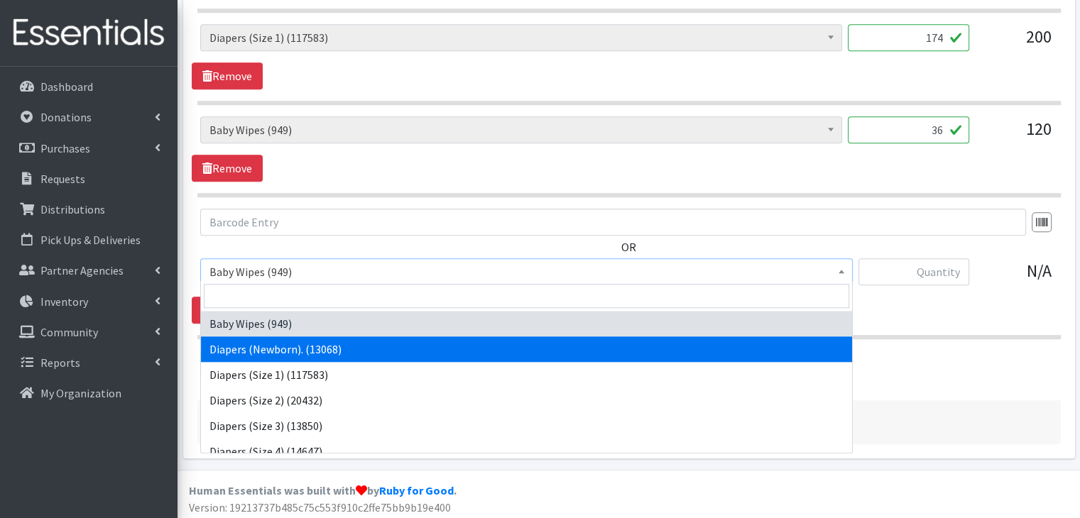
drag, startPoint x: 852, startPoint y: 336, endPoint x: 850, endPoint y: 438, distance: 102.3
click at [850, 438] on span "Baby Wipes (949) Diapers (Newborn). (13068) Diapers (Size 1) (117583) Diapers (…" at bounding box center [526, 367] width 653 height 173
select select "11545"
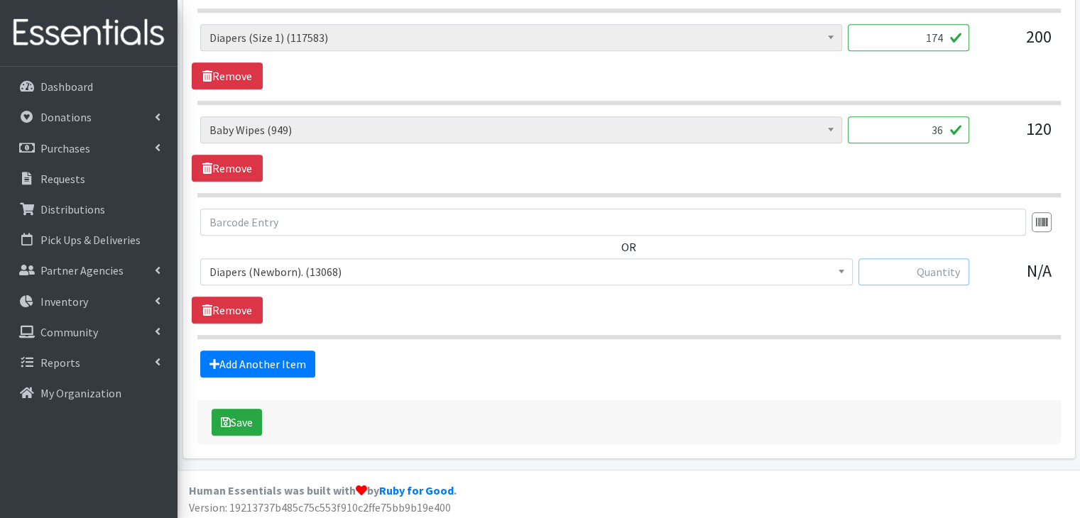
click at [932, 261] on input "text" at bounding box center [914, 272] width 111 height 27
type input "224"
click at [236, 420] on button "Save" at bounding box center [237, 422] width 50 height 27
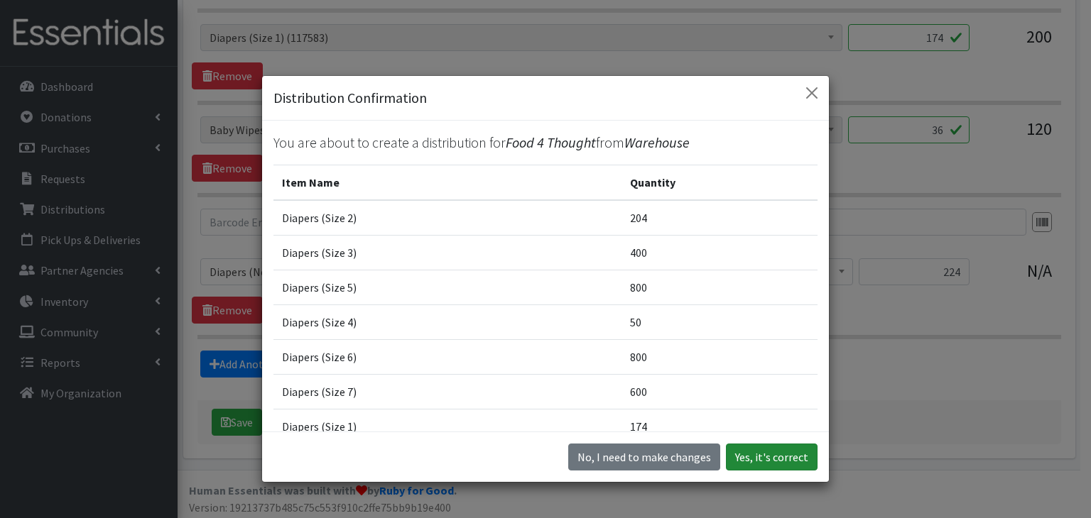
click at [750, 451] on button "Yes, it's correct" at bounding box center [772, 457] width 92 height 27
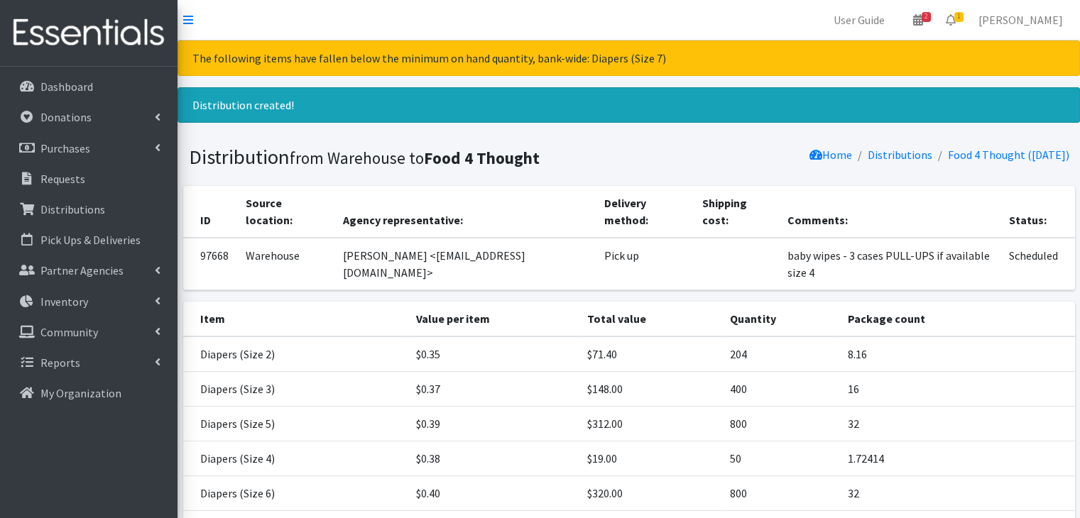
scroll to position [273, 0]
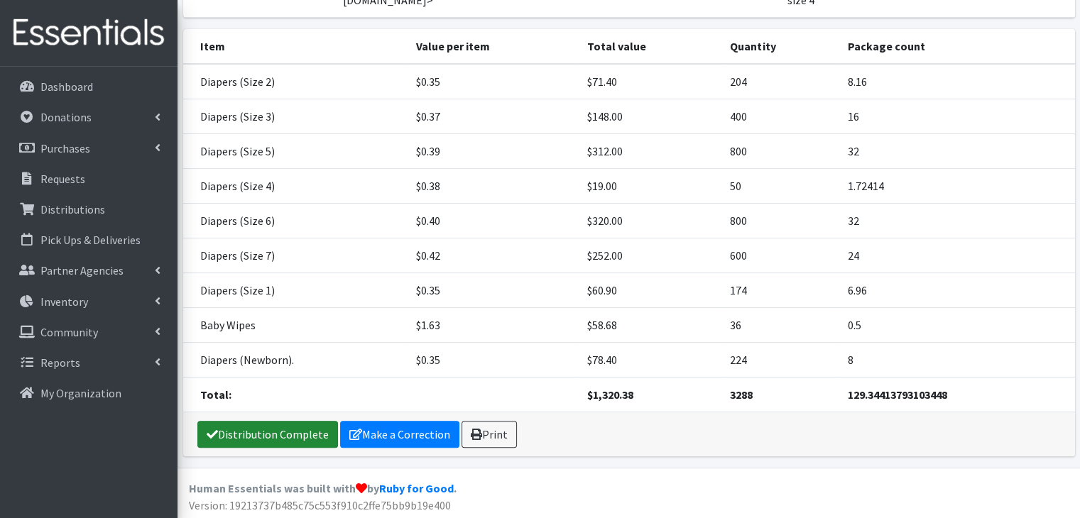
click at [283, 430] on link "Distribution Complete" at bounding box center [267, 434] width 141 height 27
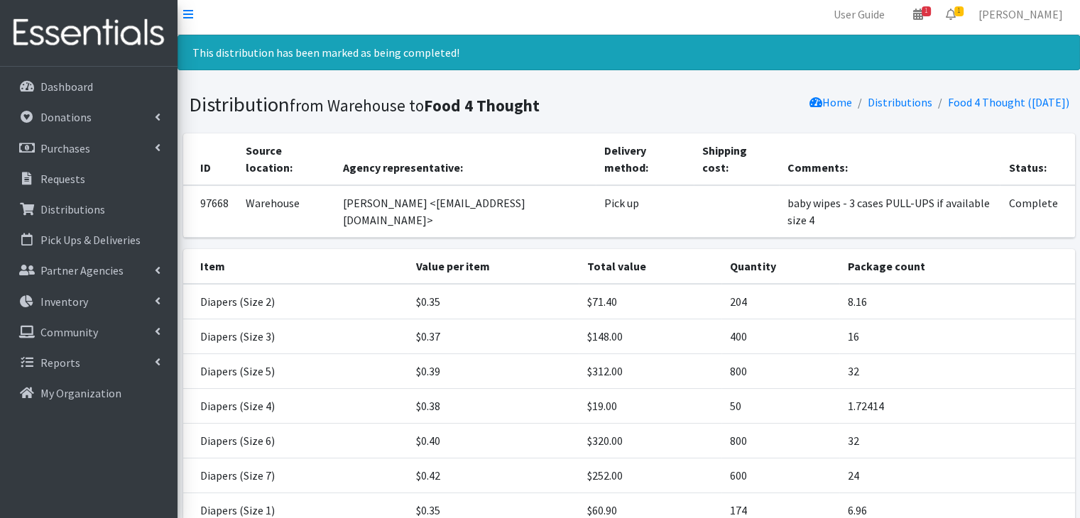
scroll to position [0, 0]
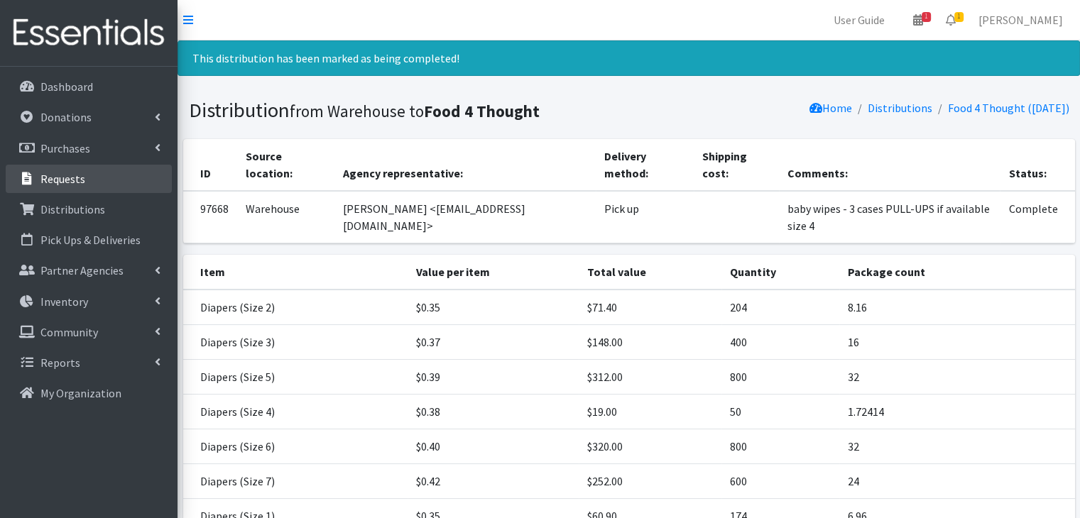
click at [73, 183] on p "Requests" at bounding box center [62, 179] width 45 height 14
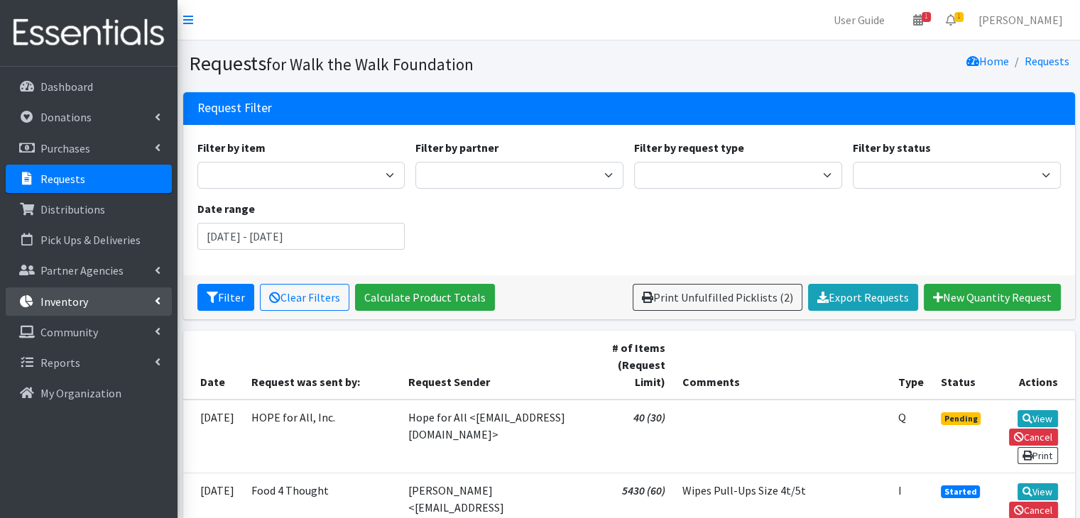
click at [97, 305] on link "Inventory" at bounding box center [89, 302] width 166 height 28
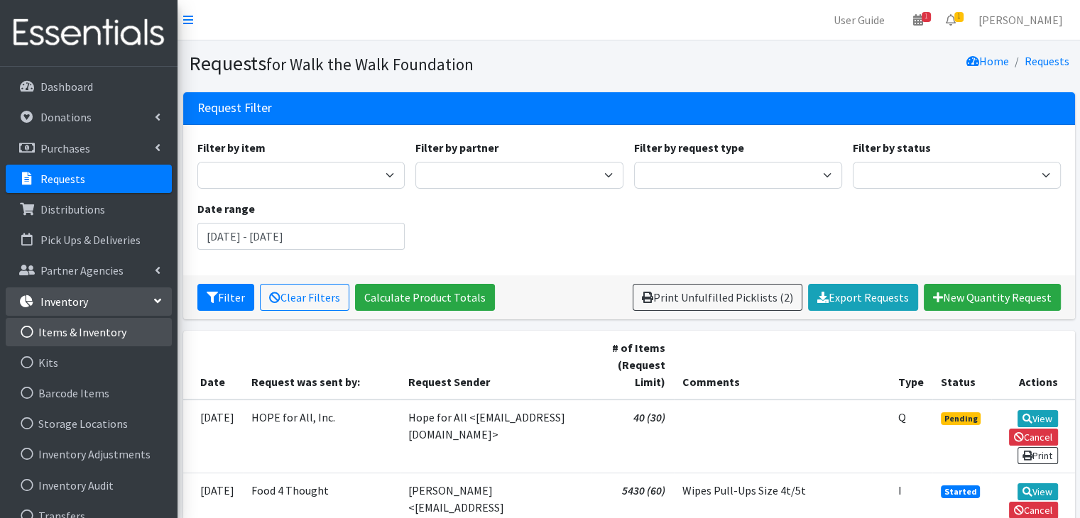
click at [62, 337] on link "Items & Inventory" at bounding box center [89, 332] width 166 height 28
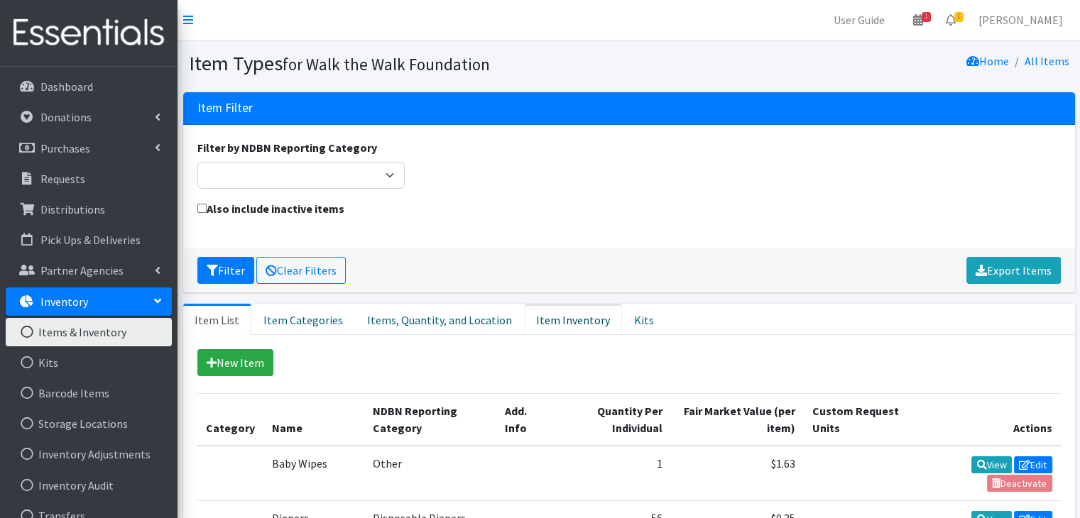
click at [567, 319] on link "Item Inventory" at bounding box center [573, 319] width 98 height 31
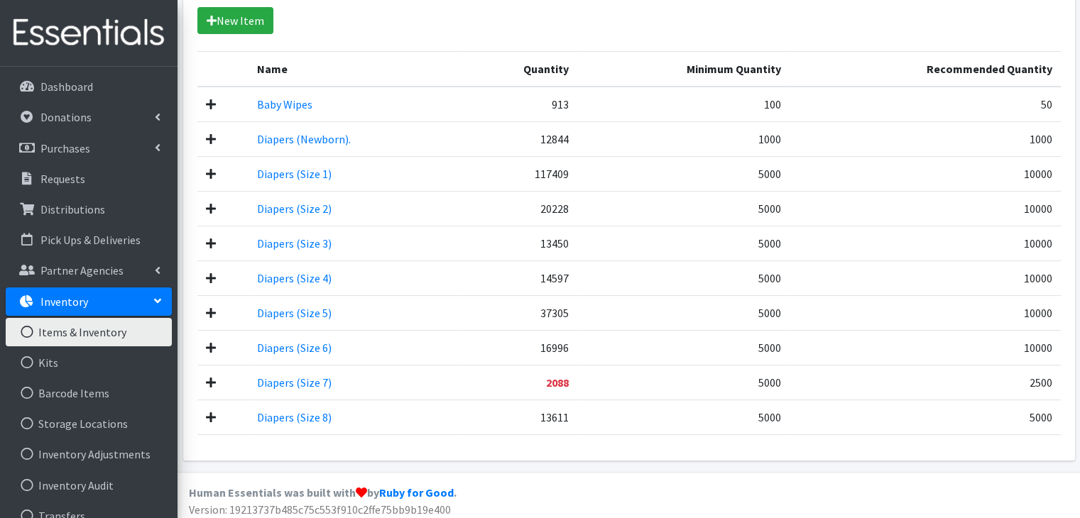
scroll to position [346, 0]
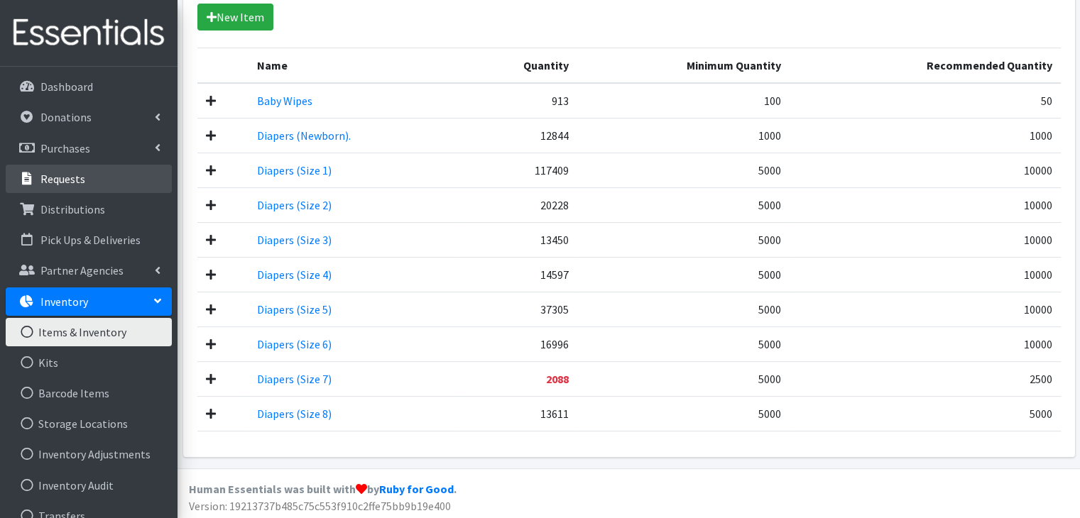
click at [62, 190] on link "Requests" at bounding box center [89, 179] width 166 height 28
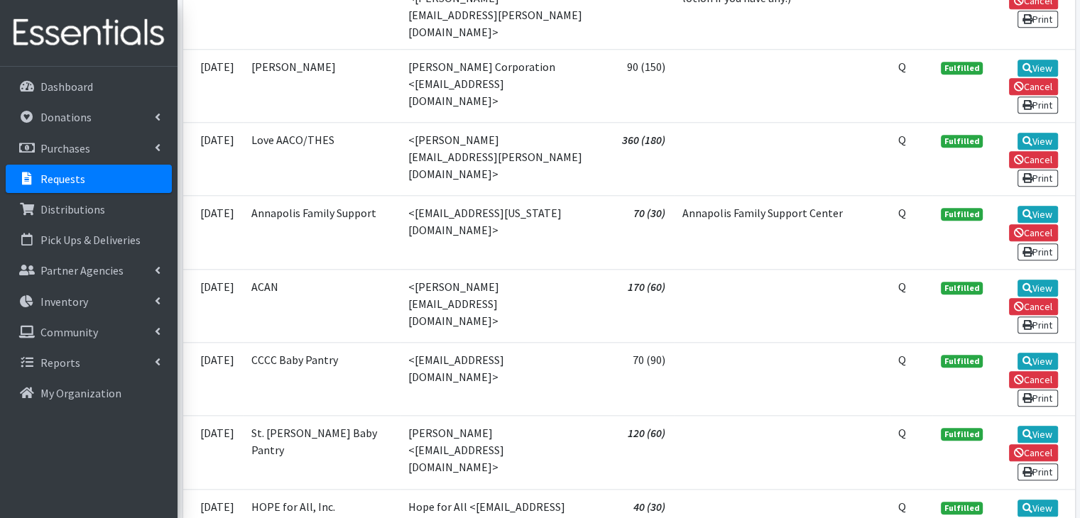
scroll to position [156, 0]
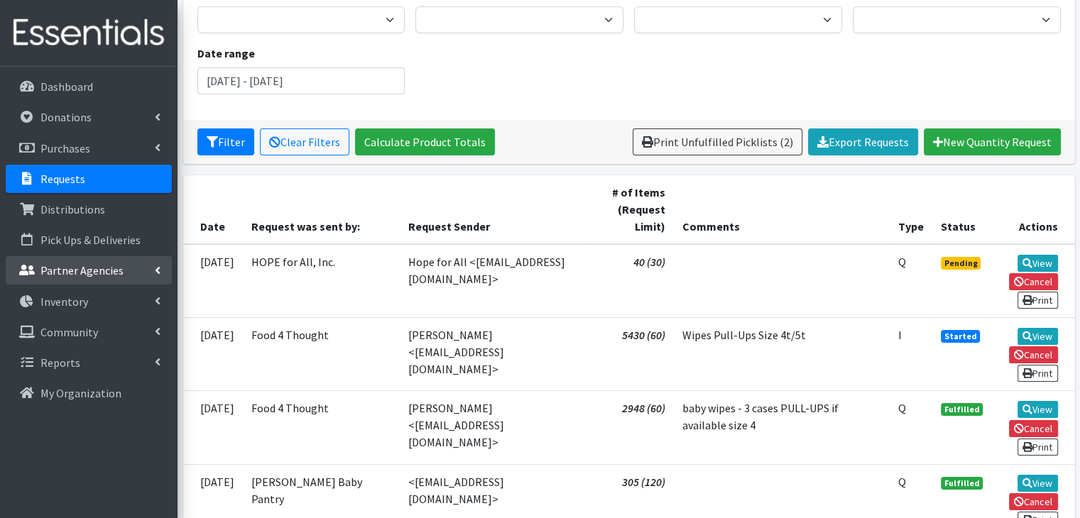
click at [75, 280] on link "Partner Agencies" at bounding box center [89, 270] width 166 height 28
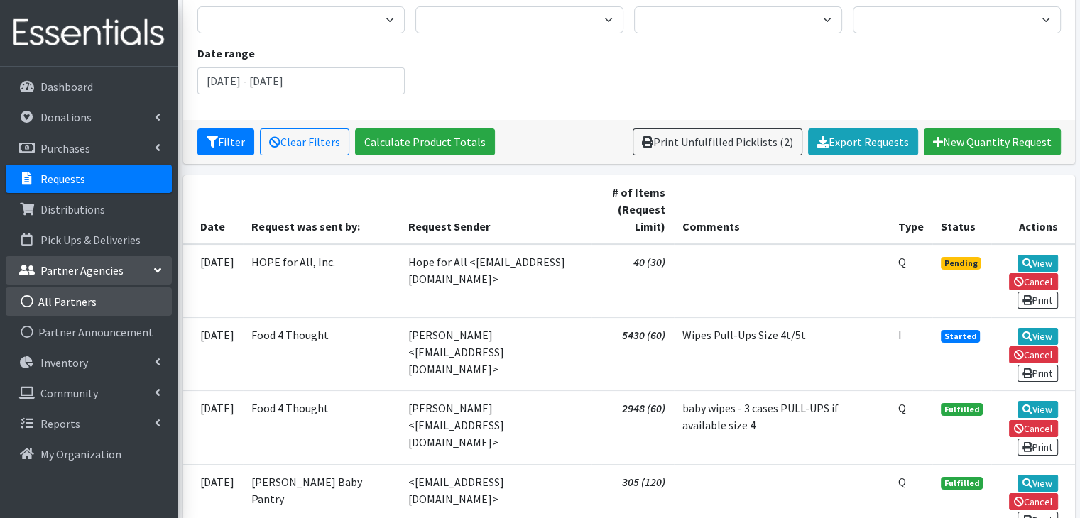
click at [77, 304] on link "All Partners" at bounding box center [89, 302] width 166 height 28
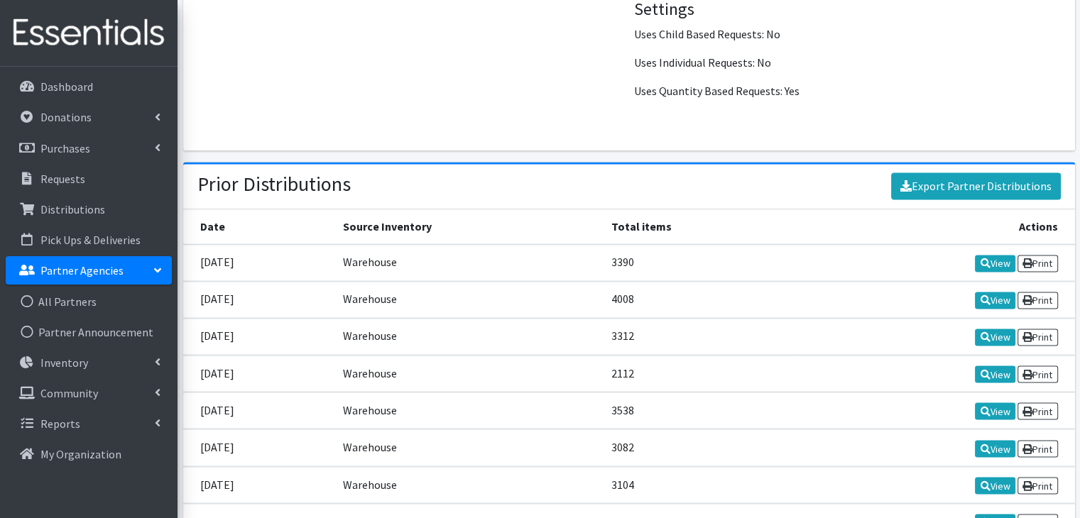
scroll to position [2357, 0]
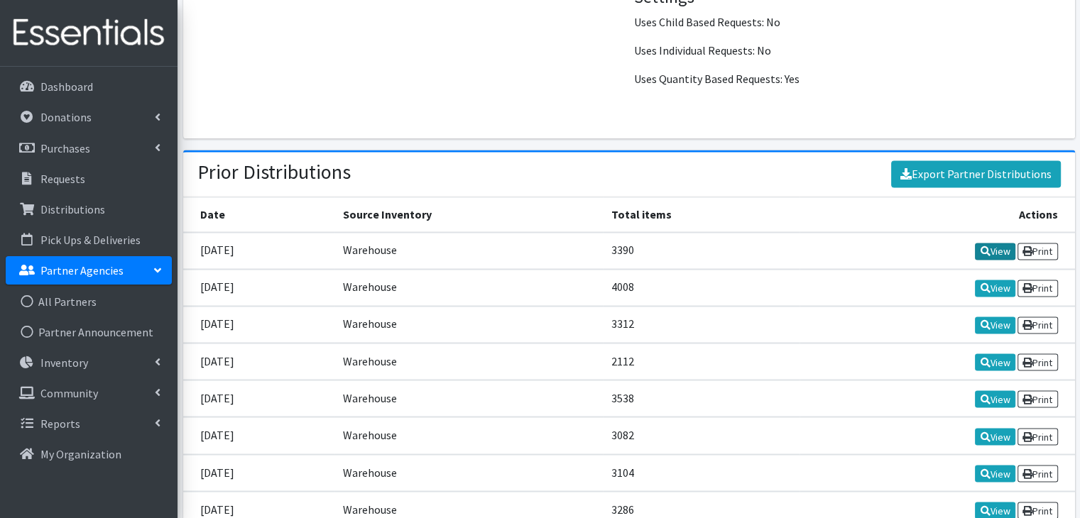
click at [1001, 243] on link "View" at bounding box center [995, 251] width 40 height 17
click at [102, 172] on link "Requests" at bounding box center [89, 179] width 166 height 28
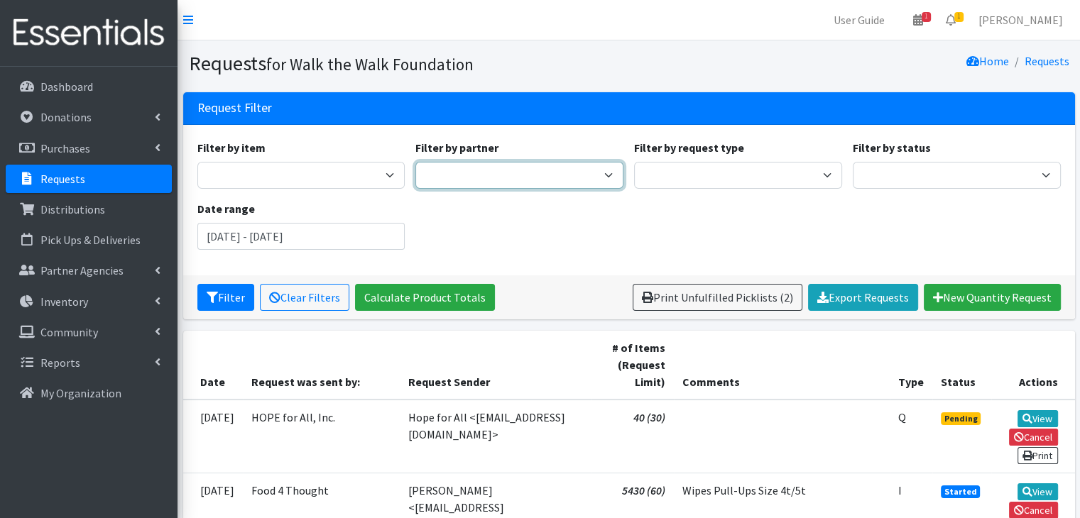
click at [526, 171] on select "AACO Early Head Start - Y of Central Maryland AACPS Birth to Five Program ACAN …" at bounding box center [519, 175] width 208 height 27
select select "4208"
click at [415, 162] on select "AACO Early Head Start - Y of Central Maryland AACPS Birth to Five Program ACAN …" at bounding box center [519, 175] width 208 height 27
click at [229, 294] on button "Filter" at bounding box center [225, 297] width 57 height 27
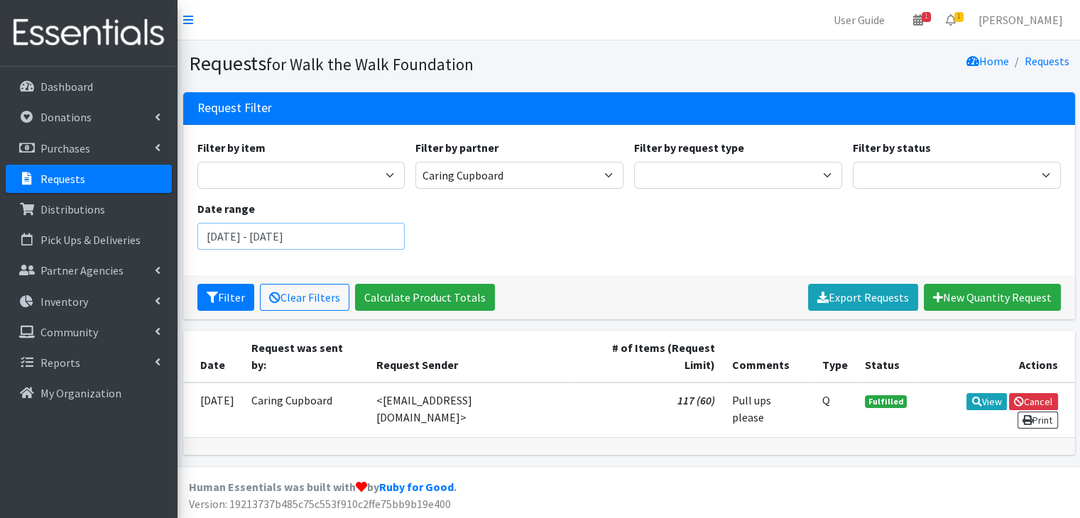
click at [366, 235] on input "[DATE] - [DATE]" at bounding box center [301, 236] width 208 height 27
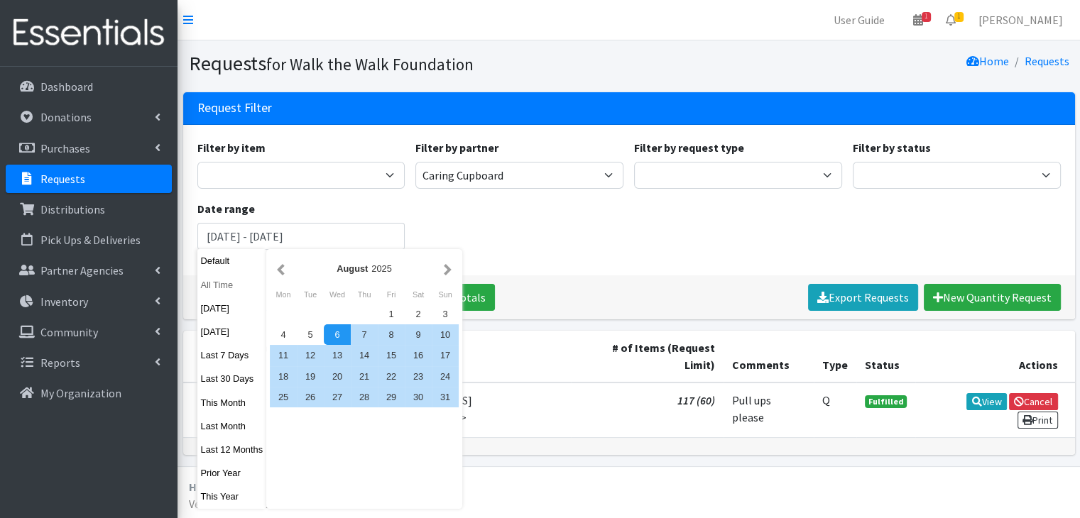
click at [219, 288] on button "All Time" at bounding box center [232, 285] width 70 height 21
type input "[DATE] - [DATE]"
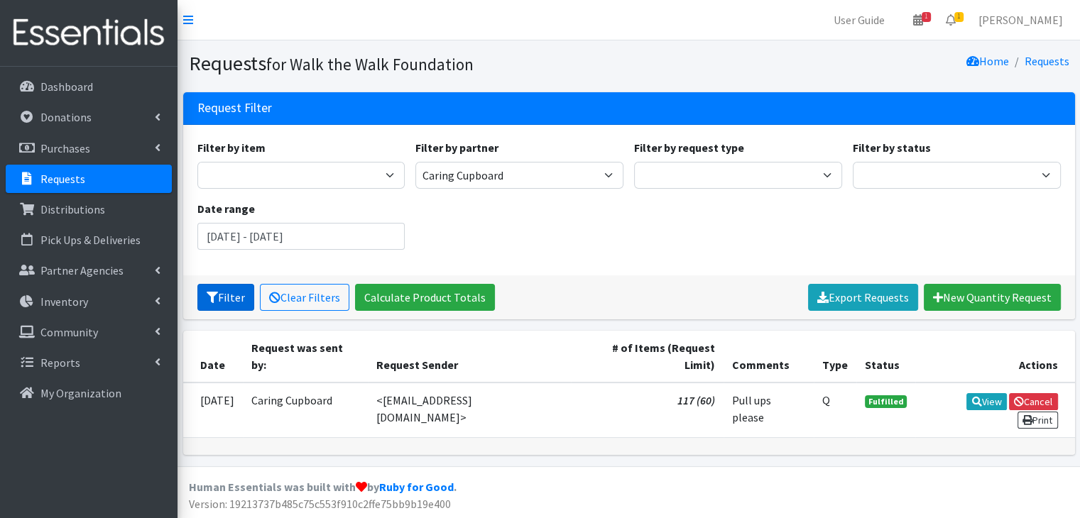
click at [224, 294] on button "Filter" at bounding box center [225, 297] width 57 height 27
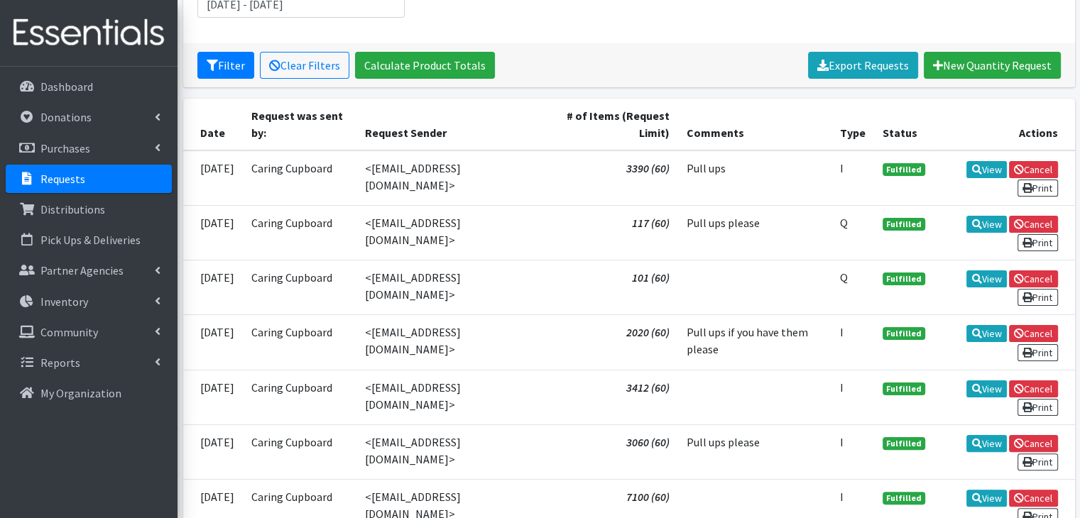
scroll to position [247, 0]
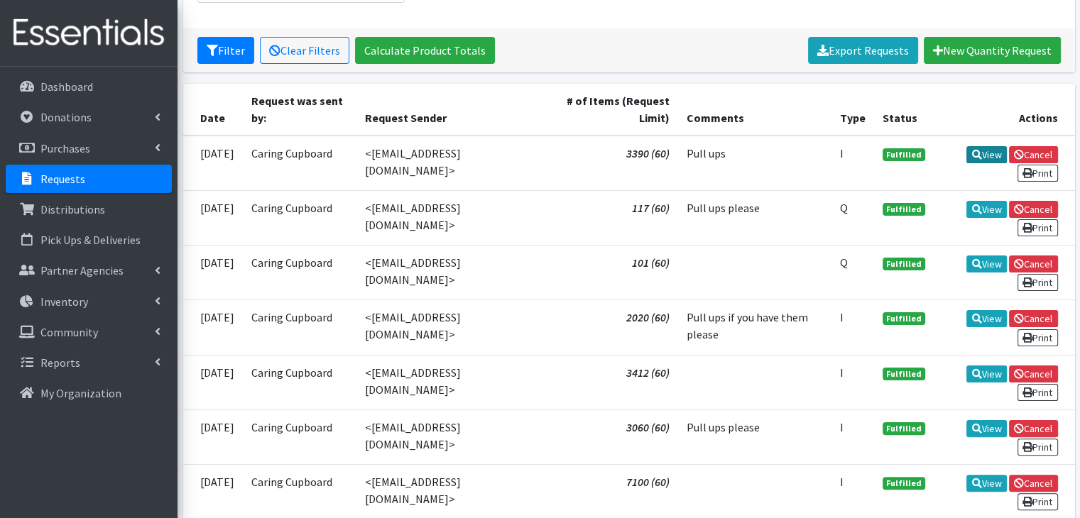
click at [972, 151] on icon at bounding box center [977, 155] width 10 height 10
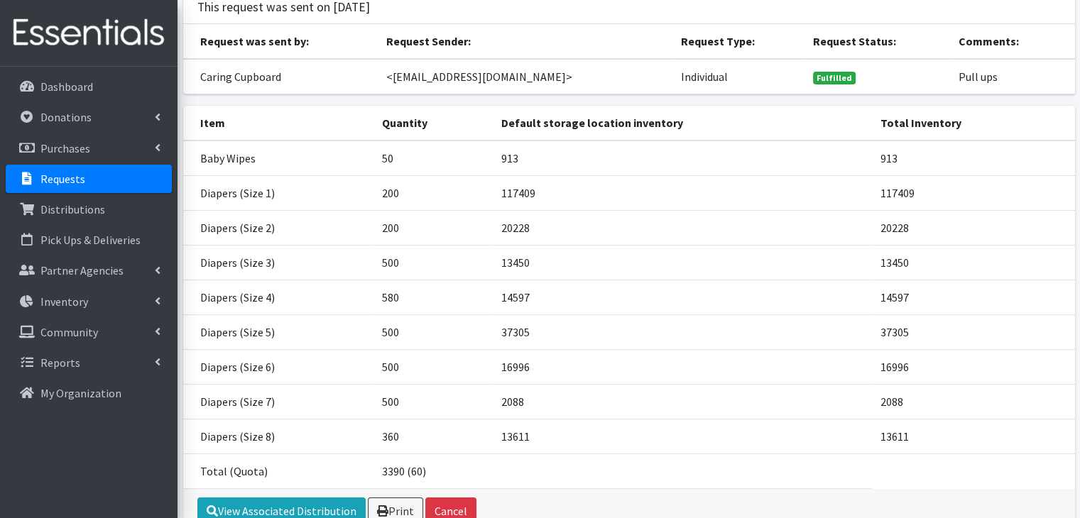
scroll to position [102, 0]
